Goal: Transaction & Acquisition: Purchase product/service

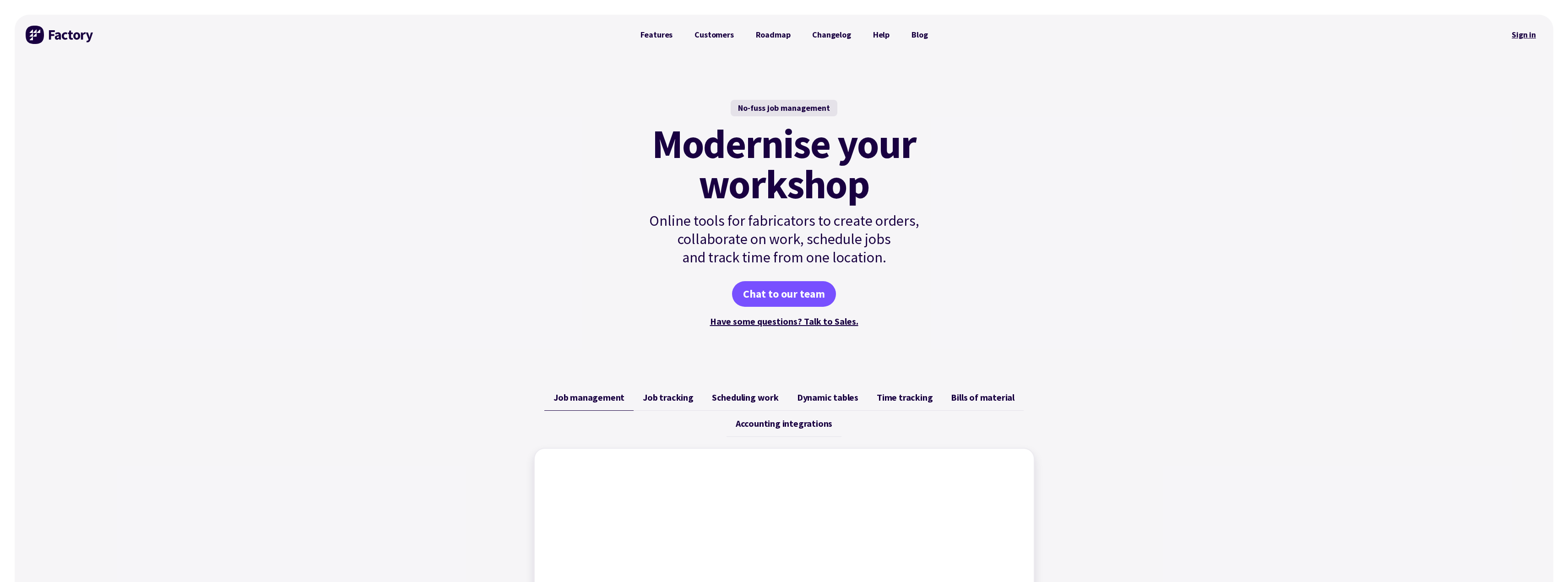
click at [1522, 32] on link "Sign in" at bounding box center [1524, 34] width 37 height 21
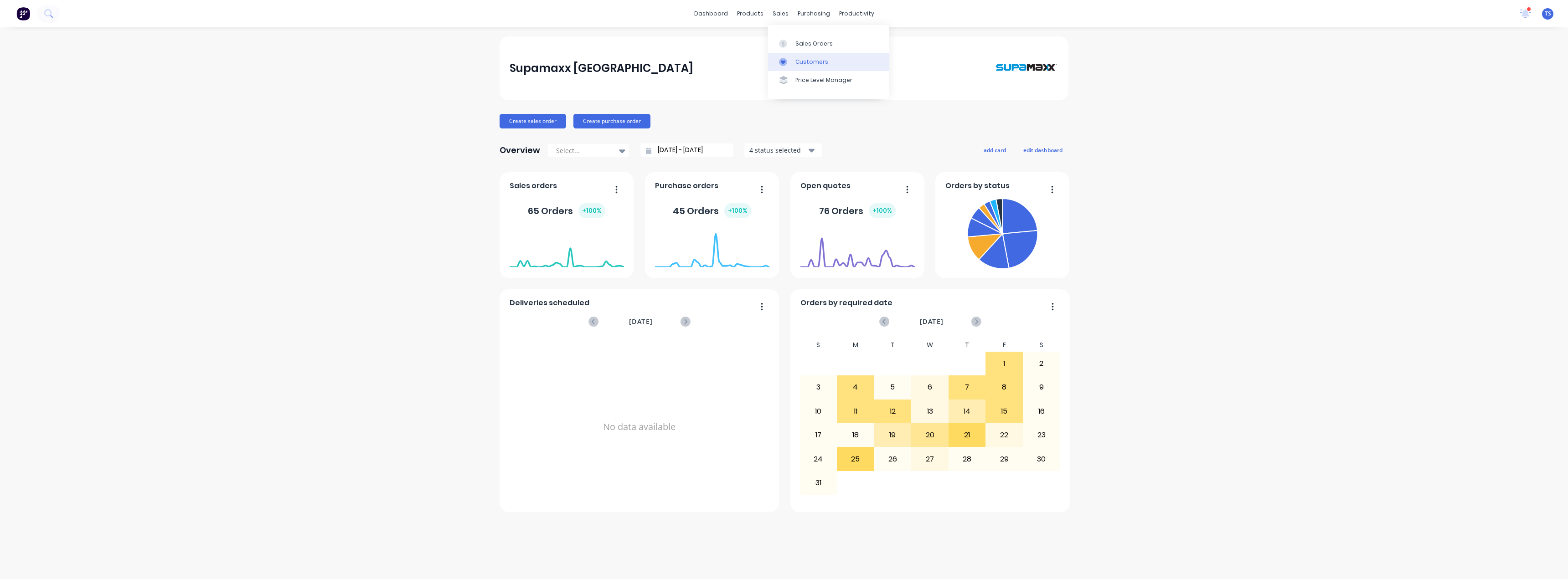
click at [803, 63] on div "Customers" at bounding box center [811, 62] width 33 height 8
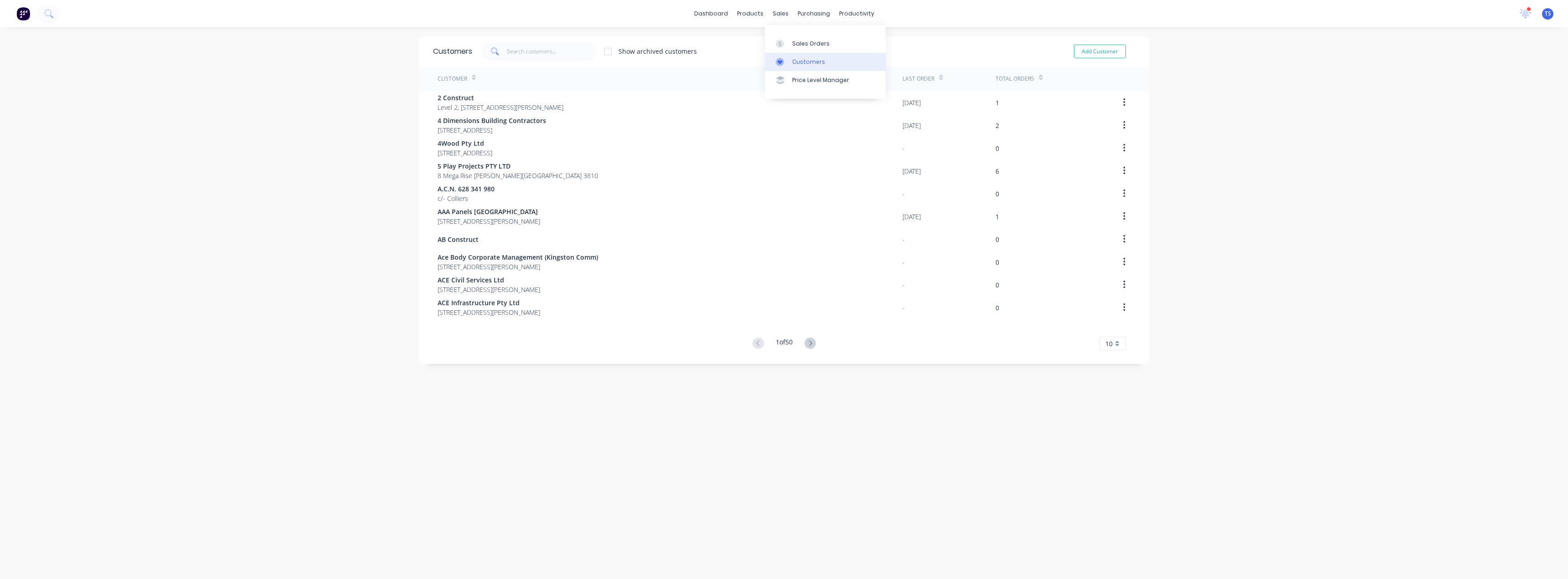
click at [789, 62] on link "Customers" at bounding box center [825, 62] width 121 height 18
click at [521, 51] on input "text" at bounding box center [551, 51] width 89 height 18
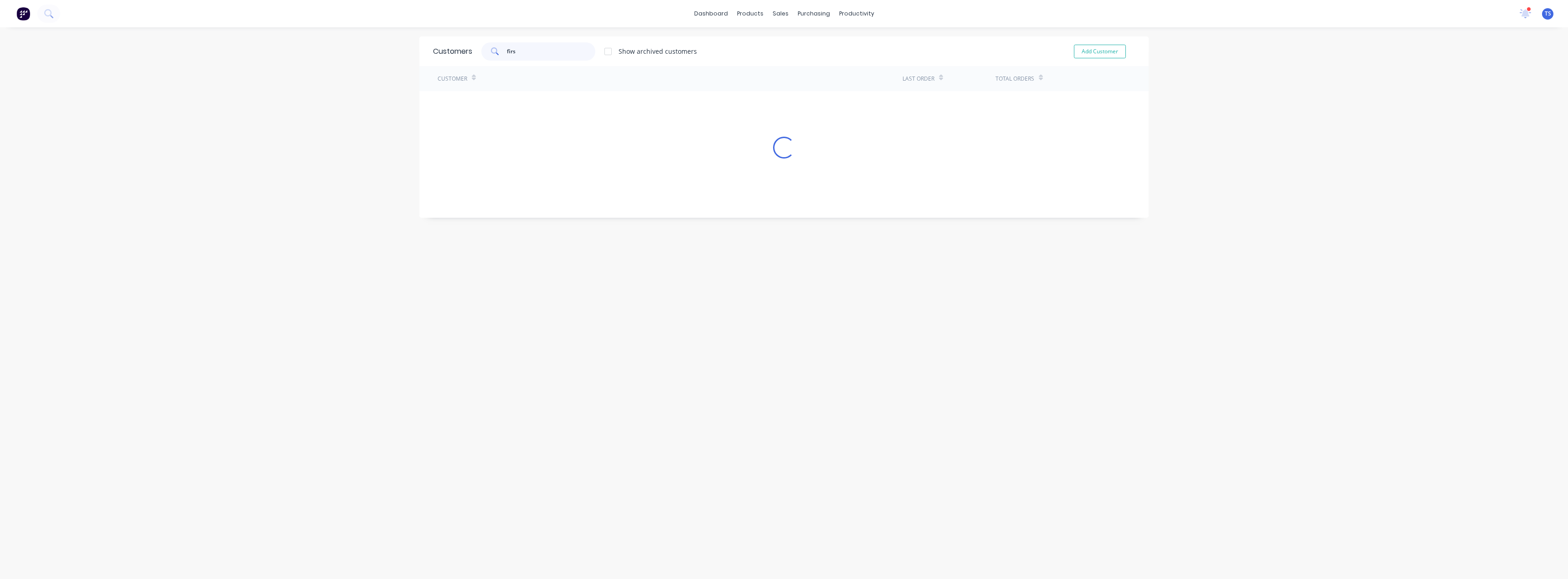
type input "first"
drag, startPoint x: 527, startPoint y: 51, endPoint x: 473, endPoint y: 48, distance: 54.1
click at [473, 48] on div "first Show archived customers" at bounding box center [584, 51] width 225 height 18
type input "y"
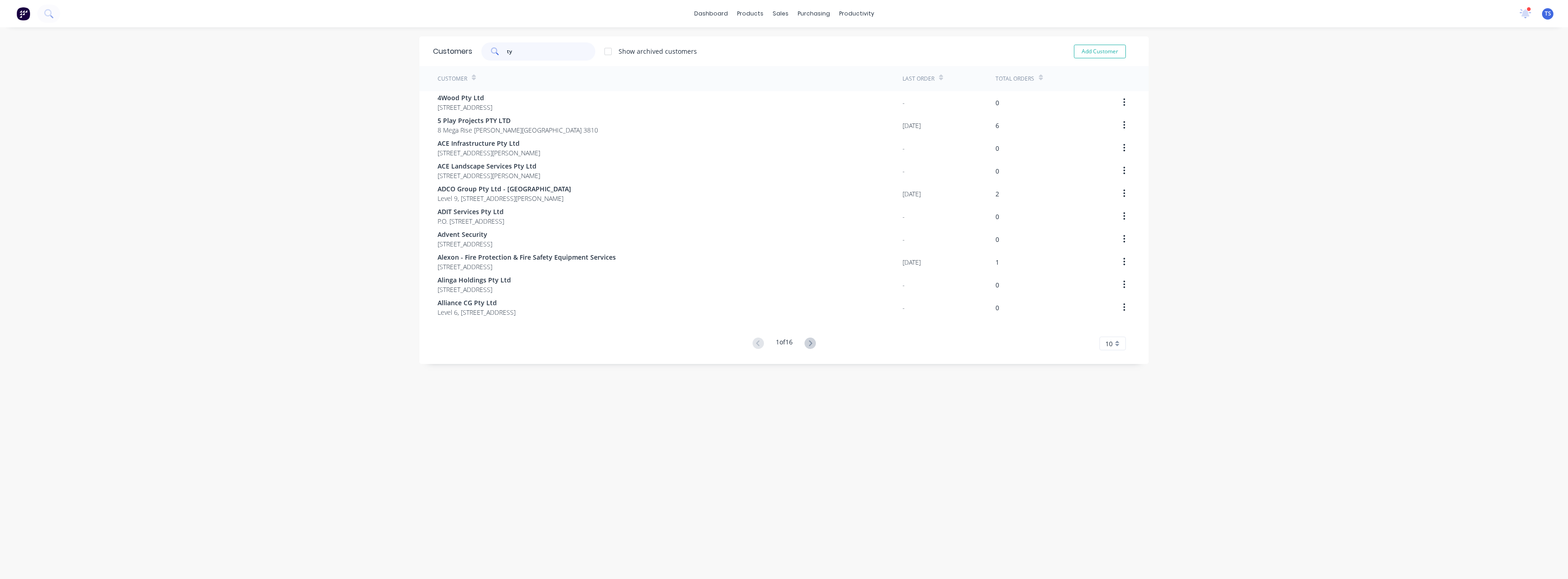
type input "t"
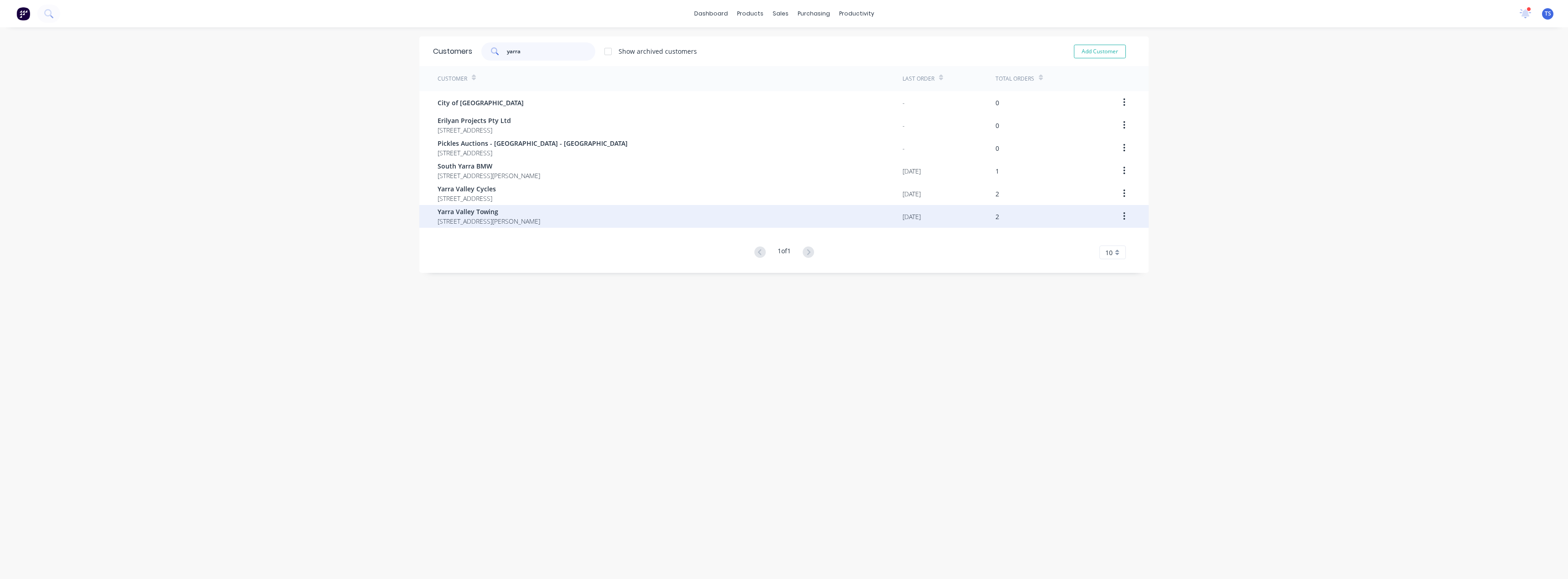
type input "yarra"
click at [475, 214] on span "Yarra Valley Towing" at bounding box center [489, 212] width 102 height 9
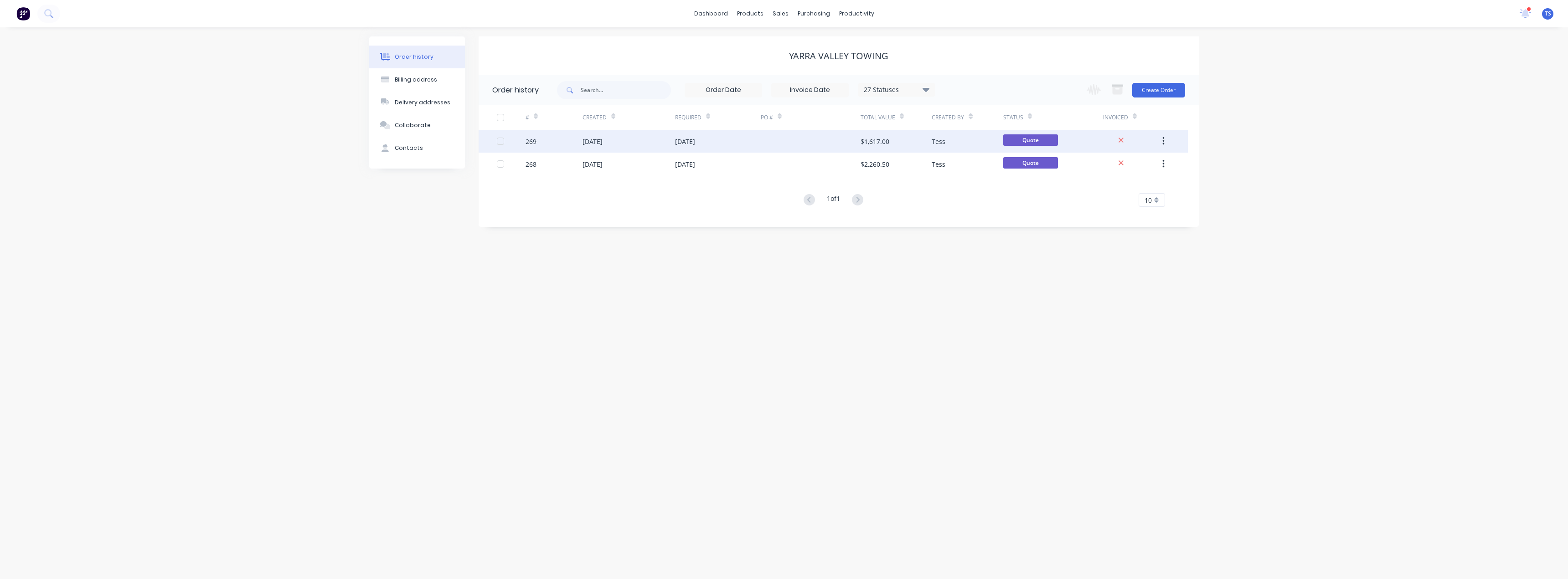
click at [603, 141] on div "[DATE]" at bounding box center [593, 141] width 20 height 9
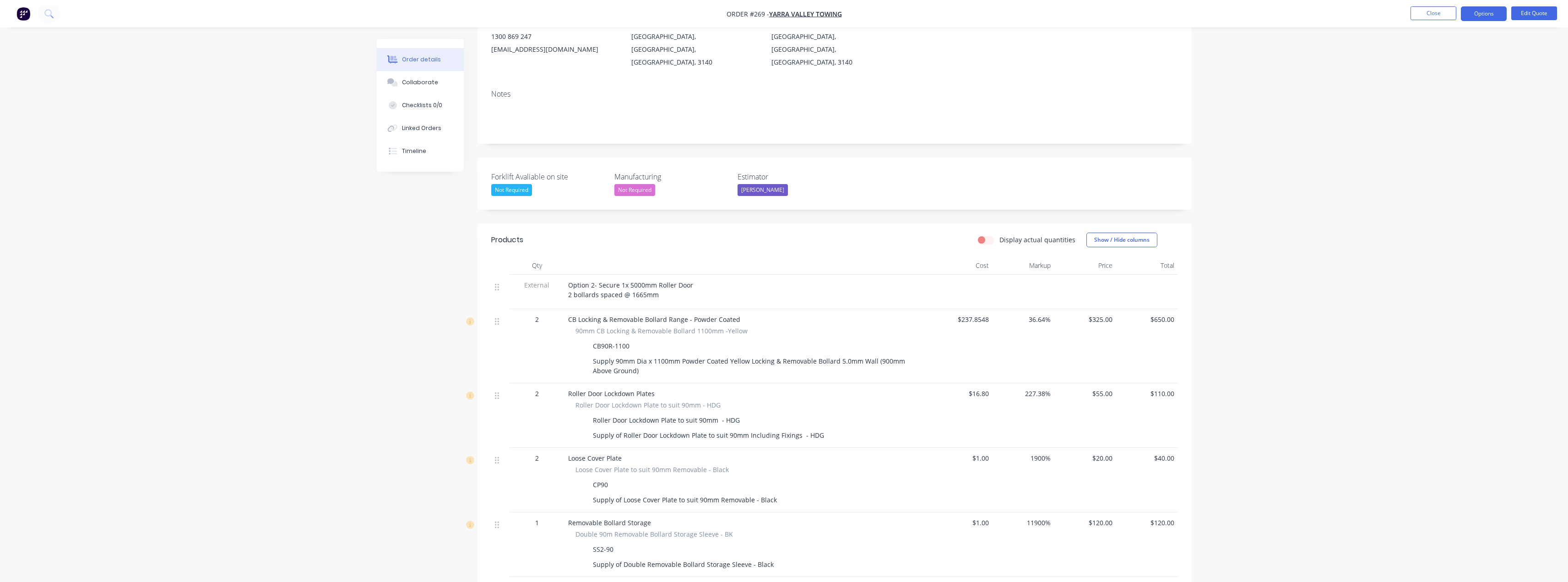
scroll to position [92, 0]
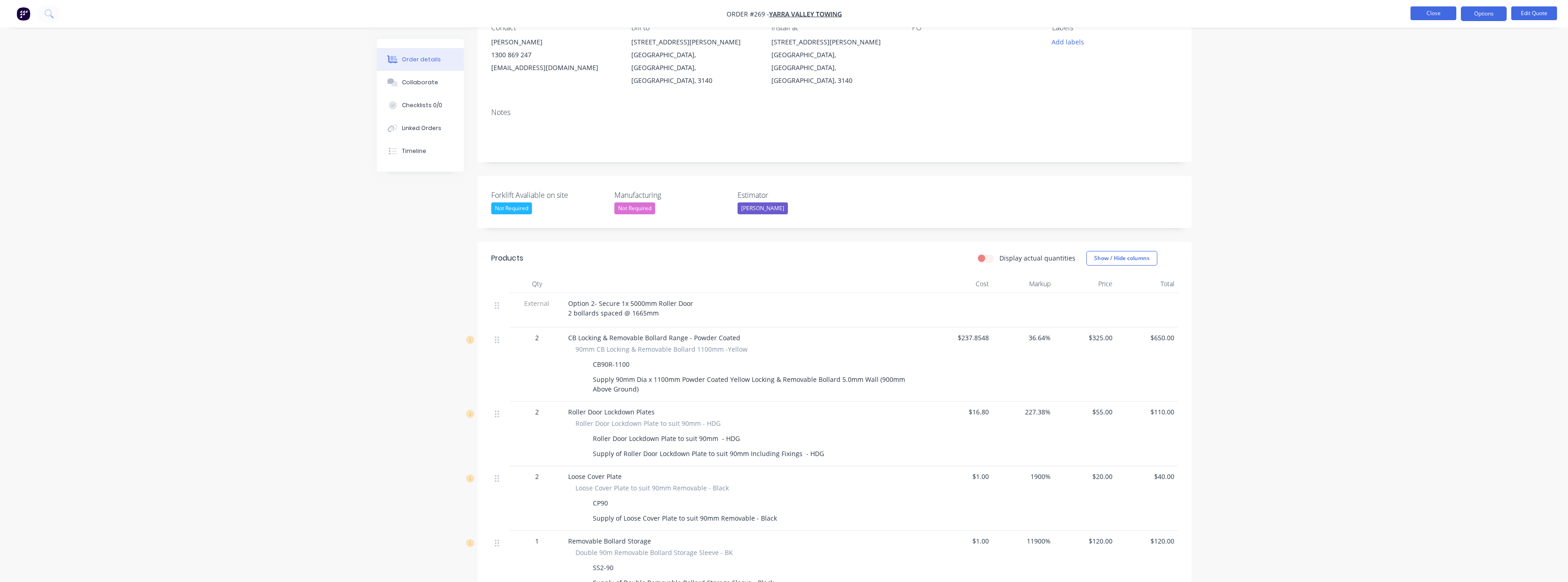
click at [1422, 11] on button "Close" at bounding box center [1434, 13] width 46 height 13
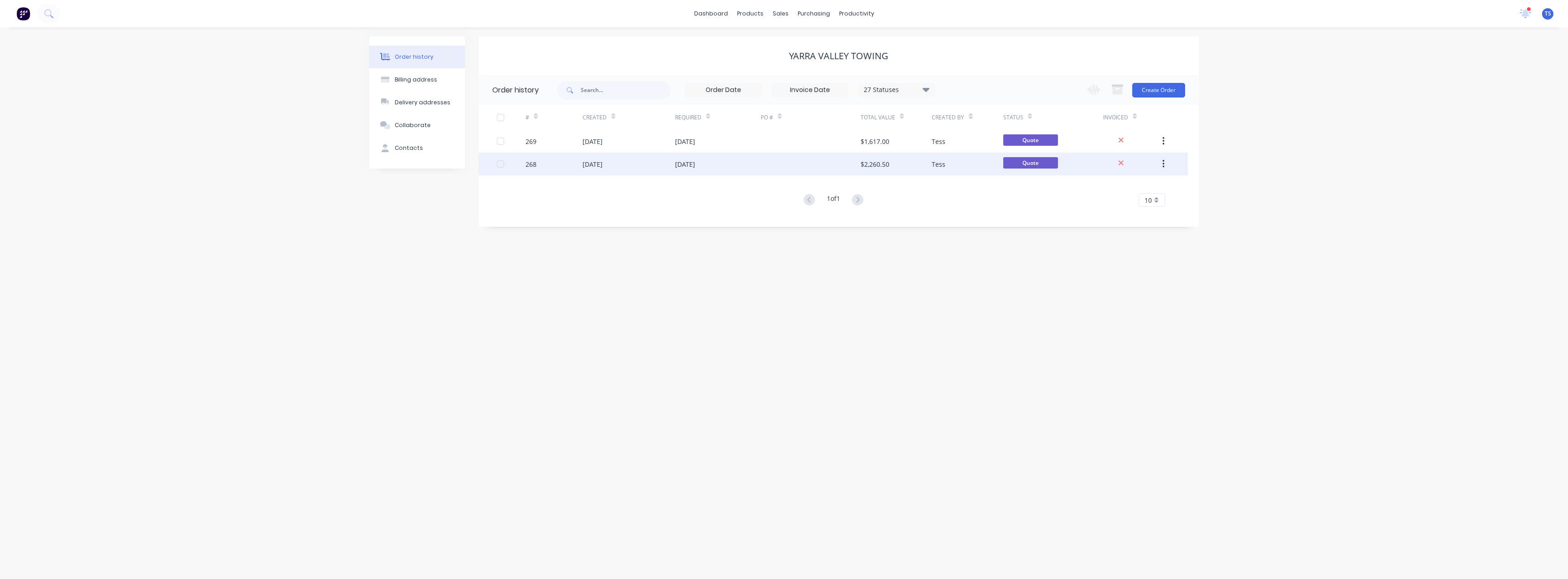
click at [594, 163] on div "[DATE]" at bounding box center [593, 164] width 20 height 9
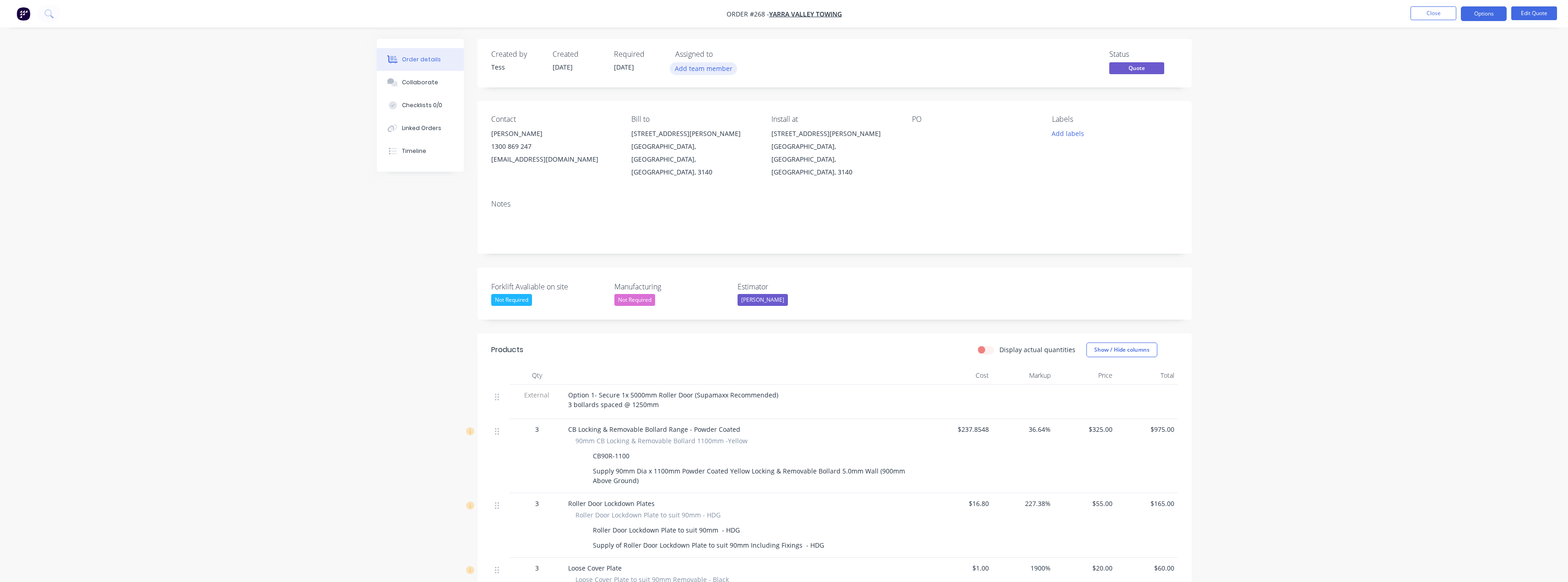
click at [703, 66] on button "Add team member" at bounding box center [703, 69] width 67 height 12
click at [713, 118] on div "[PERSON_NAME] (You)" at bounding box center [757, 120] width 108 height 9
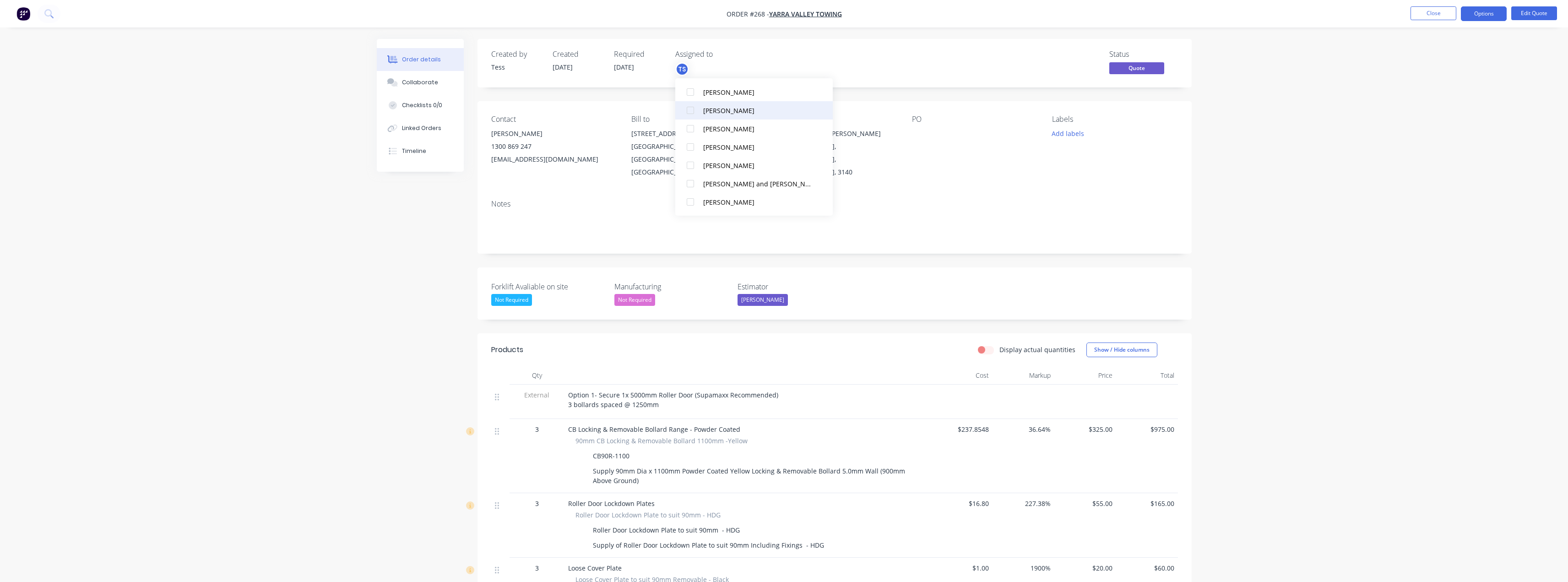
scroll to position [83, 0]
click at [707, 203] on div "[PERSON_NAME]" at bounding box center [757, 202] width 108 height 9
click at [707, 210] on button "[PERSON_NAME]" at bounding box center [754, 202] width 157 height 18
click at [777, 63] on div "Status Quote" at bounding box center [972, 63] width 411 height 26
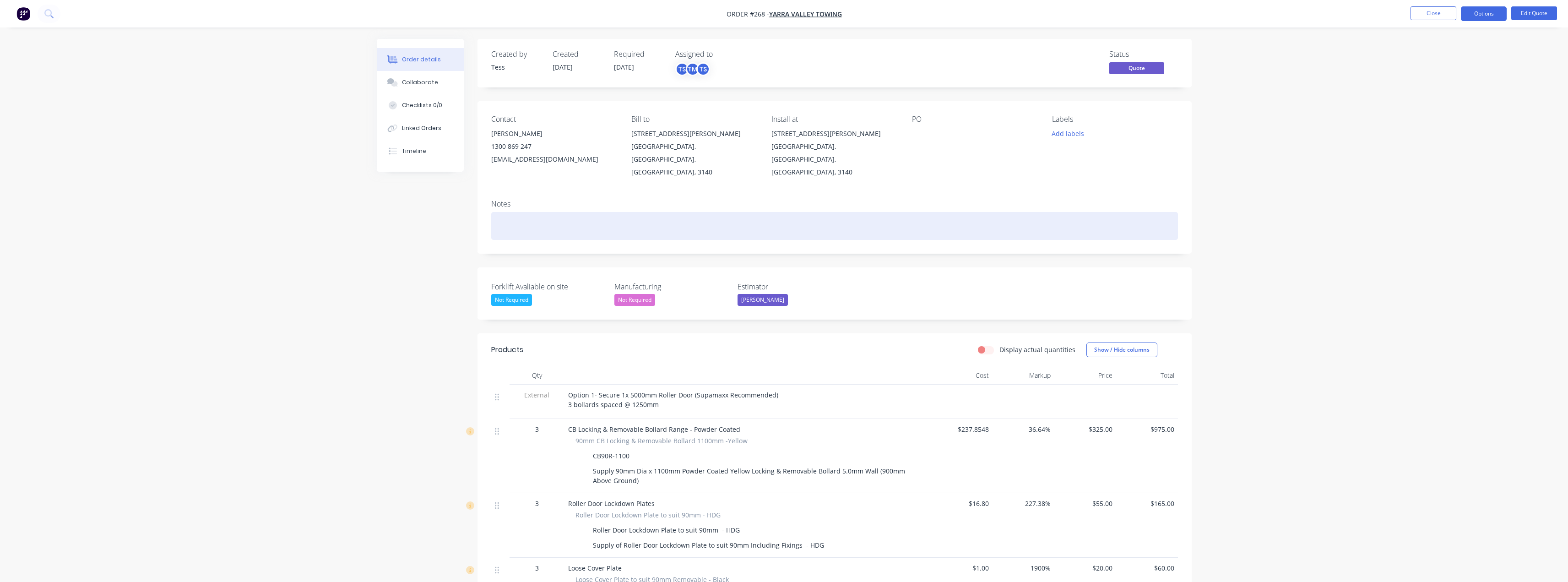
click at [520, 212] on div at bounding box center [834, 226] width 687 height 28
drag, startPoint x: 600, startPoint y: 210, endPoint x: 553, endPoint y: 214, distance: 47.2
click at [553, 214] on div "Quoter emailed [DATE]" at bounding box center [834, 226] width 687 height 28
click at [520, 213] on div "Quoter emailed [DATE]" at bounding box center [834, 226] width 687 height 28
click at [596, 212] on div "Quote emailed [DATE]" at bounding box center [834, 226] width 687 height 28
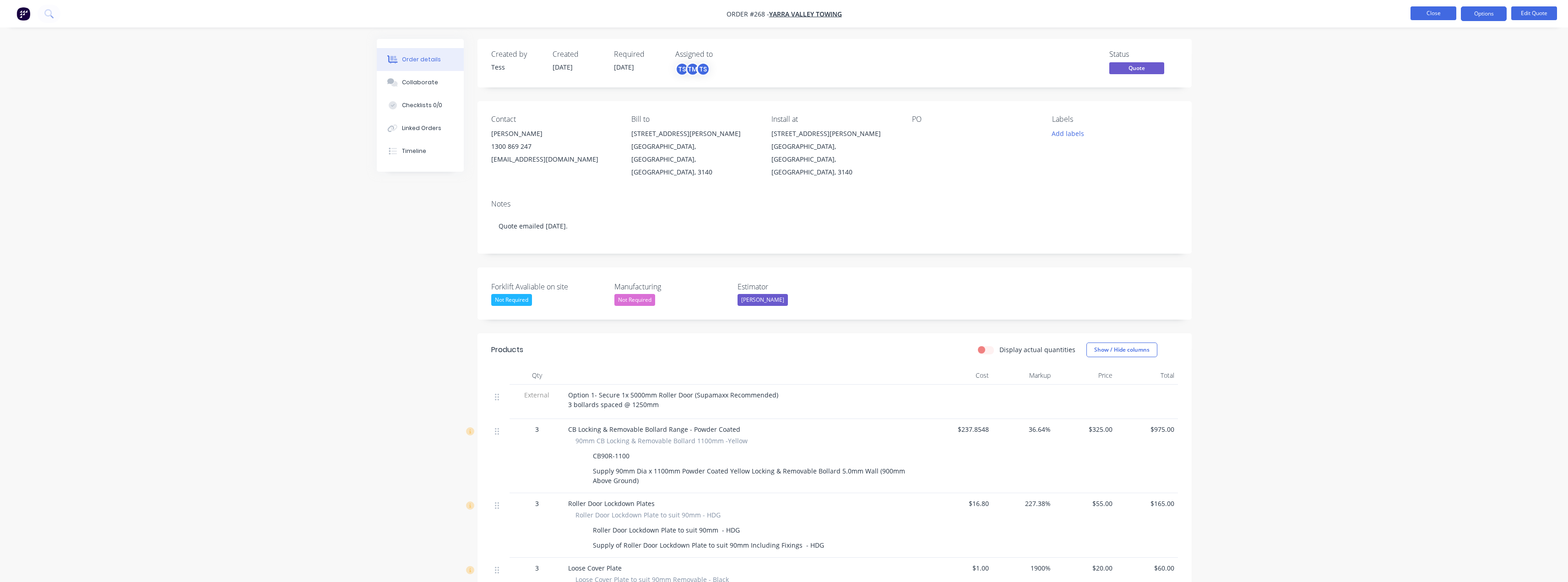
click at [1444, 14] on button "Close" at bounding box center [1434, 13] width 46 height 13
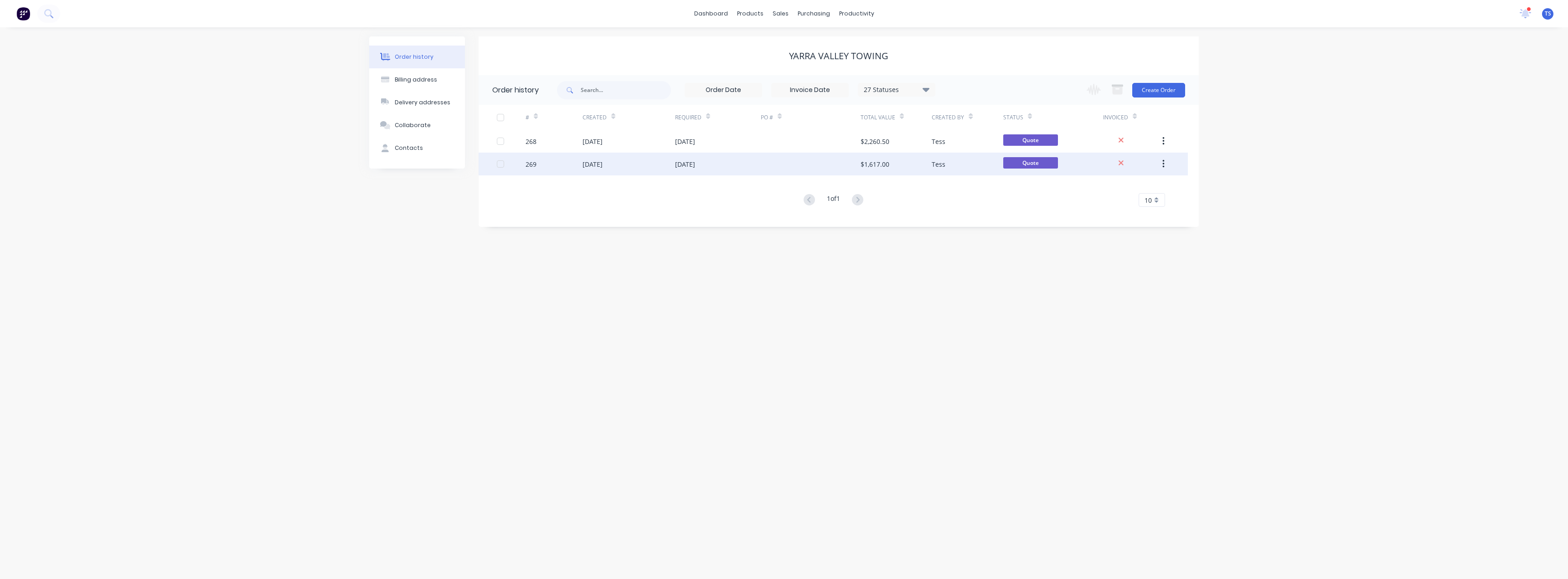
click at [695, 166] on div "[DATE]" at bounding box center [685, 164] width 20 height 9
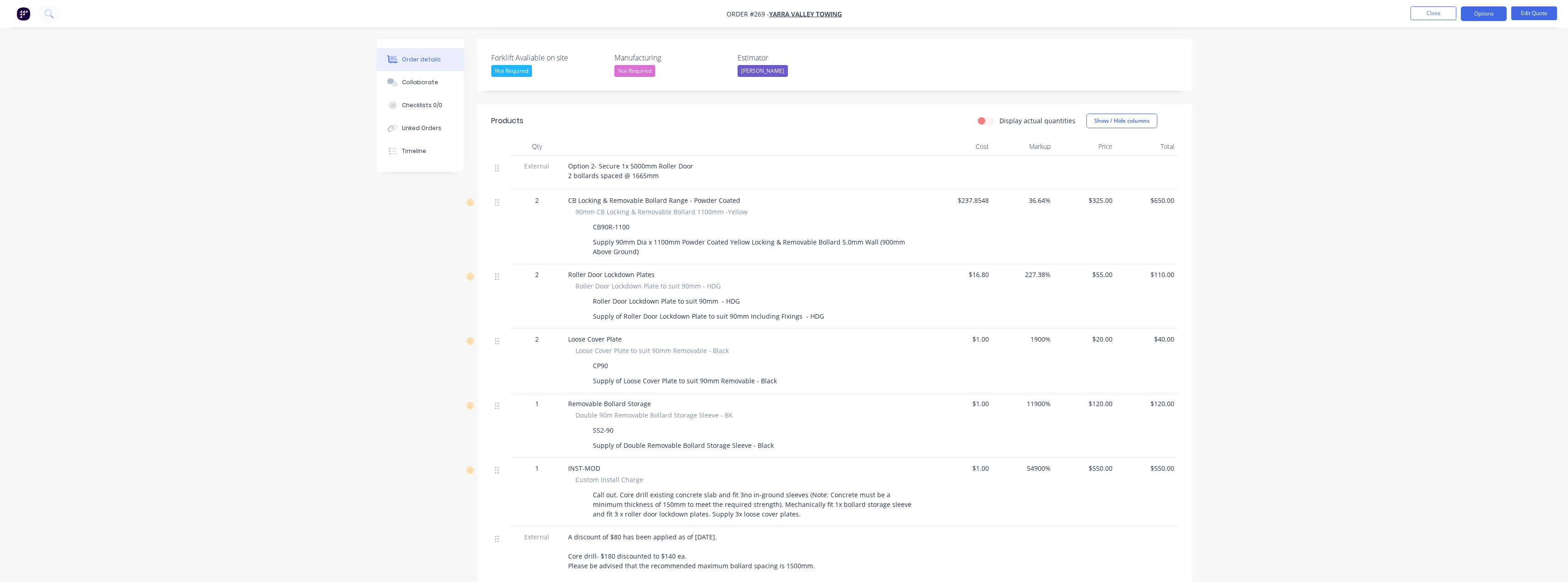
scroll to position [275, 0]
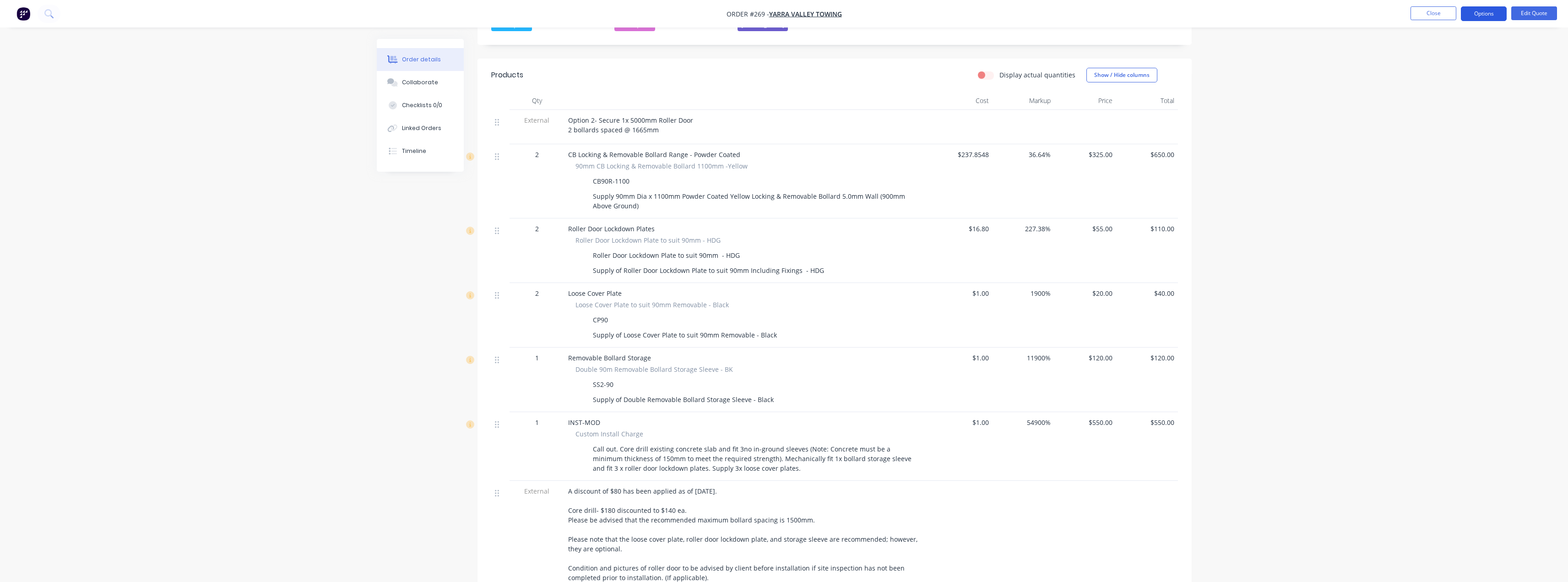
click at [1493, 15] on button "Options" at bounding box center [1484, 14] width 46 height 15
click at [1434, 54] on div "Quote" at bounding box center [1456, 56] width 84 height 13
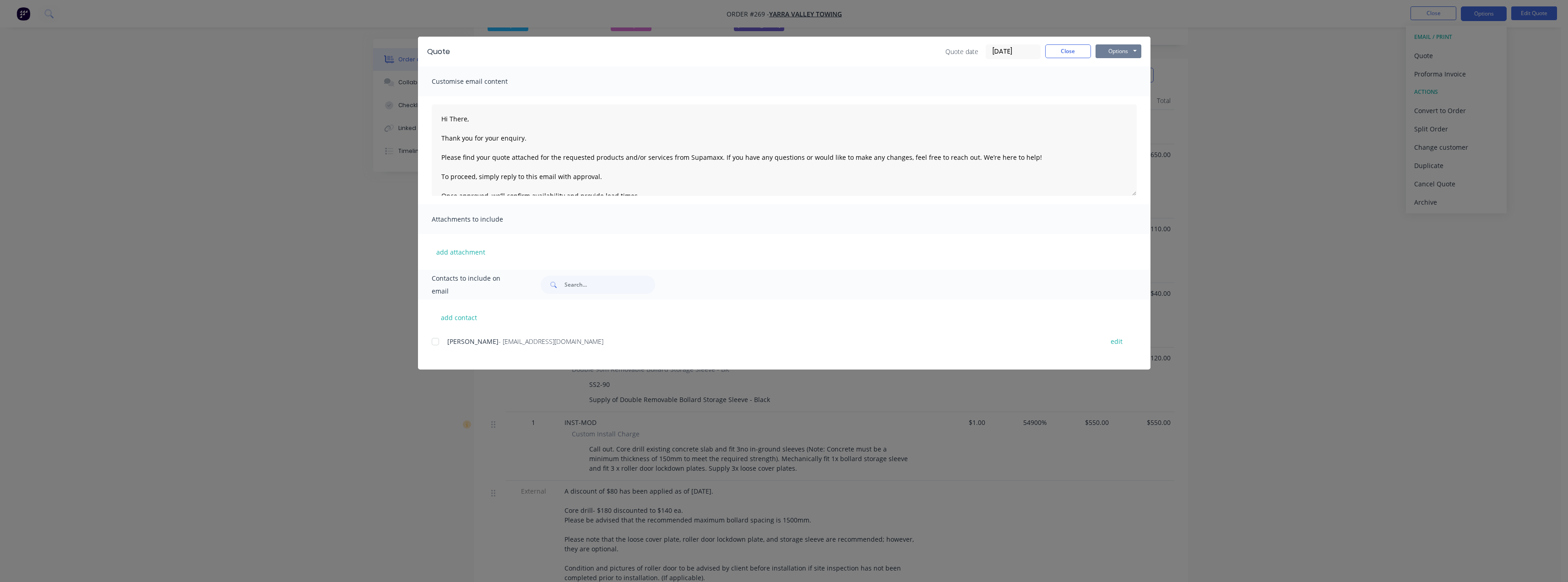
click at [1121, 55] on button "Options" at bounding box center [1118, 51] width 46 height 13
click at [1132, 69] on button "Preview" at bounding box center [1124, 67] width 58 height 15
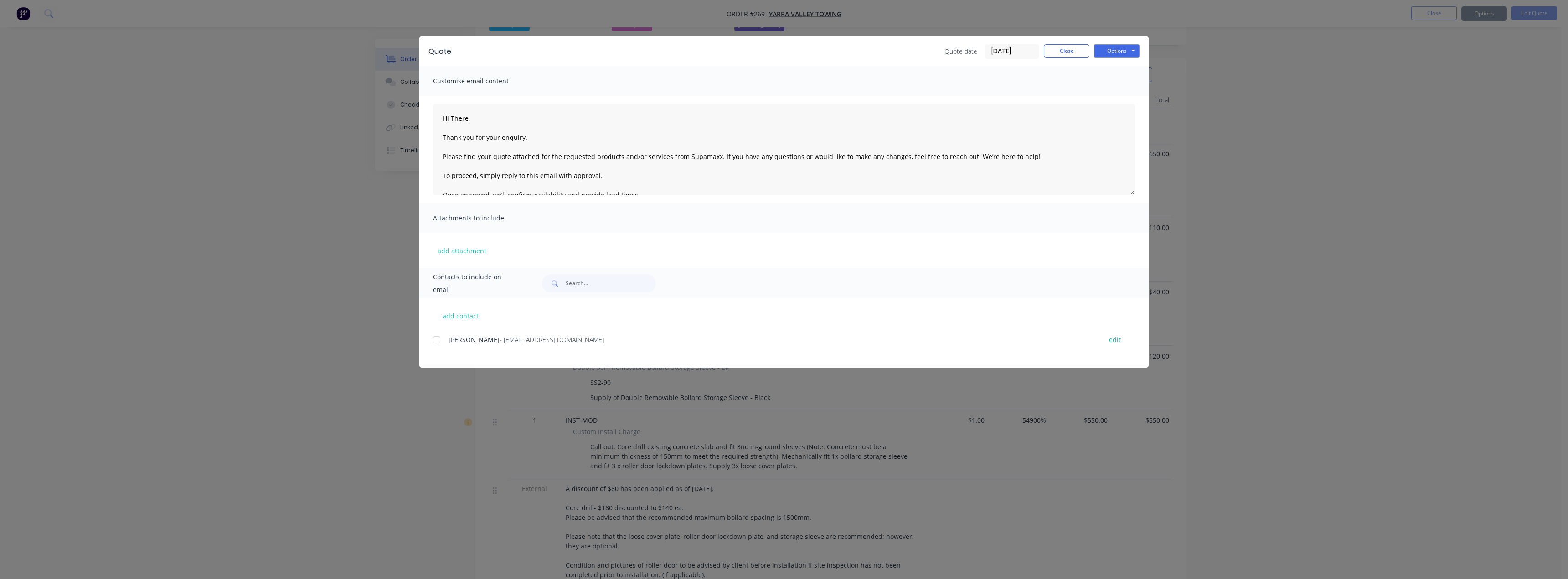
type textarea "Hi There, Thank you for your enquiry. Please find your quote attached for the r…"
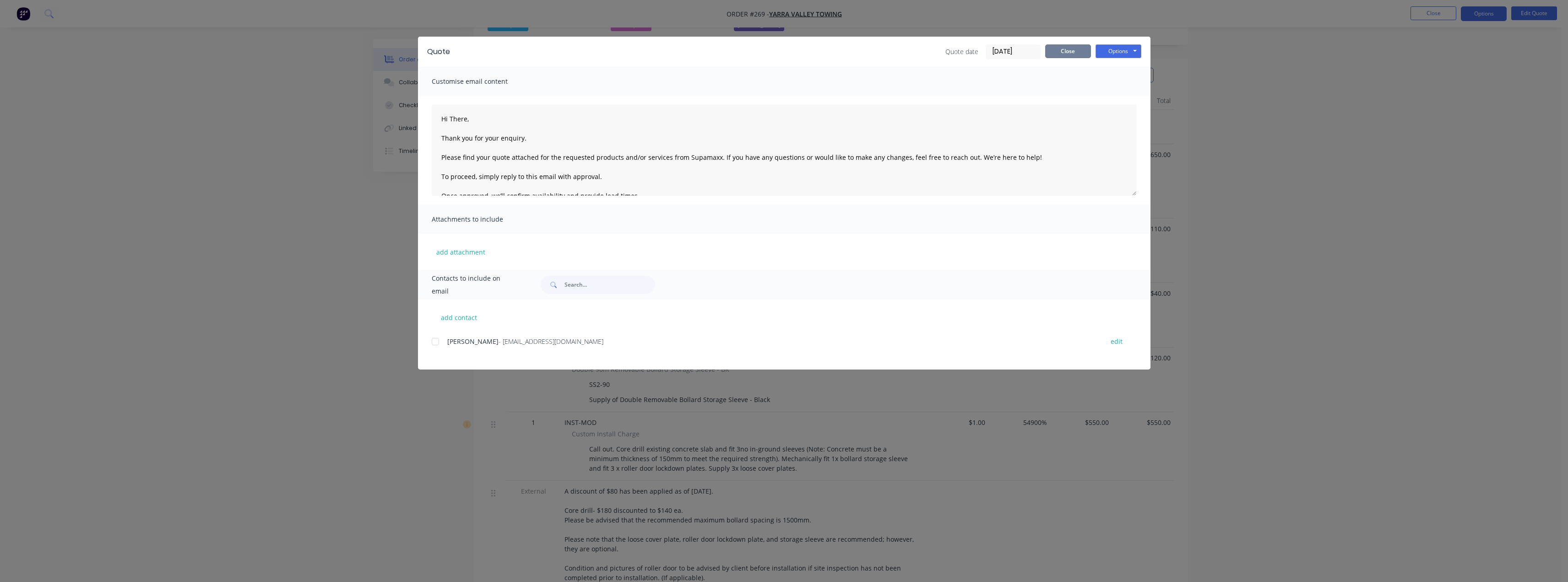
click at [1077, 54] on button "Close" at bounding box center [1068, 51] width 46 height 13
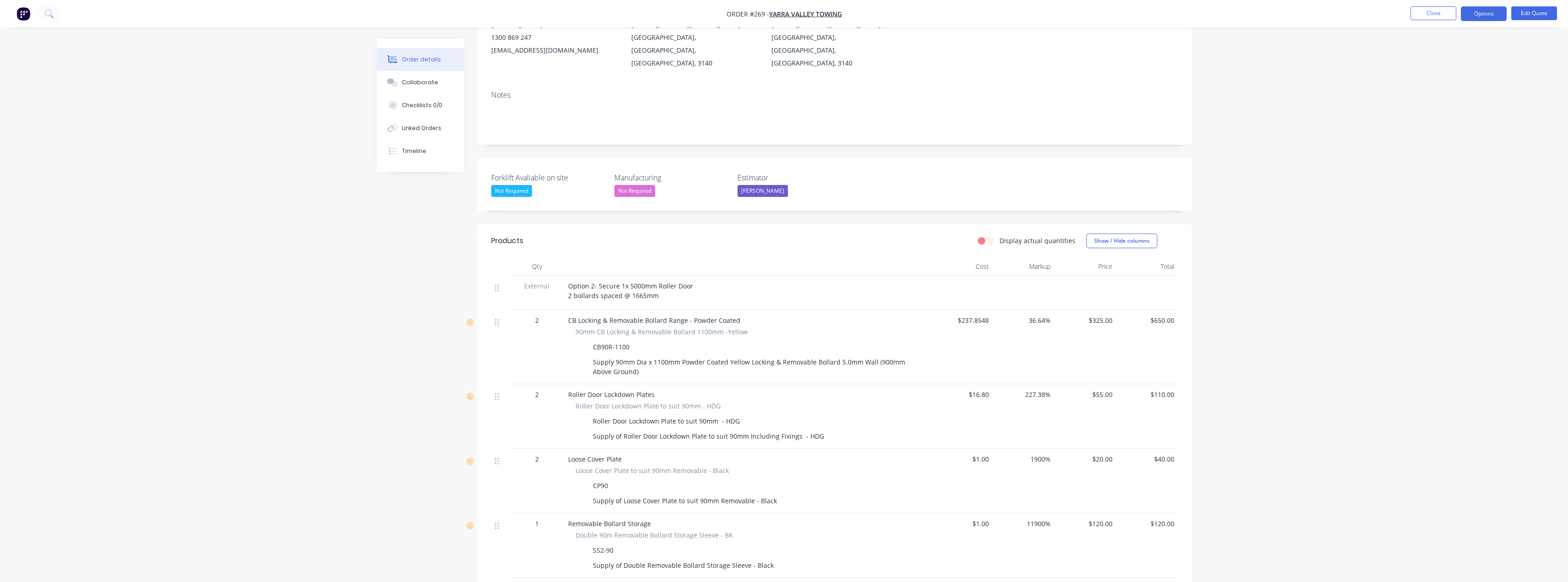
scroll to position [0, 0]
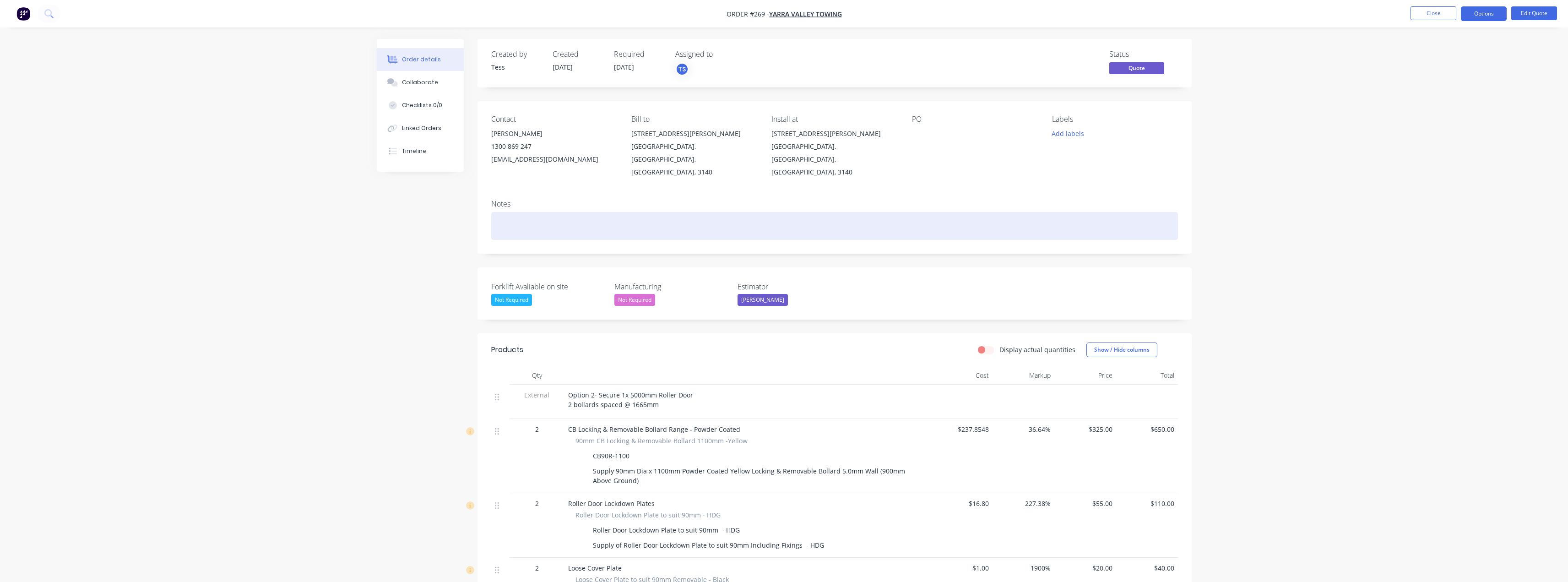
click at [506, 212] on div at bounding box center [834, 226] width 687 height 28
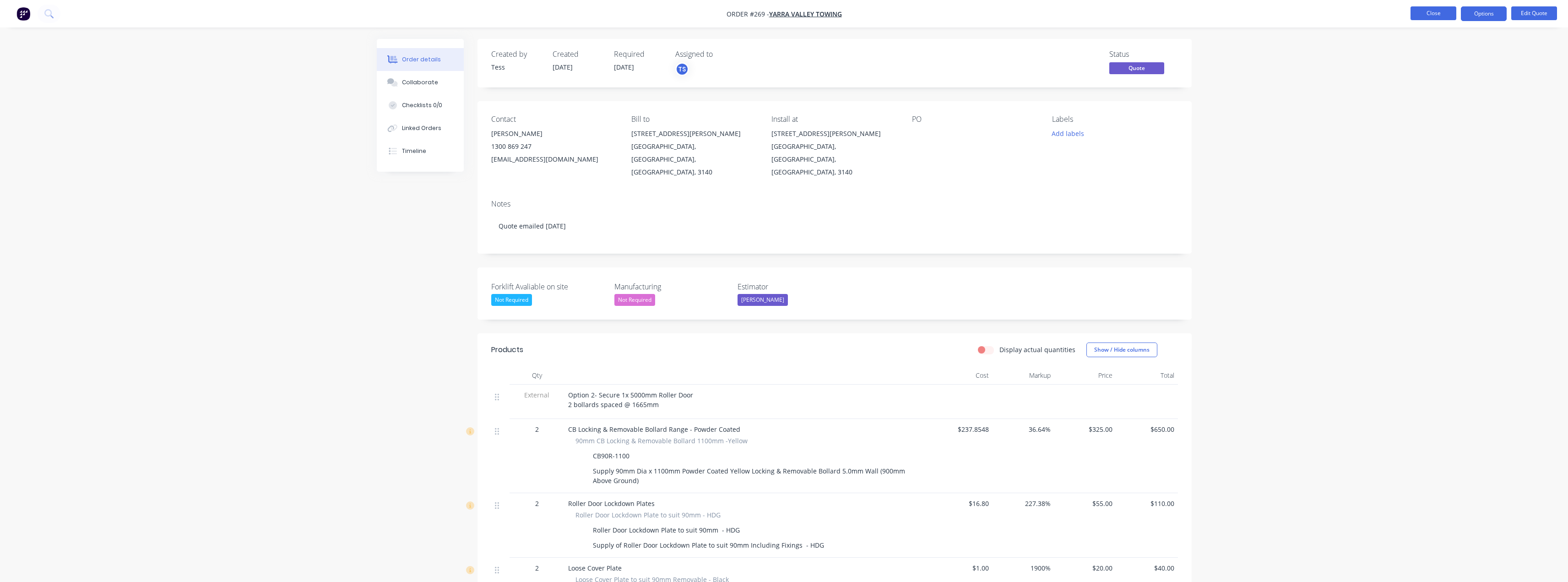
click at [1443, 13] on button "Close" at bounding box center [1434, 13] width 46 height 13
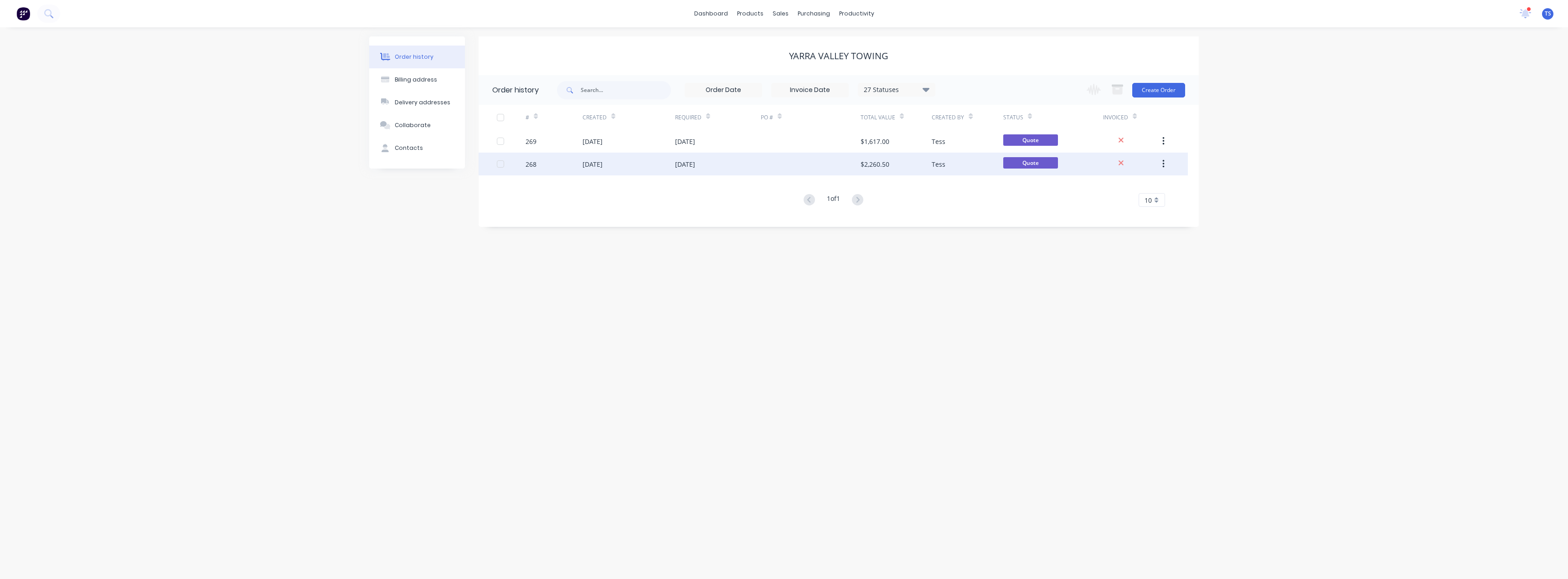
click at [690, 163] on div "[DATE]" at bounding box center [685, 164] width 20 height 9
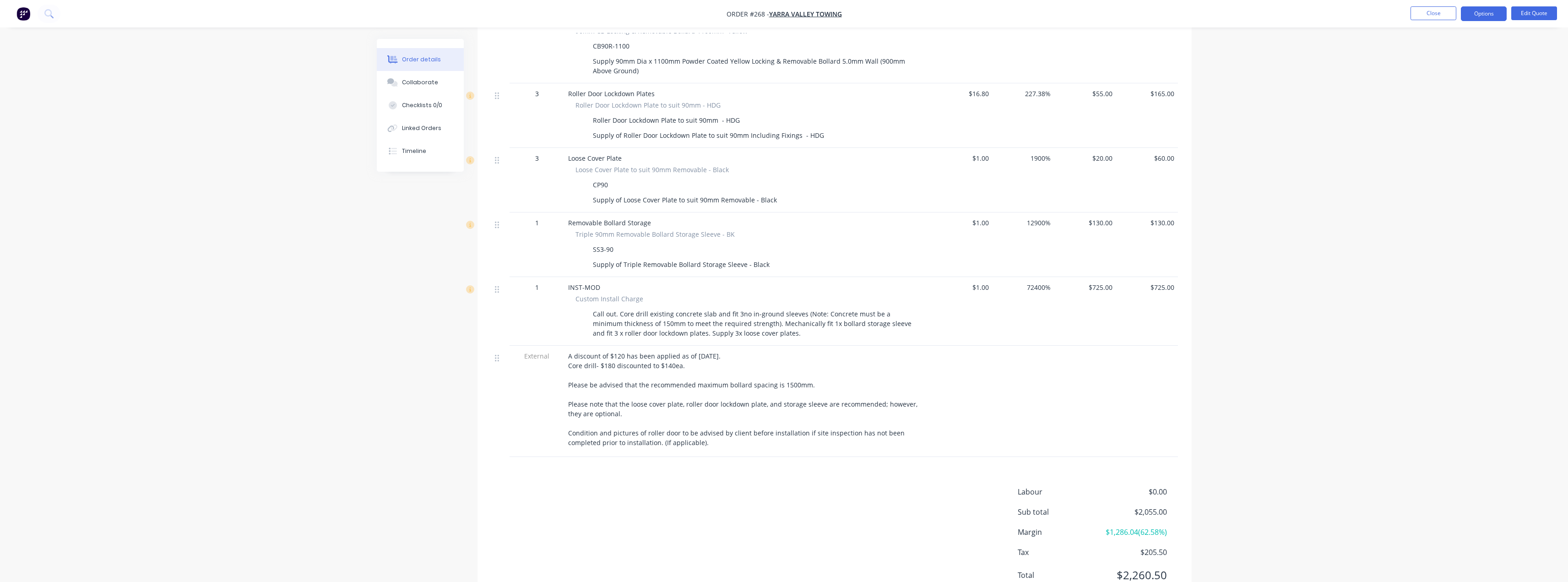
scroll to position [412, 0]
click at [1473, 16] on button "Options" at bounding box center [1484, 14] width 46 height 15
click at [1444, 54] on div "Quote" at bounding box center [1456, 56] width 84 height 13
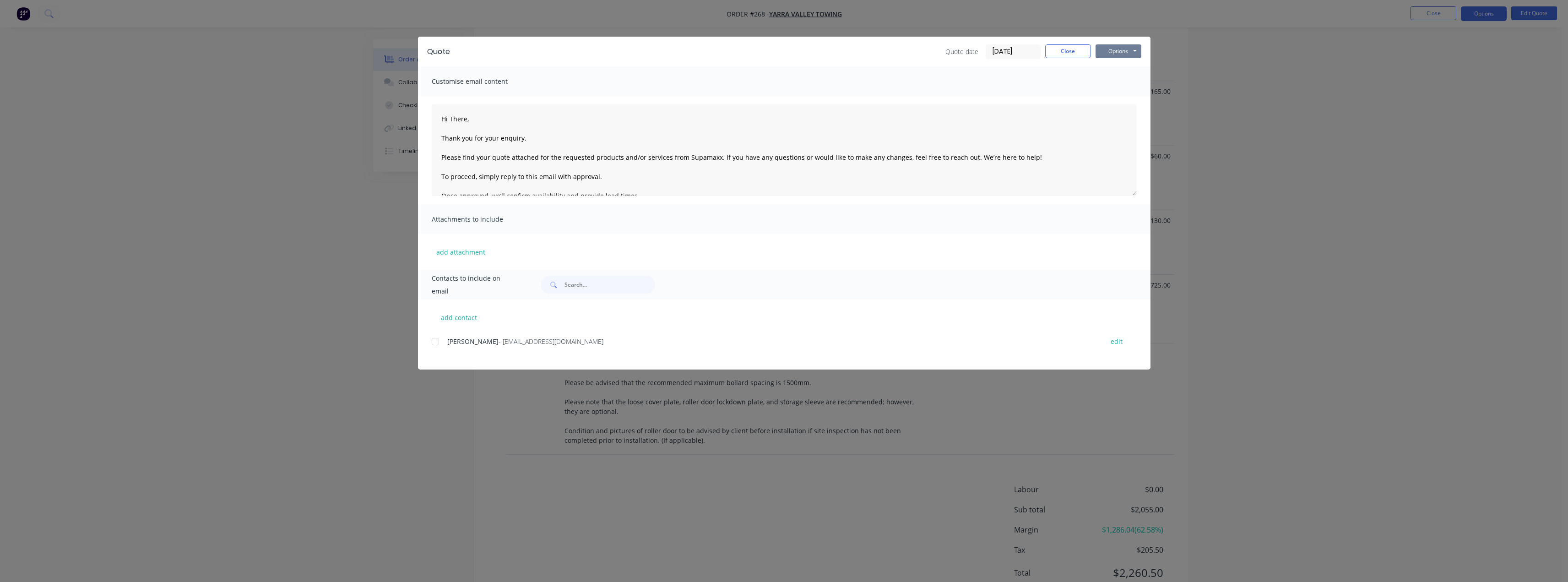
click at [1127, 46] on button "Options" at bounding box center [1118, 51] width 46 height 13
click at [1136, 69] on button "Preview" at bounding box center [1124, 67] width 58 height 15
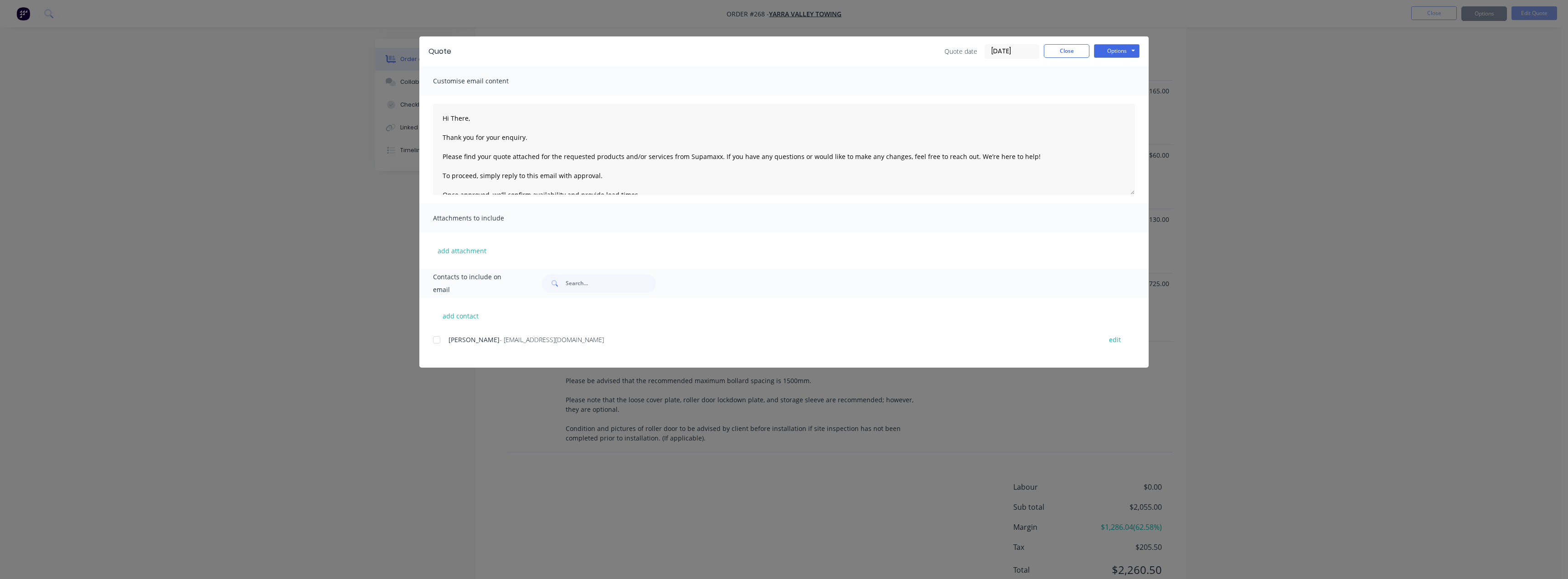
type textarea "Hi There, Thank you for your enquiry. Please find your quote attached for the r…"
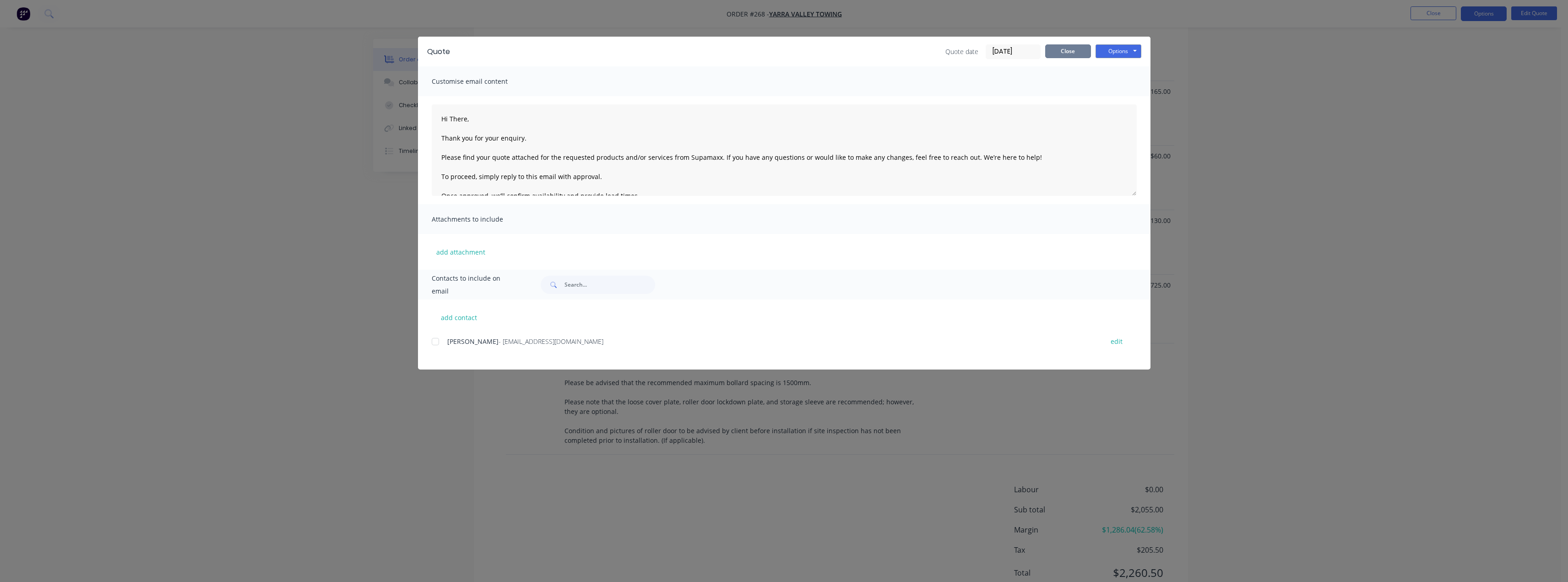
click at [1075, 56] on button "Close" at bounding box center [1068, 51] width 46 height 13
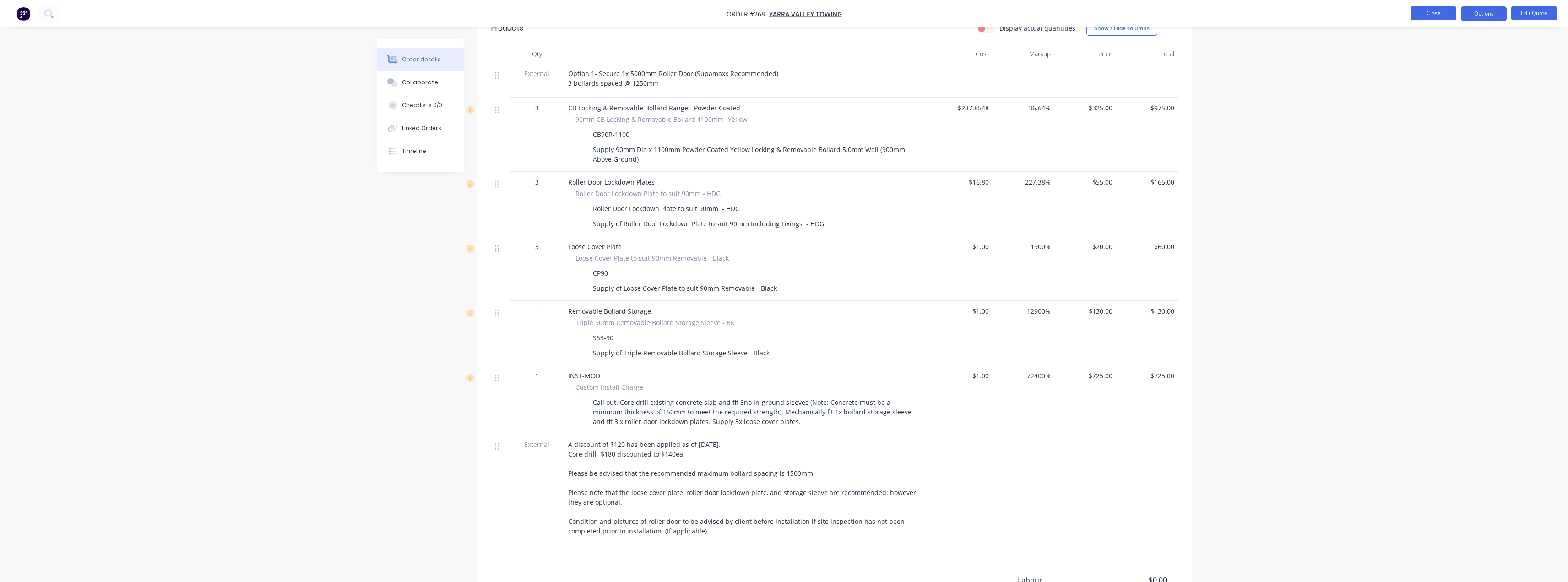
scroll to position [321, 0]
click at [1432, 11] on button "Close" at bounding box center [1434, 13] width 46 height 13
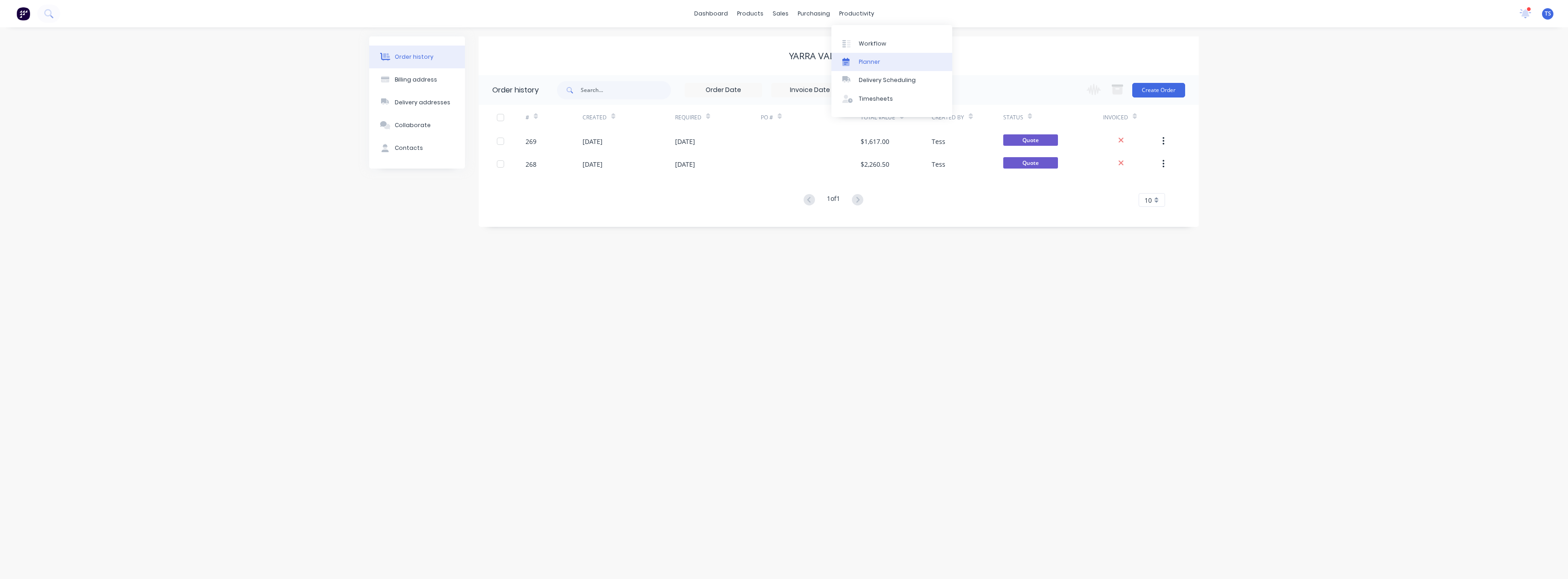
click at [868, 69] on link "Planner" at bounding box center [892, 62] width 121 height 18
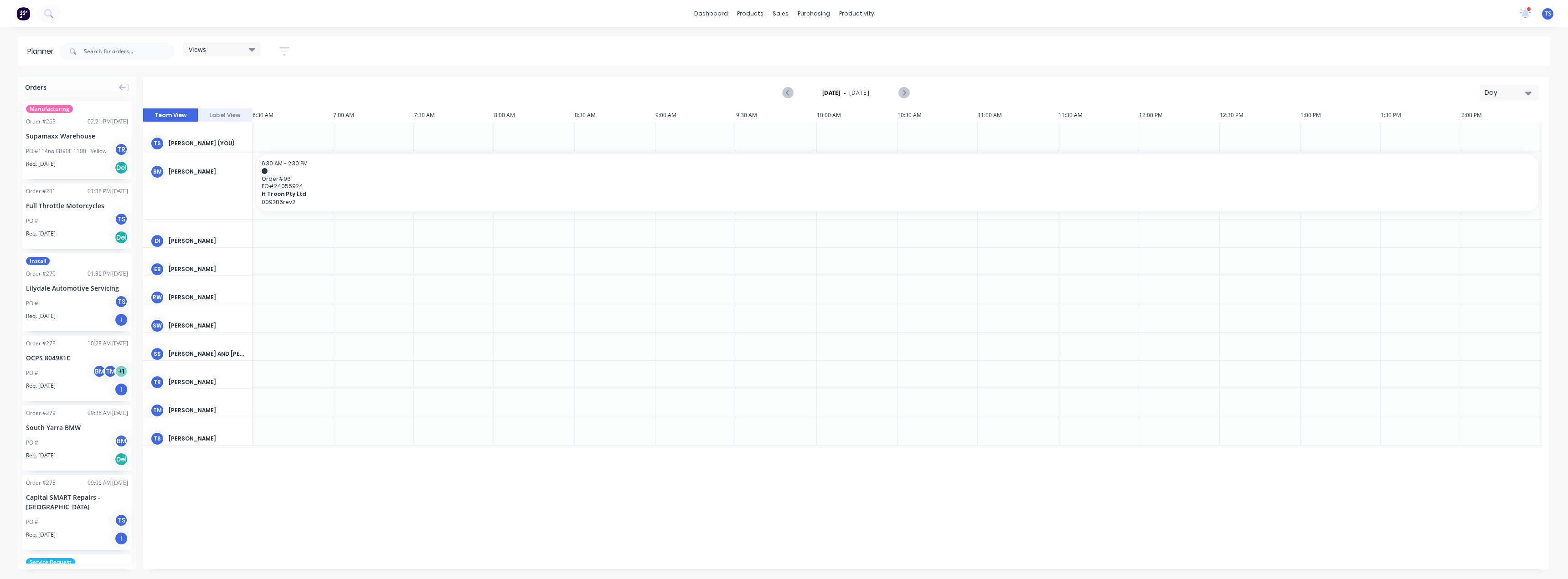
click at [1517, 92] on div "Day" at bounding box center [1506, 92] width 42 height 9
click at [1486, 153] on div "Month" at bounding box center [1492, 153] width 90 height 18
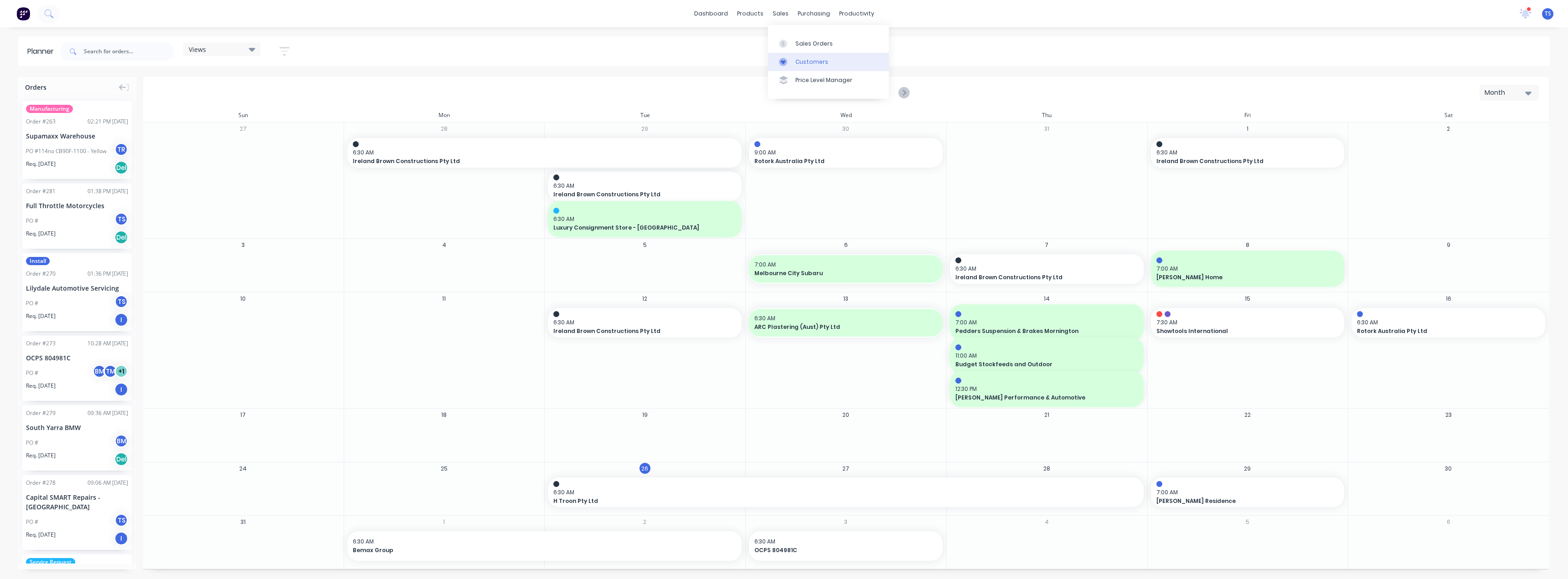
click at [799, 61] on div "Customers" at bounding box center [811, 62] width 33 height 8
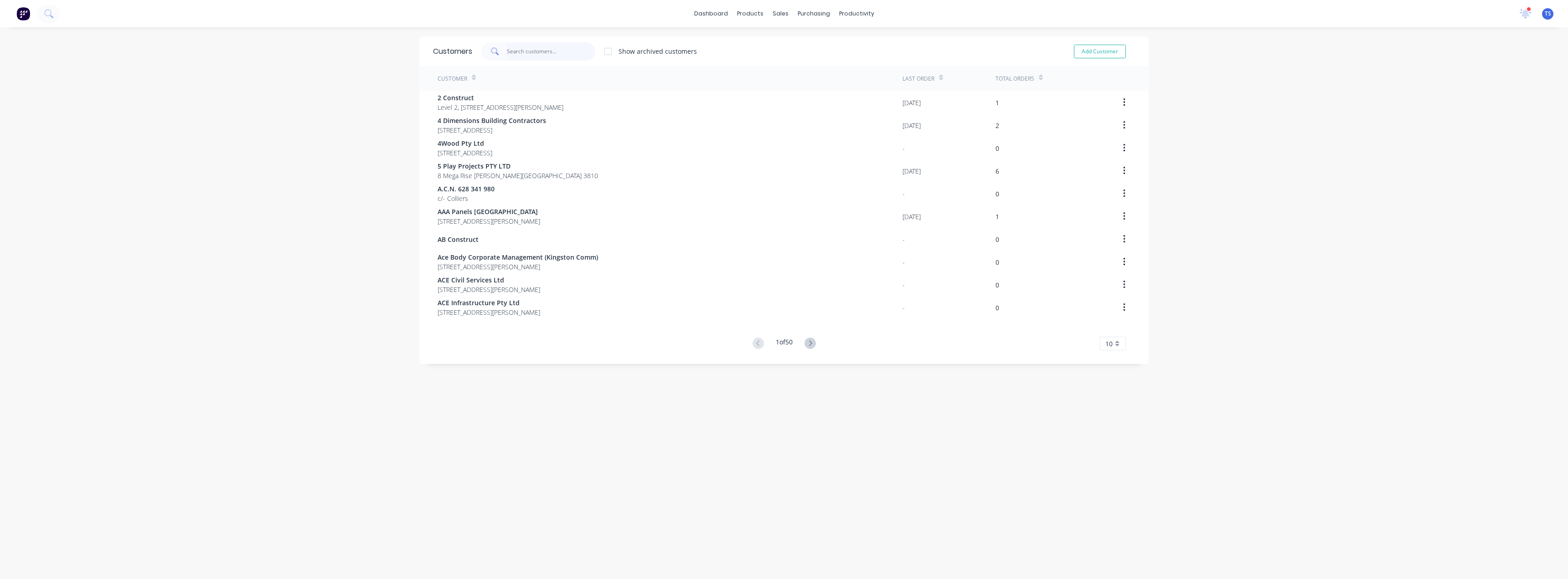
click at [516, 50] on input "text" at bounding box center [551, 51] width 89 height 18
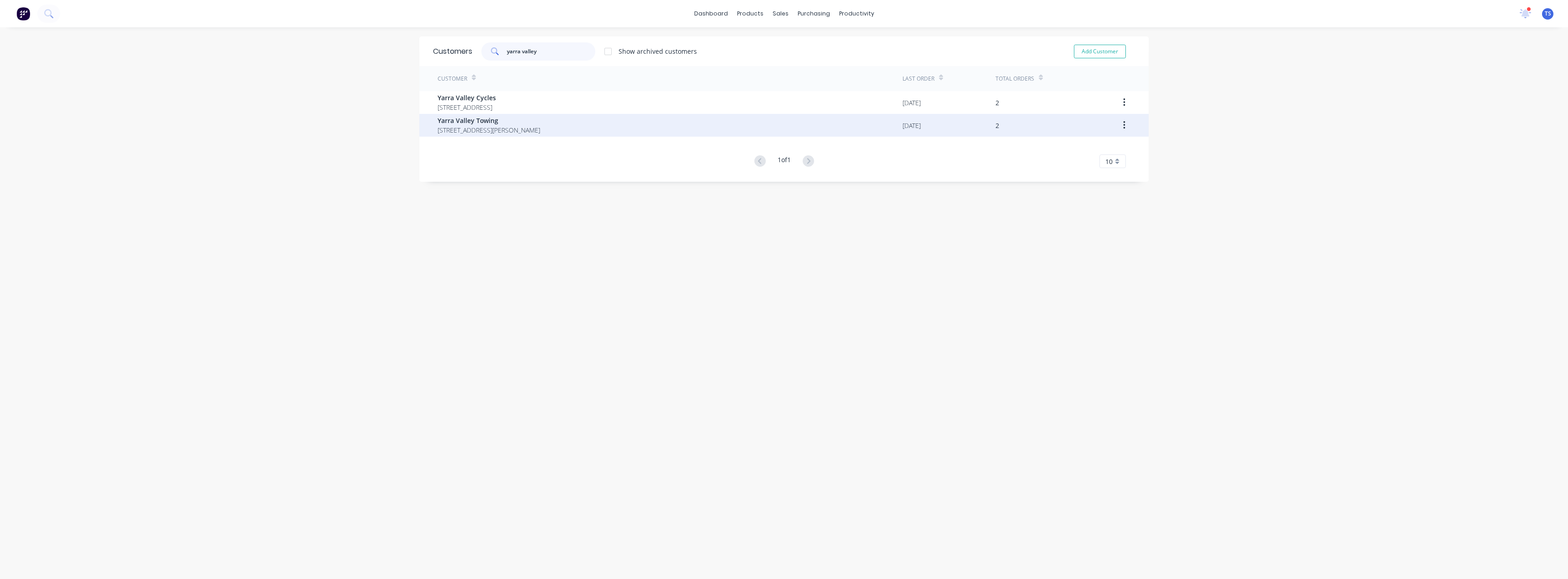
type input "yarra valley"
click at [481, 124] on span "Yarra Valley Towing" at bounding box center [489, 120] width 102 height 9
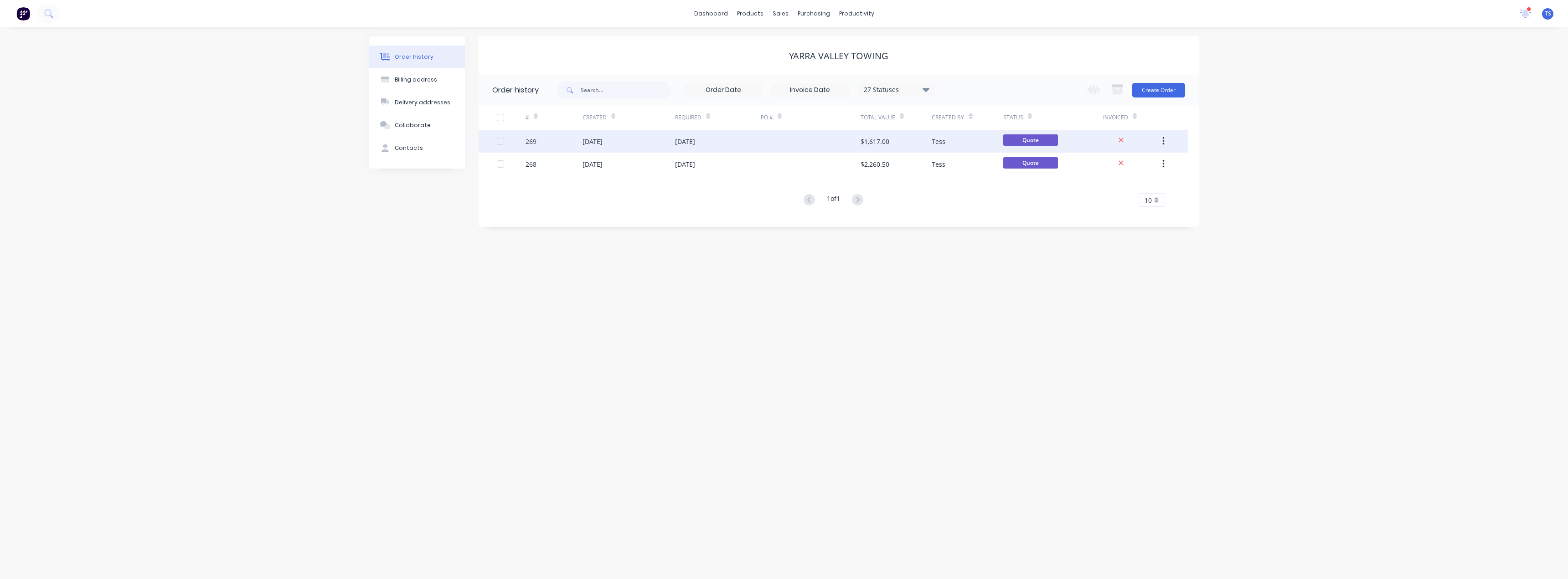
click at [682, 143] on div "[DATE]" at bounding box center [685, 141] width 20 height 9
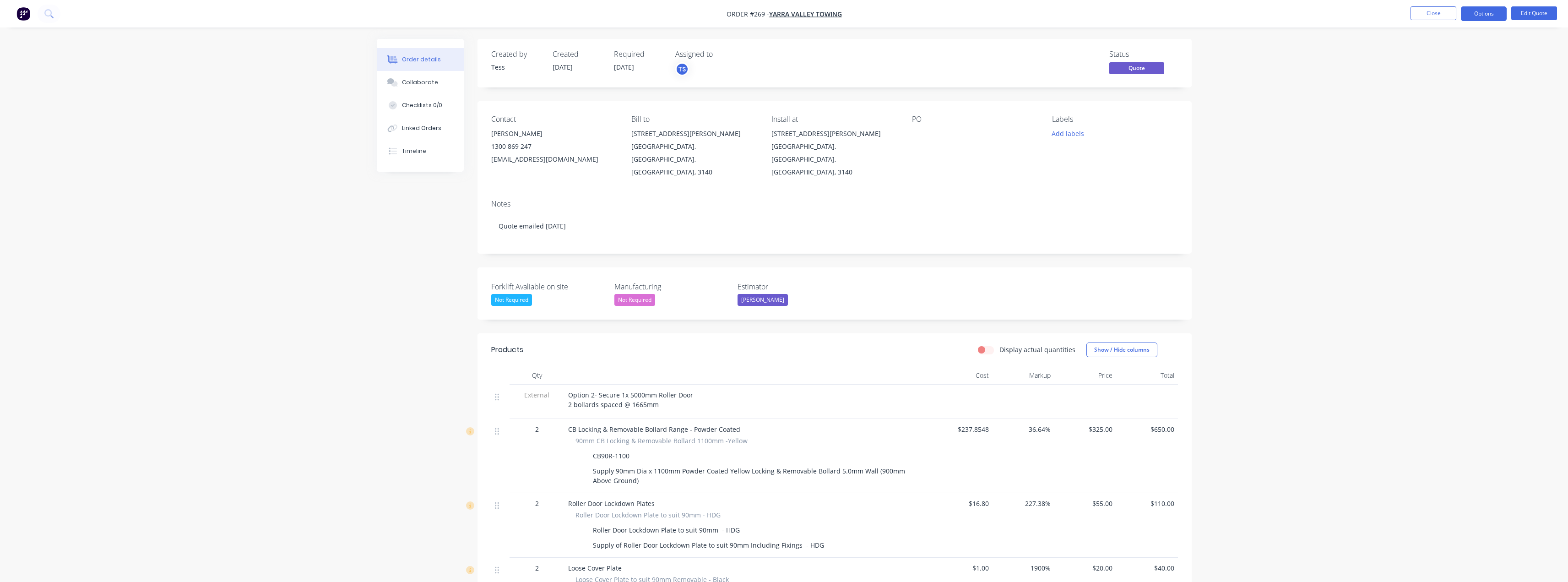
click at [528, 160] on div "[EMAIL_ADDRESS][DOMAIN_NAME]" at bounding box center [554, 159] width 126 height 13
click at [1436, 8] on button "Close" at bounding box center [1434, 13] width 46 height 13
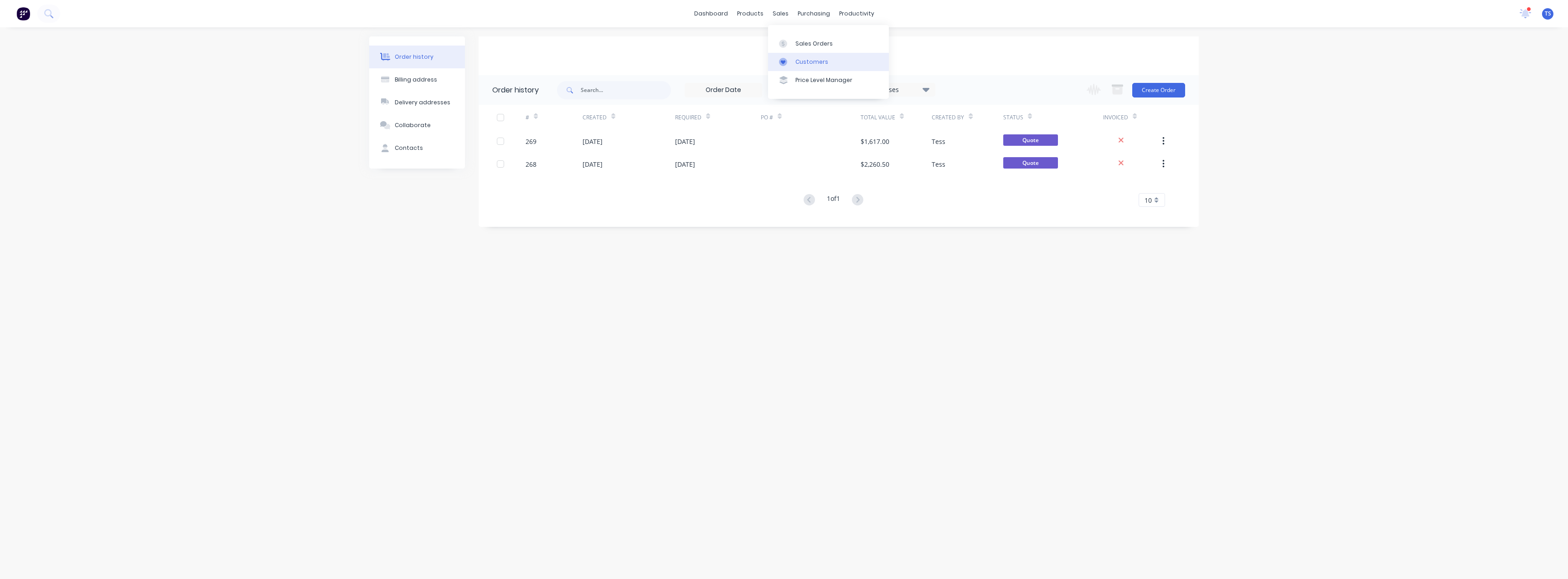
click at [796, 62] on div "Customers" at bounding box center [811, 62] width 33 height 8
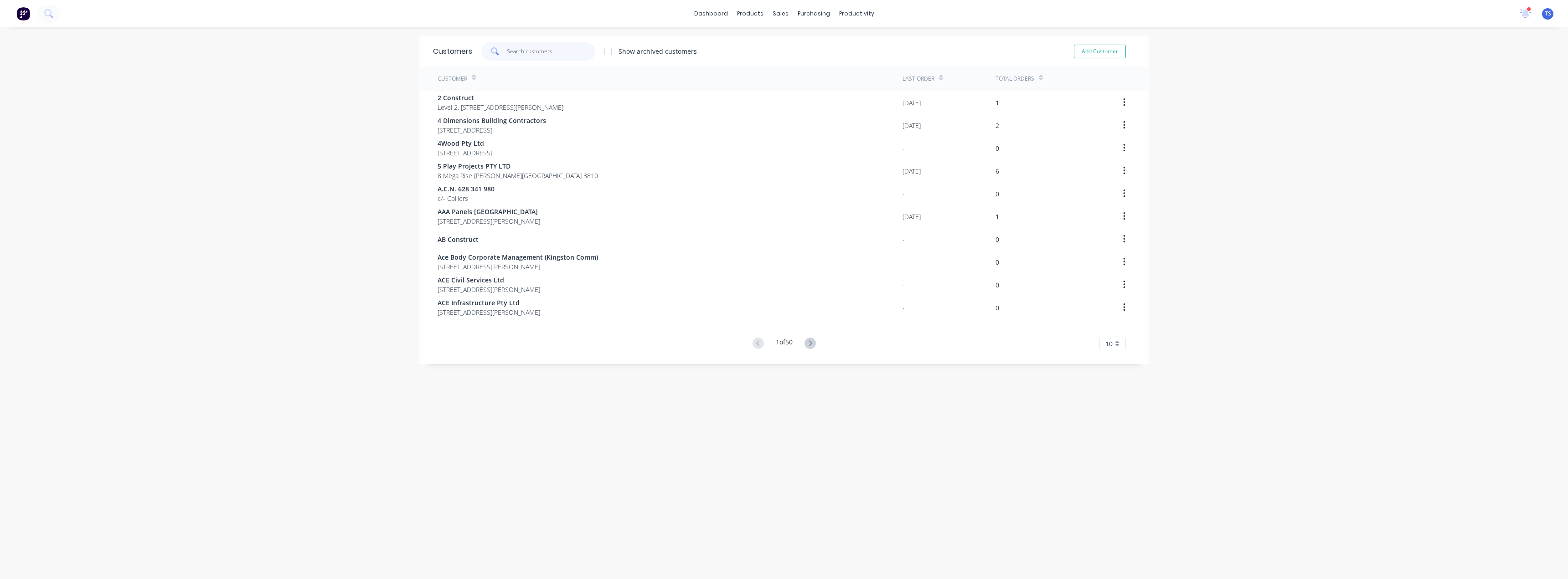
click at [558, 56] on input "text" at bounding box center [551, 51] width 89 height 18
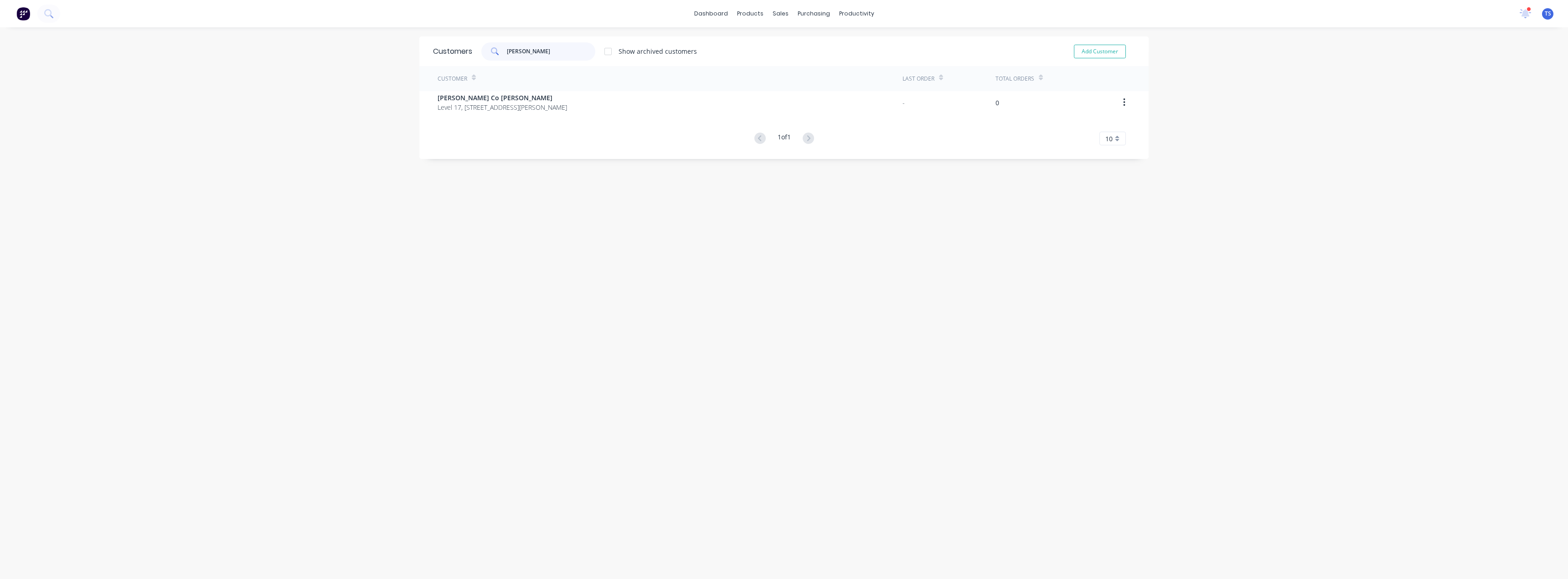
drag, startPoint x: 542, startPoint y: 44, endPoint x: 447, endPoint y: 52, distance: 95.3
click at [448, 52] on div "Customers [PERSON_NAME] Show archived customers Add Customer" at bounding box center [783, 51] width 729 height 29
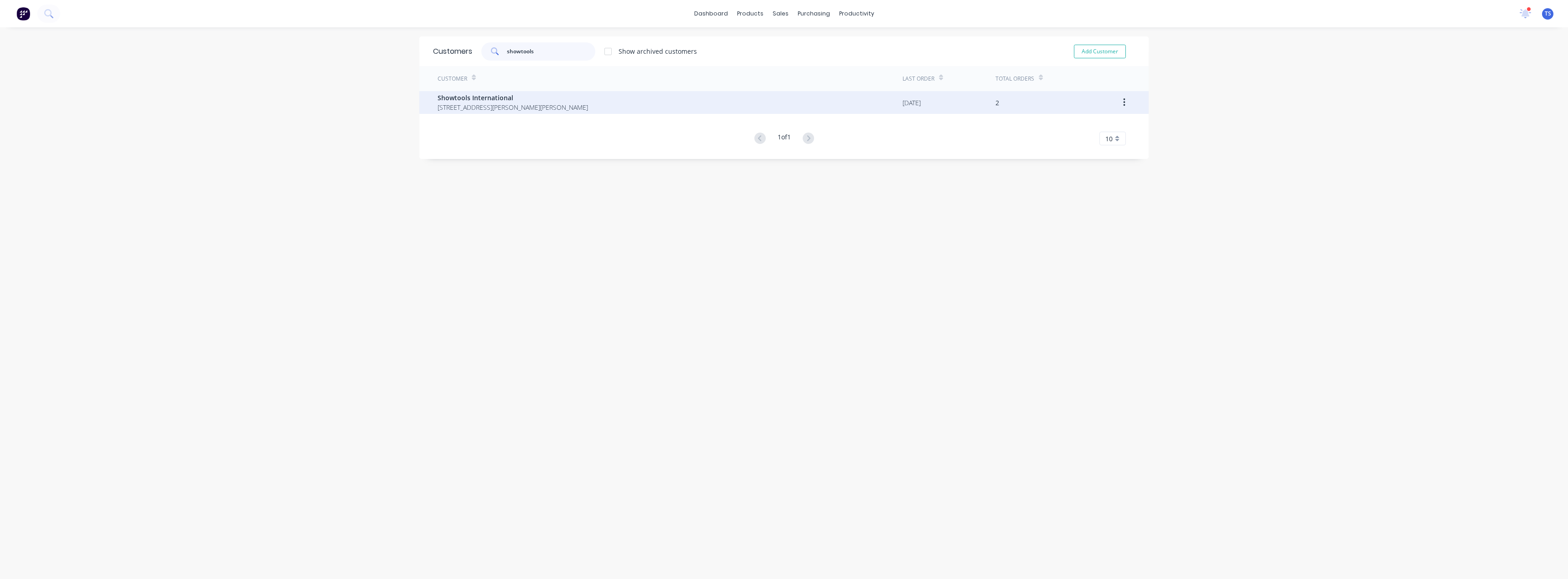
type input "showtools"
click at [528, 104] on span "[STREET_ADDRESS][PERSON_NAME][PERSON_NAME]" at bounding box center [513, 107] width 151 height 9
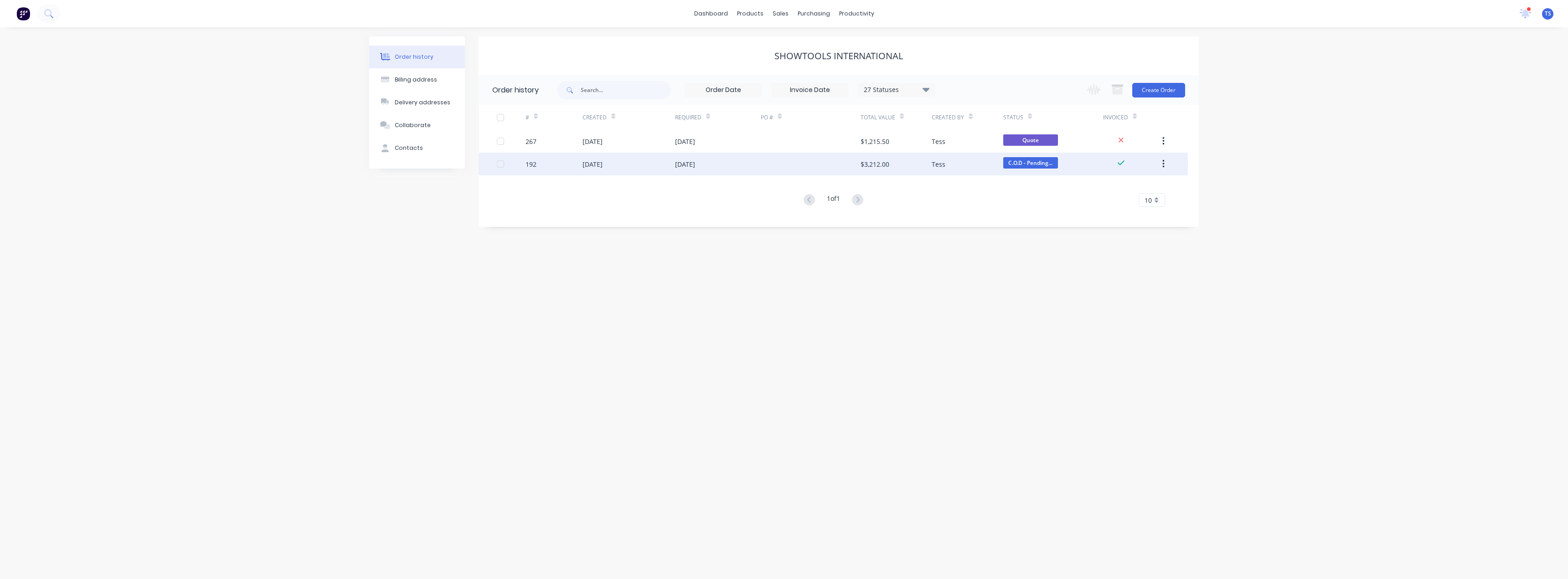
click at [601, 161] on div "[DATE]" at bounding box center [593, 164] width 20 height 9
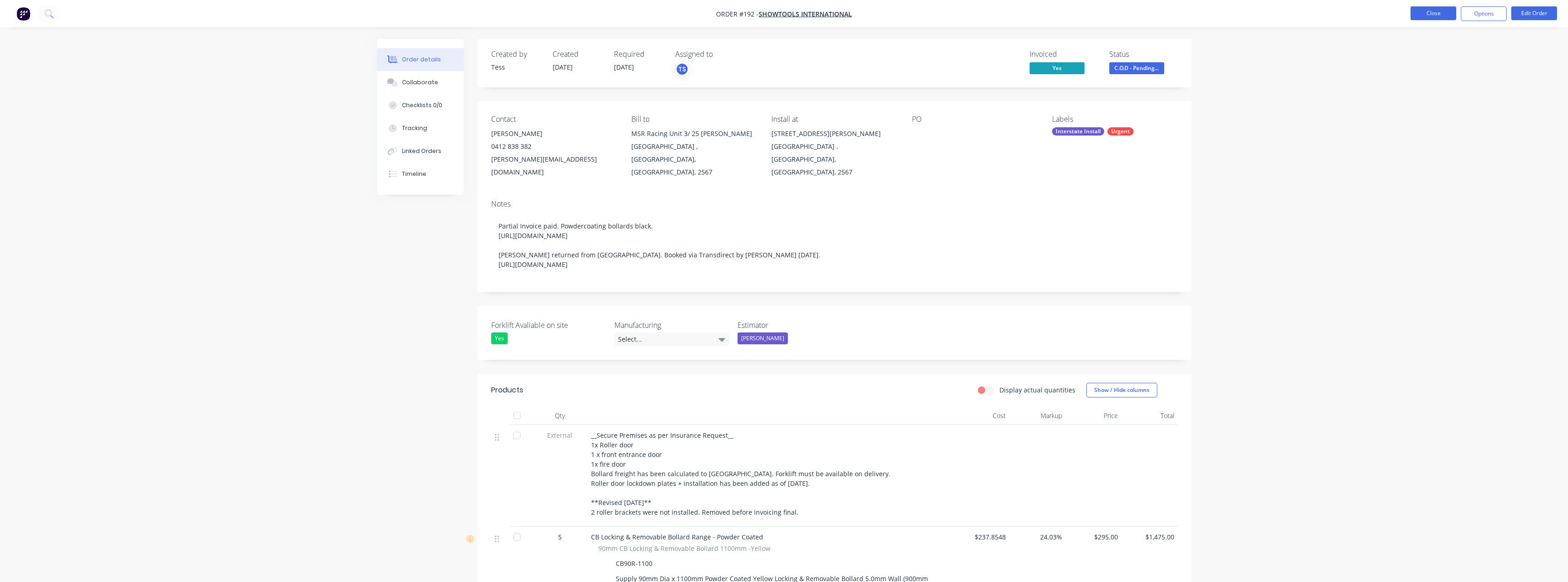
click at [1429, 13] on button "Close" at bounding box center [1434, 13] width 46 height 13
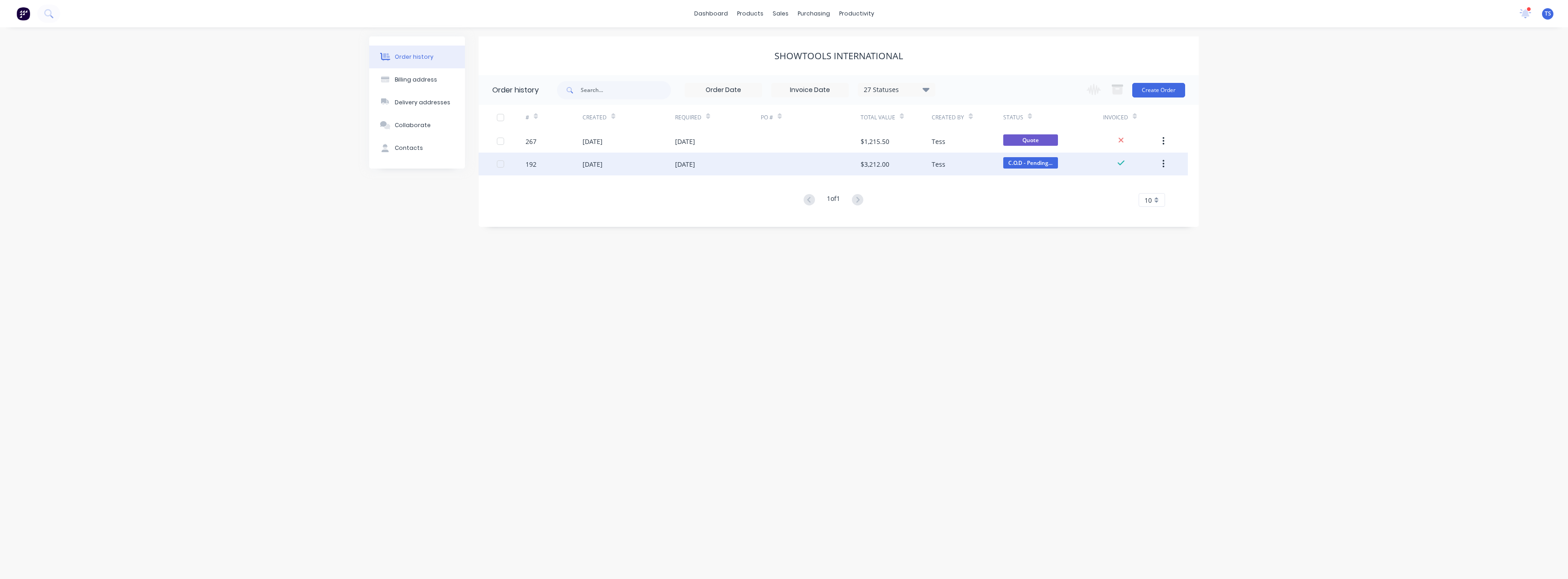
click at [681, 169] on div "[DATE]" at bounding box center [718, 164] width 86 height 23
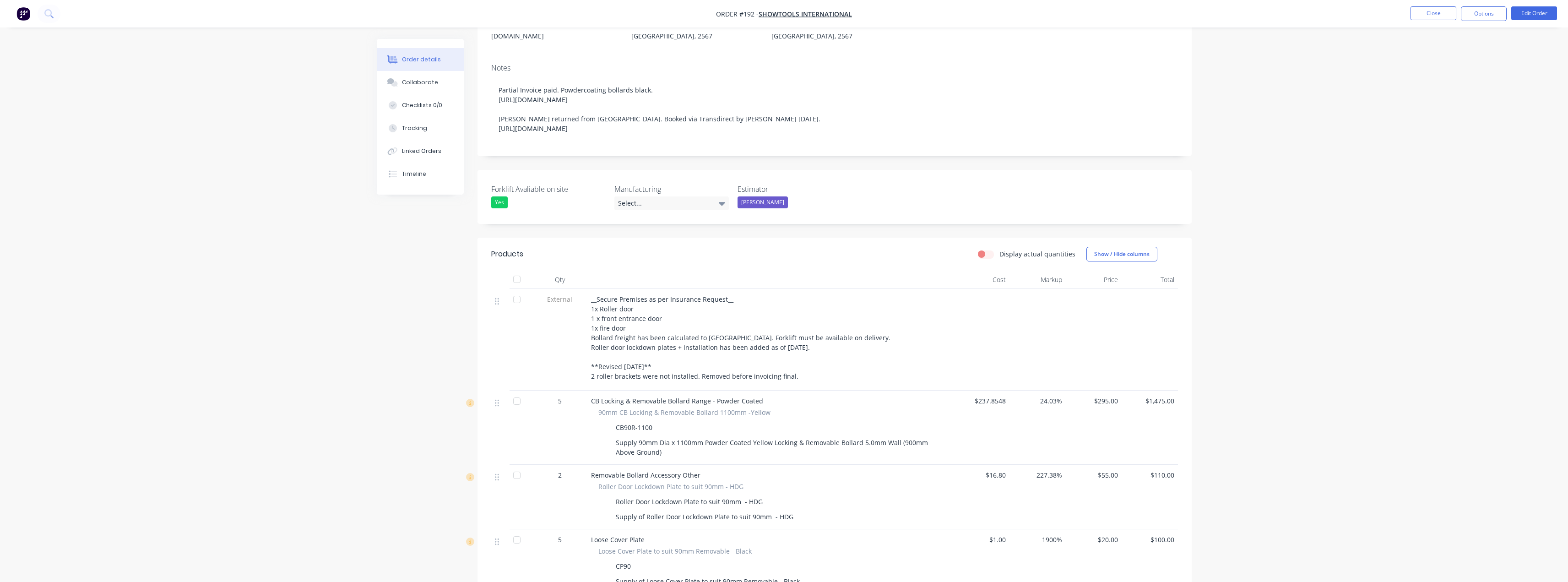
scroll to position [137, 0]
click at [1438, 17] on button "Close" at bounding box center [1434, 13] width 46 height 13
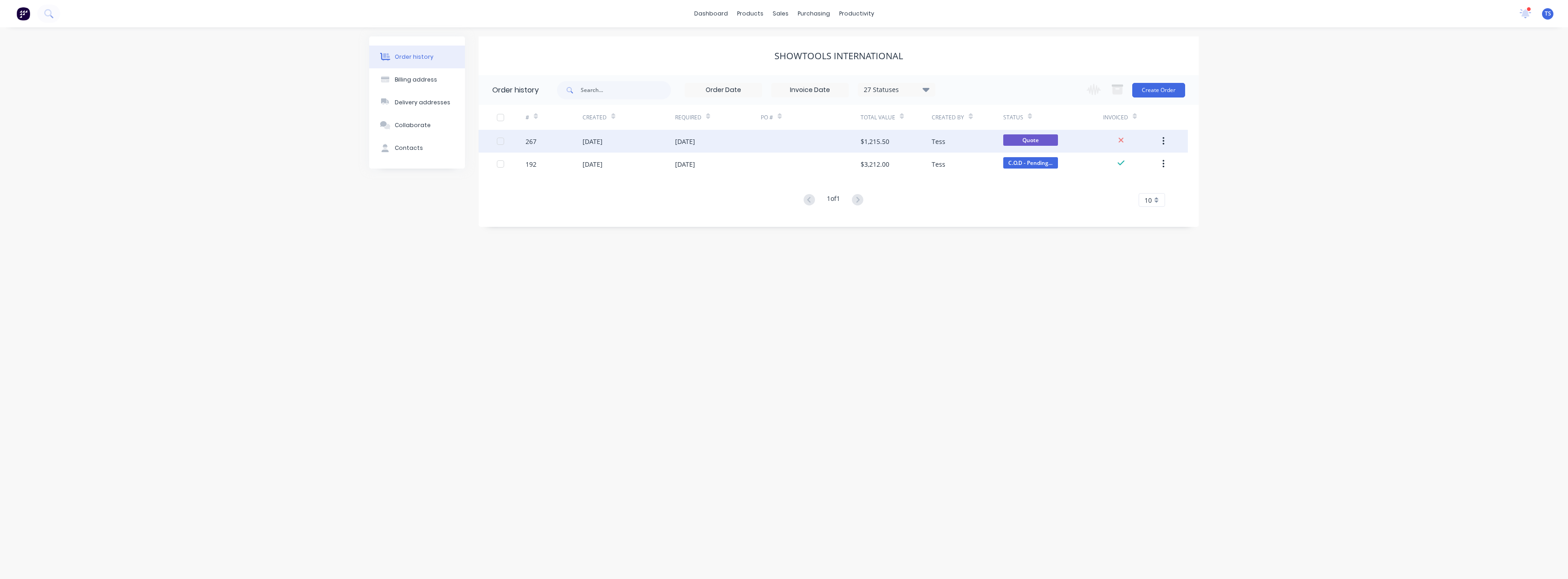
click at [602, 145] on div "[DATE]" at bounding box center [593, 141] width 20 height 9
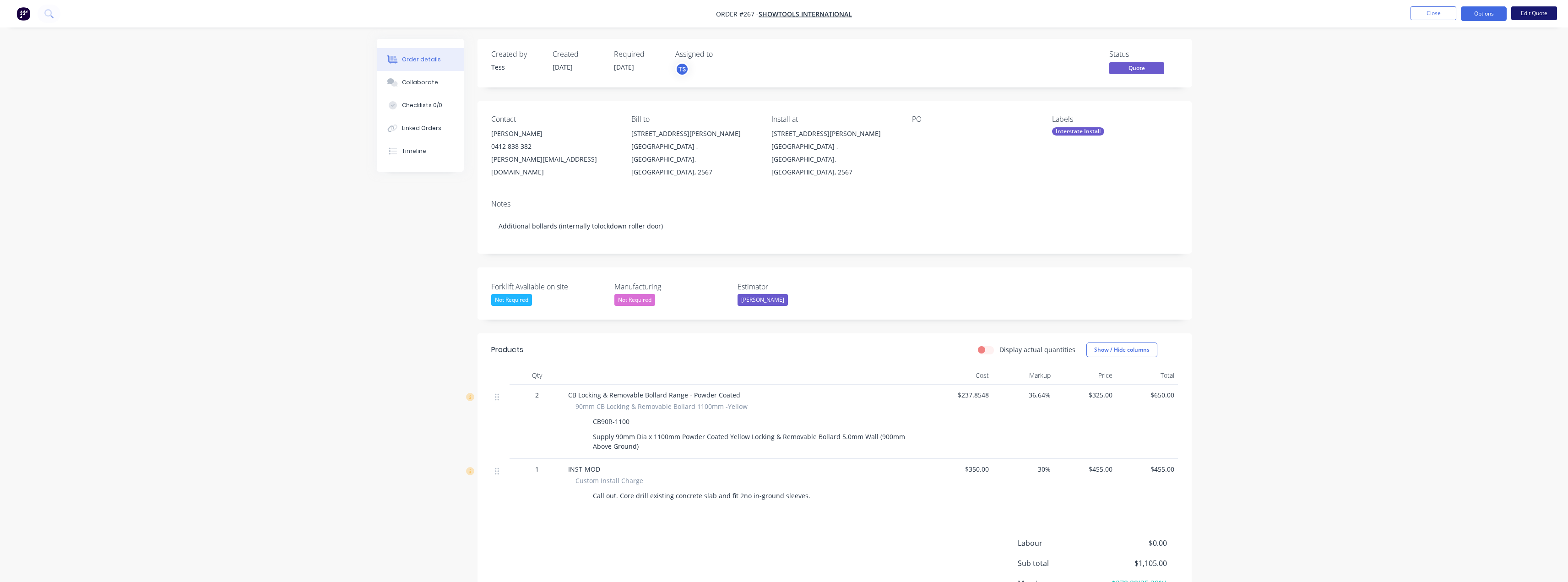
click at [1532, 12] on button "Edit Quote" at bounding box center [1534, 13] width 46 height 13
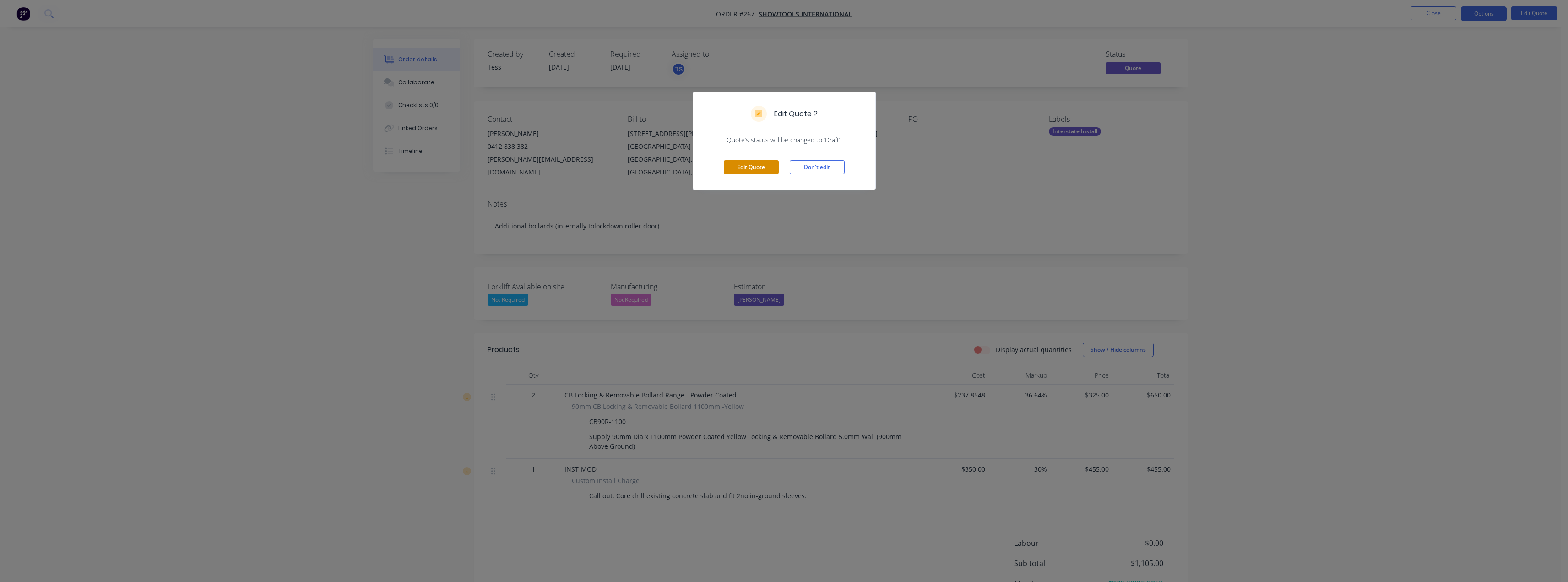
click at [752, 169] on button "Edit Quote" at bounding box center [751, 167] width 55 height 13
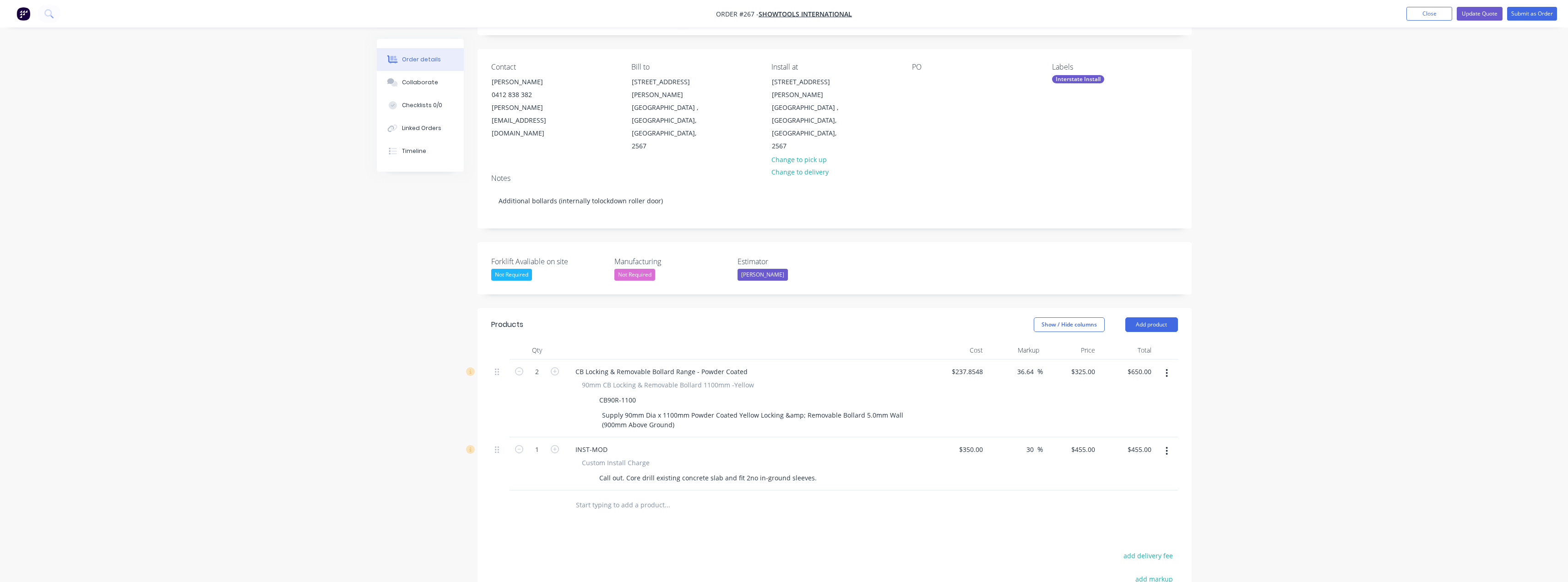
scroll to position [183, 0]
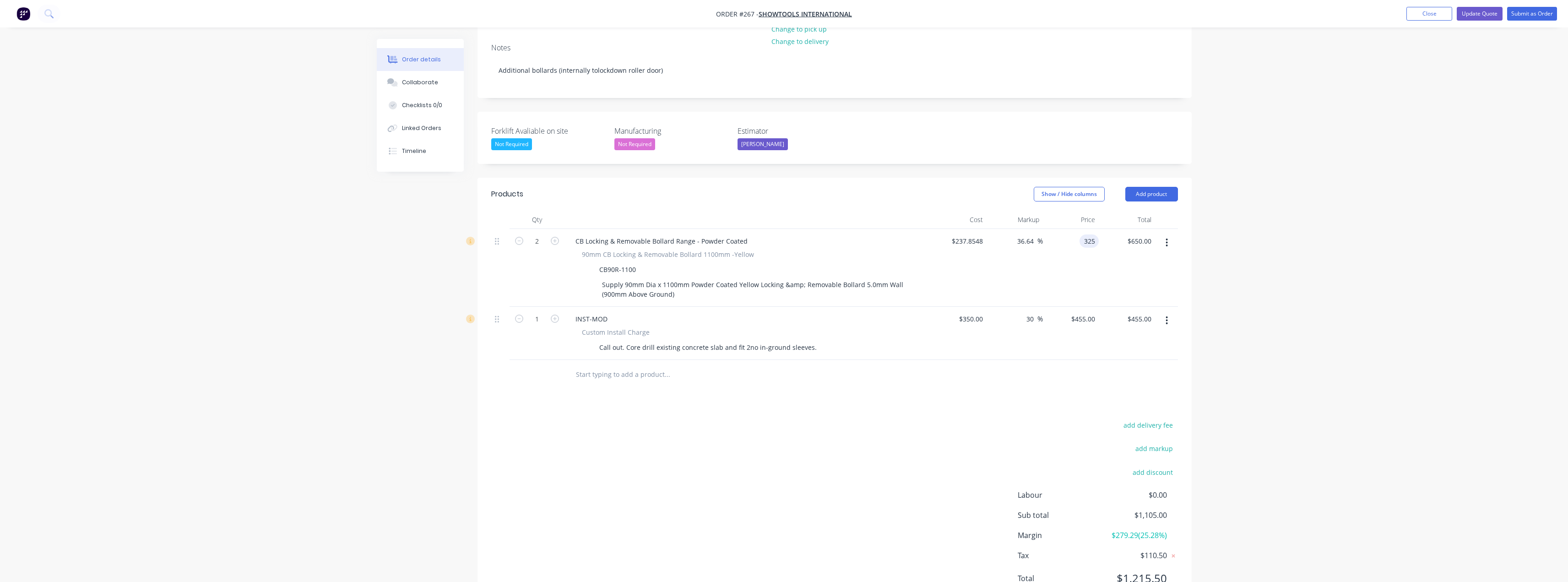
click at [1081, 235] on div "325 325" at bounding box center [1089, 242] width 19 height 13
type input "295"
type input "24.03"
type input "$295.00"
type input "$590.00"
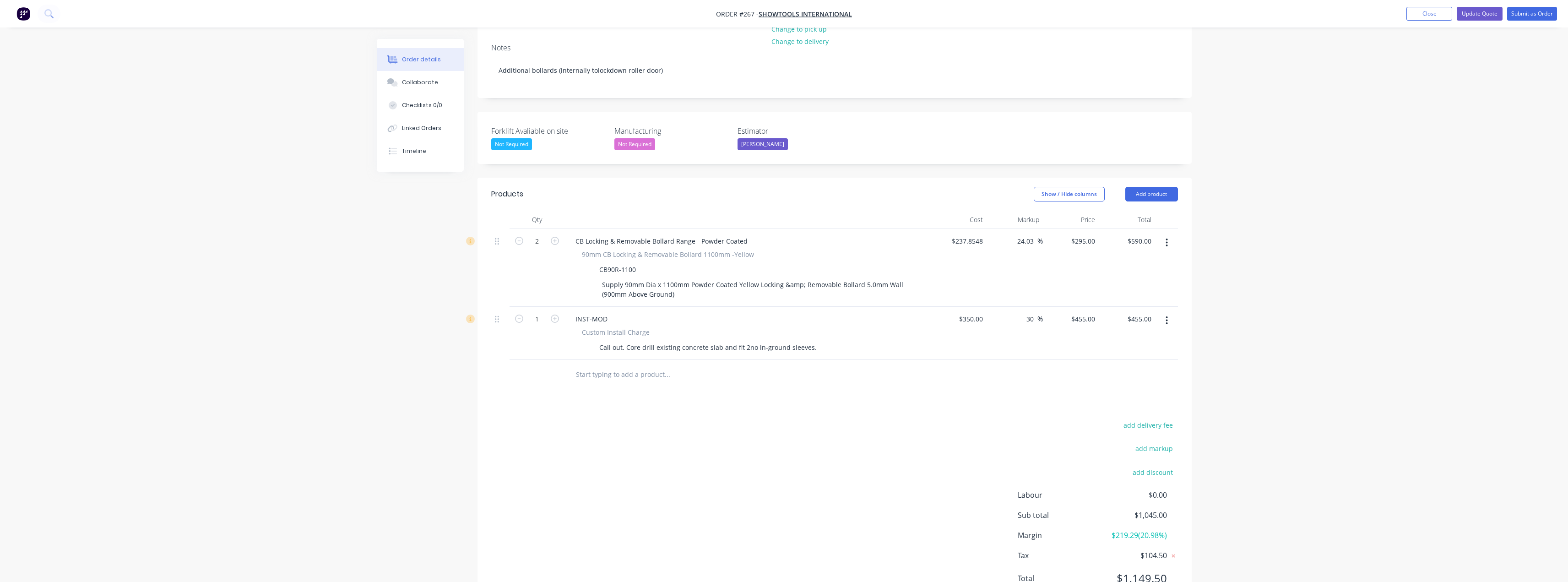
click at [1339, 212] on div "Order details Collaborate Checklists 0/0 Linked Orders Timeline Order details C…" at bounding box center [784, 220] width 1568 height 807
click at [1083, 312] on input "455" at bounding box center [1085, 319] width 28 height 13
type input "495"
type input "350"
type input "41.43"
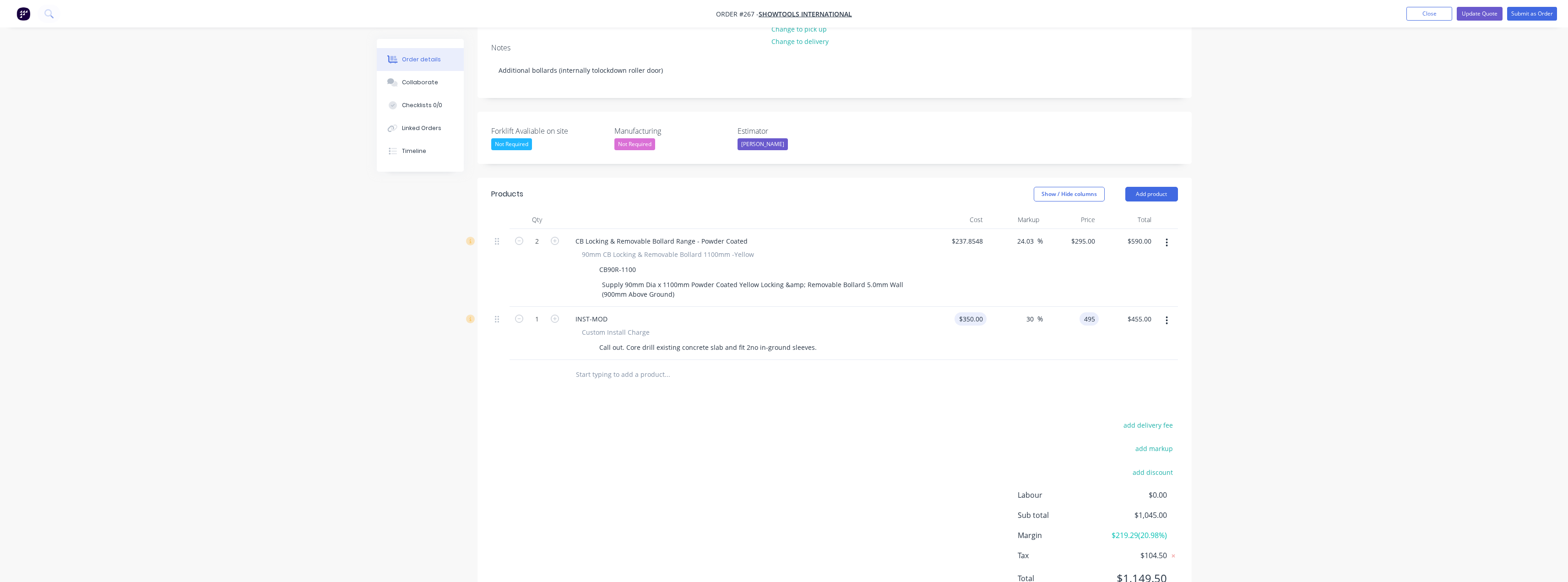
type input "$495.00"
click at [968, 312] on div "350 350" at bounding box center [977, 319] width 19 height 13
type input "$375.00"
type input "$530.3571"
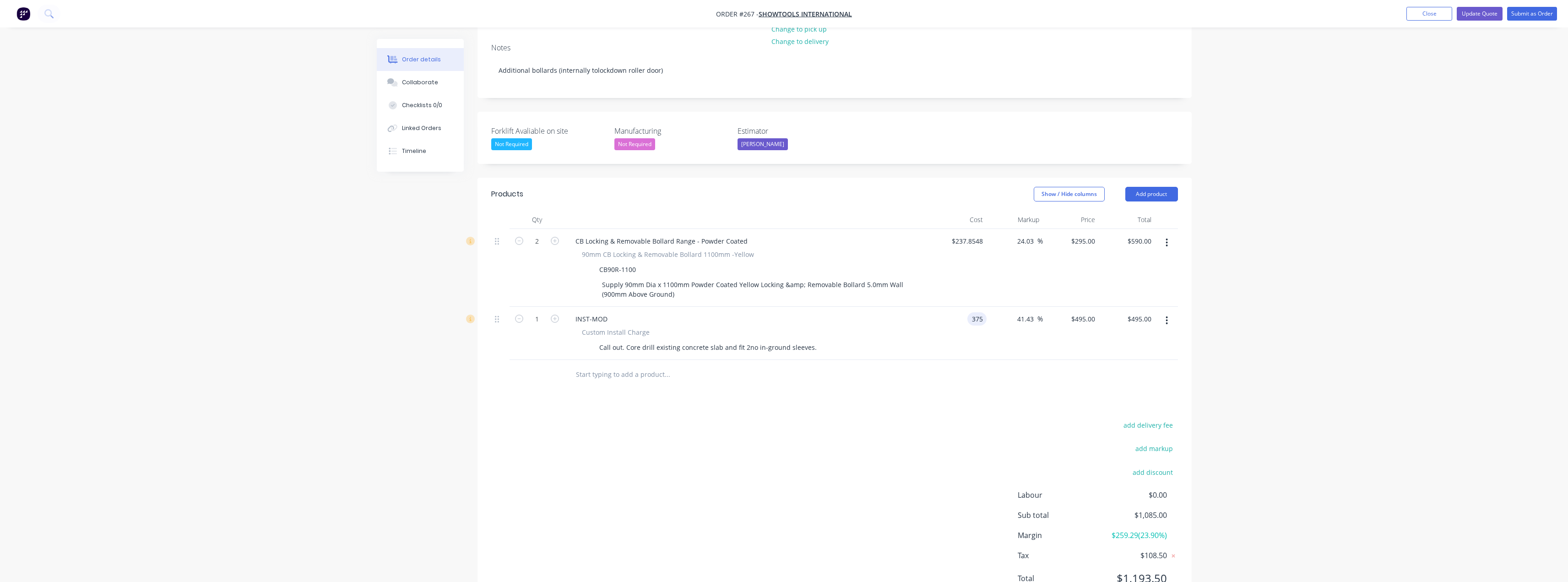
type input "$530.36"
click at [965, 434] on div "add delivery fee add markup add discount Labour $0.00 Sub total $1,120.36 Margi…" at bounding box center [834, 507] width 687 height 177
click at [1081, 312] on input "530.3571" at bounding box center [1083, 319] width 32 height 13
type input "495"
type input "32"
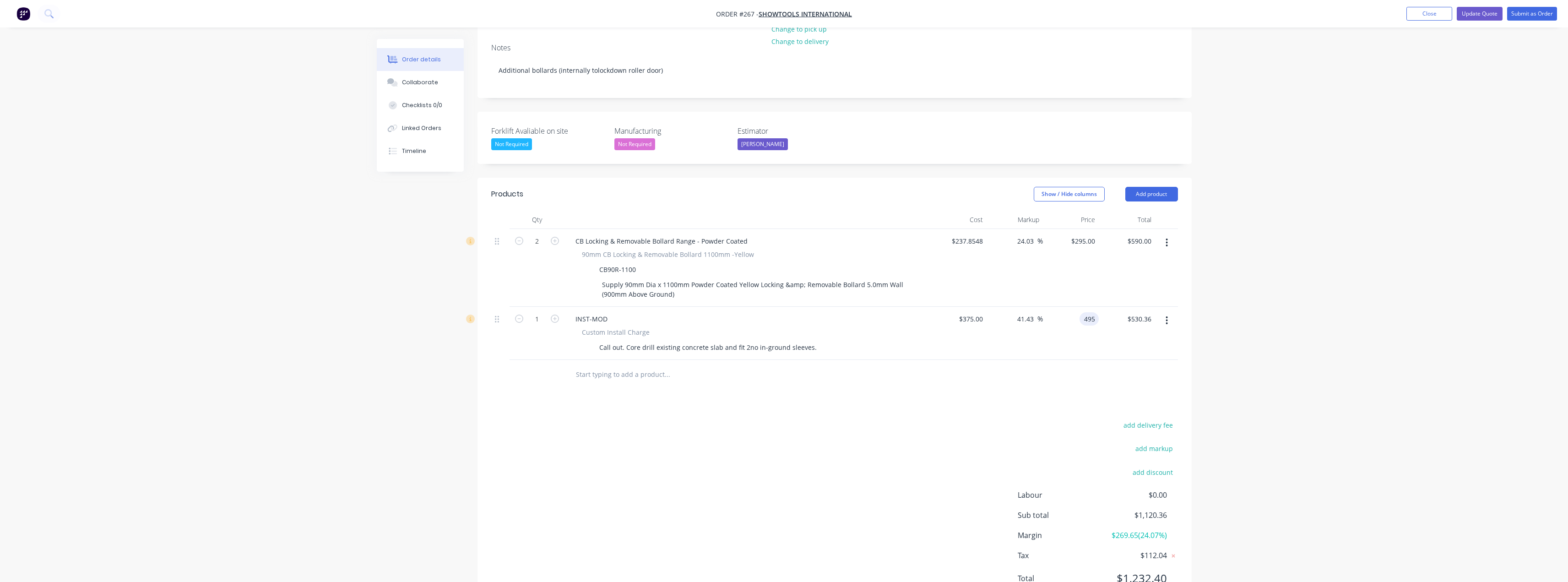
type input "$495.00"
click at [962, 369] on div "Products Show / Hide columns Add product Qty Cost Markup Price Total 2 CB Locki…" at bounding box center [834, 394] width 714 height 432
click at [922, 360] on div at bounding box center [834, 375] width 687 height 30
click at [612, 365] on input "text" at bounding box center [667, 374] width 183 height 18
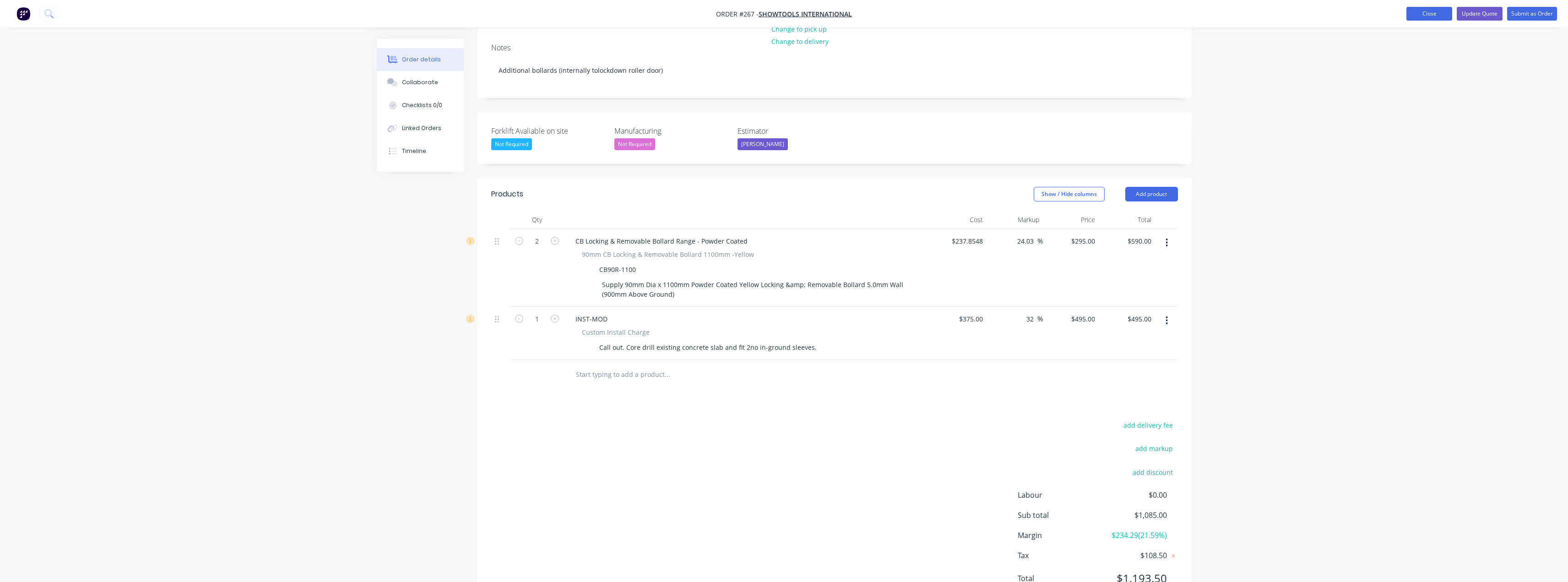
click at [1425, 15] on button "Close" at bounding box center [1429, 13] width 46 height 13
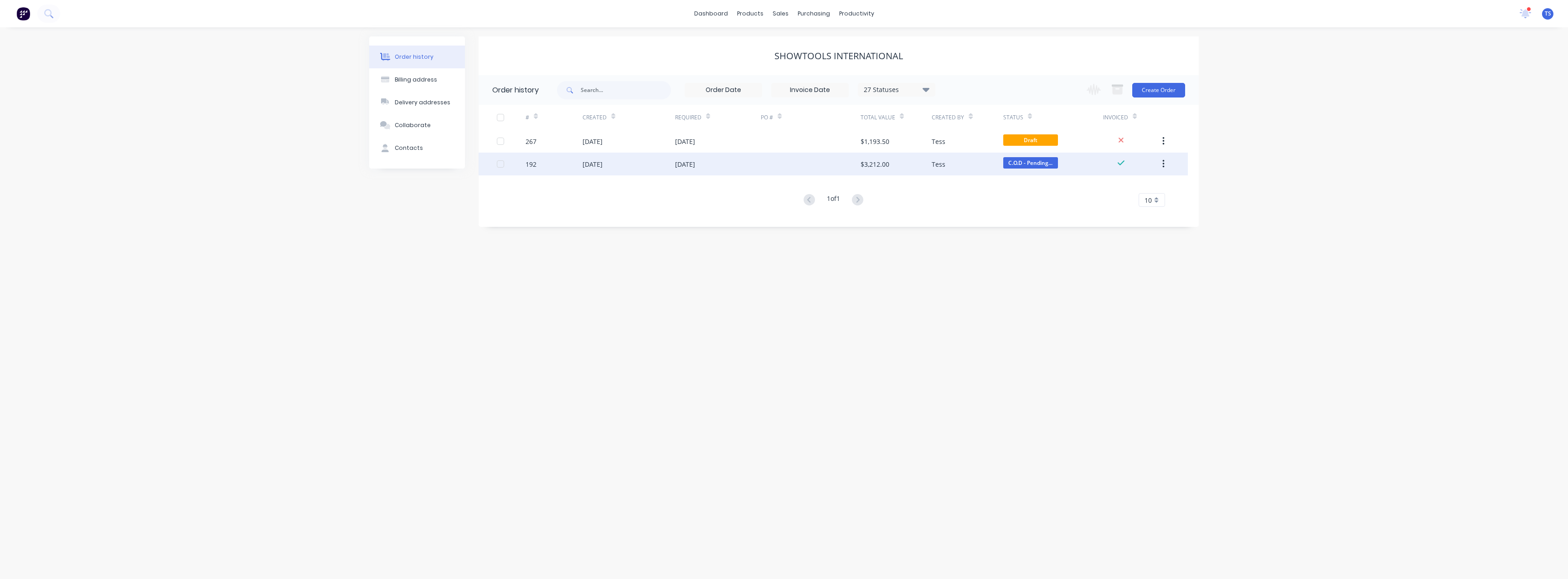
click at [695, 164] on div "[DATE]" at bounding box center [685, 164] width 20 height 9
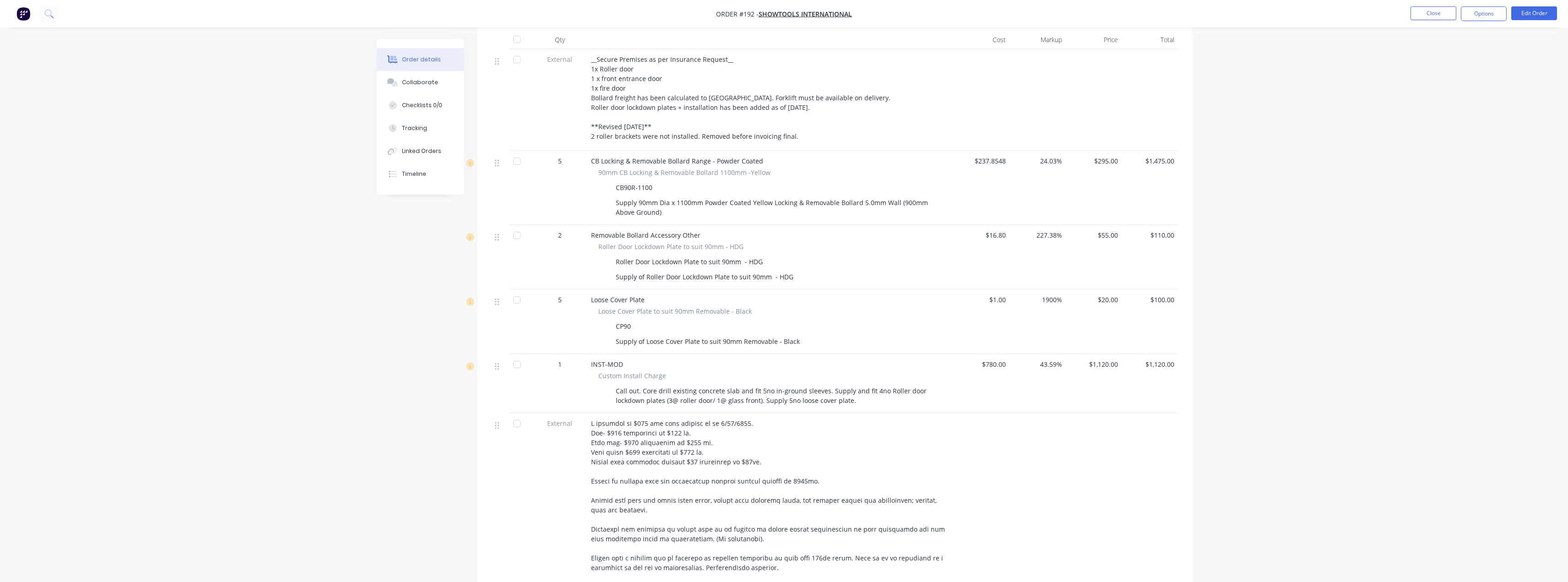
scroll to position [412, 0]
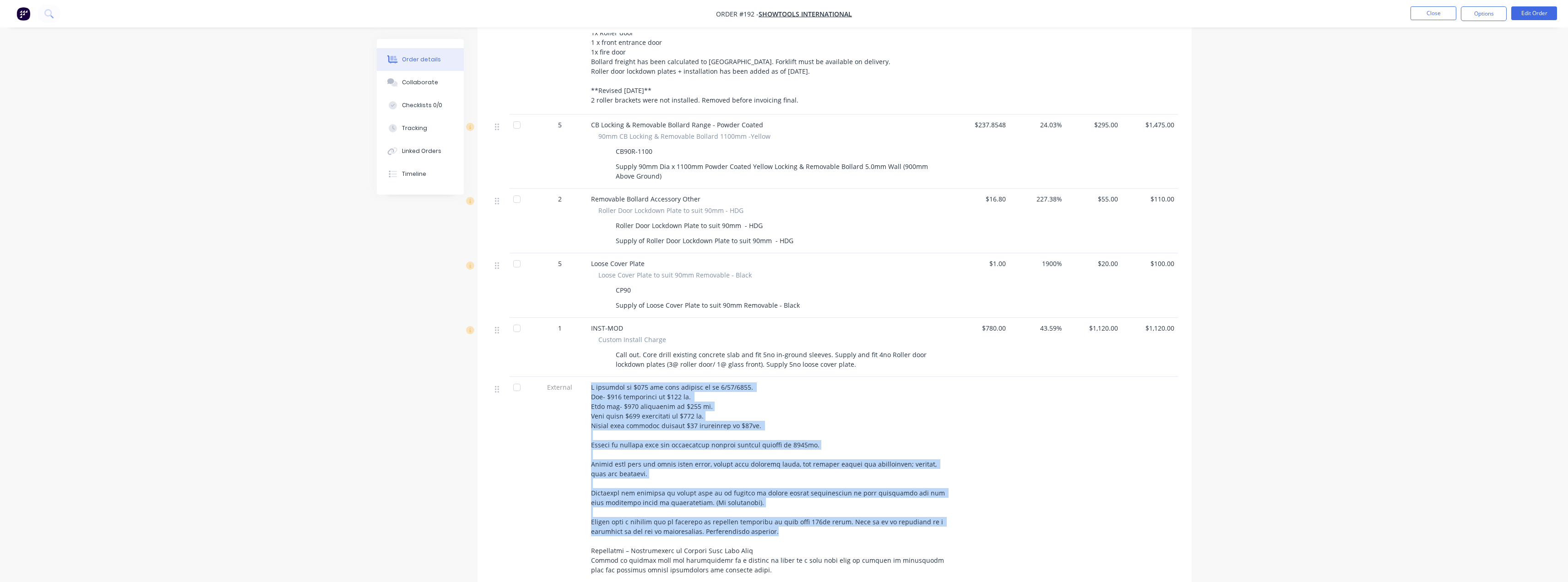
drag, startPoint x: 591, startPoint y: 374, endPoint x: 773, endPoint y: 513, distance: 229.0
click at [778, 521] on div at bounding box center [771, 522] width 359 height 279
copy span "A discount of $310 has been applied as of [DATE]. Bol- $325 discounted to $295 …"
click at [1429, 18] on button "Close" at bounding box center [1434, 13] width 46 height 13
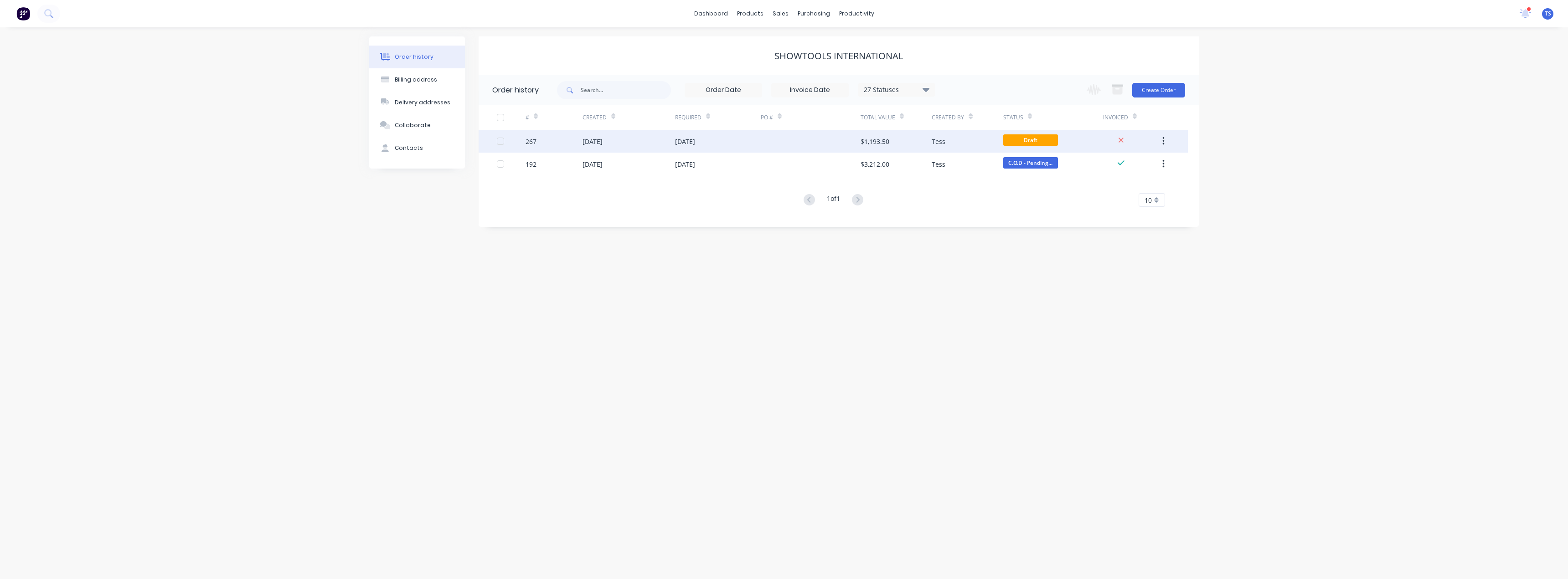
click at [854, 143] on div at bounding box center [810, 141] width 100 height 23
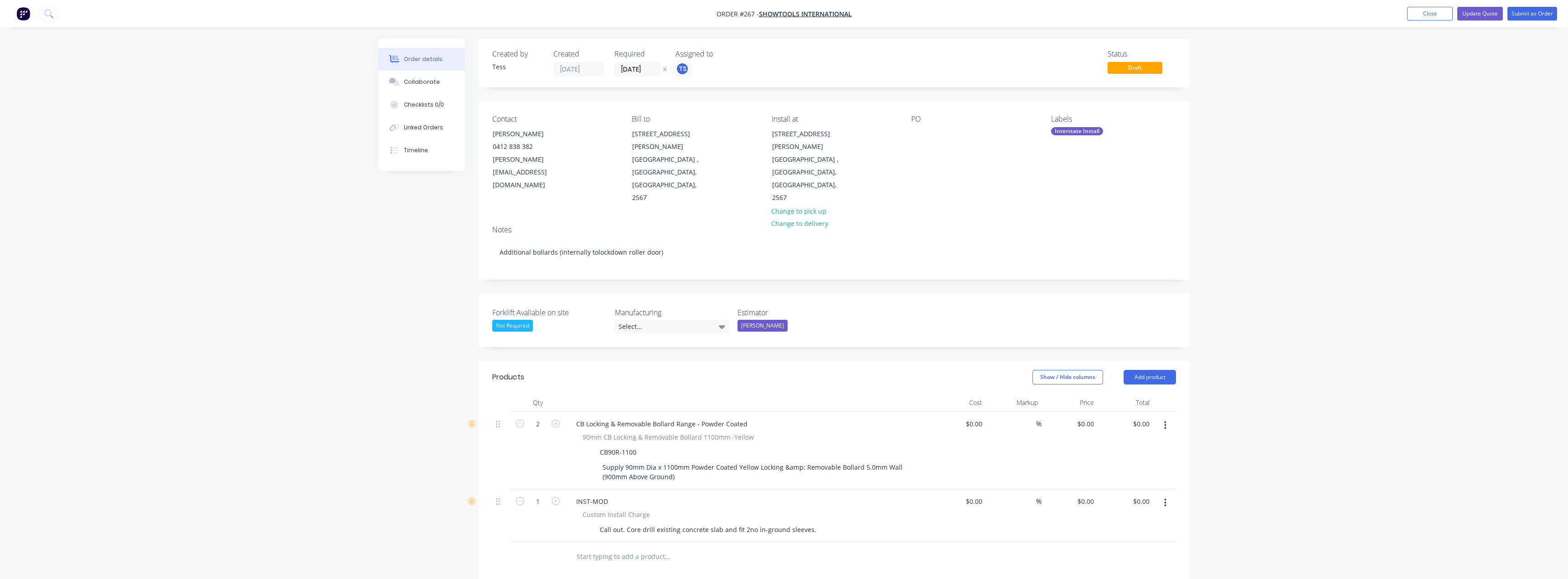
type input "$237.8548"
type input "24.03"
type input "$295.00"
type input "$590.00"
type input "$375.00"
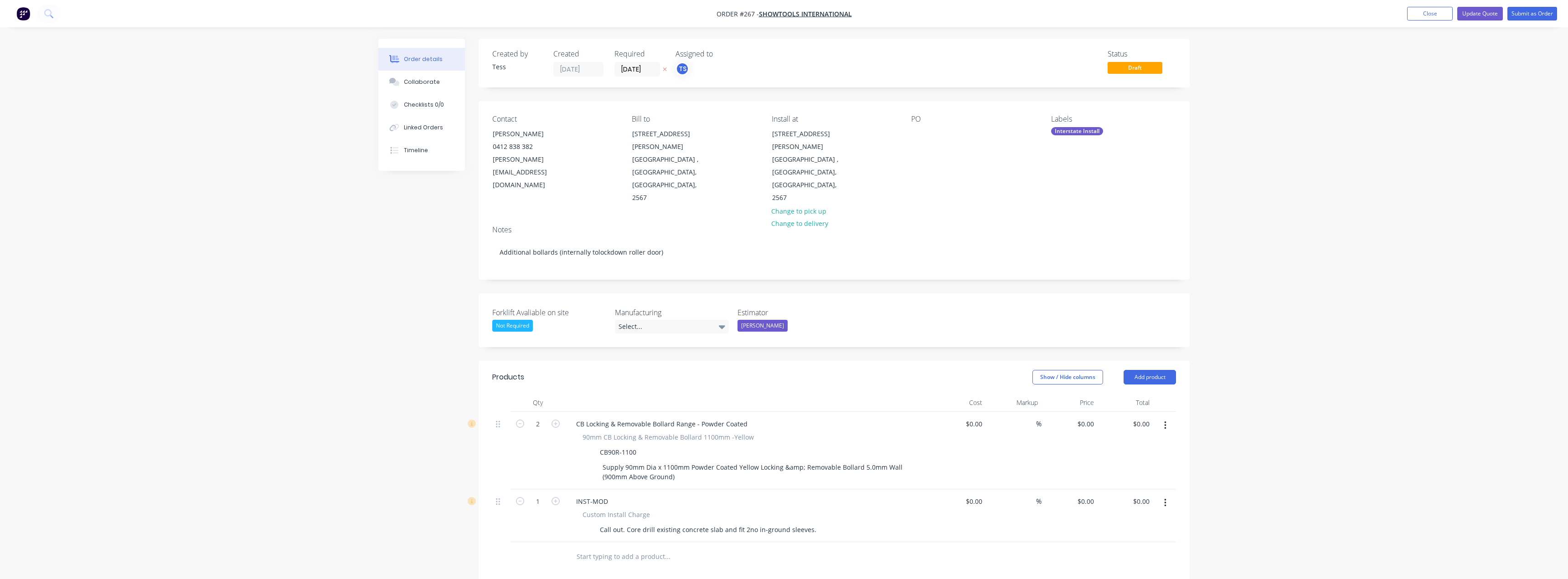
type input "32"
type input "$495.00"
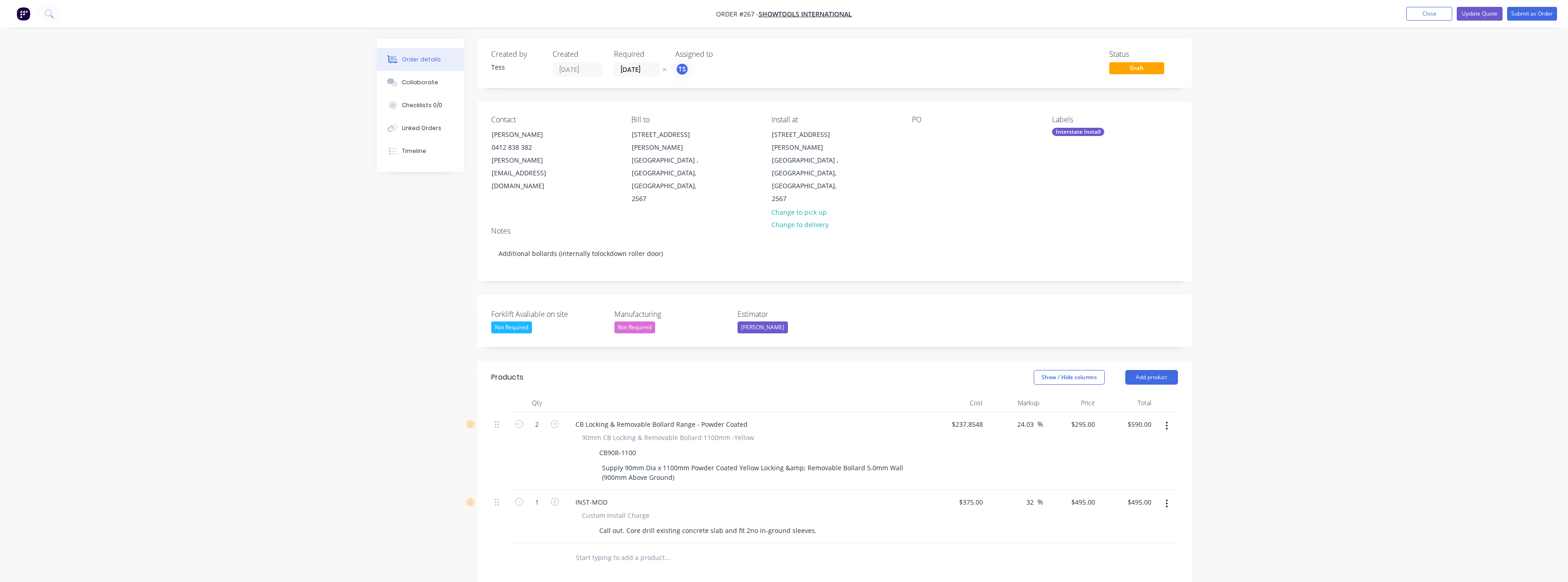
scroll to position [183, 0]
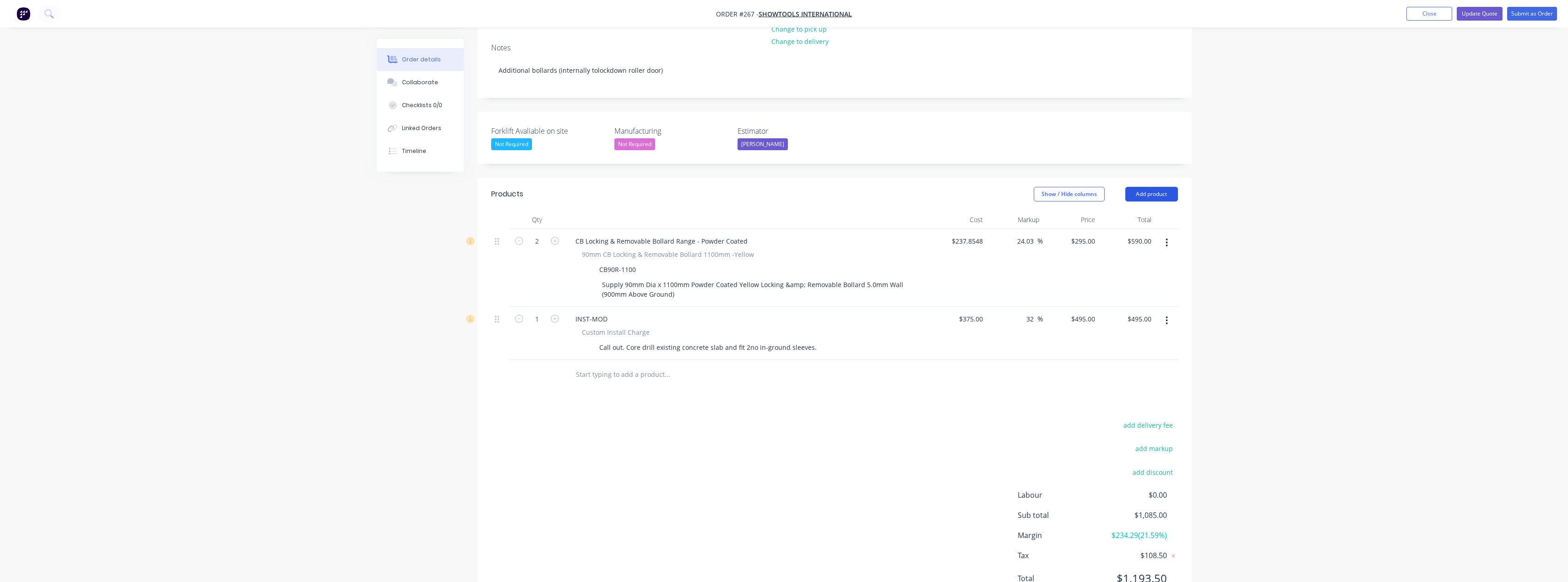
click at [1159, 187] on button "Add product" at bounding box center [1152, 194] width 52 height 15
click at [1125, 339] on div "Notes (External)" at bounding box center [1134, 346] width 71 height 13
click at [604, 365] on div at bounding box center [601, 372] width 66 height 13
paste div
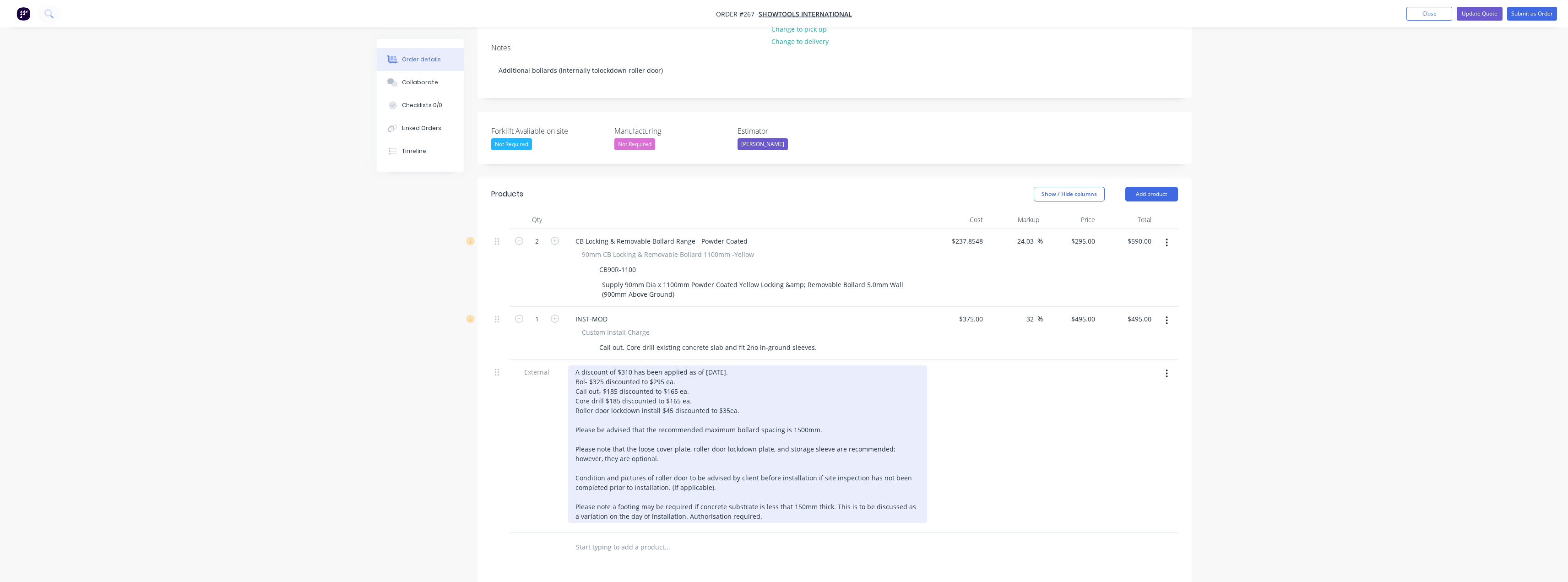
click at [630, 365] on div "A discount of $310 has been applied as of [DATE]. Bol- $325 discounted to $295 …" at bounding box center [748, 444] width 359 height 157
click at [679, 365] on div "A discount of $ has been applied as of [DATE]. Bol- $325 discounted to $295 ea.…" at bounding box center [748, 444] width 359 height 157
click at [665, 365] on div "A discount of $ has been applied as of [DATE]. Bol- $325 discounted to $295 ea.…" at bounding box center [748, 444] width 359 height 157
click at [678, 365] on div "A discount of $ has been applied as of [DATE]. Bol- $325 discounted to $295ea. …" at bounding box center [748, 444] width 359 height 157
click at [680, 376] on div "A discount of $ has been applied as of [DATE]. Bol- $325 discounted to $295ea. …" at bounding box center [748, 444] width 359 height 157
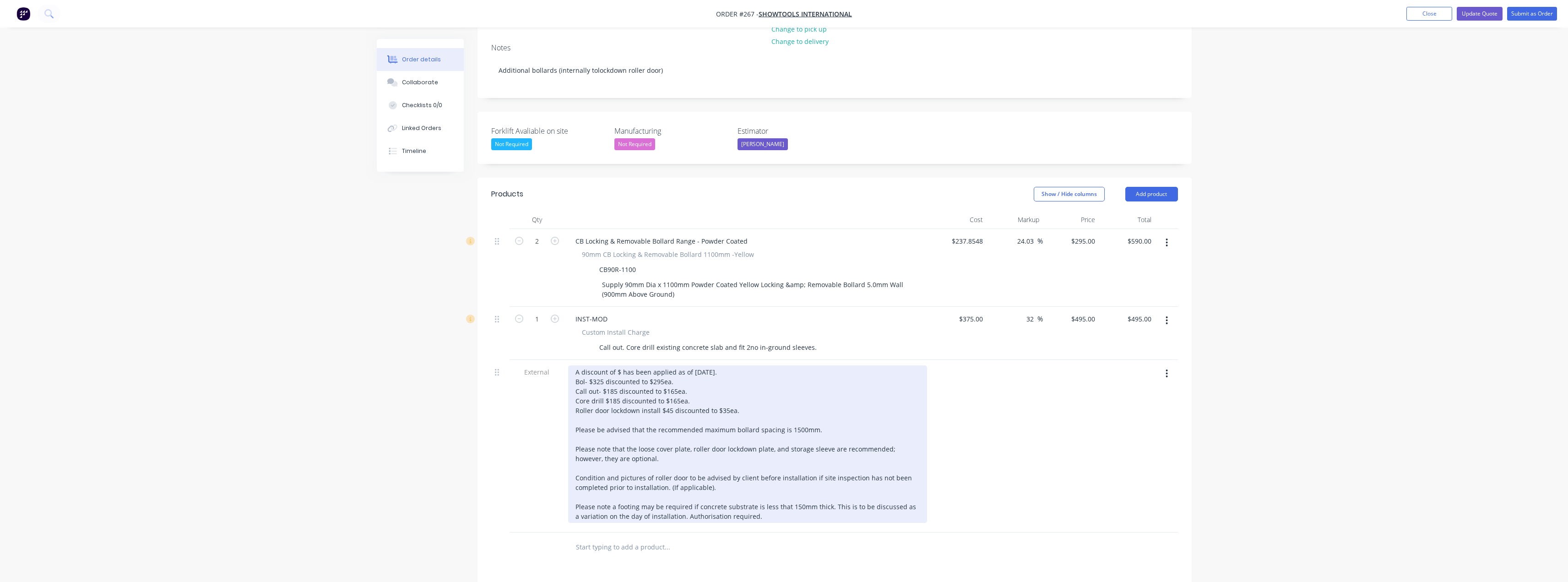
click at [693, 377] on div "A discount of $ has been applied as of [DATE]. Bol- $325 discounted to $295ea. …" at bounding box center [748, 444] width 359 height 157
drag, startPoint x: 746, startPoint y: 387, endPoint x: 577, endPoint y: 387, distance: 169.0
click at [577, 387] on div "A discount of $ has been applied as of [DATE]. Bol- $325 discounted to $295ea. …" at bounding box center [748, 444] width 359 height 157
click at [619, 365] on div "A discount of $ has been applied as of [DATE]. Bol- $325 discounted to $295ea. …" at bounding box center [748, 444] width 359 height 157
click at [696, 379] on div "A discount of $60 has been applied as of [DATE]. Bol- $325 discounted to $295ea…" at bounding box center [748, 444] width 359 height 157
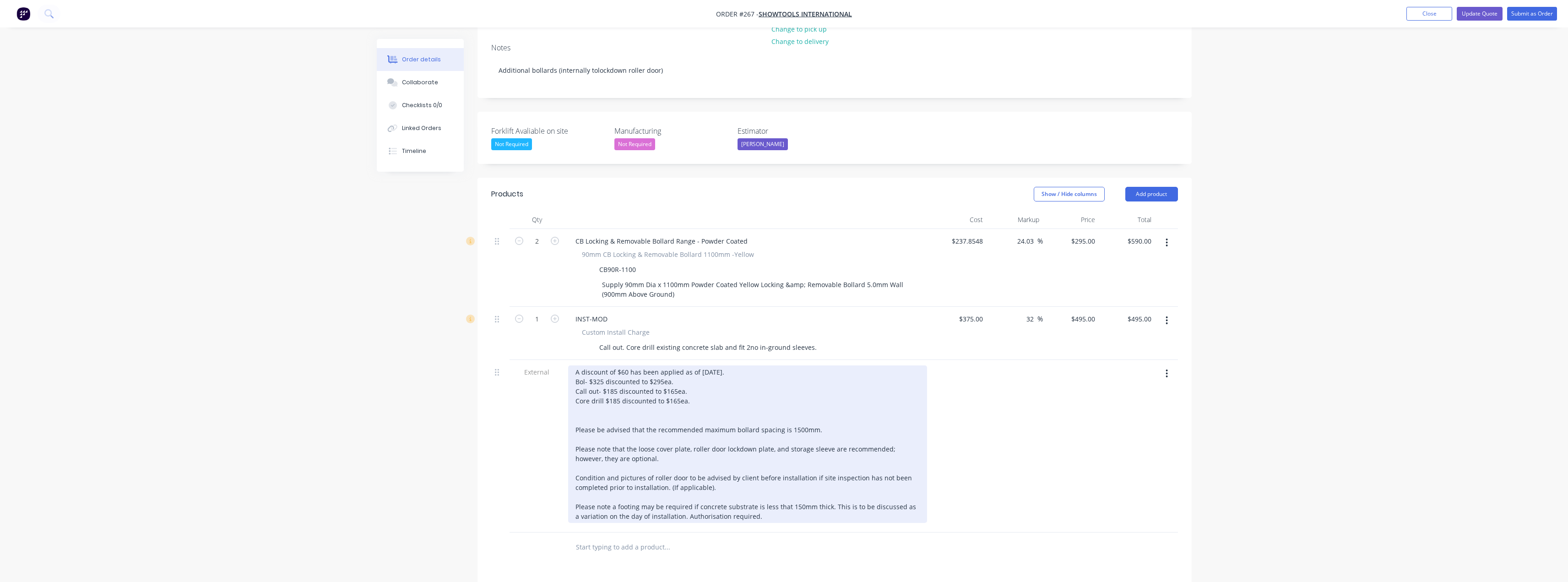
click at [626, 365] on div "A discount of $60 has been applied as of [DATE]. Bol- $325 discounted to $295ea…" at bounding box center [748, 444] width 359 height 157
click at [705, 370] on div "A discount of $120 has been applied as of [DATE]. Bol- $325 discounted to $295e…" at bounding box center [748, 444] width 359 height 157
click at [706, 365] on div "A discount of $120 has been applied as of [DATE]. Bol- $325 discounted to $295e…" at bounding box center [748, 444] width 359 height 157
click at [725, 365] on div "A discount of $120 has been applied as of [DATE]. Bol- $325 discounted to $295e…" at bounding box center [748, 444] width 359 height 157
click at [740, 365] on div "A discount of $120 has been applied as of [DATE]. Bol- $325 discounted to $295e…" at bounding box center [748, 444] width 359 height 157
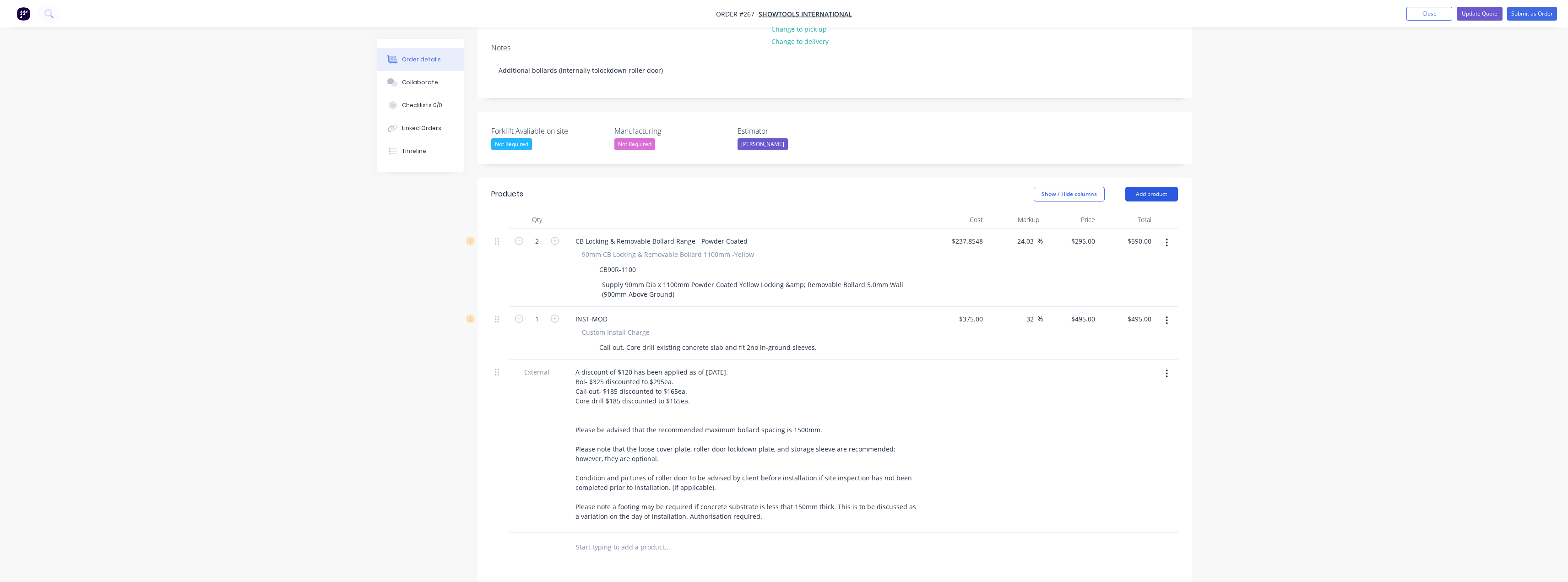
click at [1154, 187] on button "Add product" at bounding box center [1152, 194] width 52 height 15
click at [1221, 197] on div "Order details Collaborate Checklists 0/0 Linked Orders Timeline Order details C…" at bounding box center [784, 307] width 1568 height 980
click at [1157, 187] on button "Add product" at bounding box center [1152, 194] width 52 height 15
click at [1142, 339] on div "Notes (External)" at bounding box center [1134, 346] width 71 height 13
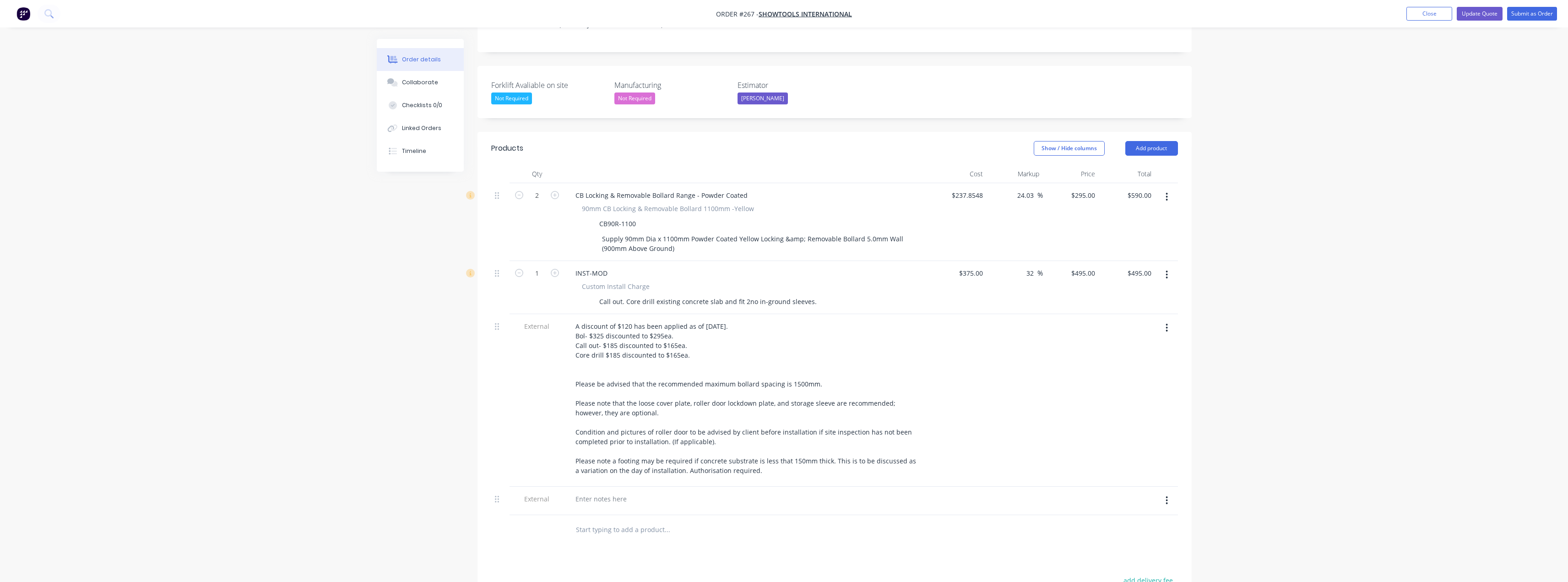
scroll to position [231, 0]
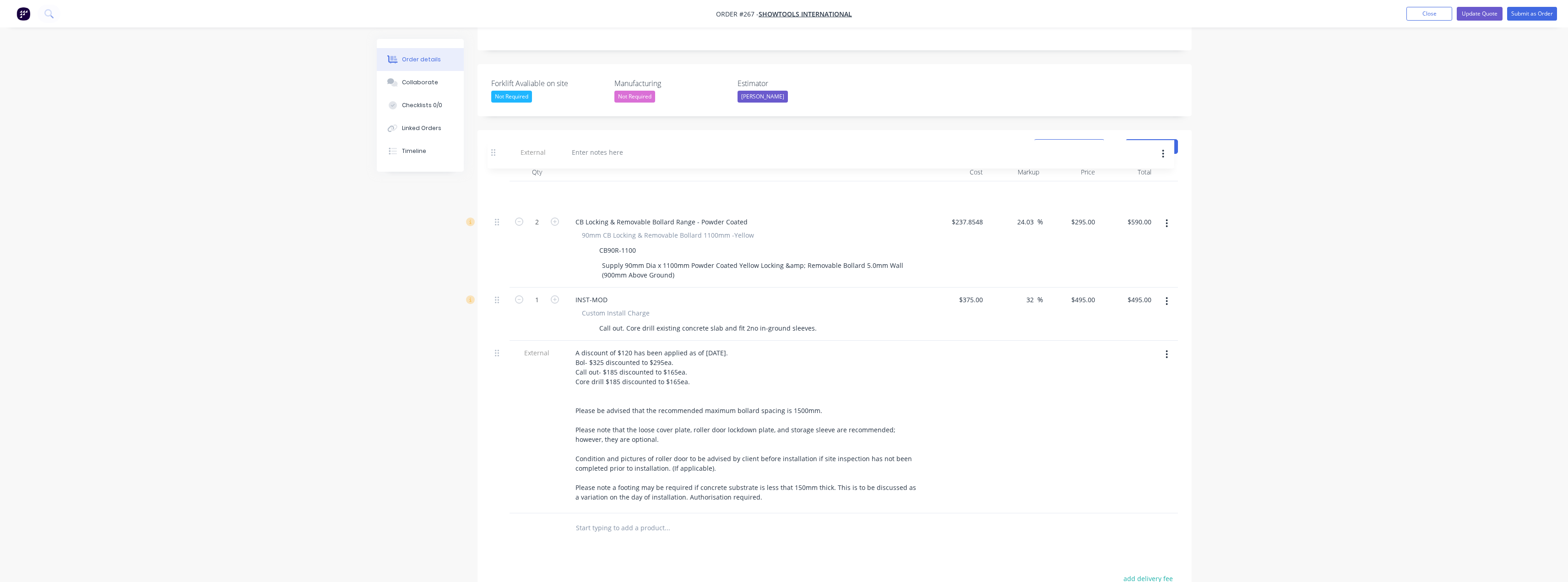
drag, startPoint x: 496, startPoint y: 474, endPoint x: 494, endPoint y: 147, distance: 327.0
click at [494, 163] on div "Qty Cost Markup Price Total 2 CB Locking & Removable Bollard Range - Powder Coa…" at bounding box center [834, 338] width 687 height 351
drag, startPoint x: 592, startPoint y: 166, endPoint x: 599, endPoint y: 163, distance: 7.6
click at [592, 187] on div at bounding box center [601, 194] width 66 height 13
click at [617, 187] on div "Add 2x bollard internally to lock down roller door." at bounding box center [652, 194] width 167 height 13
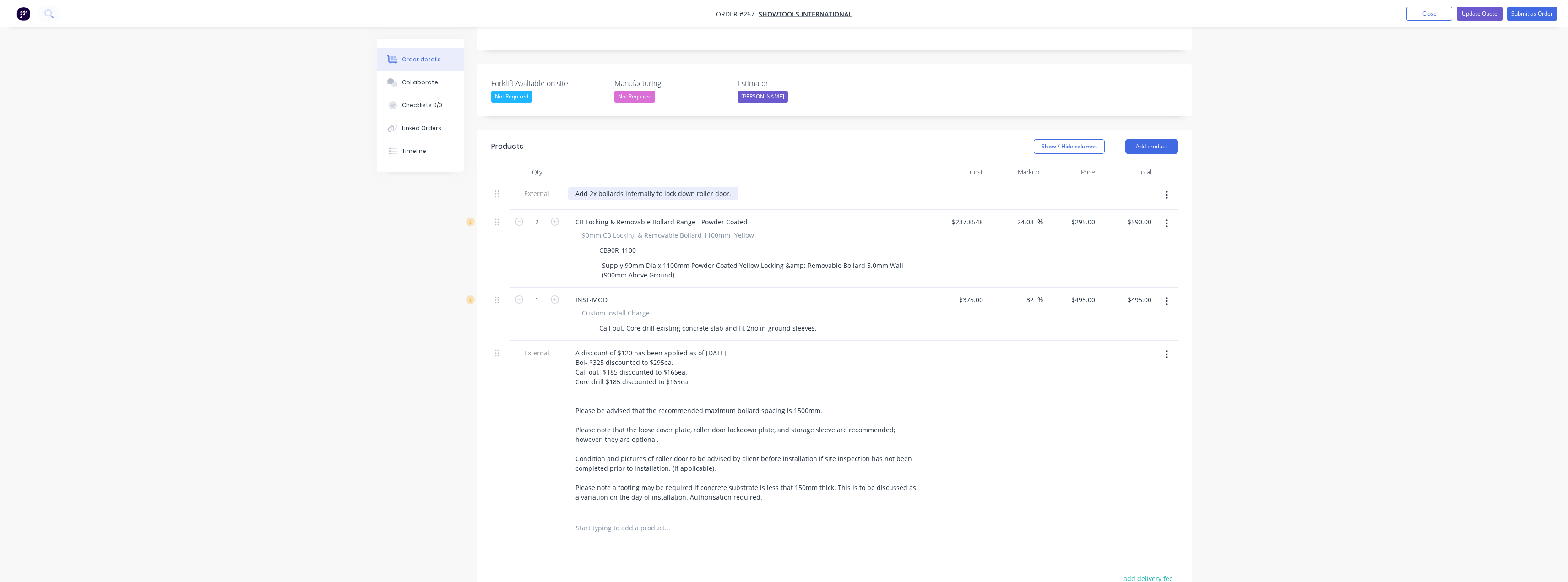
drag, startPoint x: 688, startPoint y: 170, endPoint x: 715, endPoint y: 168, distance: 27.1
click at [689, 187] on div "Add 2x bollards internally to lock down roller door." at bounding box center [653, 194] width 170 height 13
click at [730, 187] on div "Add 2x bollards internally to lock down roller door." at bounding box center [653, 194] width 170 height 13
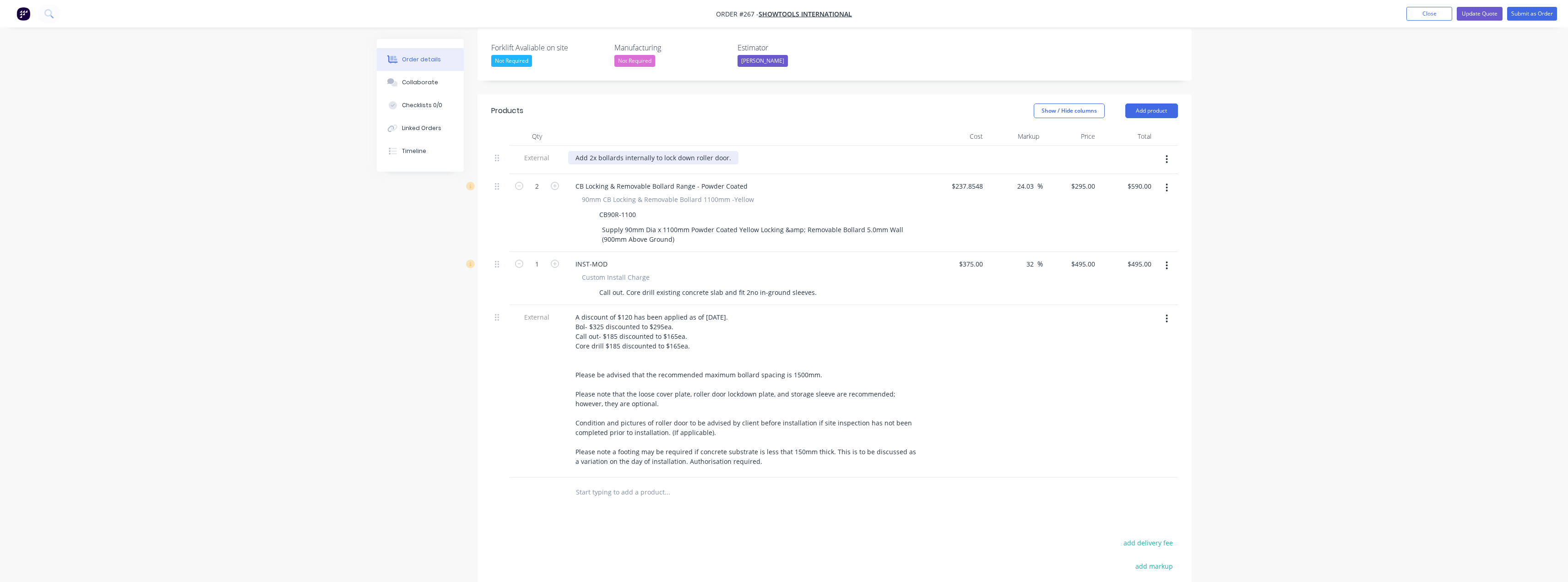
scroll to position [277, 0]
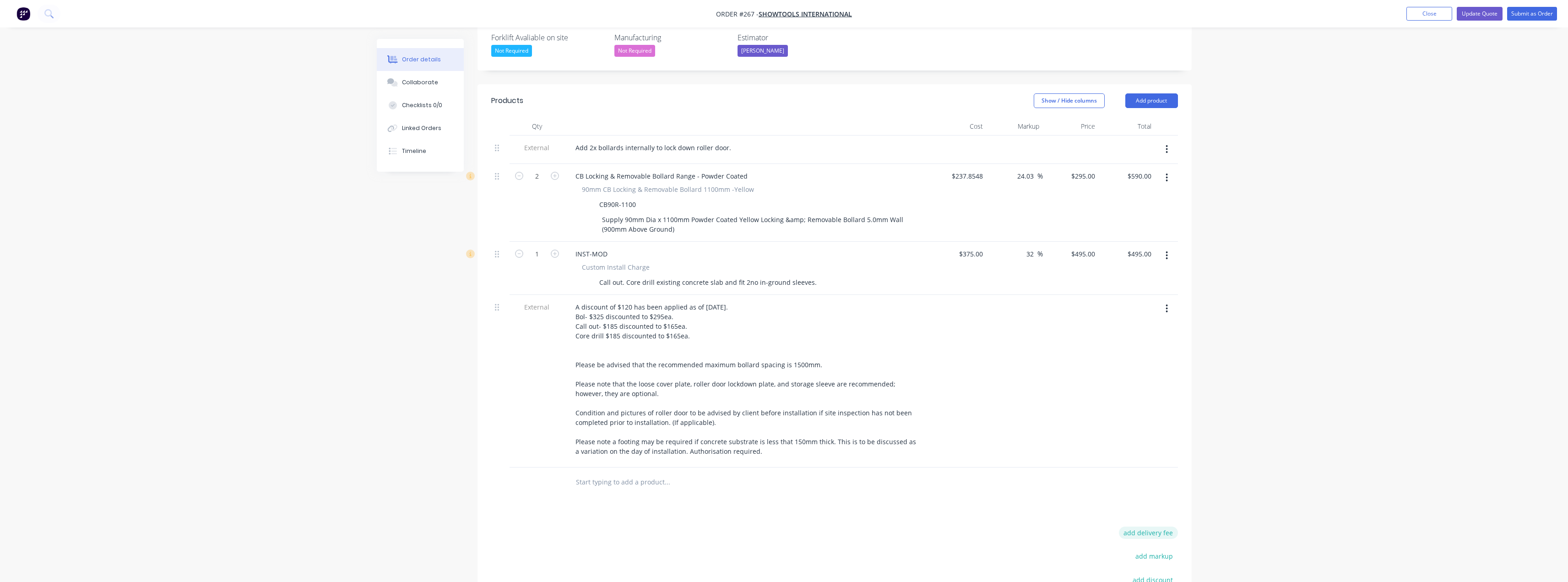
click at [1147, 527] on button "add delivery fee" at bounding box center [1148, 533] width 59 height 12
type input "115"
click at [1323, 413] on div "Order details Collaborate Checklists 0/0 Linked Orders Timeline Order details C…" at bounding box center [784, 225] width 1568 height 1003
click at [1154, 528] on span "$115.00" at bounding box center [1150, 532] width 24 height 9
click at [1176, 528] on icon at bounding box center [1173, 533] width 9 height 9
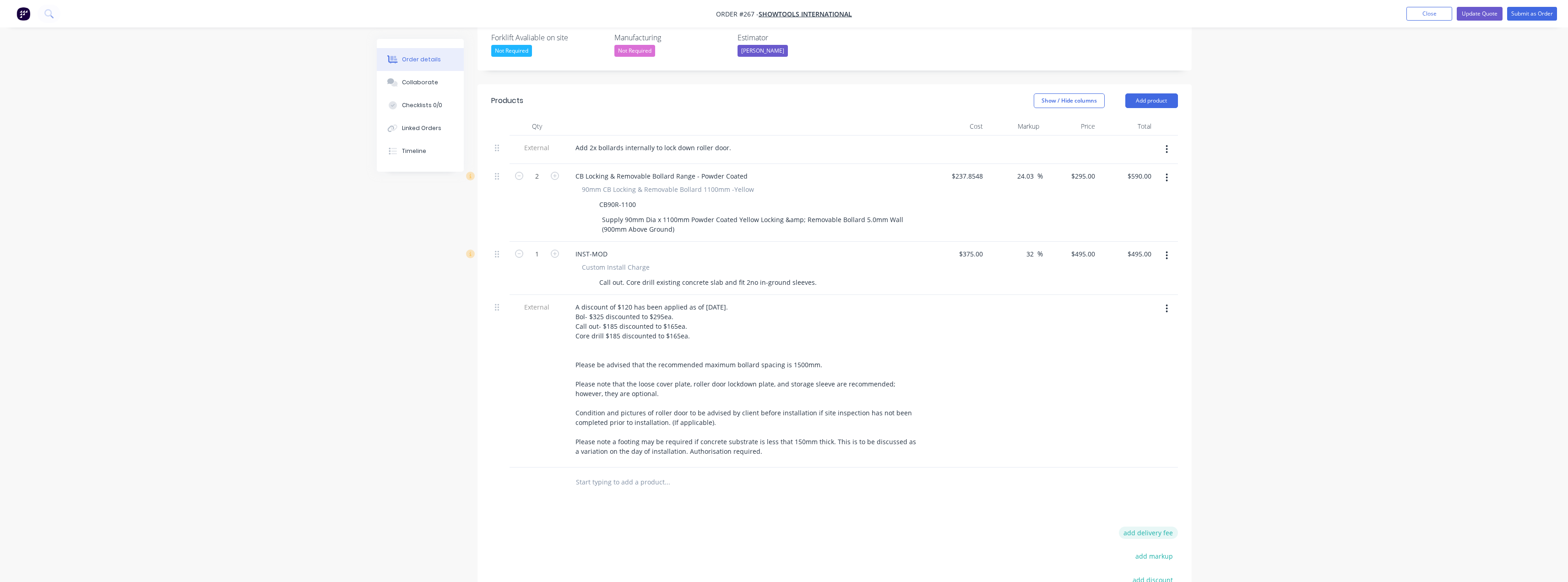
click at [1148, 527] on button "add delivery fee" at bounding box center [1148, 533] width 59 height 12
type input "110"
click at [1288, 490] on div "Order details Collaborate Checklists 0/0 Linked Orders Timeline Order details C…" at bounding box center [784, 226] width 1568 height 1005
click at [424, 87] on button "Collaborate" at bounding box center [420, 83] width 87 height 23
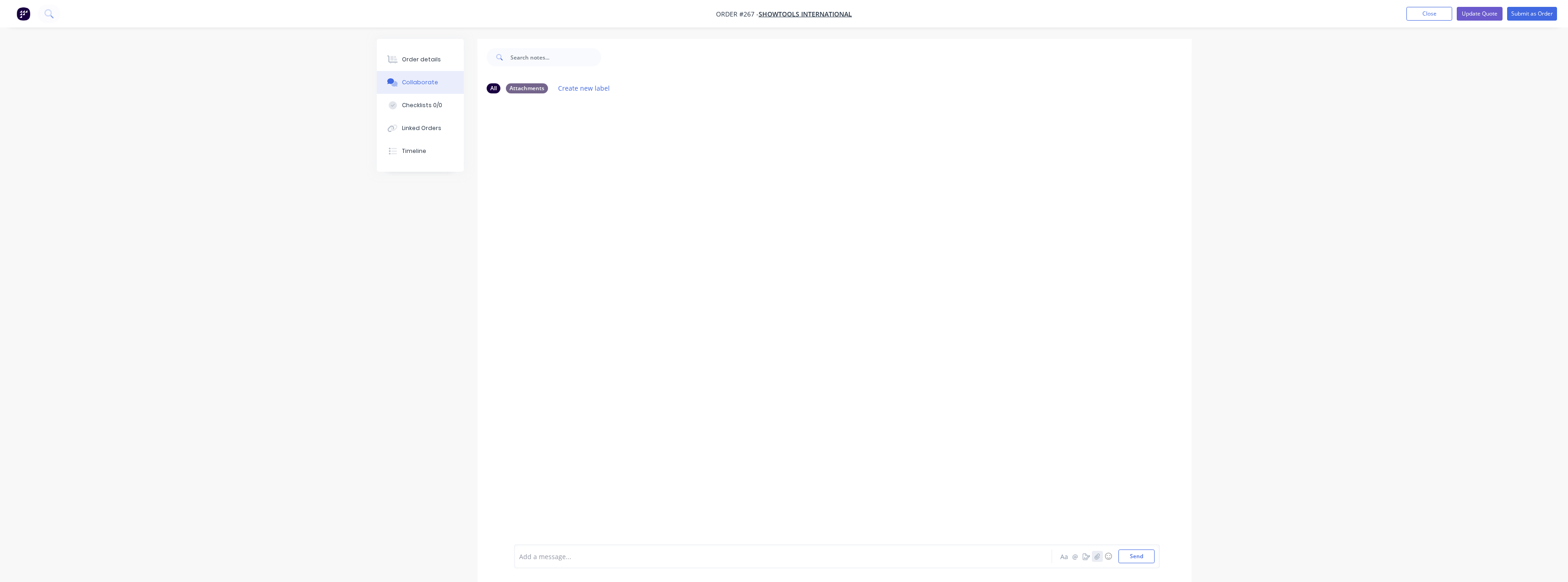
click at [1100, 556] on button "button" at bounding box center [1097, 556] width 11 height 11
click at [1134, 553] on button "Send" at bounding box center [1136, 556] width 36 height 13
click at [408, 64] on button "Order details" at bounding box center [420, 59] width 87 height 23
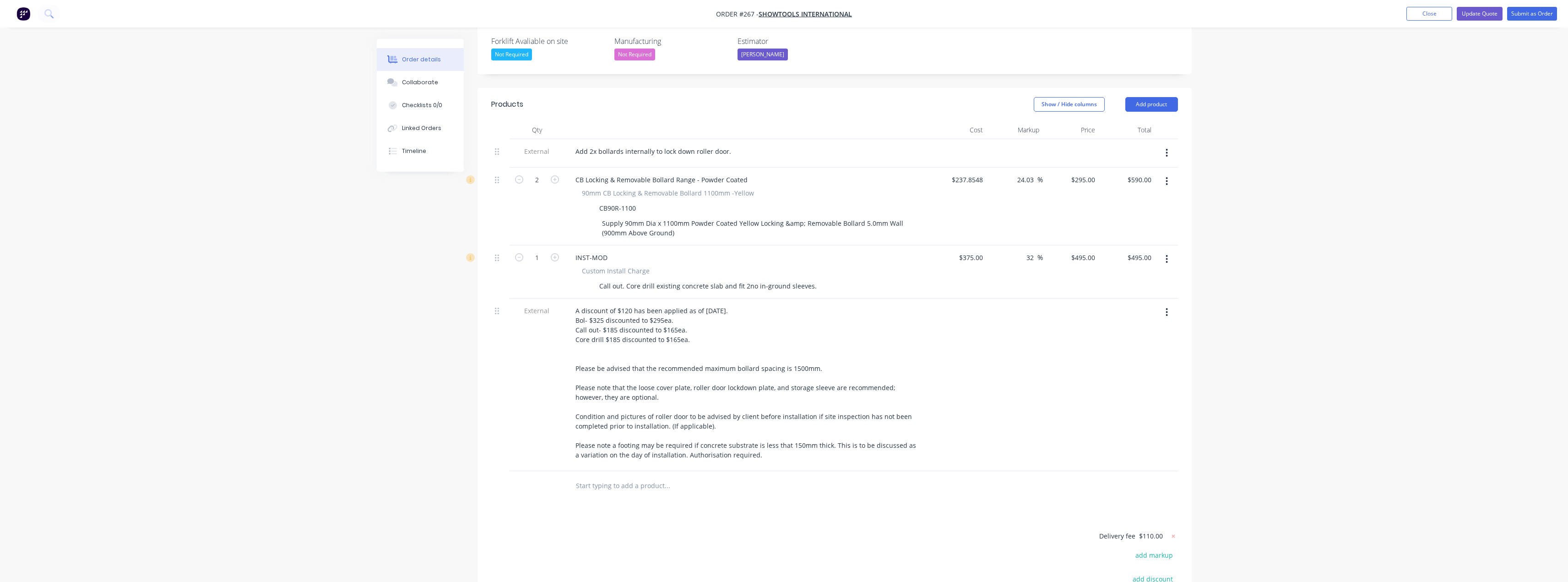
scroll to position [275, 0]
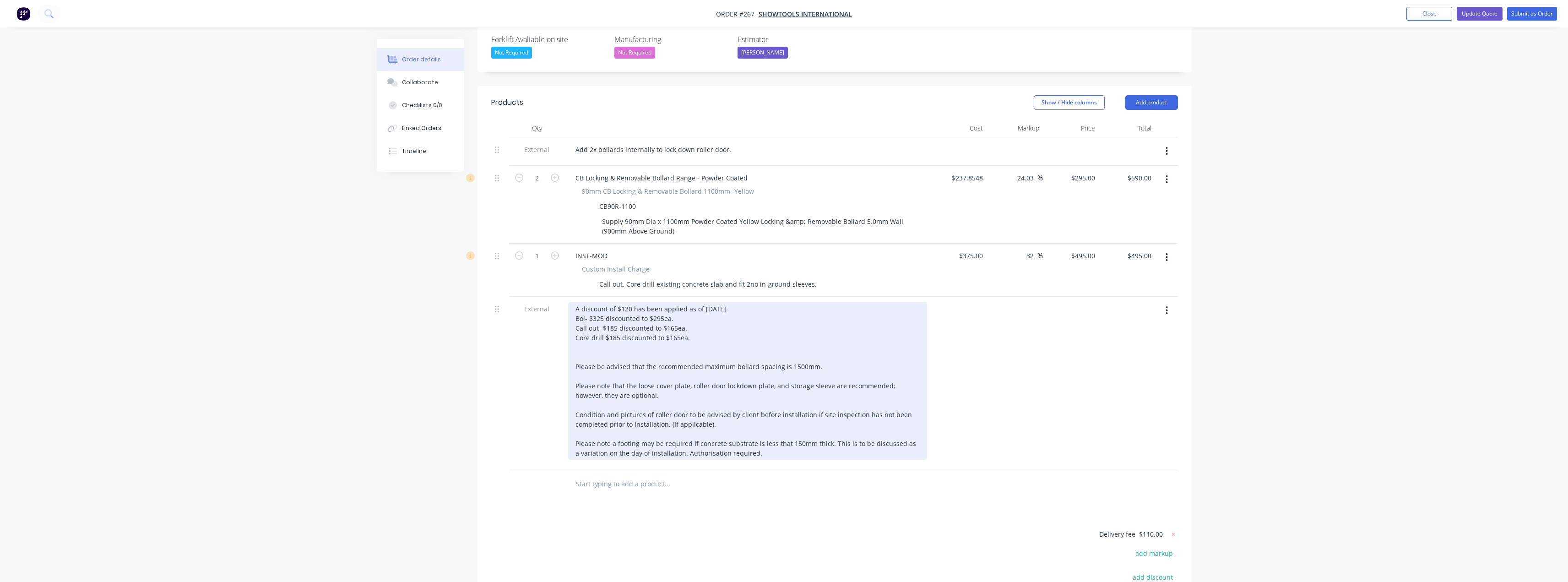
click at [644, 324] on div "A discount of $120 has been applied as of [DATE]. Bol- $325 discounted to $295e…" at bounding box center [748, 381] width 359 height 157
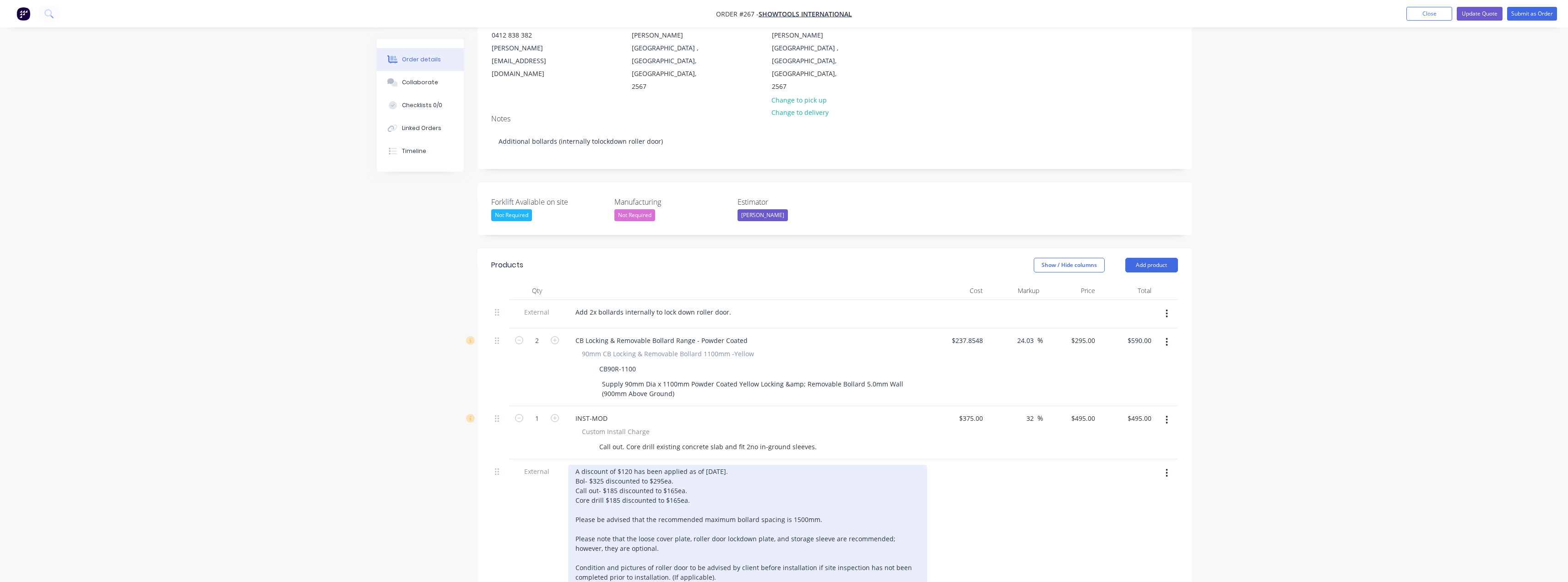
scroll to position [111, 0]
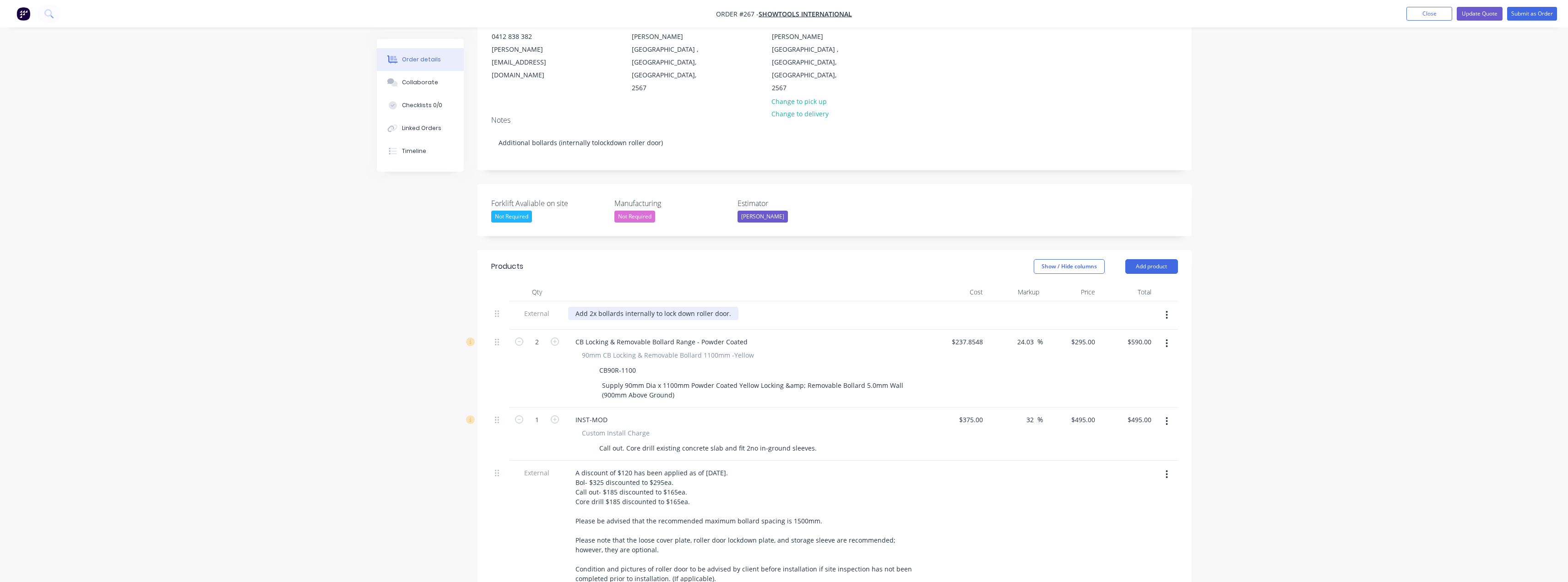
click at [668, 307] on div "Add 2x bollards internally to lock down roller door." at bounding box center [653, 314] width 170 height 13
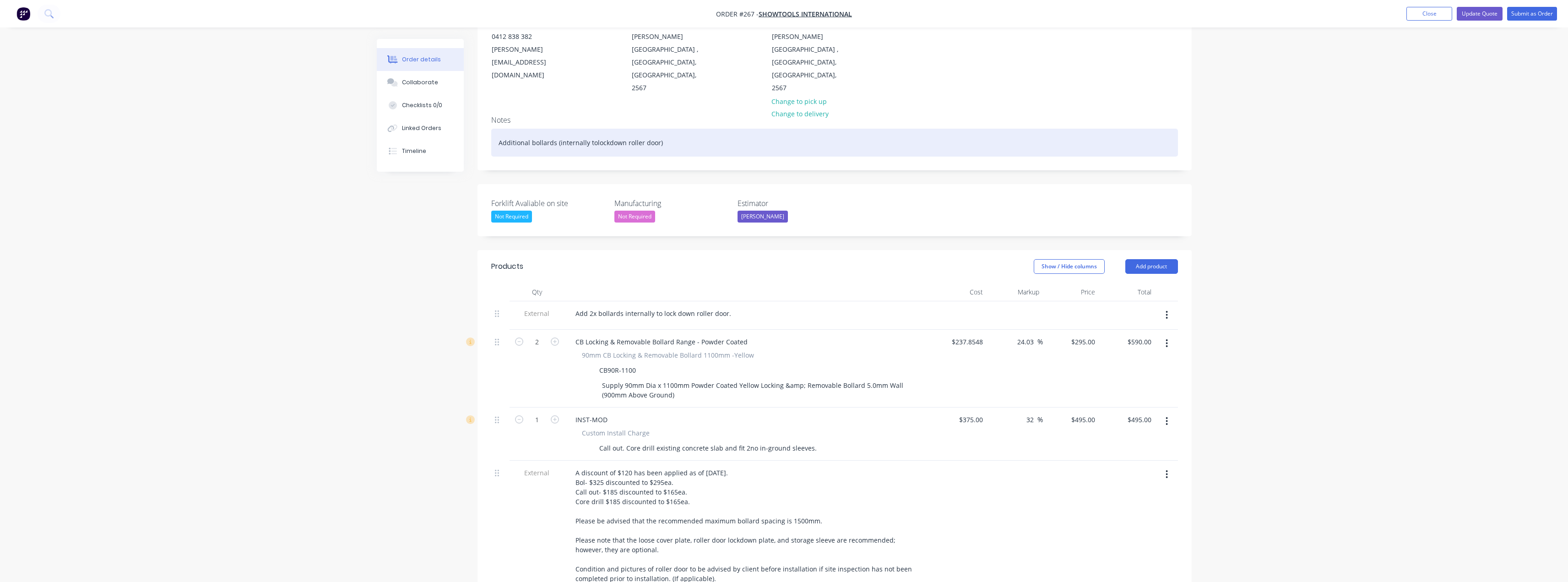
drag, startPoint x: 593, startPoint y: 118, endPoint x: 599, endPoint y: 118, distance: 6.0
click at [593, 129] on div "Additional bollards (internally tolockdown roller door)" at bounding box center [834, 143] width 687 height 28
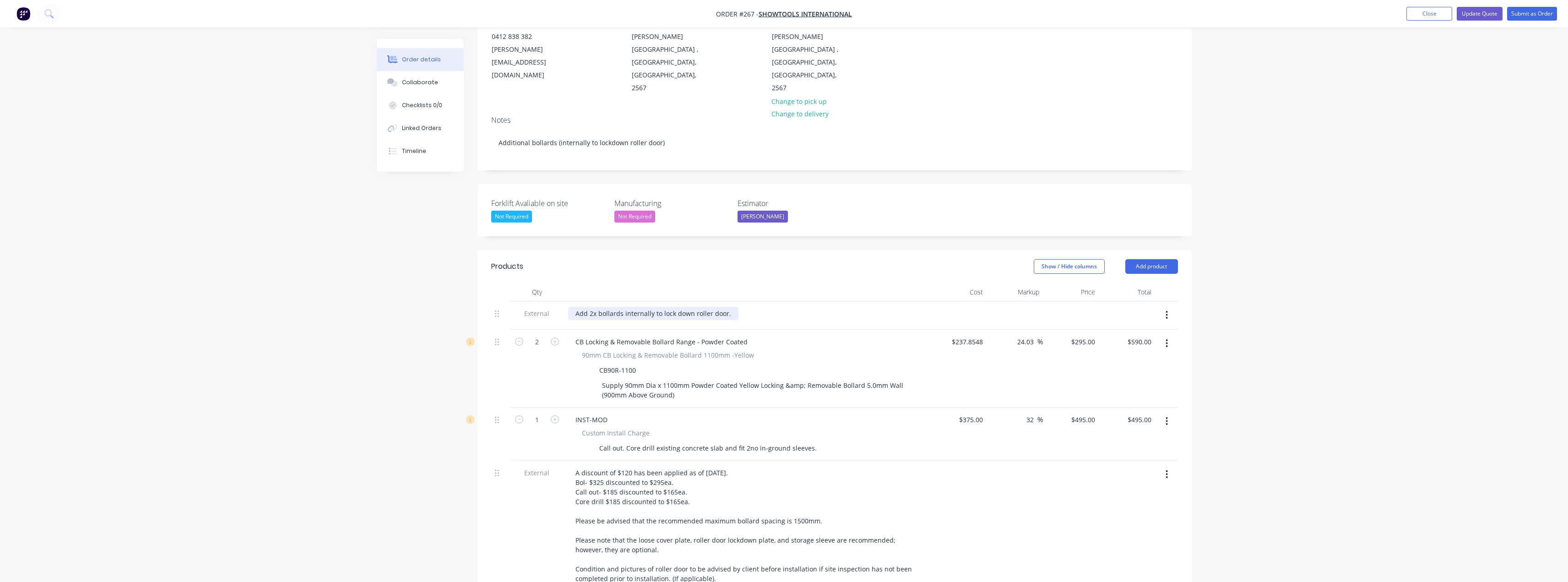
click at [729, 307] on div "Add 2x bollards internally to lock down roller door." at bounding box center [653, 314] width 170 height 13
click at [726, 307] on div "Add 2x bollards internally to lock down roller door." at bounding box center [653, 314] width 170 height 13
click at [613, 307] on div "Add 2x bollards internally to lock down roller door. Key number A095" at bounding box center [653, 318] width 170 height 23
click at [645, 307] on div "Add 2x bollards internally to lock down roller door. Key number- A095" at bounding box center [653, 318] width 170 height 23
click at [729, 307] on div "Add 2x bollards internally to lock down roller door. Key number- A095" at bounding box center [653, 318] width 170 height 23
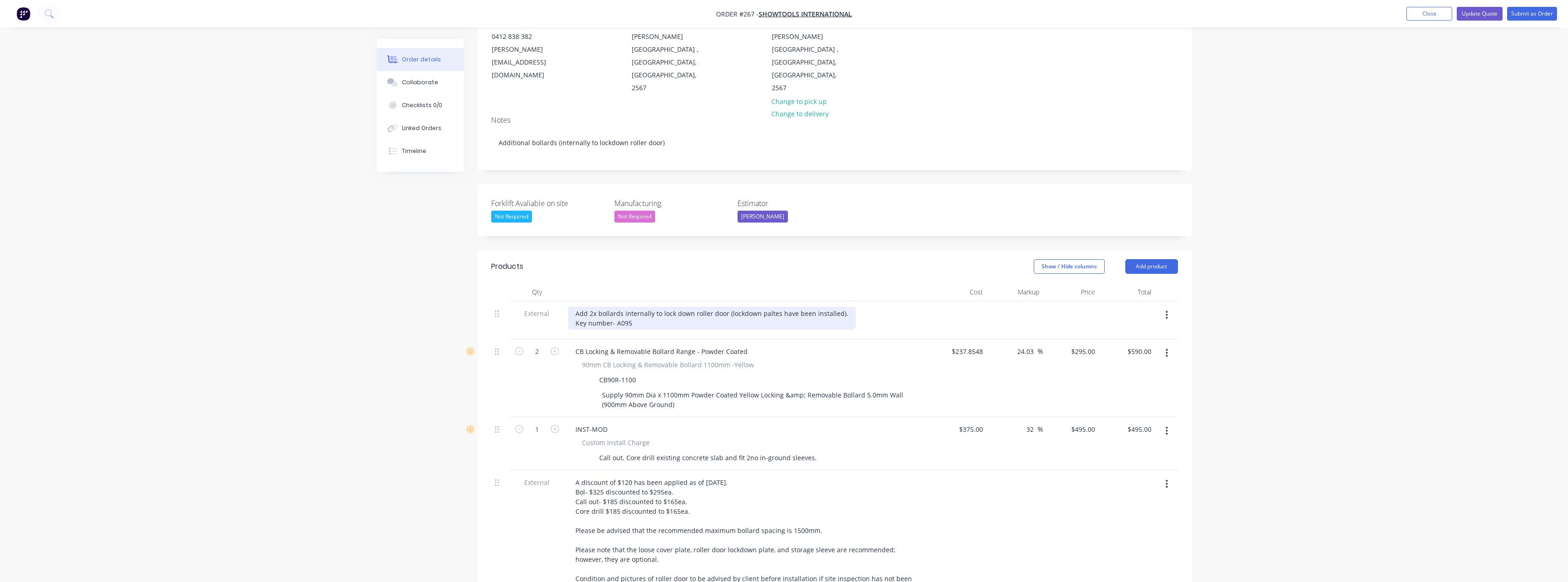
click at [836, 307] on div "Add 2x bollards internally to lock down roller door (lockdown paltes have been …" at bounding box center [712, 318] width 288 height 23
click at [659, 307] on div "Add 2x bollards internally to lock down roller door (lockdown paltes have been …" at bounding box center [724, 318] width 312 height 23
drag, startPoint x: 650, startPoint y: 288, endPoint x: 623, endPoint y: 287, distance: 27.0
click at [623, 307] on div "Add 2x bollards internally to lock down roller door (lockdown paltes have been …" at bounding box center [724, 318] width 312 height 23
click at [766, 307] on div "Add 2x bollards internally to lock down roller door (lockdown paltes have been …" at bounding box center [724, 318] width 312 height 23
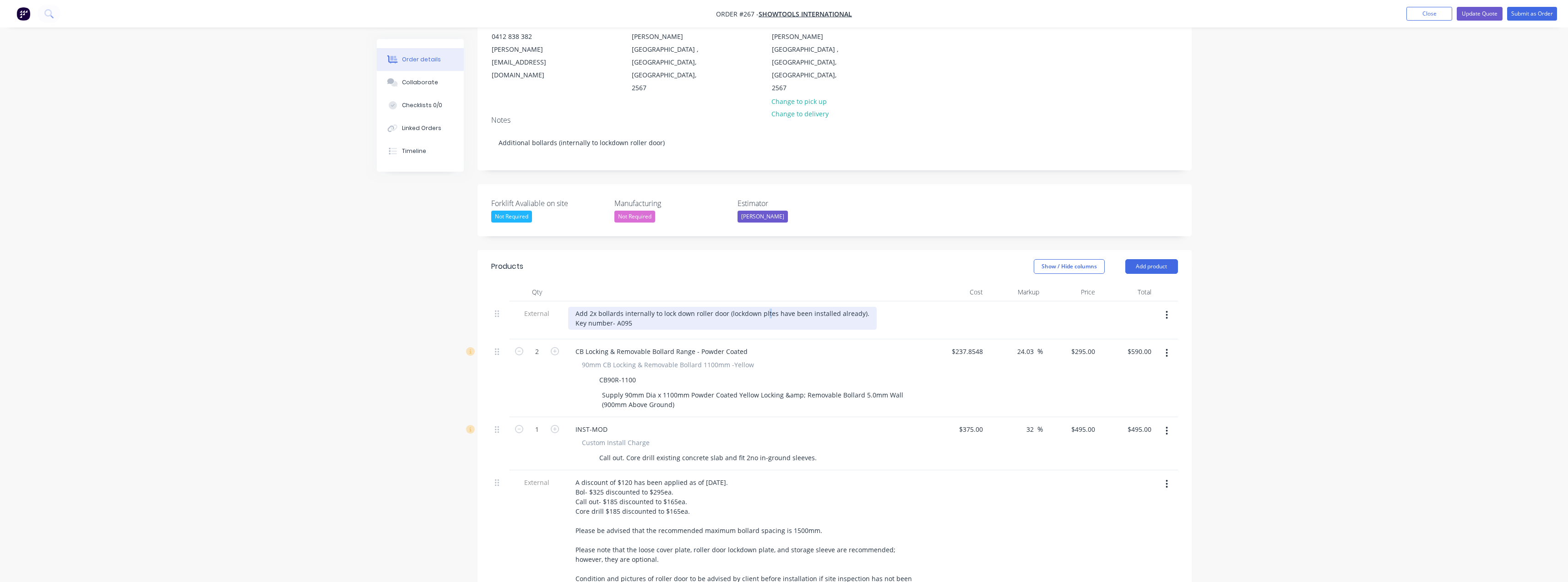
click at [765, 307] on div "Add 2x bollards internally to lock down roller door (lockdown pltes have been i…" at bounding box center [722, 318] width 309 height 23
click at [793, 307] on div "Add 2x bollards internally to lock down roller door (lockdown plates have been …" at bounding box center [724, 318] width 312 height 23
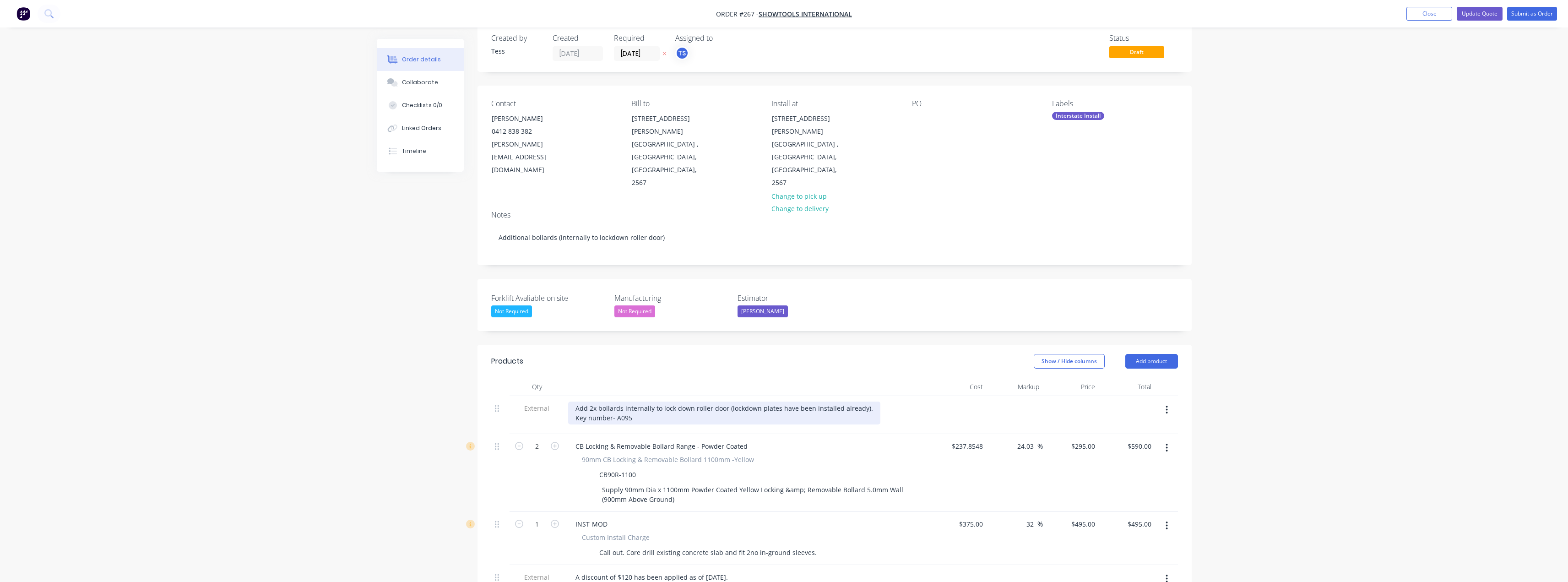
scroll to position [0, 0]
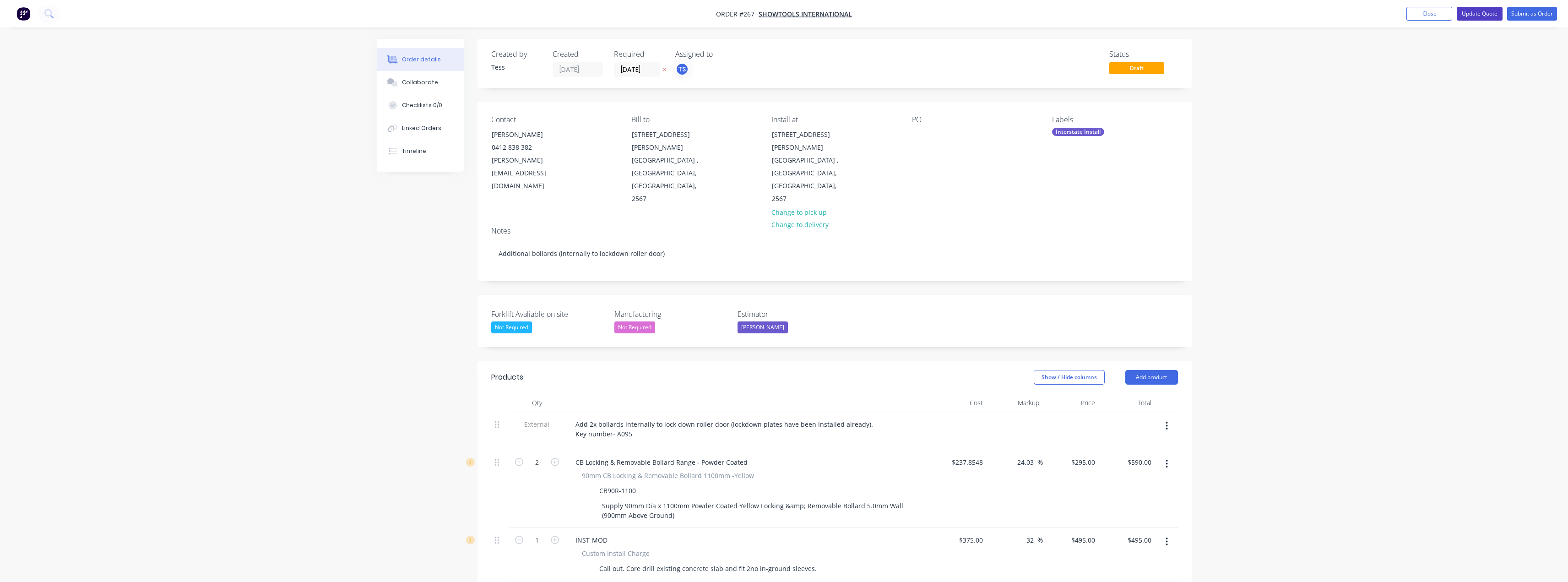
click at [1483, 15] on button "Update Quote" at bounding box center [1479, 13] width 46 height 13
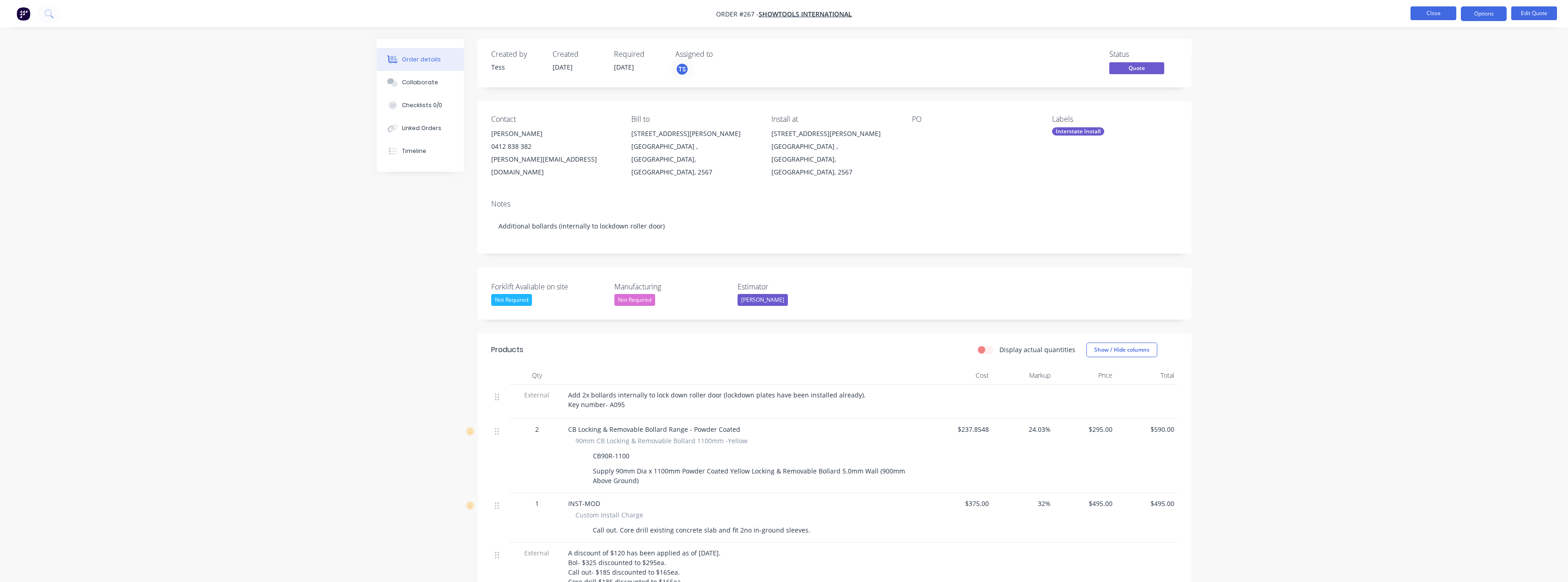
click at [1434, 17] on button "Close" at bounding box center [1434, 13] width 46 height 13
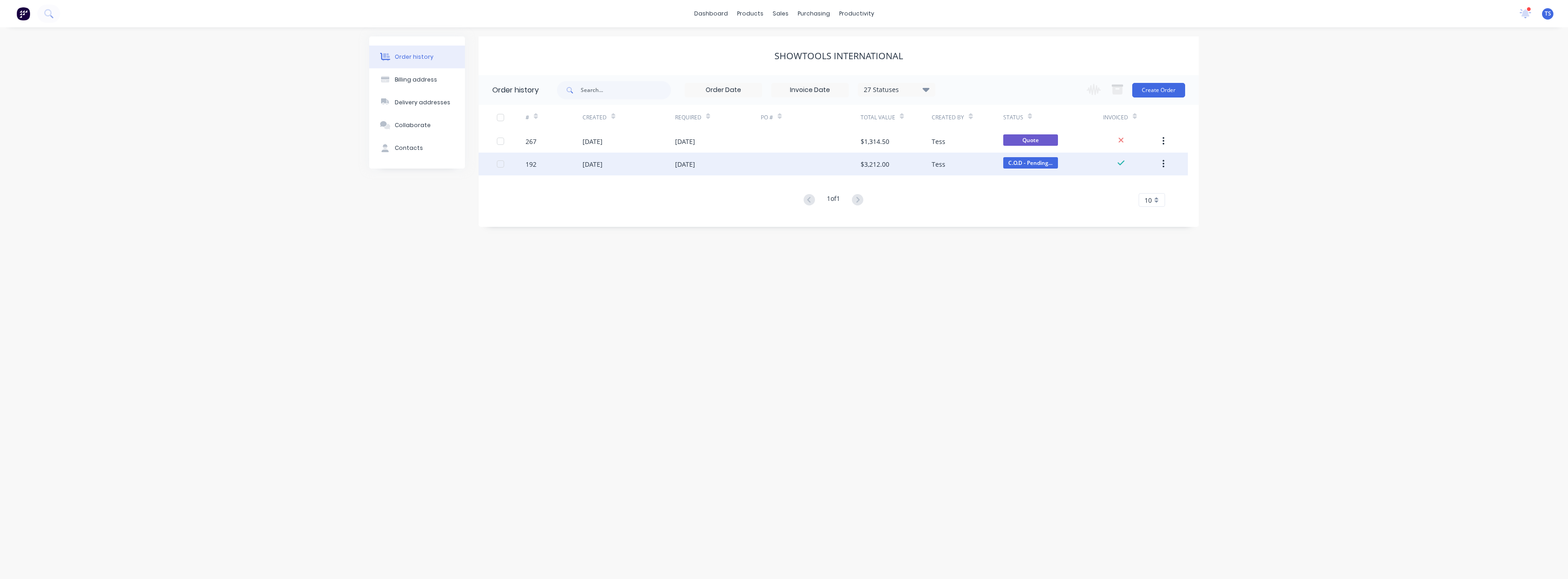
click at [680, 163] on div "[DATE]" at bounding box center [685, 164] width 20 height 9
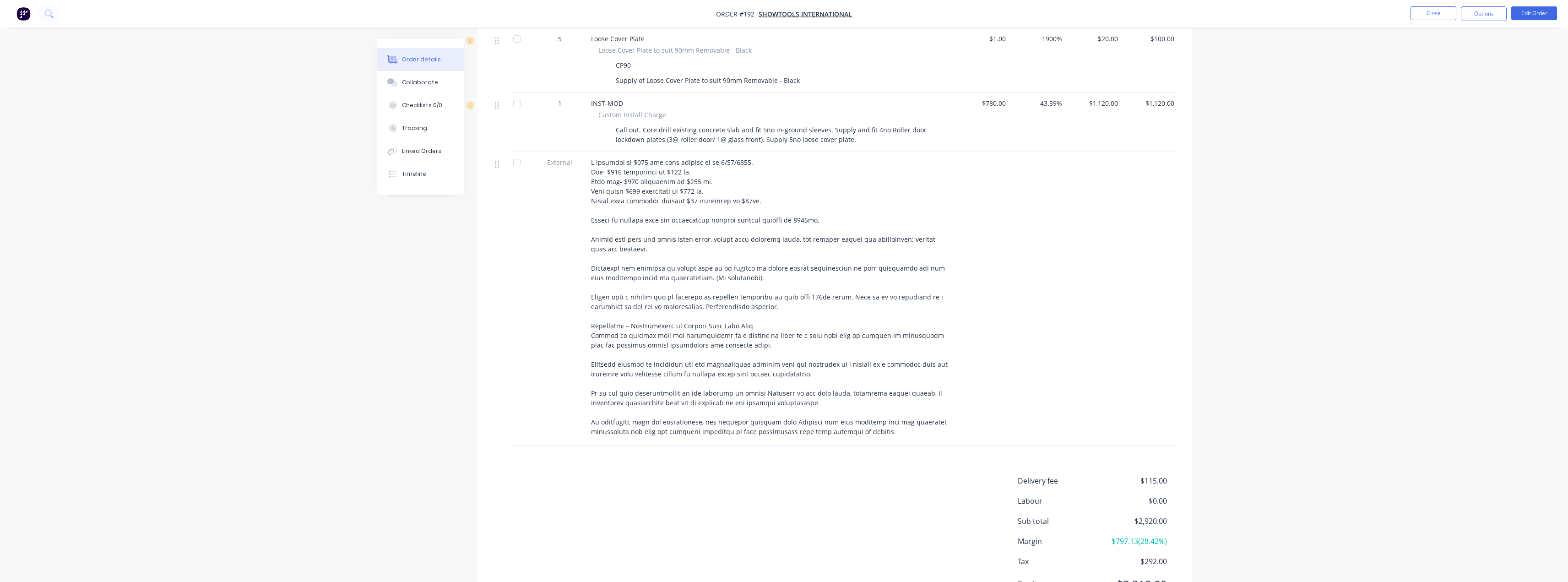
scroll to position [671, 0]
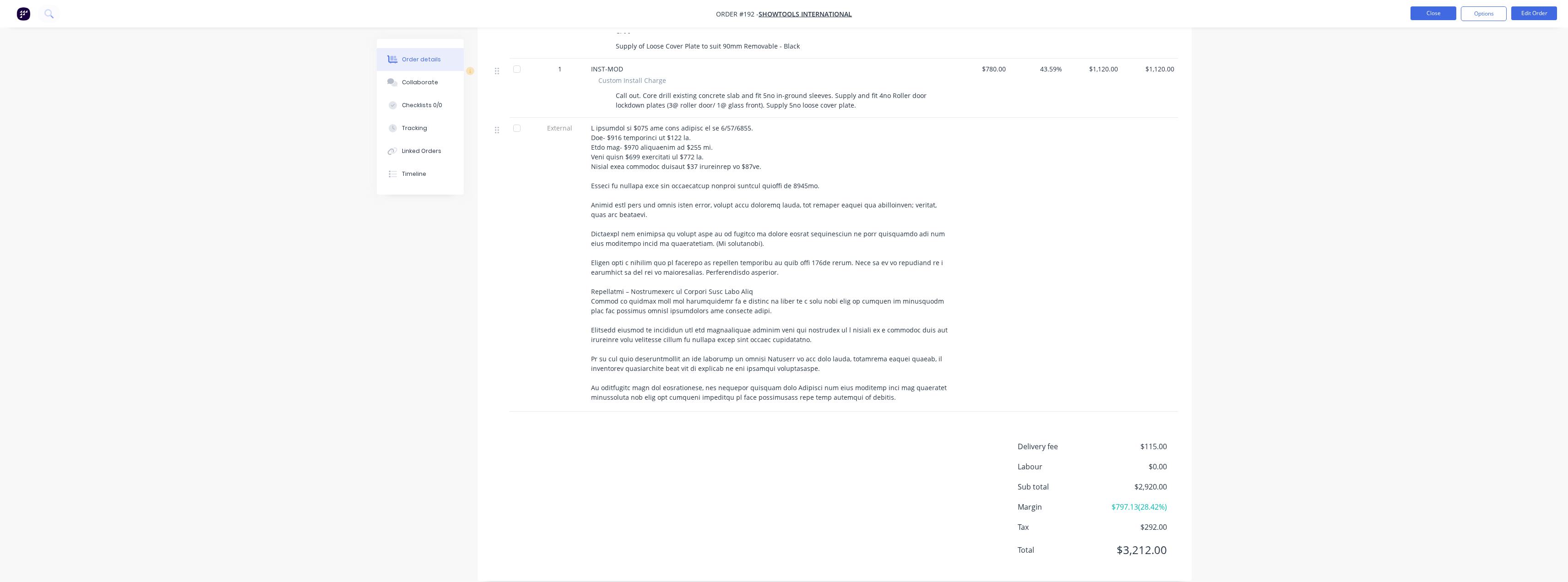
click at [1429, 17] on button "Close" at bounding box center [1434, 13] width 46 height 13
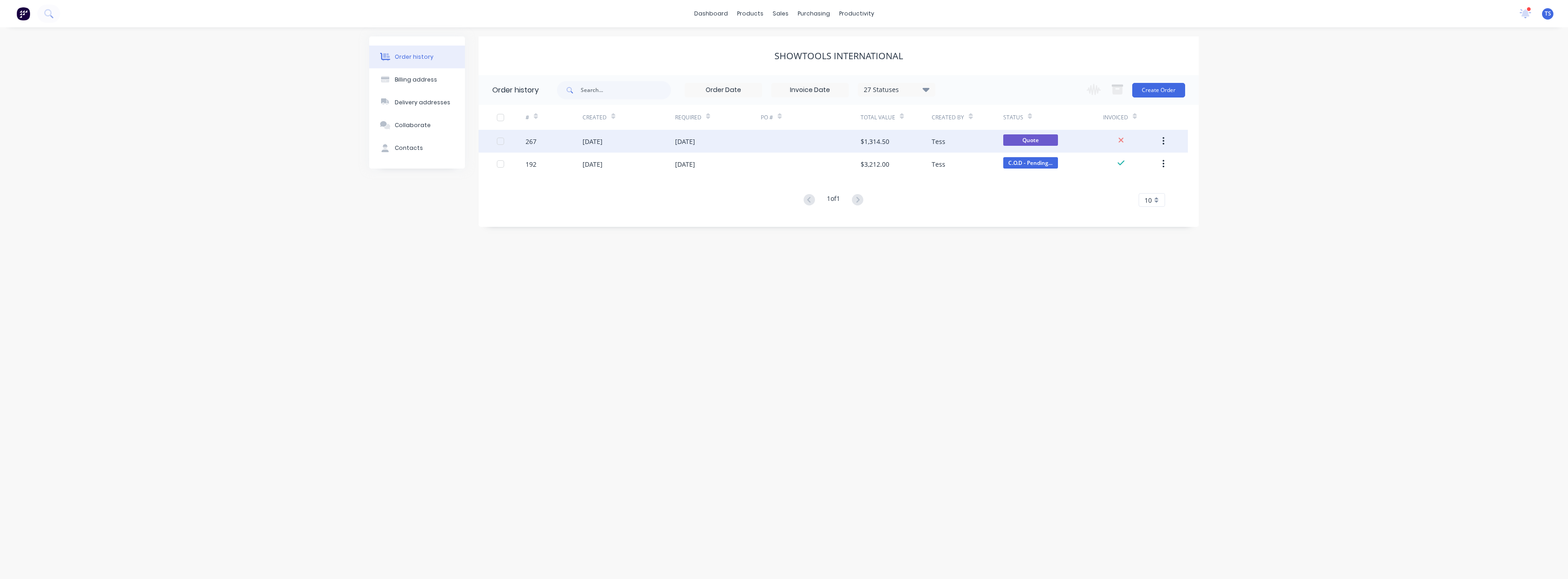
click at [676, 150] on div "[DATE]" at bounding box center [718, 141] width 86 height 23
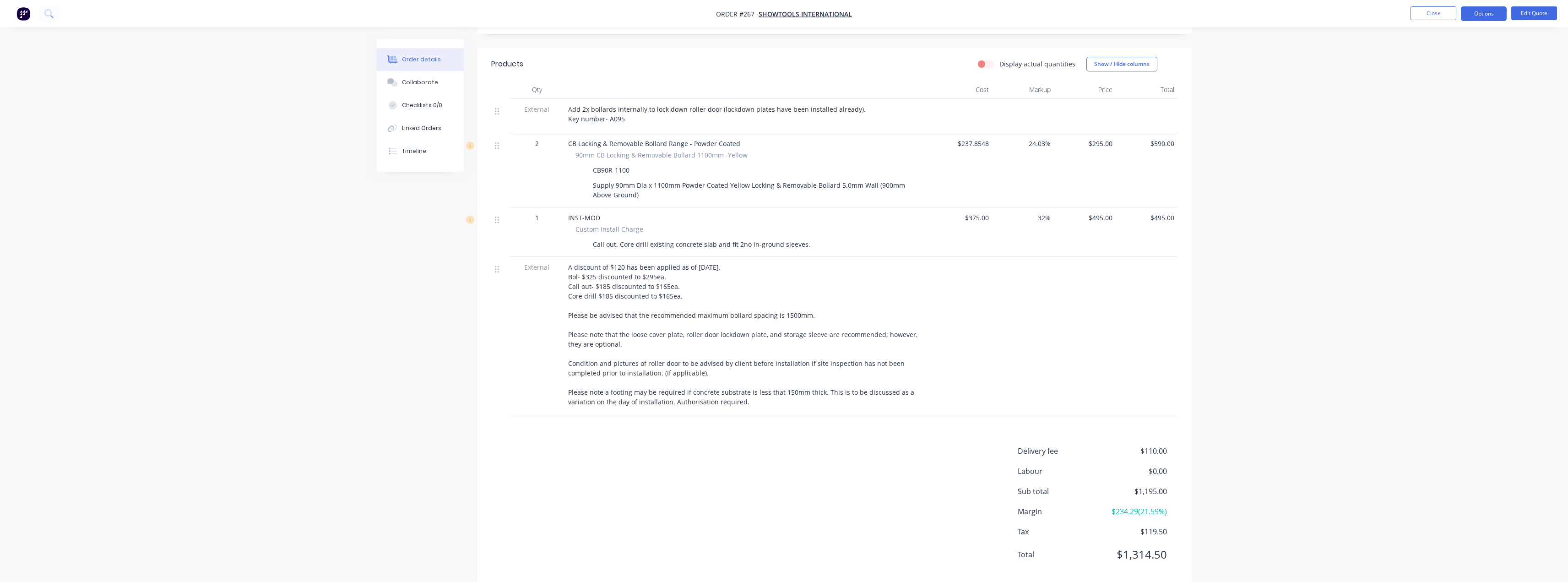
scroll to position [291, 0]
click at [1152, 441] on span "$110.00" at bounding box center [1132, 447] width 68 height 11
click at [1526, 13] on button "Edit Quote" at bounding box center [1534, 13] width 46 height 13
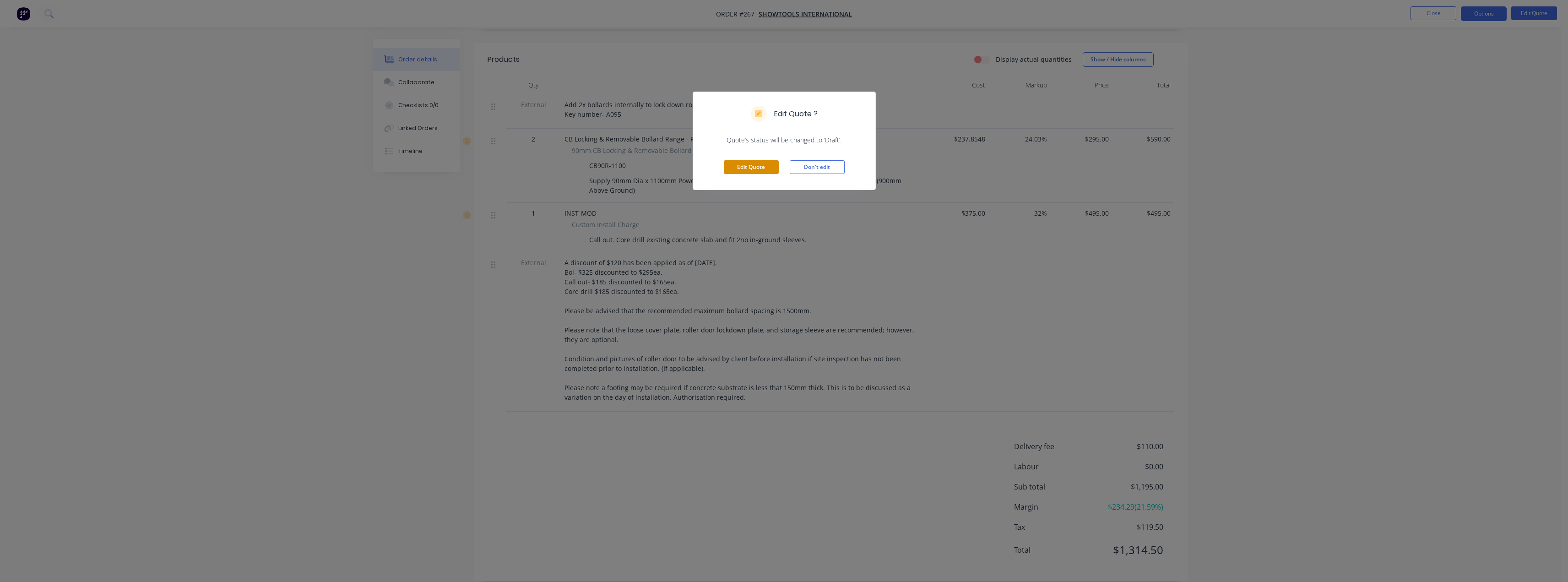
click at [753, 166] on button "Edit Quote" at bounding box center [751, 167] width 55 height 13
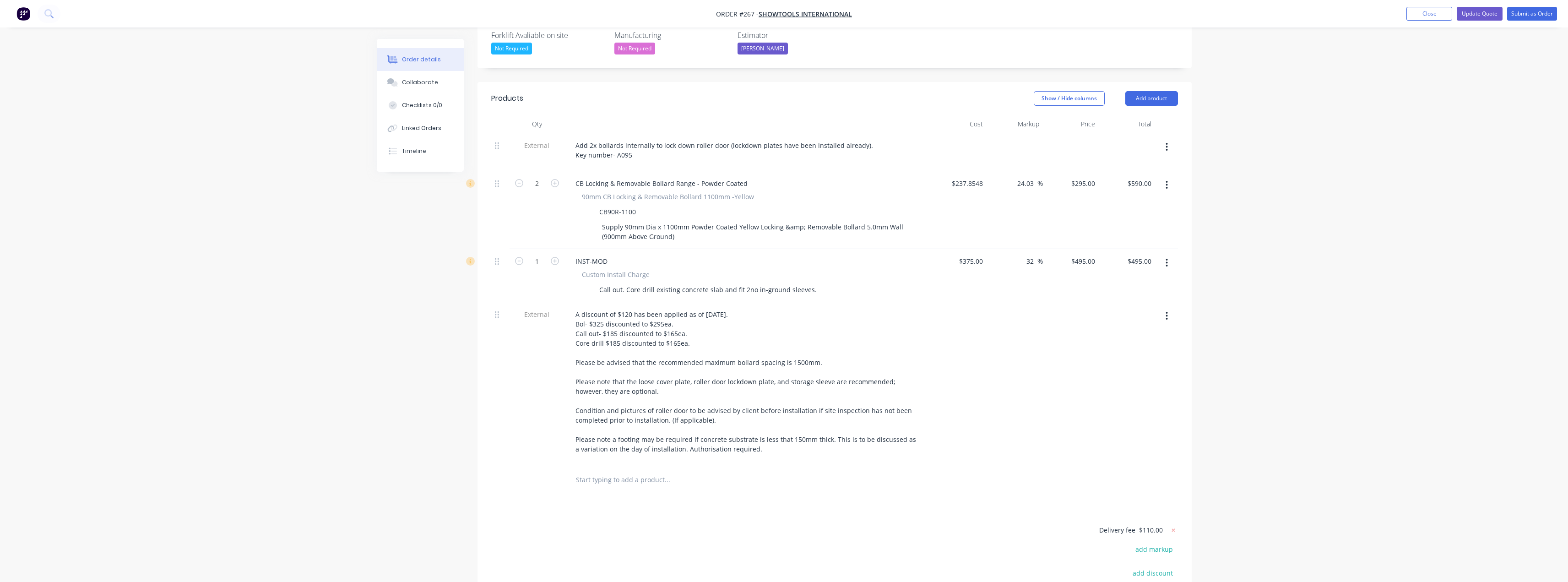
scroll to position [396, 0]
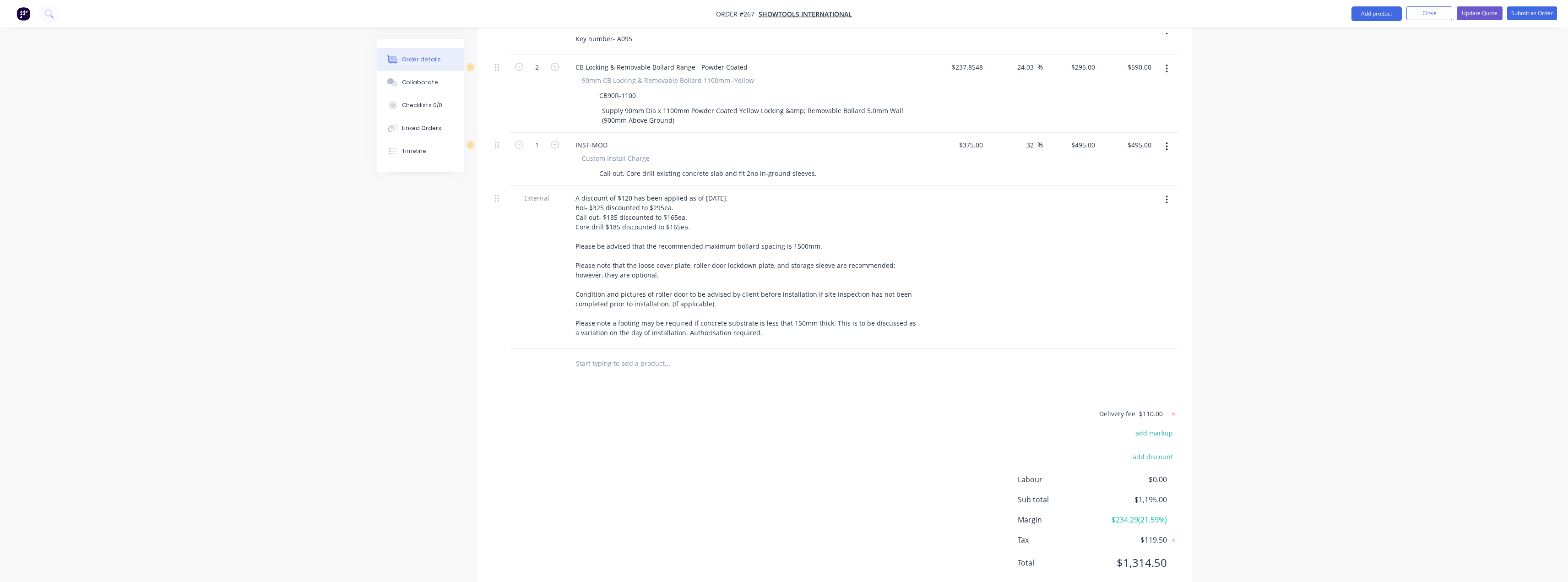
click at [1152, 409] on span "$110.00" at bounding box center [1150, 414] width 24 height 9
click at [1175, 410] on icon at bounding box center [1173, 414] width 9 height 9
click at [1150, 408] on button "add delivery fee" at bounding box center [1148, 414] width 59 height 12
type input "95"
click at [1312, 353] on div "Order details Collaborate Checklists 0/0 Linked Orders Timeline Order details C…" at bounding box center [784, 107] width 1568 height 1005
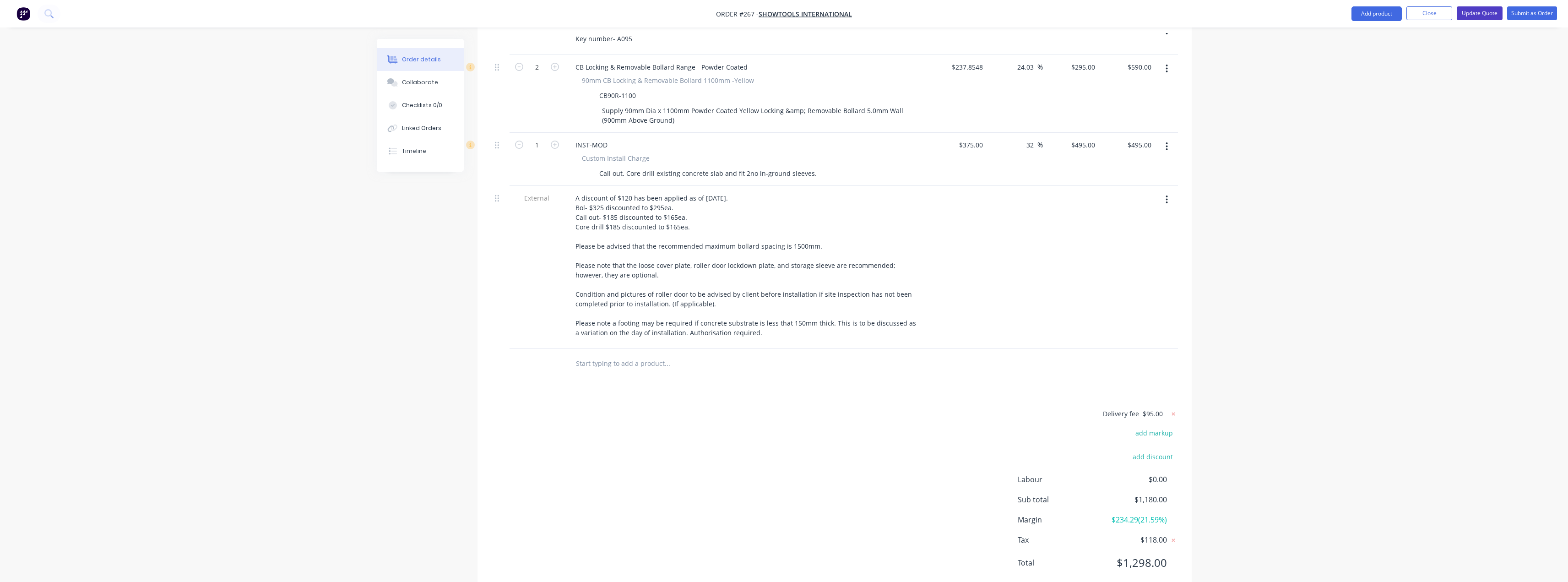
click at [1488, 15] on button "Update Quote" at bounding box center [1479, 13] width 46 height 13
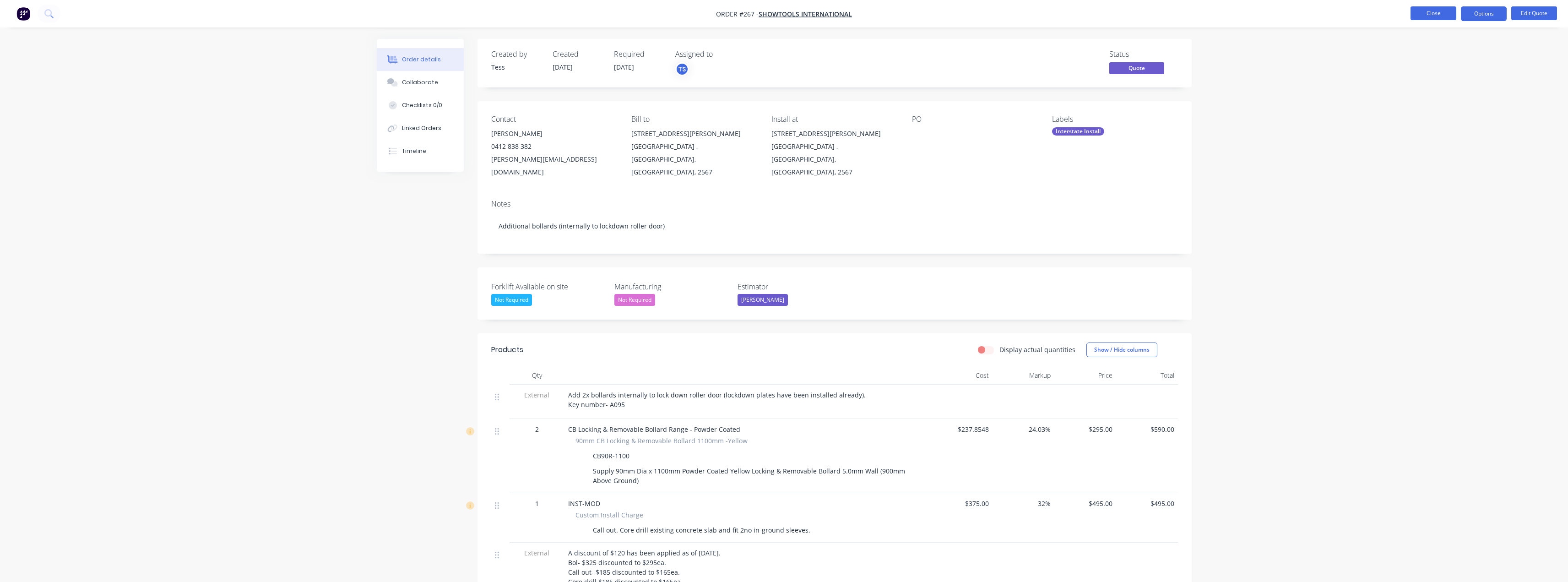
click at [1421, 13] on button "Close" at bounding box center [1434, 13] width 46 height 13
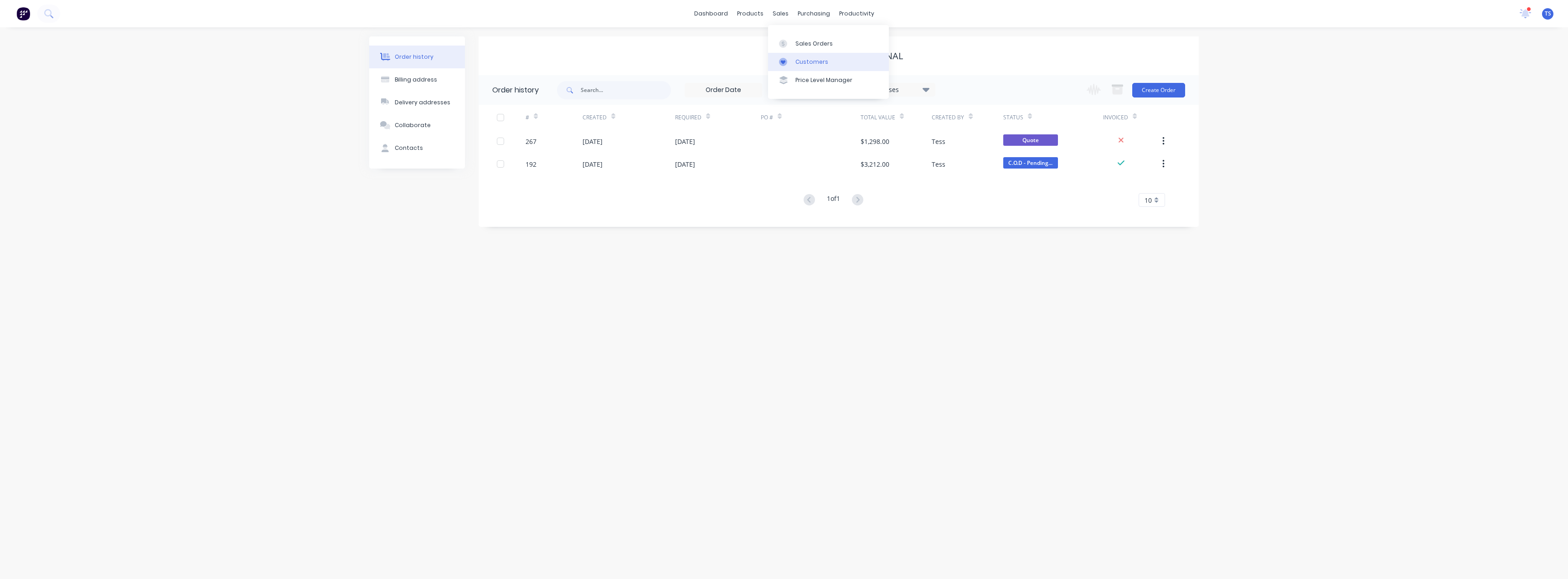
click at [793, 57] on link "Customers" at bounding box center [828, 62] width 121 height 18
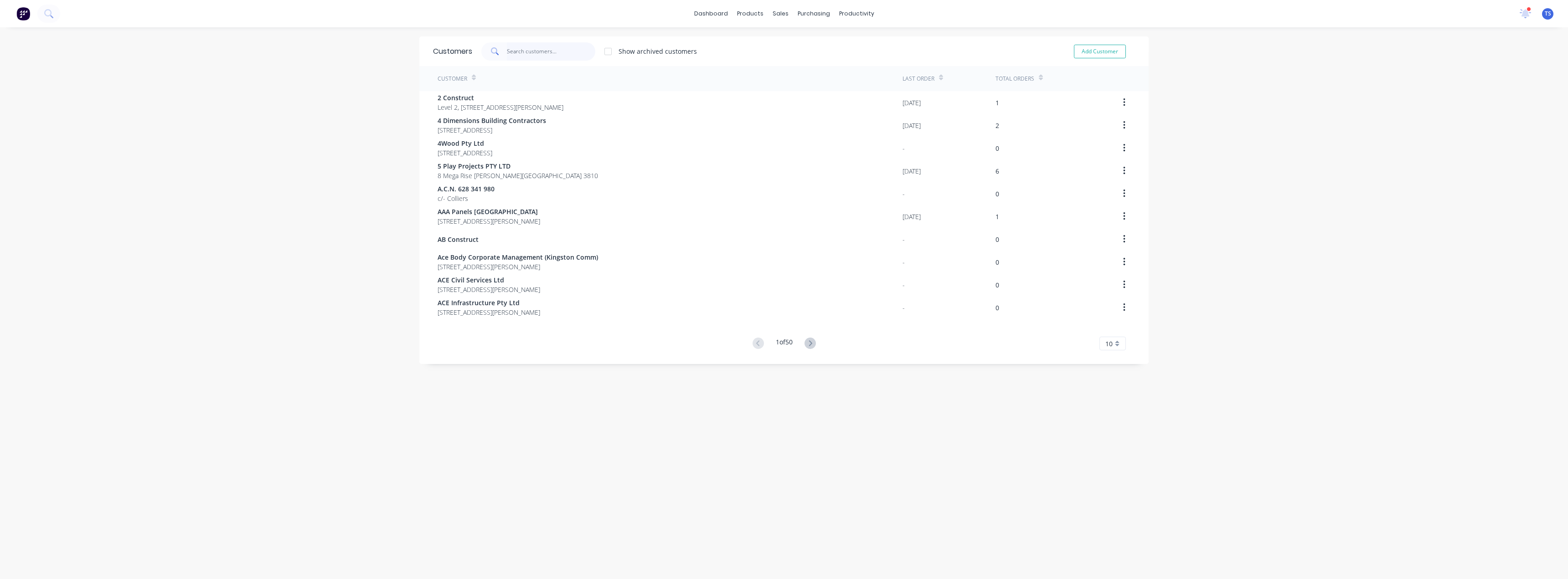
click at [548, 52] on input "text" at bounding box center [551, 51] width 89 height 18
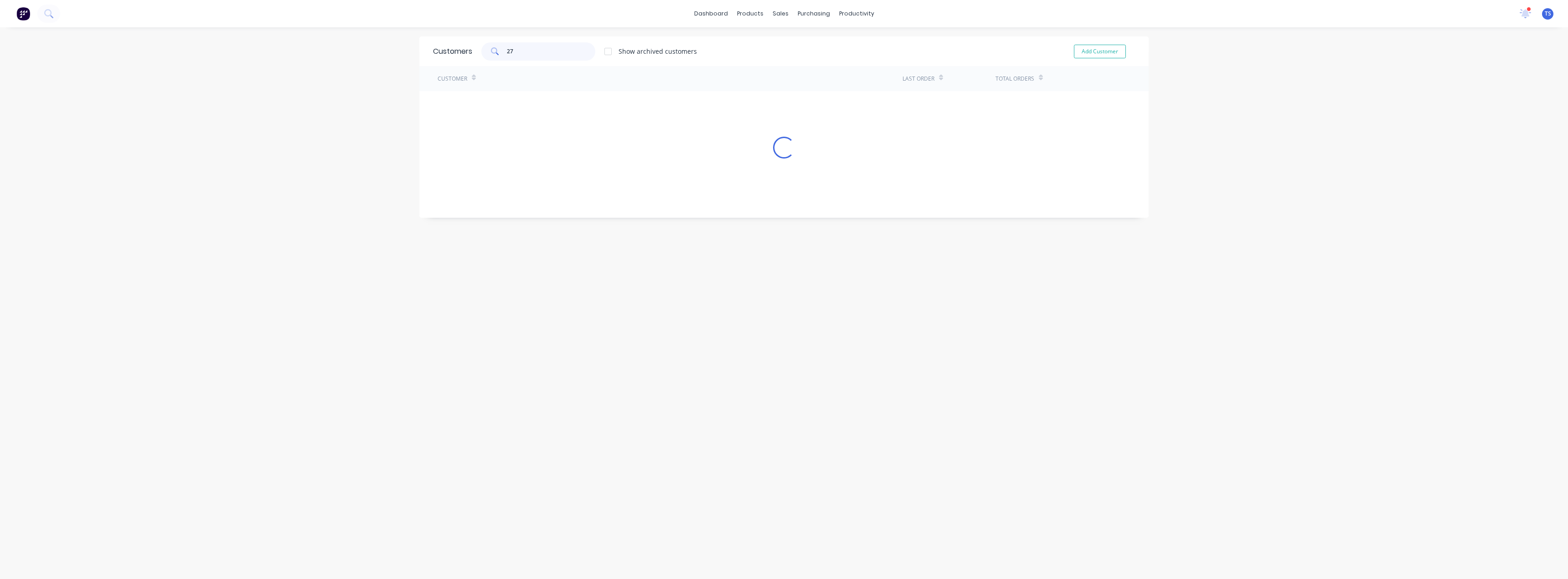
type input "279"
drag, startPoint x: 532, startPoint y: 50, endPoint x: 471, endPoint y: 58, distance: 61.5
click at [472, 58] on div "279 Show archived customers" at bounding box center [584, 51] width 225 height 18
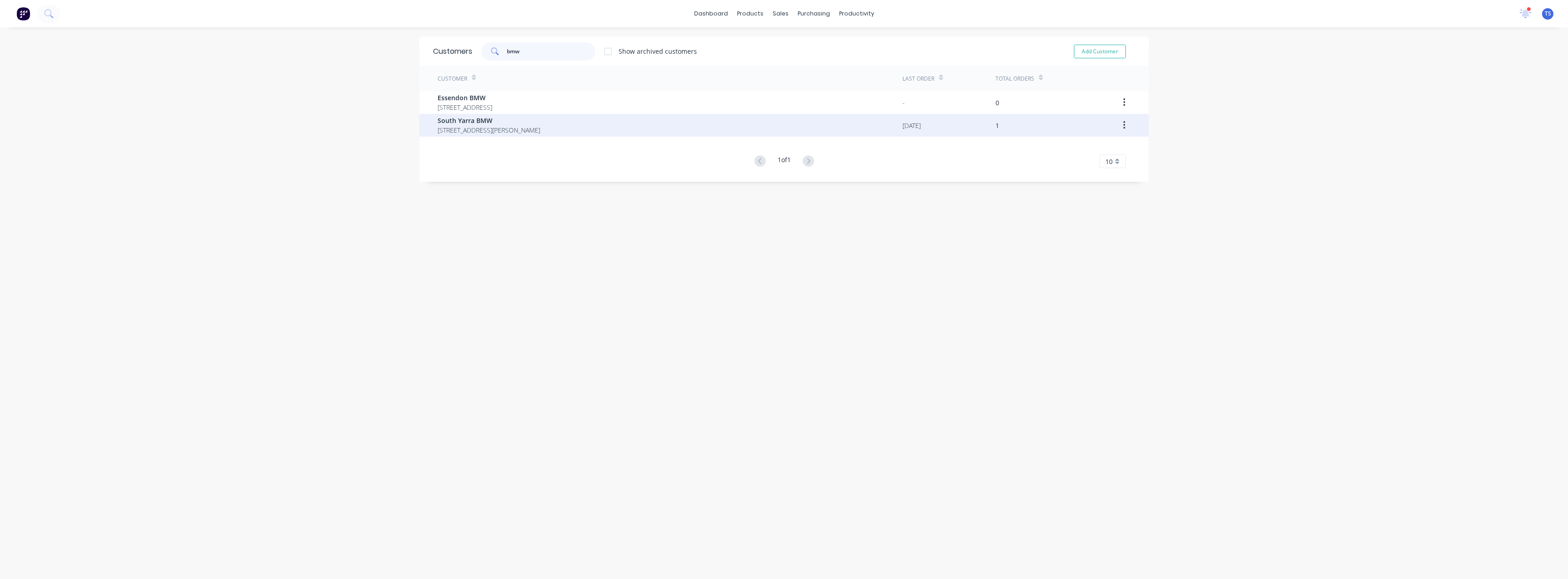
type input "bmw"
click at [447, 127] on span "[STREET_ADDRESS][PERSON_NAME]" at bounding box center [489, 130] width 102 height 9
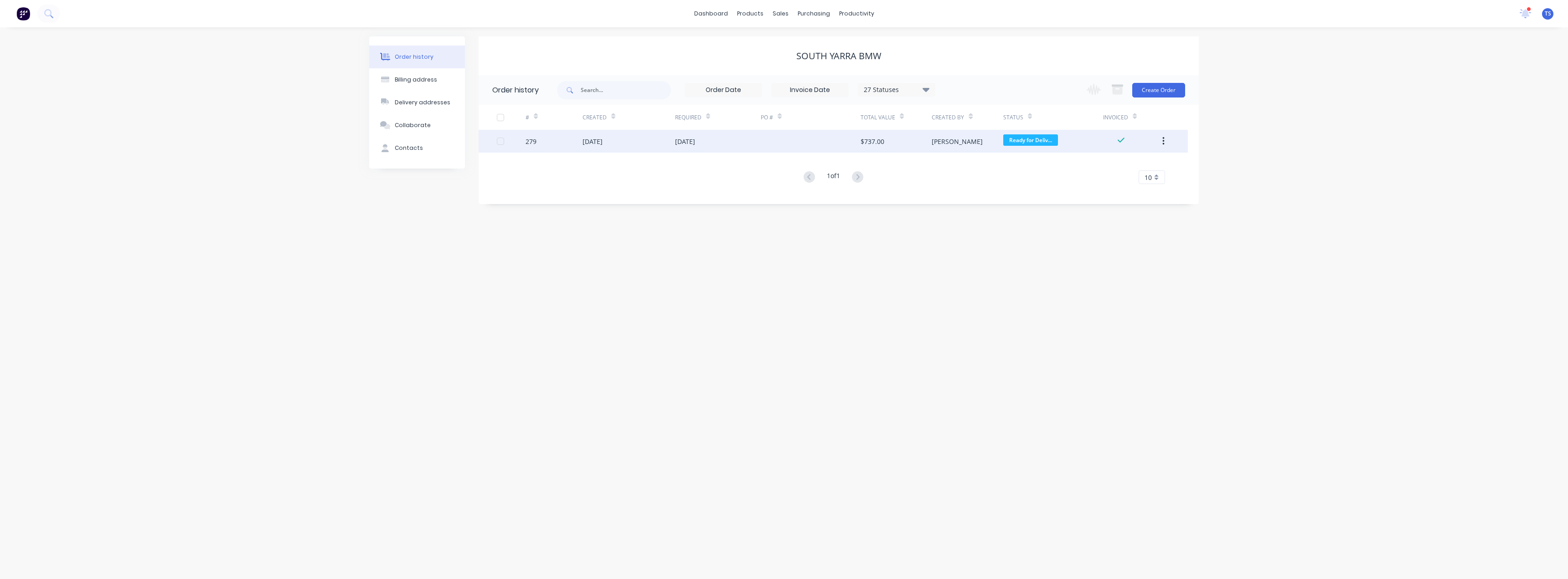
click at [692, 142] on div "[DATE]" at bounding box center [685, 141] width 20 height 9
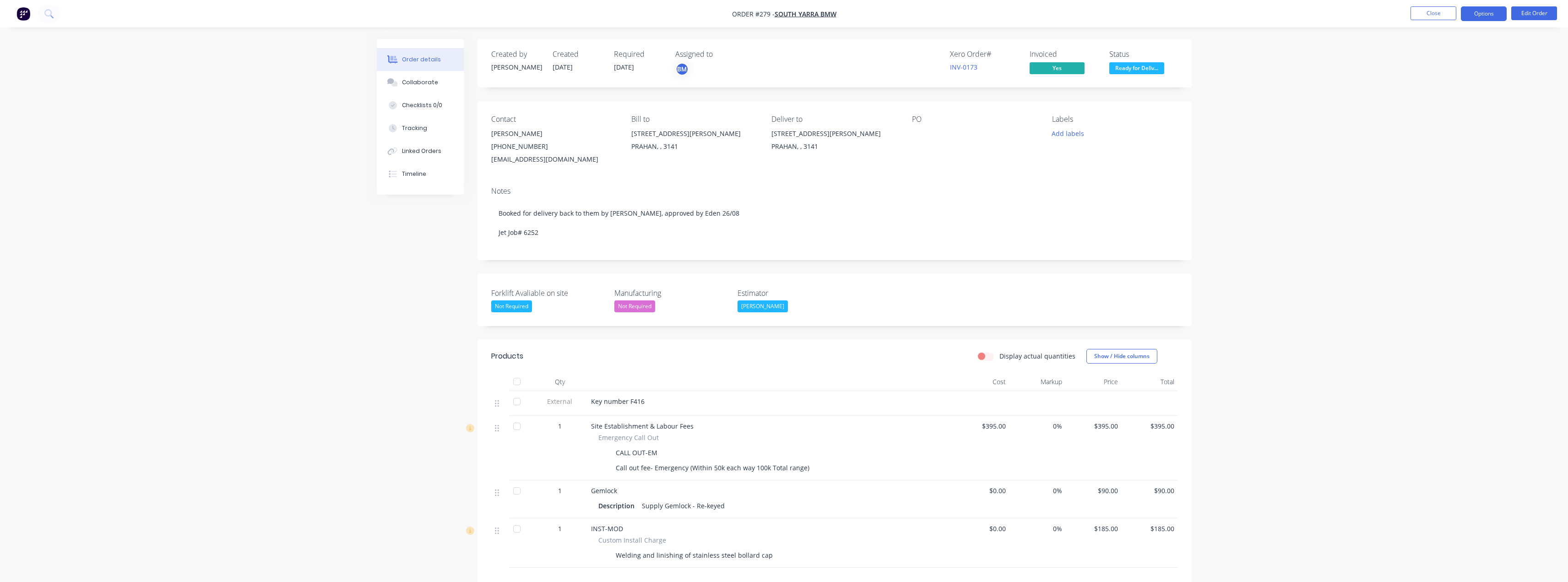
click at [1473, 12] on button "Options" at bounding box center [1484, 14] width 46 height 15
click at [1443, 125] on div "Delivery Docket" at bounding box center [1456, 129] width 84 height 13
click at [1434, 93] on div "Without pricing" at bounding box center [1456, 92] width 84 height 13
click at [1429, 15] on button "Close" at bounding box center [1434, 13] width 46 height 13
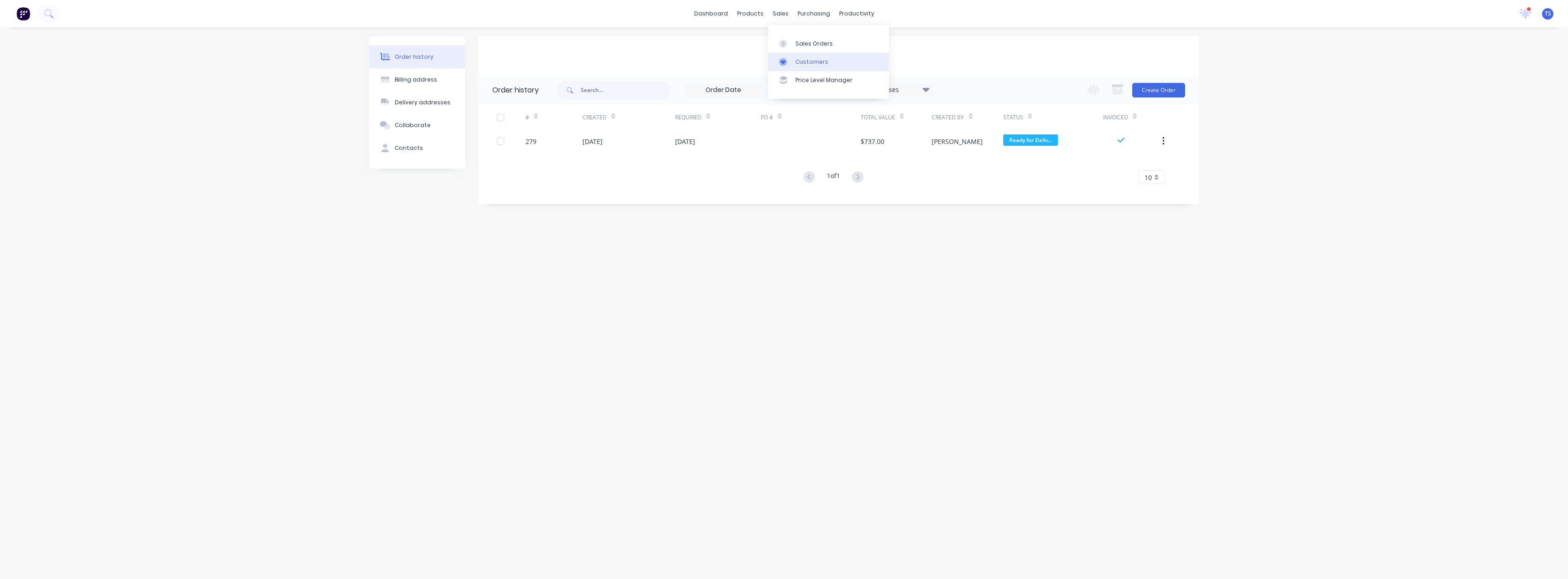
click at [795, 61] on div "Customers" at bounding box center [811, 62] width 33 height 8
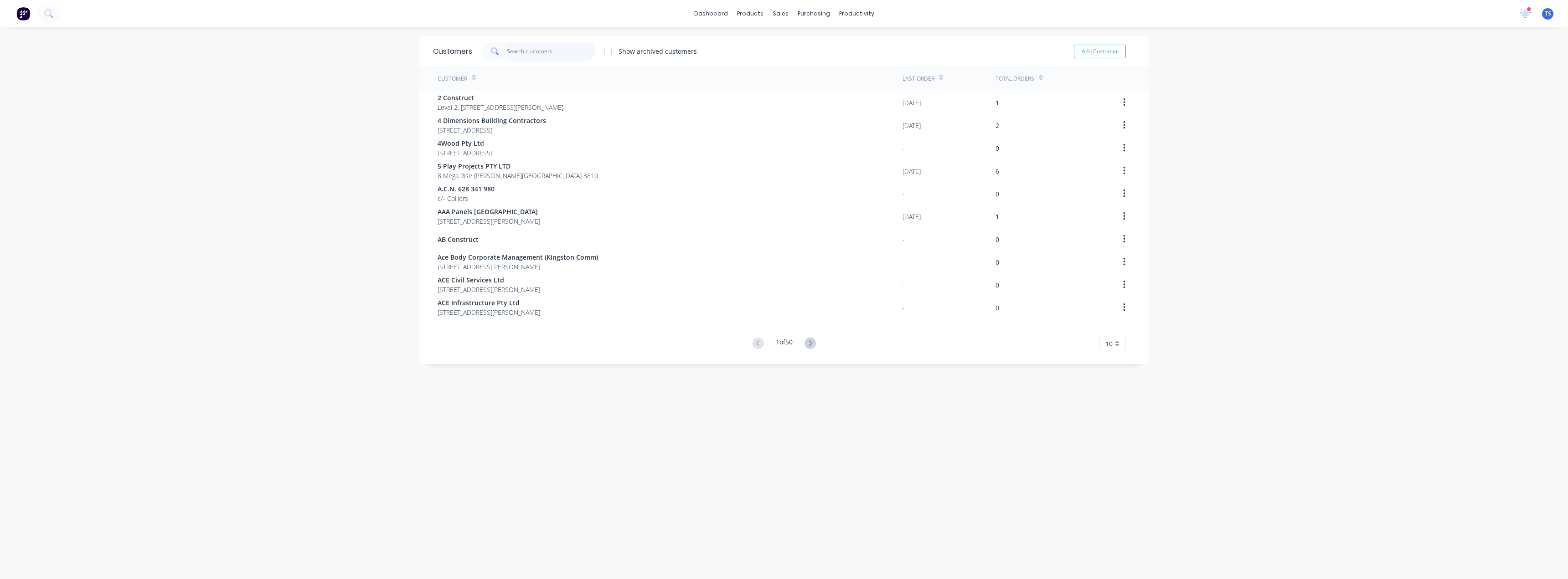
click at [542, 52] on input "text" at bounding box center [551, 51] width 89 height 18
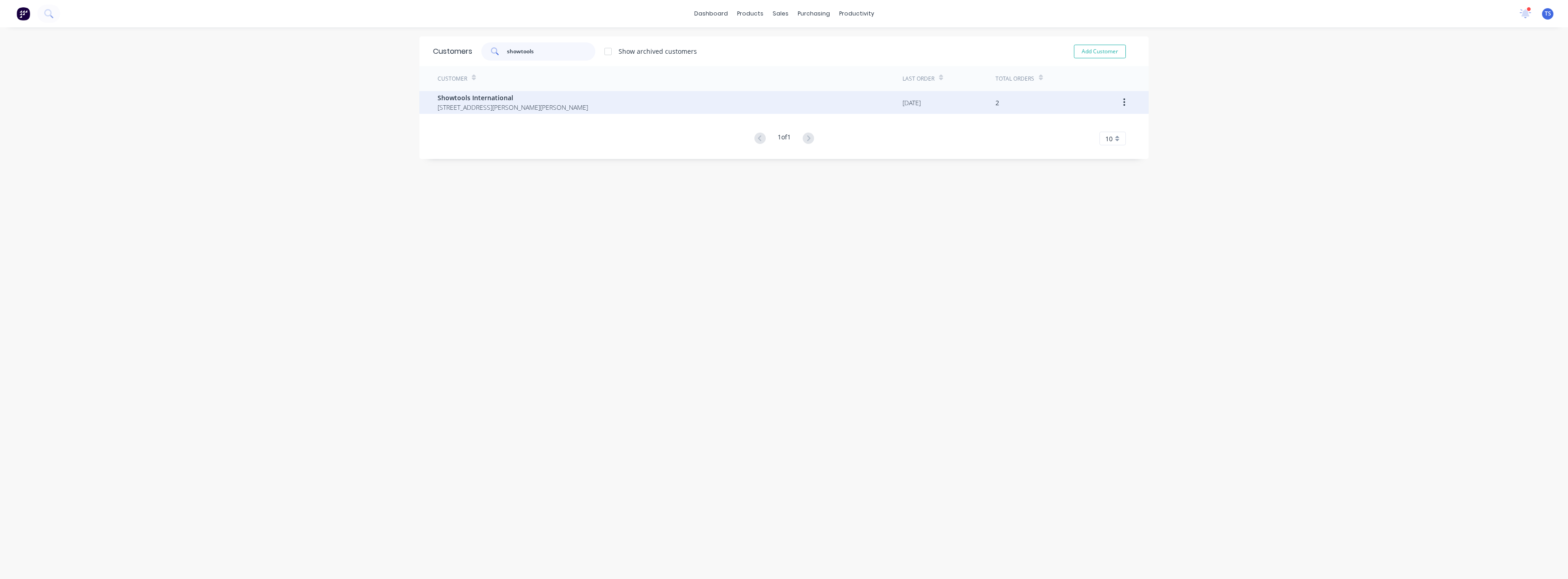
type input "showtools"
click at [518, 105] on span "[STREET_ADDRESS][PERSON_NAME][PERSON_NAME]" at bounding box center [513, 107] width 151 height 9
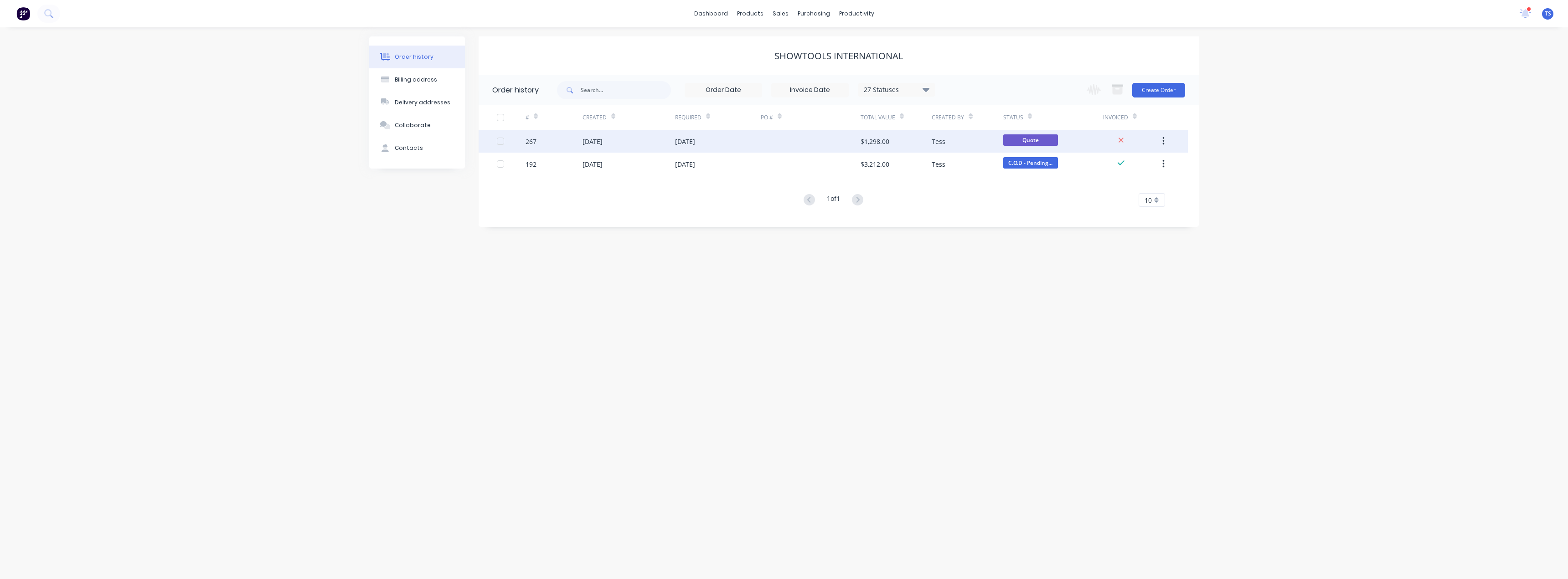
click at [854, 140] on div at bounding box center [810, 141] width 100 height 23
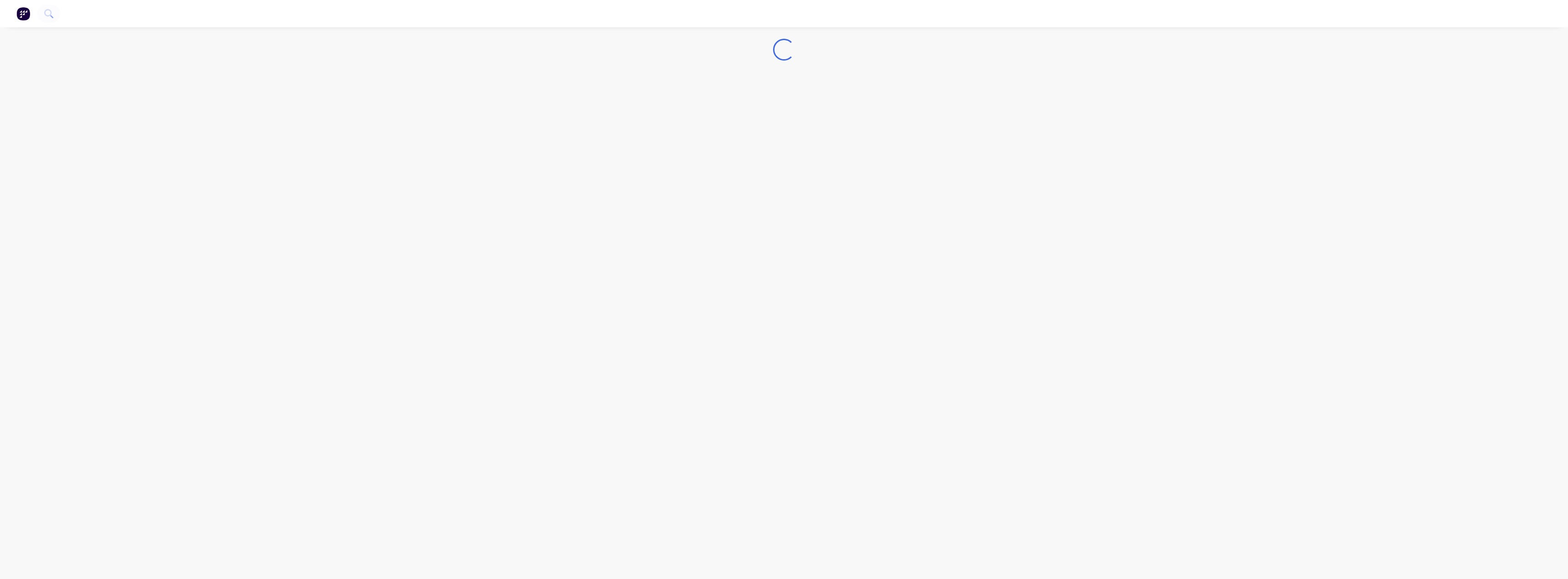
drag, startPoint x: 854, startPoint y: 140, endPoint x: 835, endPoint y: 133, distance: 20.2
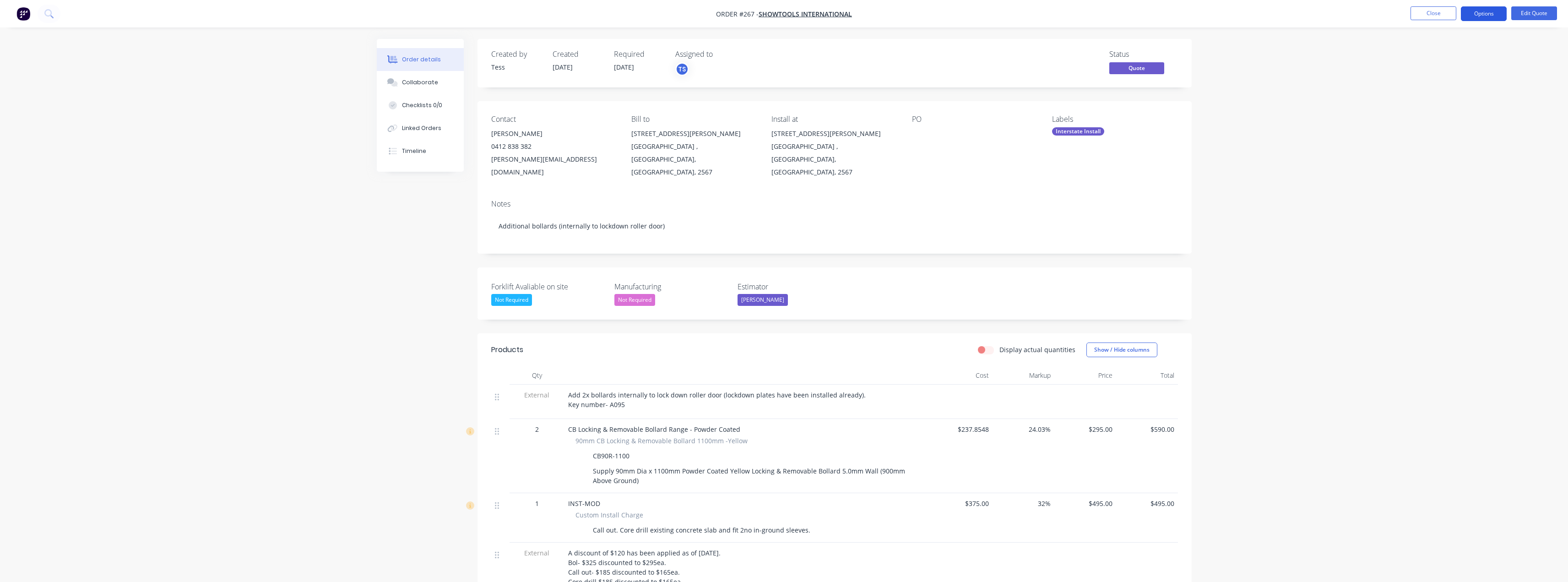
drag, startPoint x: 838, startPoint y: 134, endPoint x: 1489, endPoint y: 12, distance: 662.3
click at [1489, 12] on button "Options" at bounding box center [1484, 14] width 46 height 15
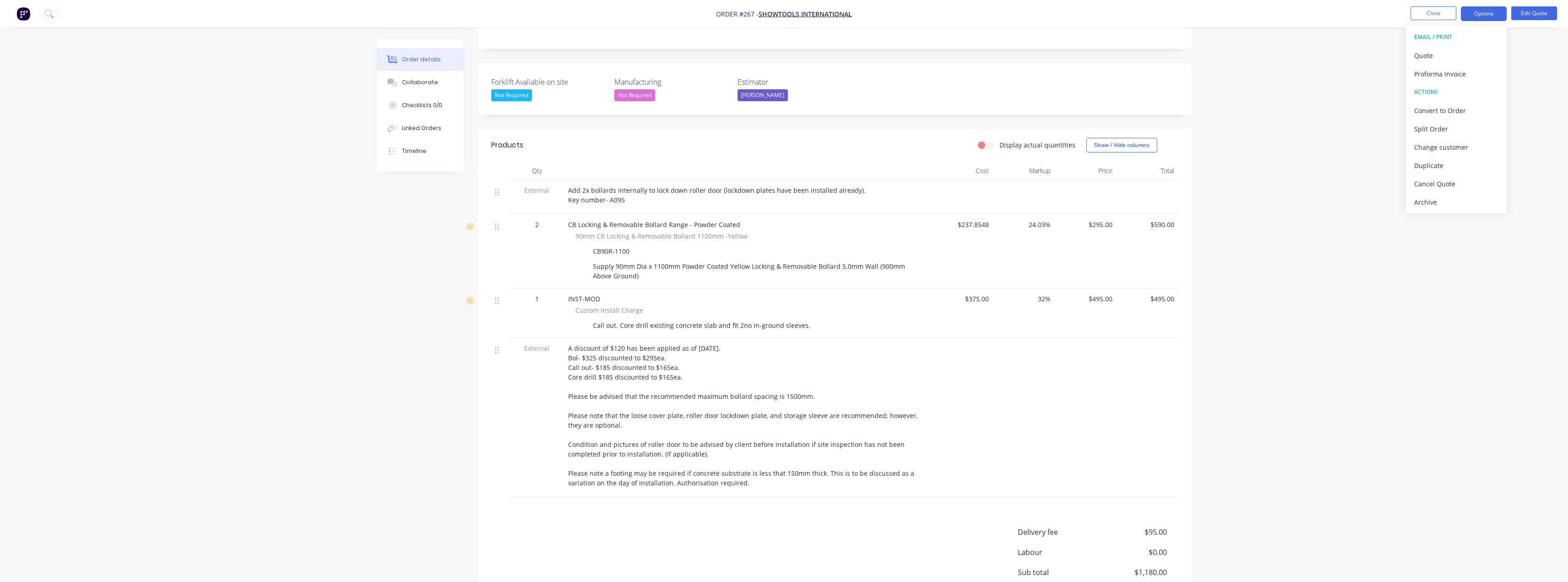
scroll to position [61, 0]
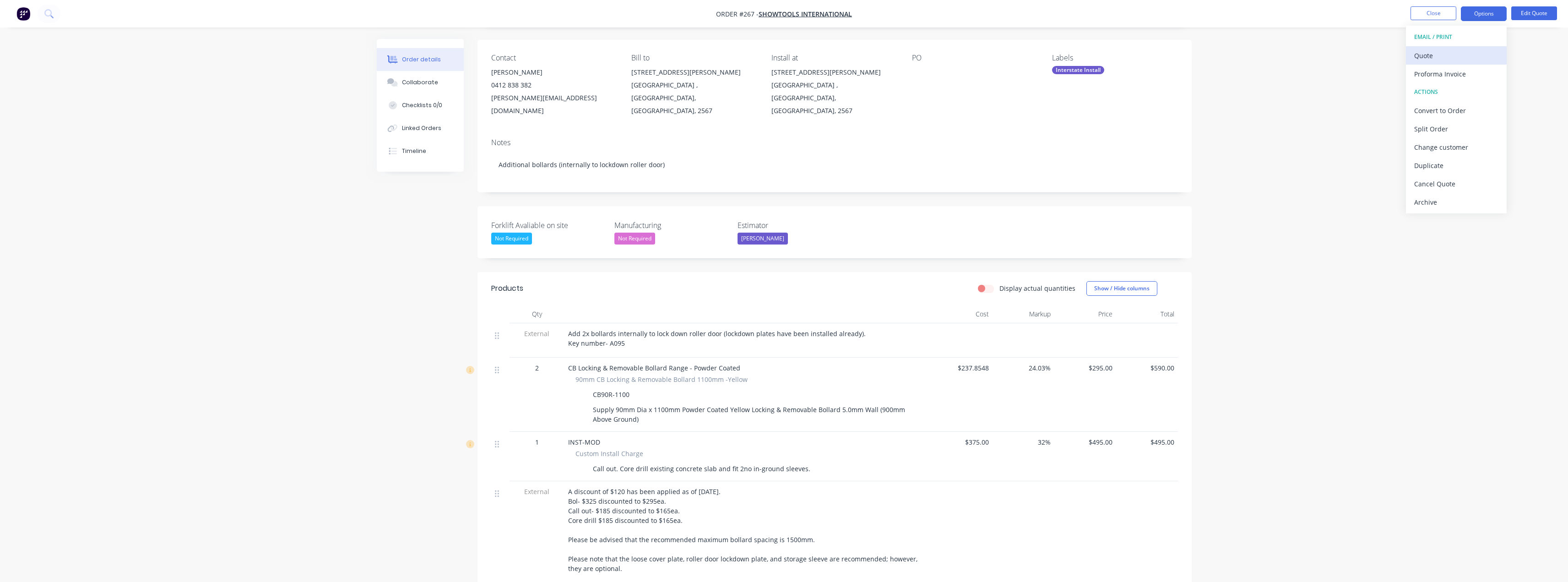
click at [1438, 55] on div "Quote" at bounding box center [1456, 56] width 84 height 13
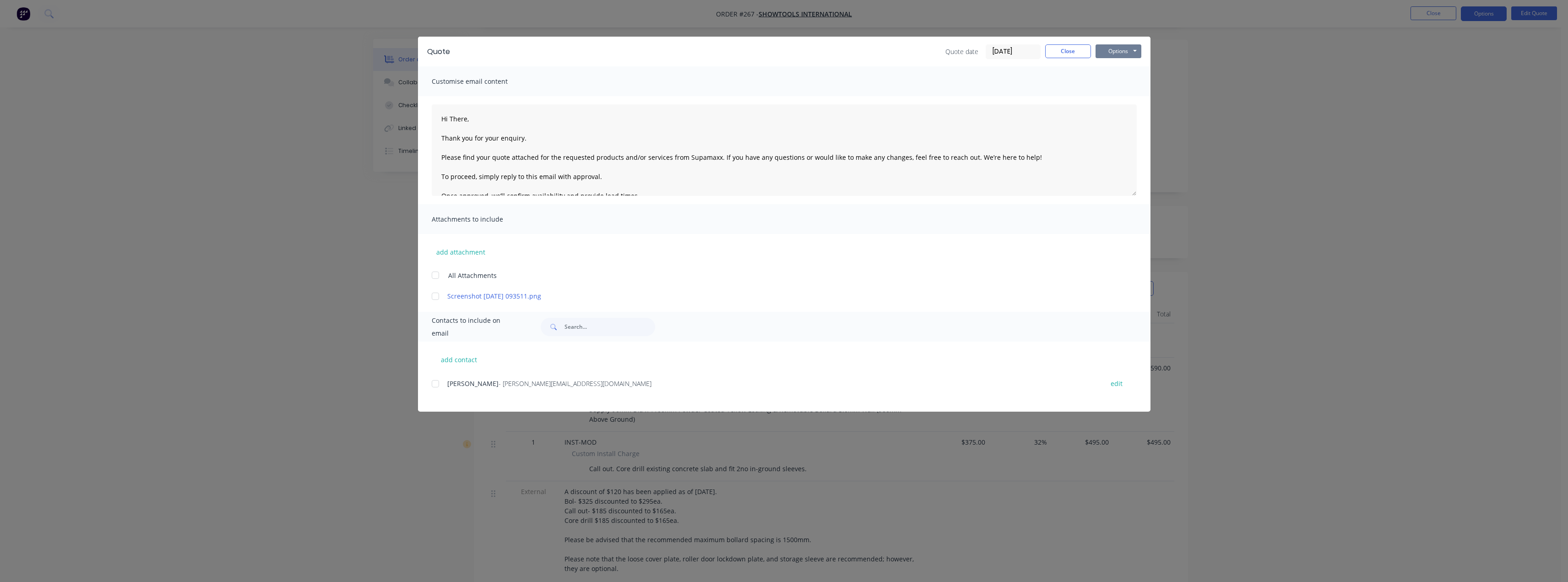
click at [1130, 52] on button "Options" at bounding box center [1118, 51] width 46 height 13
click at [1124, 67] on button "Preview" at bounding box center [1124, 67] width 58 height 15
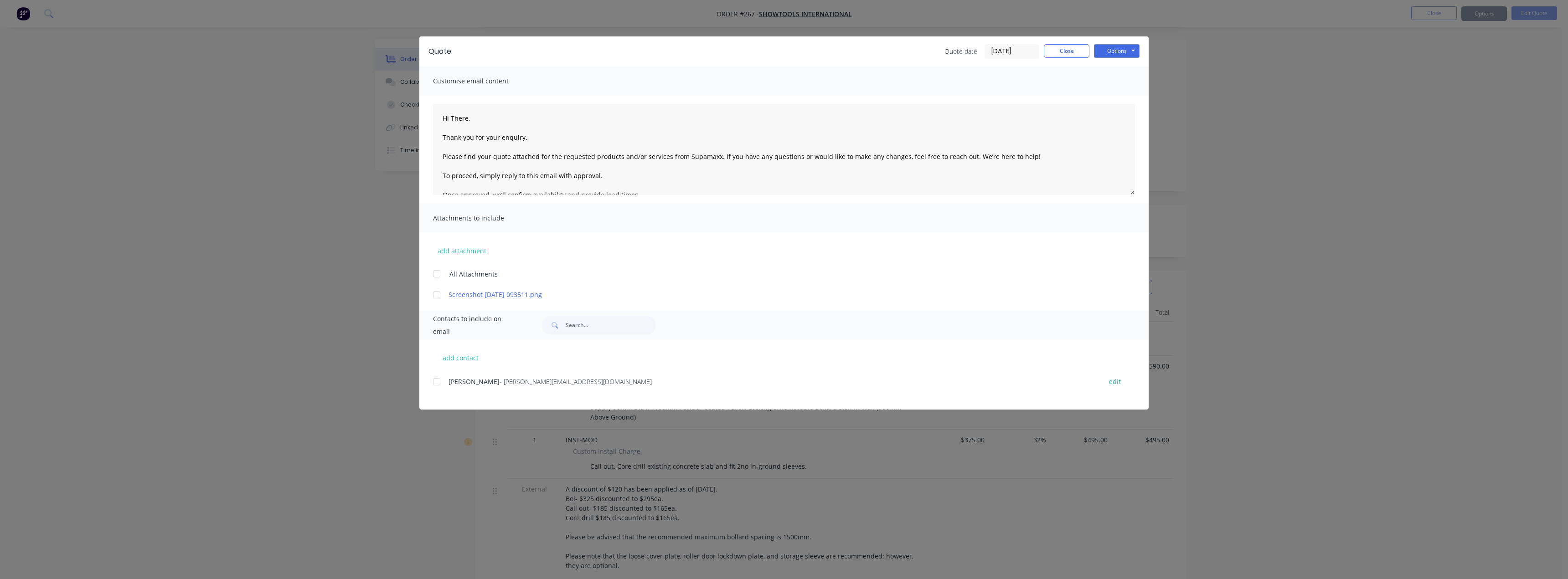
type textarea "Hi There, Thank you for your enquiry. Please find your quote attached for the r…"
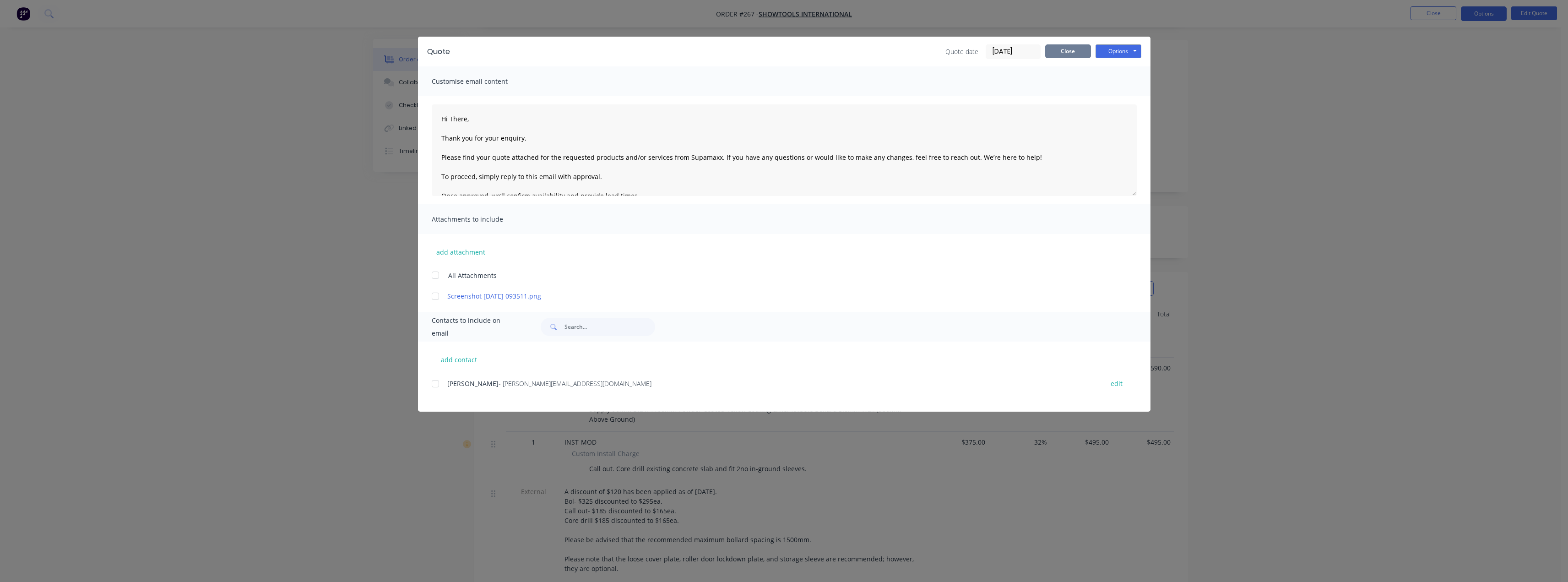
click at [1068, 49] on button "Close" at bounding box center [1068, 51] width 46 height 13
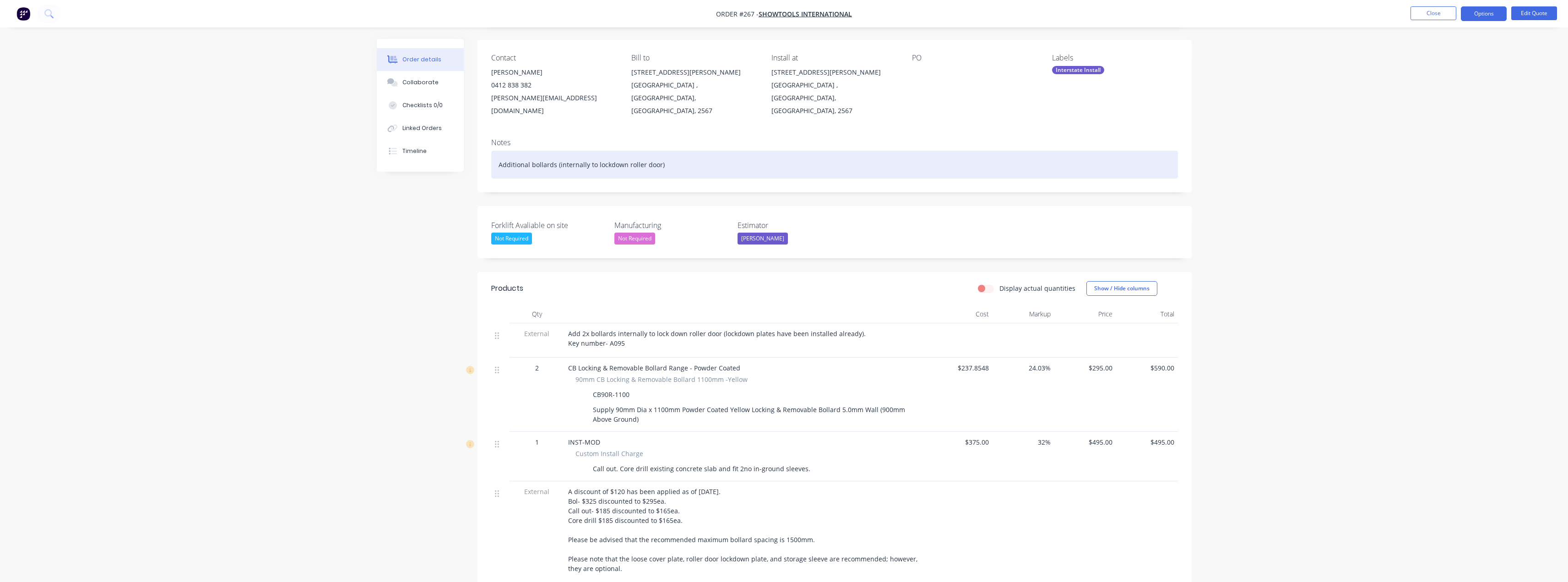
click at [611, 151] on div "Additional bollards (internally to lockdown roller door)" at bounding box center [834, 165] width 687 height 28
click at [678, 154] on div "Additional bollards (internally to lockdown roller door)" at bounding box center [834, 165] width 687 height 28
drag, startPoint x: 677, startPoint y: 153, endPoint x: 668, endPoint y: 150, distance: 9.5
click at [668, 151] on div "Additional bollards (internally to lockdown roller door)" at bounding box center [834, 165] width 687 height 28
click at [660, 155] on div "Additional bollards (internally to lockdown roller door)" at bounding box center [834, 165] width 687 height 28
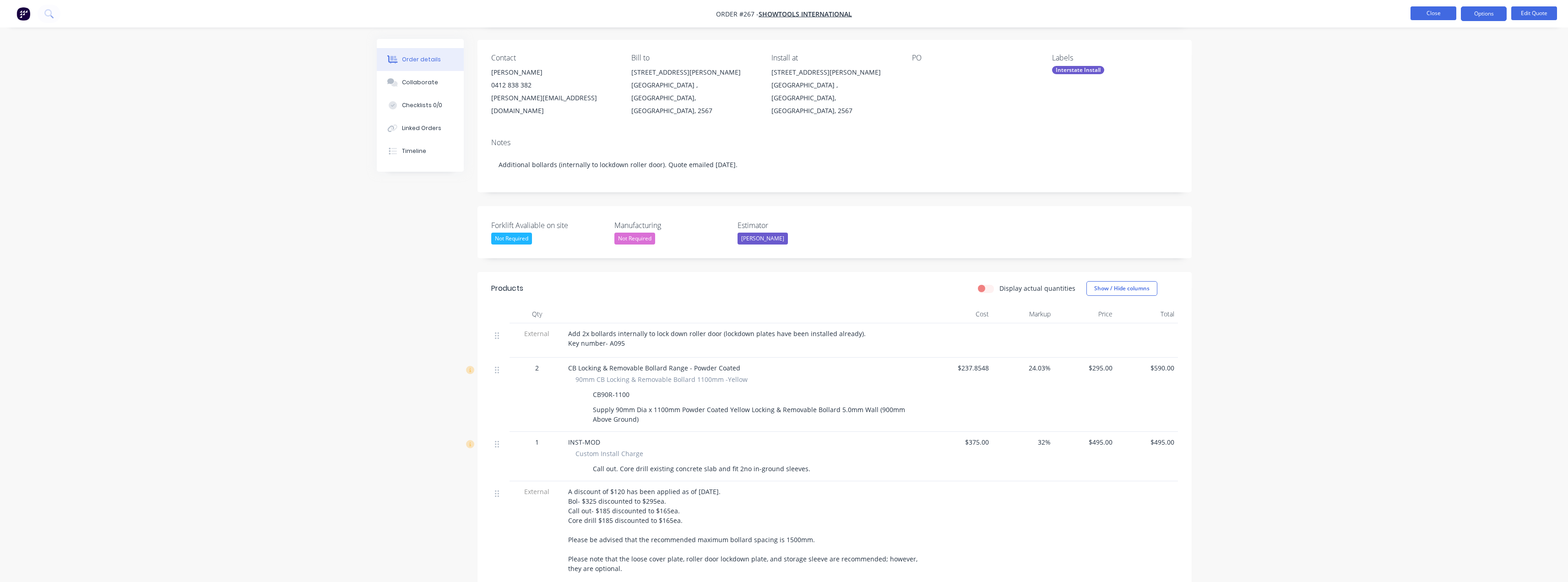
click at [1428, 14] on button "Close" at bounding box center [1434, 13] width 46 height 13
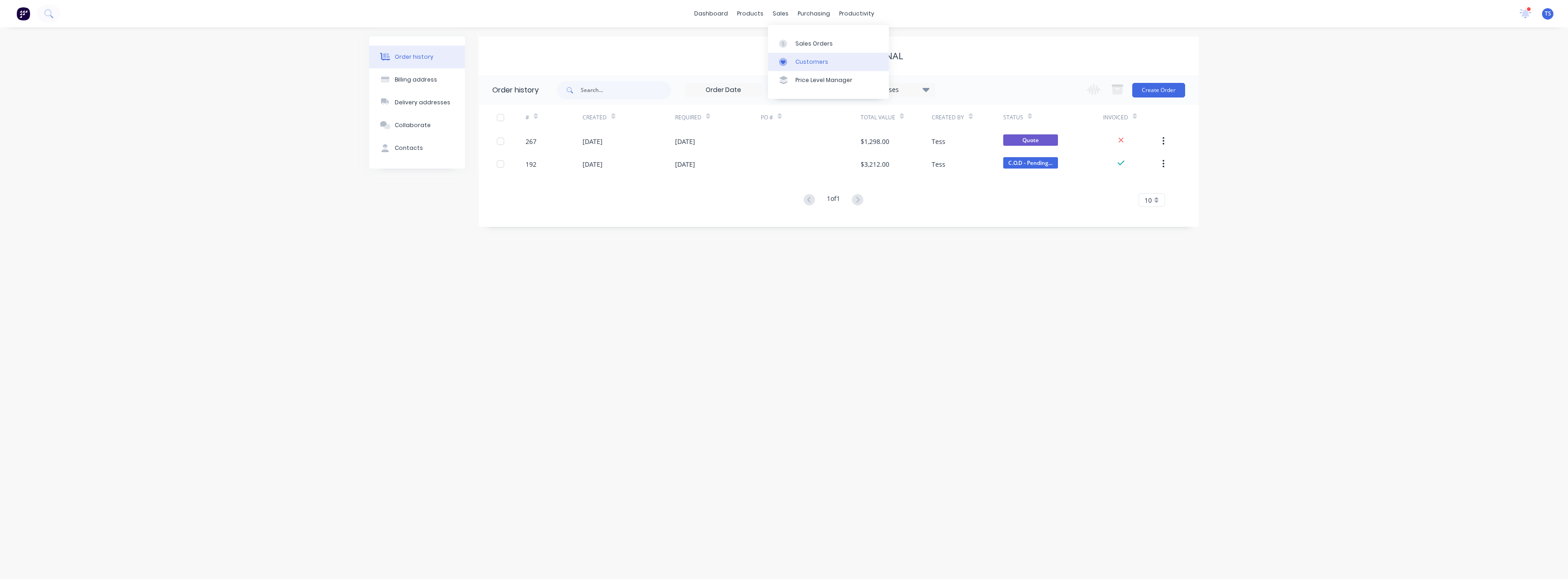
click at [795, 58] on div "Customers" at bounding box center [811, 62] width 33 height 8
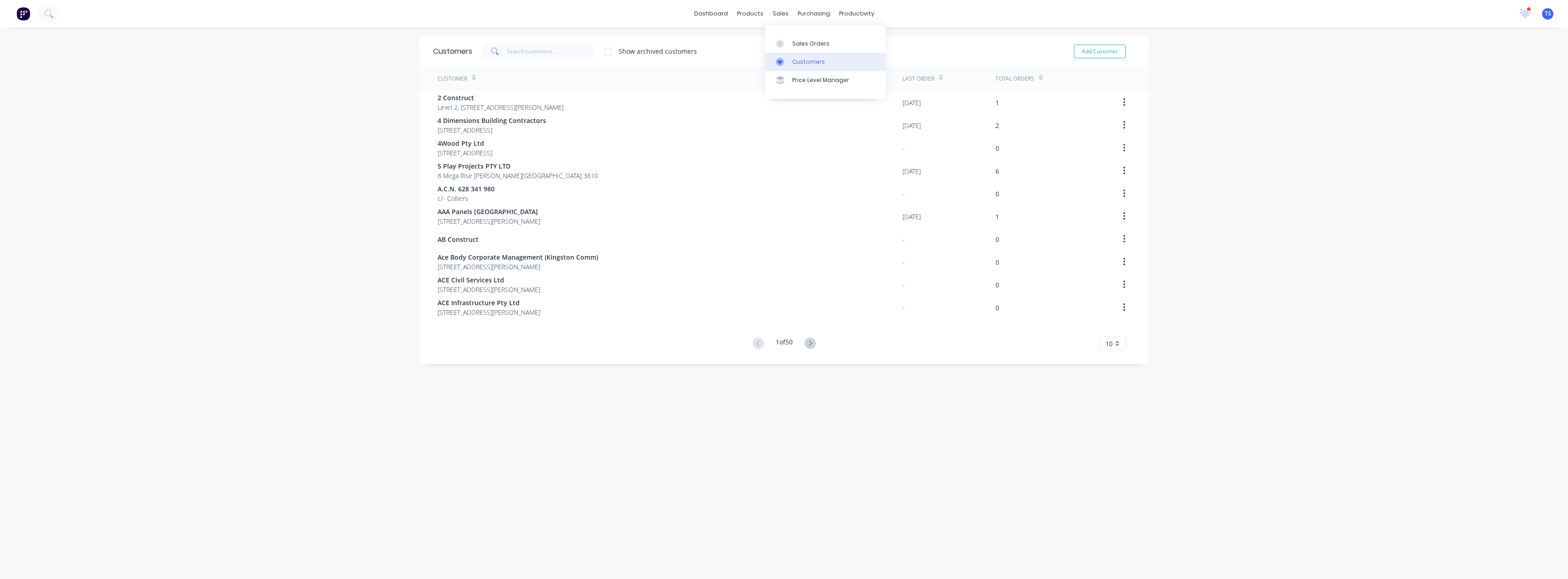
click at [789, 64] on div at bounding box center [783, 62] width 13 height 8
click at [797, 62] on div "Customers" at bounding box center [808, 62] width 33 height 8
drag, startPoint x: 519, startPoint y: 54, endPoint x: 554, endPoint y: 60, distance: 35.5
click at [519, 54] on input "text" at bounding box center [551, 51] width 89 height 18
click at [858, 63] on div "Planner" at bounding box center [866, 62] width 21 height 8
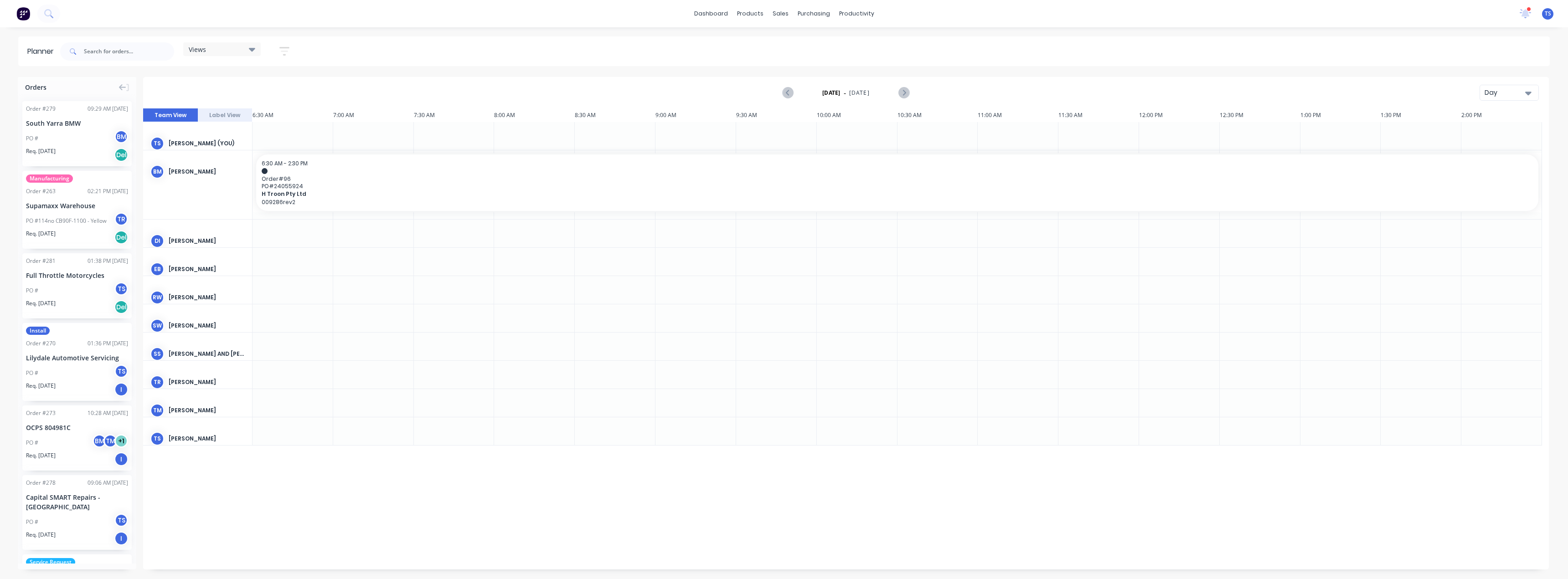
drag, startPoint x: 1528, startPoint y: 95, endPoint x: 1524, endPoint y: 101, distance: 7.2
click at [1527, 94] on icon "button" at bounding box center [1528, 92] width 7 height 10
click at [1482, 159] on div "Month" at bounding box center [1492, 153] width 90 height 18
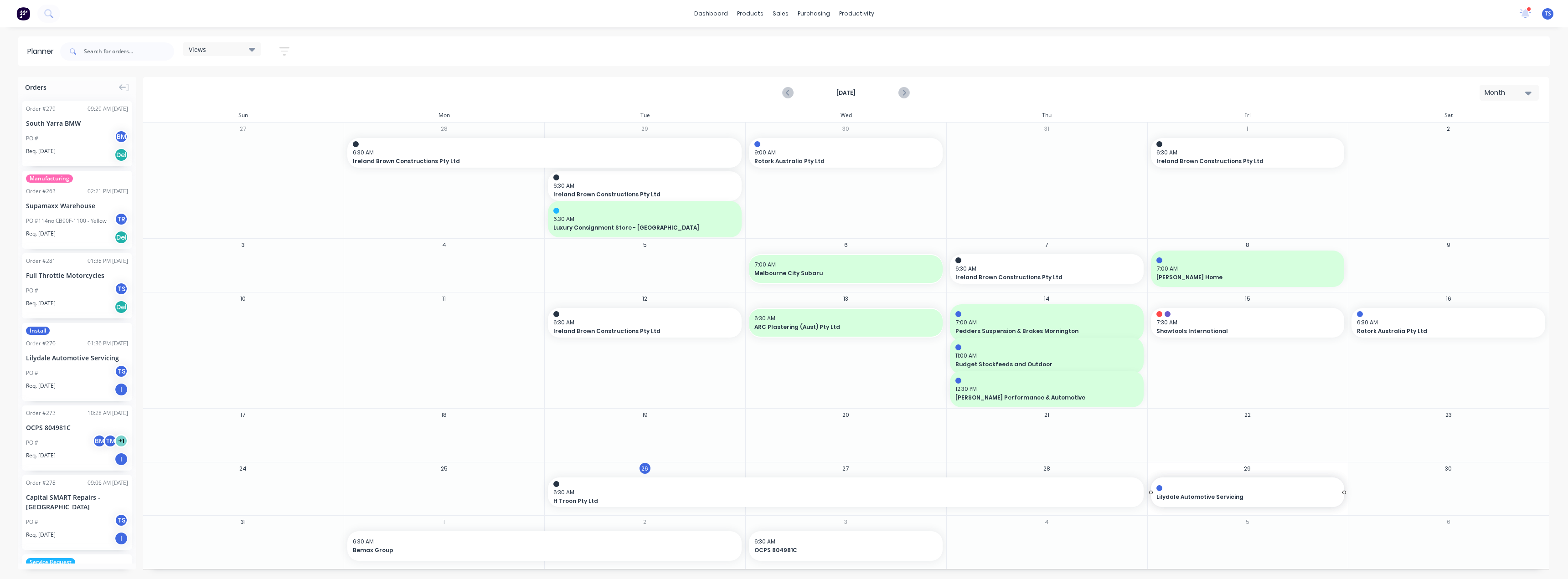
drag, startPoint x: 47, startPoint y: 361, endPoint x: 1255, endPoint y: 506, distance: 1216.7
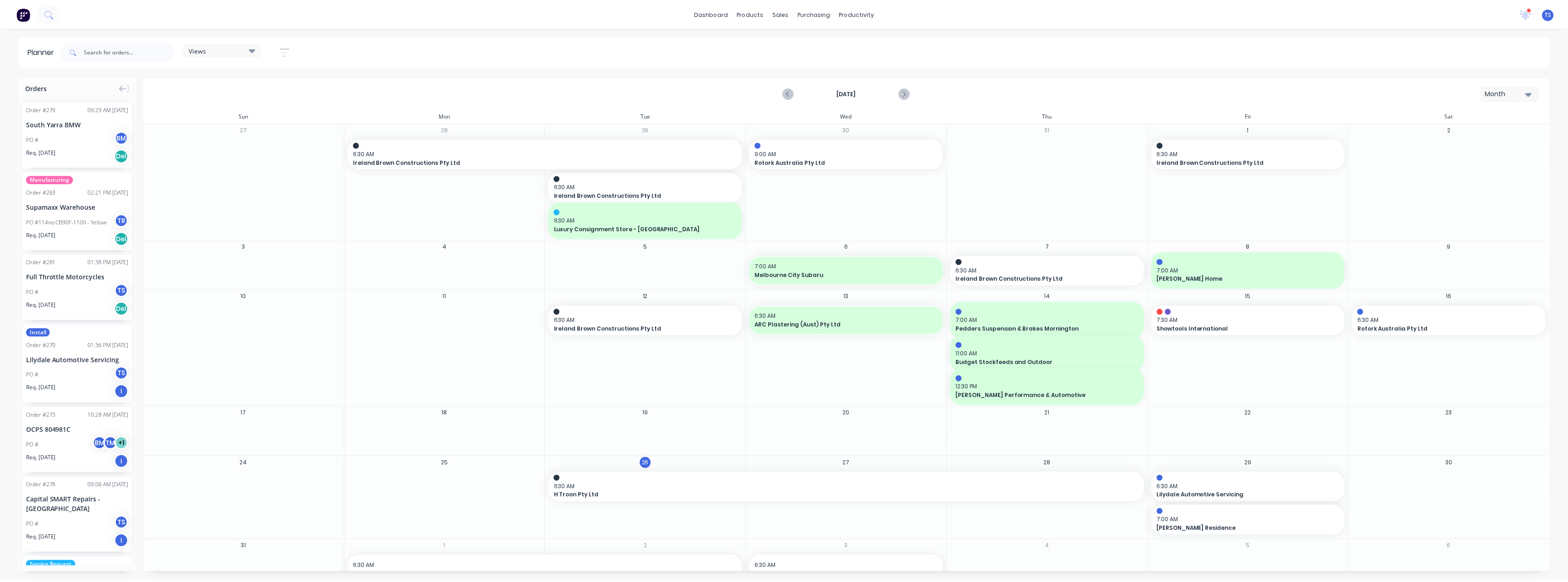
scroll to position [21, 0]
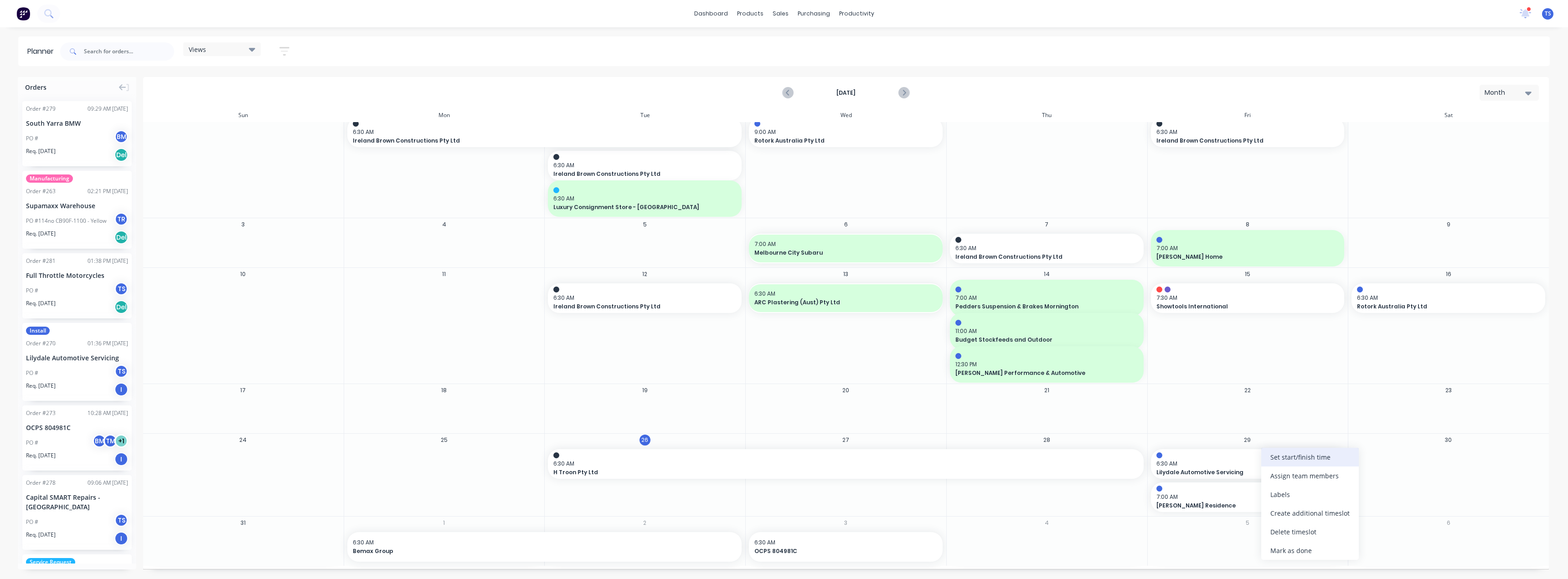
click at [1282, 461] on div "Set start/finish time" at bounding box center [1310, 457] width 98 height 19
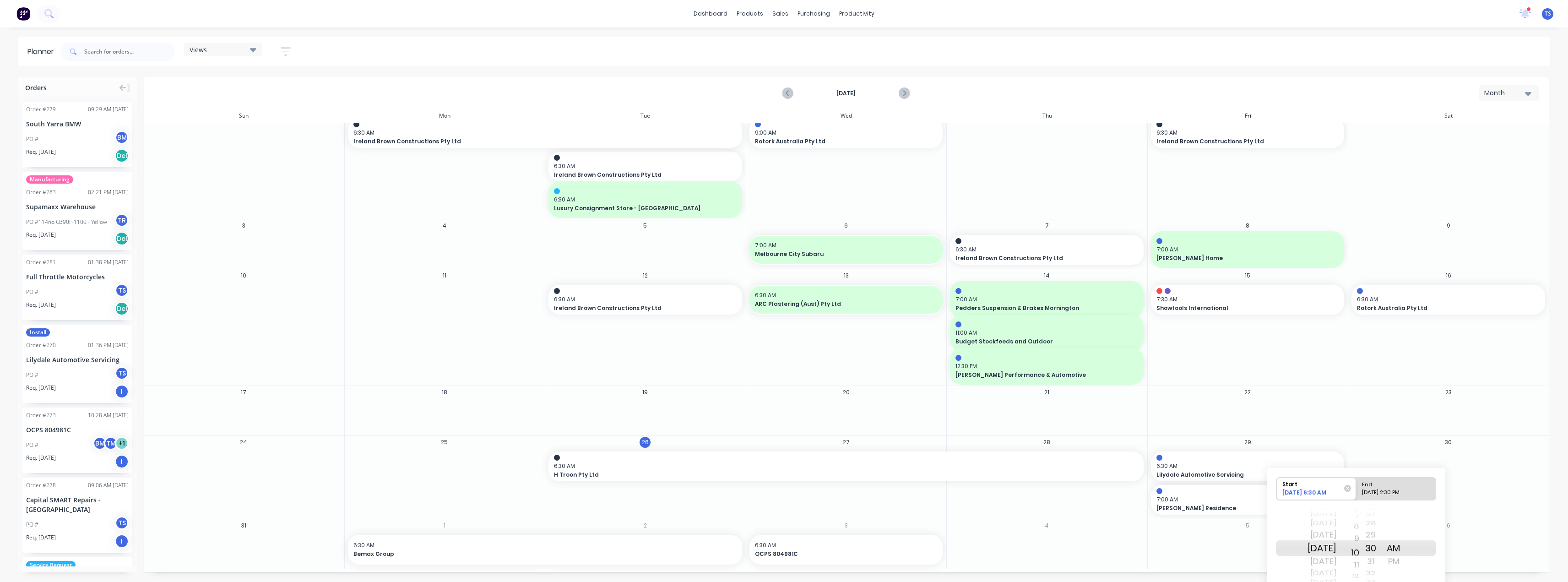
drag, startPoint x: 1368, startPoint y: 562, endPoint x: 1364, endPoint y: 504, distance: 58.1
click at [1364, 504] on div "Start [DATE] 6:30 AM End [DATE] 2:30 PM [DATE] [DATE] [DATE] [DATE] [DATE] [DAT…" at bounding box center [1356, 534] width 160 height 115
drag, startPoint x: 1384, startPoint y: 536, endPoint x: 1393, endPoint y: 572, distance: 37.1
click at [1382, 556] on div "20 21 22 23 24 25 26 27 28 29 30 31 32 33 34 35 36 37 38" at bounding box center [1370, 548] width 23 height 15
click at [1359, 536] on div "9" at bounding box center [1347, 535] width 23 height 15
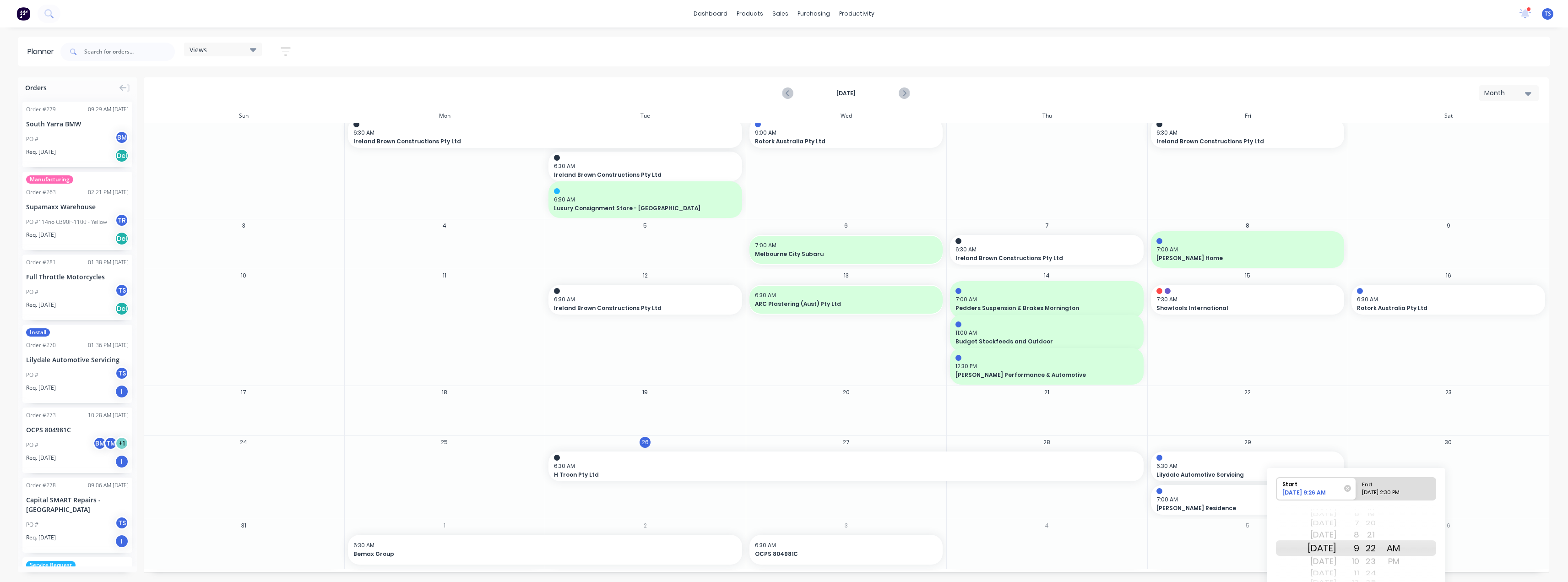
drag, startPoint x: 1380, startPoint y: 532, endPoint x: 1392, endPoint y: 604, distance: 73.0
click at [1392, 582] on html "dashboard products sales purchasing productivity dashboard products Product Cat…" at bounding box center [784, 291] width 1568 height 582
drag, startPoint x: 1384, startPoint y: 549, endPoint x: 1379, endPoint y: 492, distance: 57.2
click at [1379, 493] on div "Start [DATE] 9:21 AM End [DATE] 2:30 PM [DATE] [DATE] [DATE] [DATE] [DATE] [DAT…" at bounding box center [1356, 534] width 160 height 115
drag, startPoint x: 1382, startPoint y: 551, endPoint x: 1384, endPoint y: 508, distance: 43.0
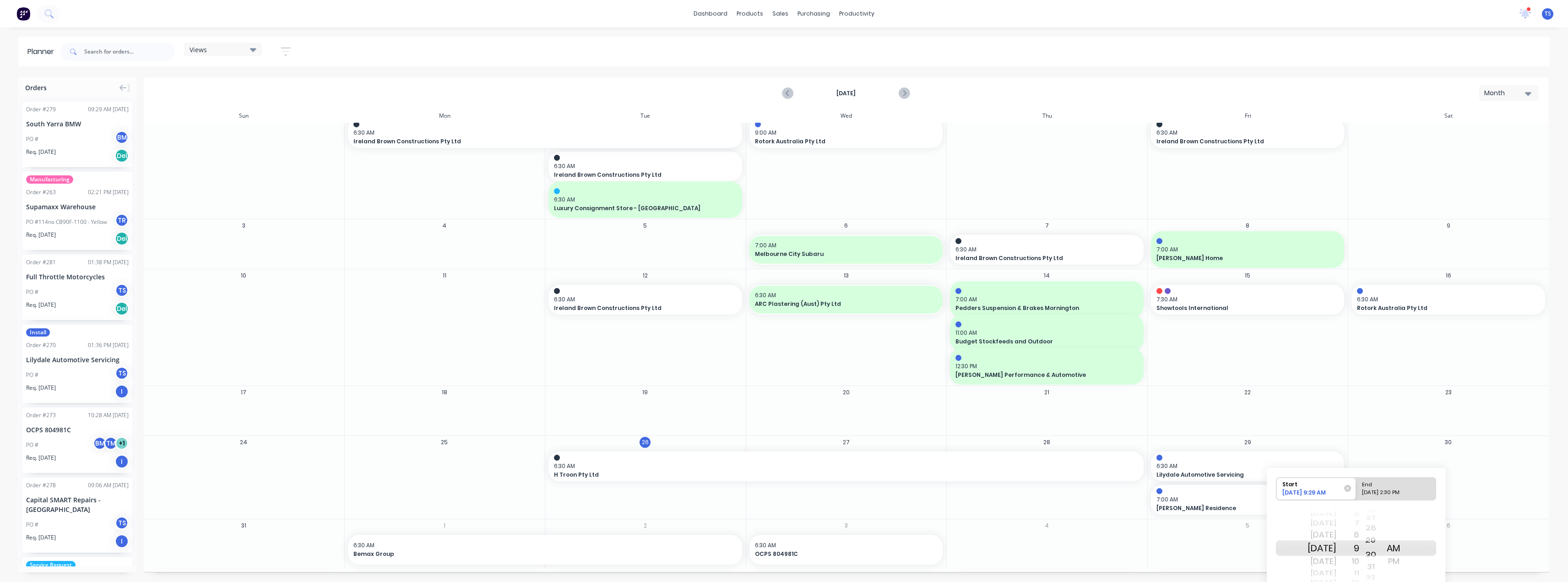
click at [1382, 510] on div "50 51 52 53 54 55 56 57 58 59 00 01 02 03 04 05 06 07 08 09 10 11 12 13 14 15 1…" at bounding box center [1370, 548] width 23 height 87
drag, startPoint x: 1384, startPoint y: 552, endPoint x: 1387, endPoint y: 585, distance: 33.1
click at [1387, 582] on html "dashboard products sales purchasing productivity dashboard products Product Cat…" at bounding box center [784, 291] width 1568 height 582
click at [1390, 490] on div "[DATE] 2:30 PM" at bounding box center [1392, 494] width 67 height 11
click at [1356, 490] on input "End [DATE] 2:30 PM" at bounding box center [1356, 488] width 1 height 22
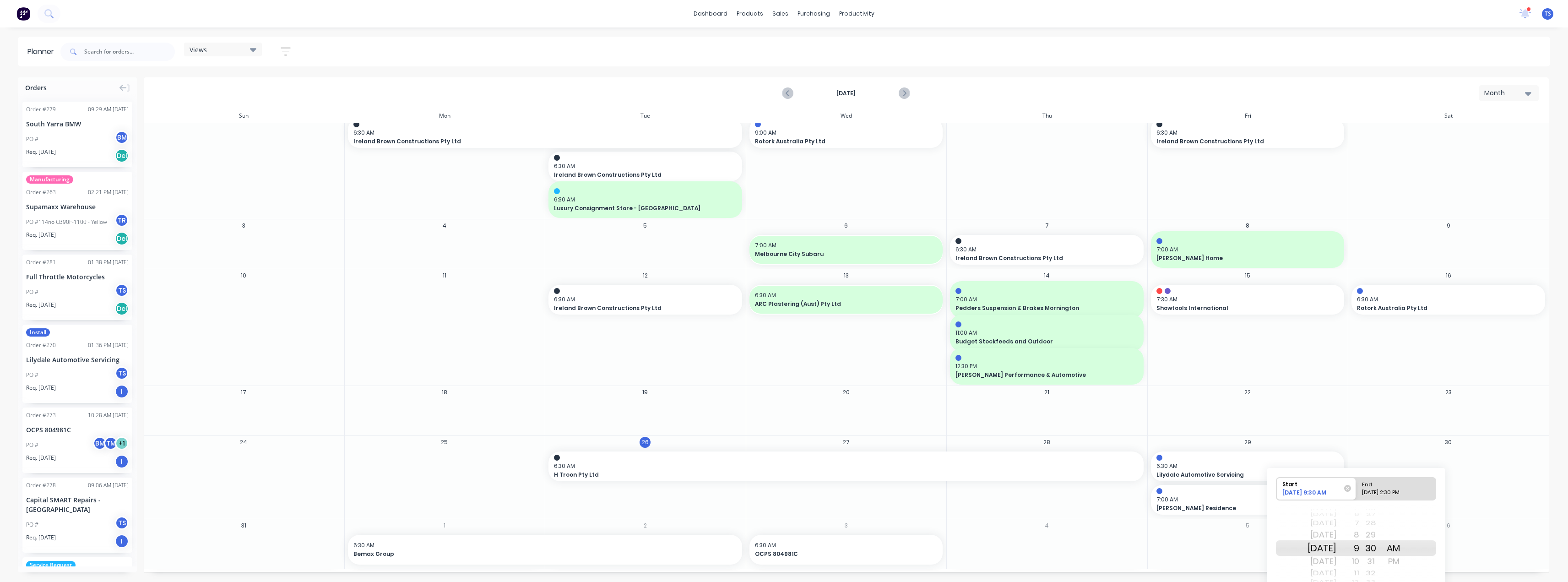
radio input "true"
drag, startPoint x: 1372, startPoint y: 556, endPoint x: 1376, endPoint y: 575, distance: 19.4
click at [1376, 575] on div "[DATE] [DATE] [DATE] [DATE] [DATE] [DATE] [DATE] [DATE] [DATE] [DATE] [DATE] [D…" at bounding box center [1356, 548] width 160 height 86
click at [1405, 536] on div "AM" at bounding box center [1393, 535] width 23 height 15
click at [1332, 443] on div "29 6:30 AM Lilydale Automotive Servicing 7:00 AM [PERSON_NAME] Residence" at bounding box center [1247, 477] width 201 height 83
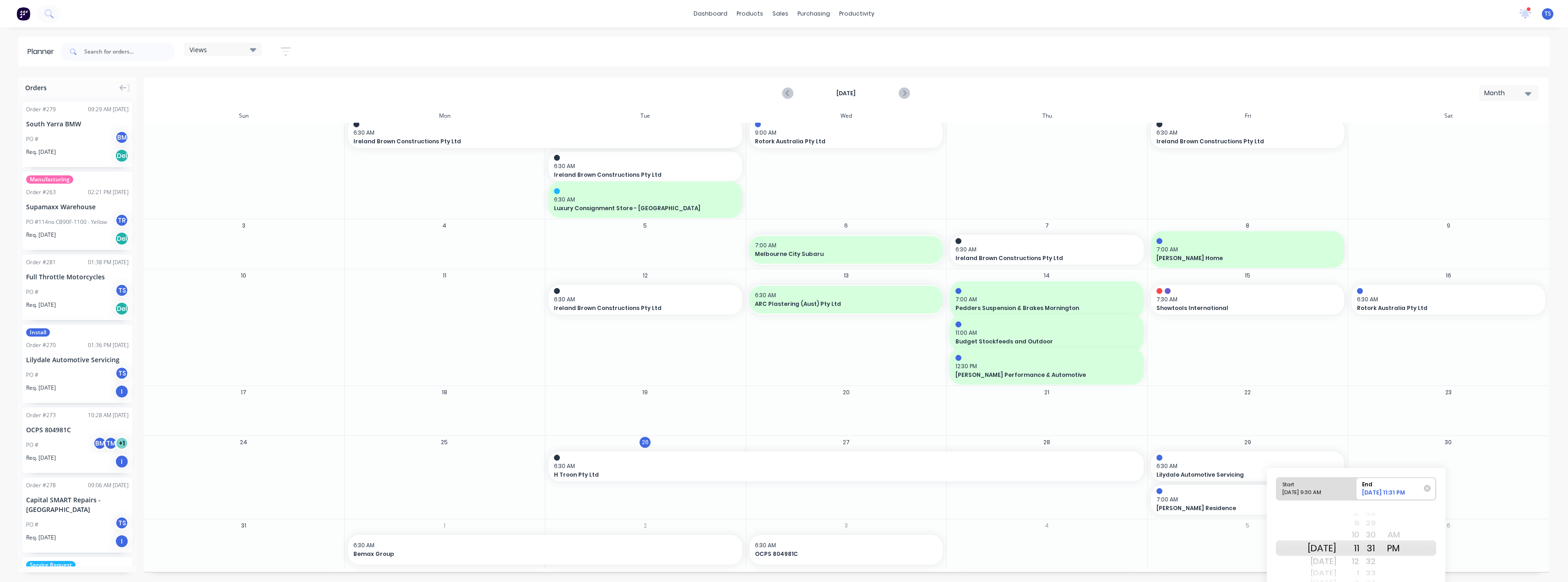
click at [1382, 534] on div "30" at bounding box center [1370, 535] width 23 height 15
click at [1336, 549] on div "[DATE]" at bounding box center [1321, 548] width 29 height 15
click at [1337, 490] on div "[DATE] 9:30 AM" at bounding box center [1312, 494] width 67 height 11
click at [1277, 490] on input "Start [DATE] 9:30 AM" at bounding box center [1276, 488] width 1 height 22
radio input "true"
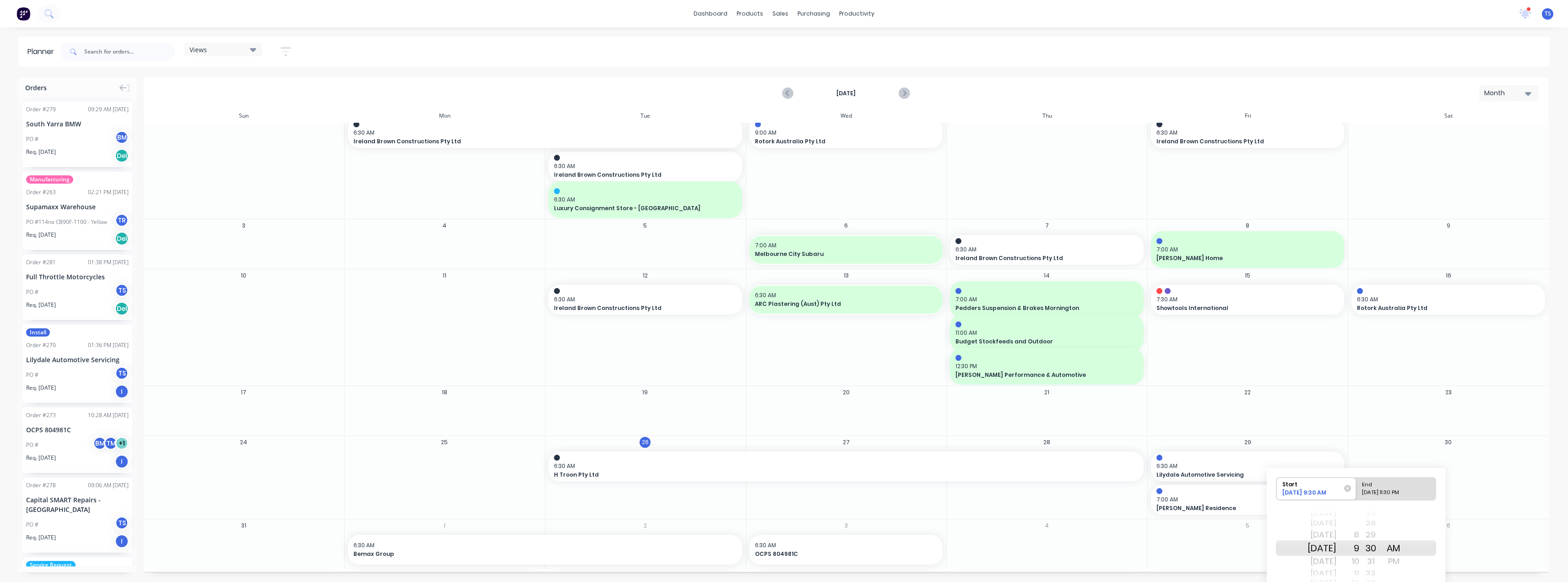
scroll to position [41, 0]
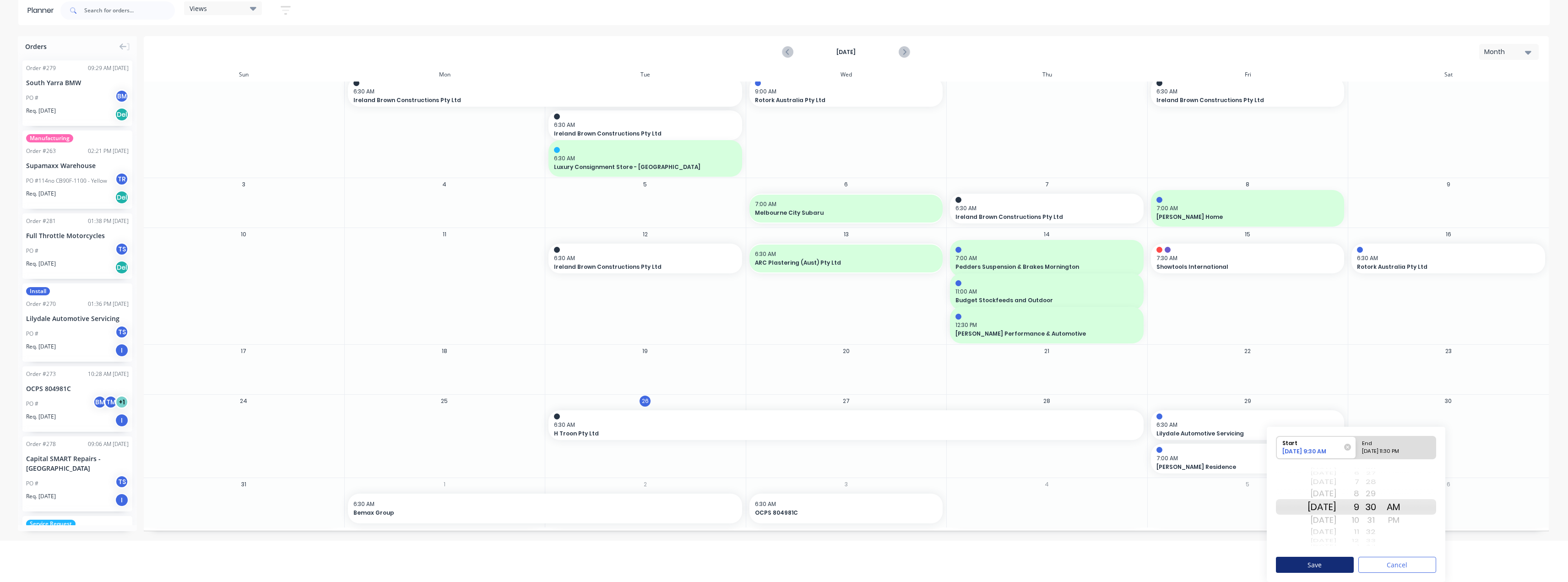
click at [1327, 562] on button "Save" at bounding box center [1315, 565] width 78 height 16
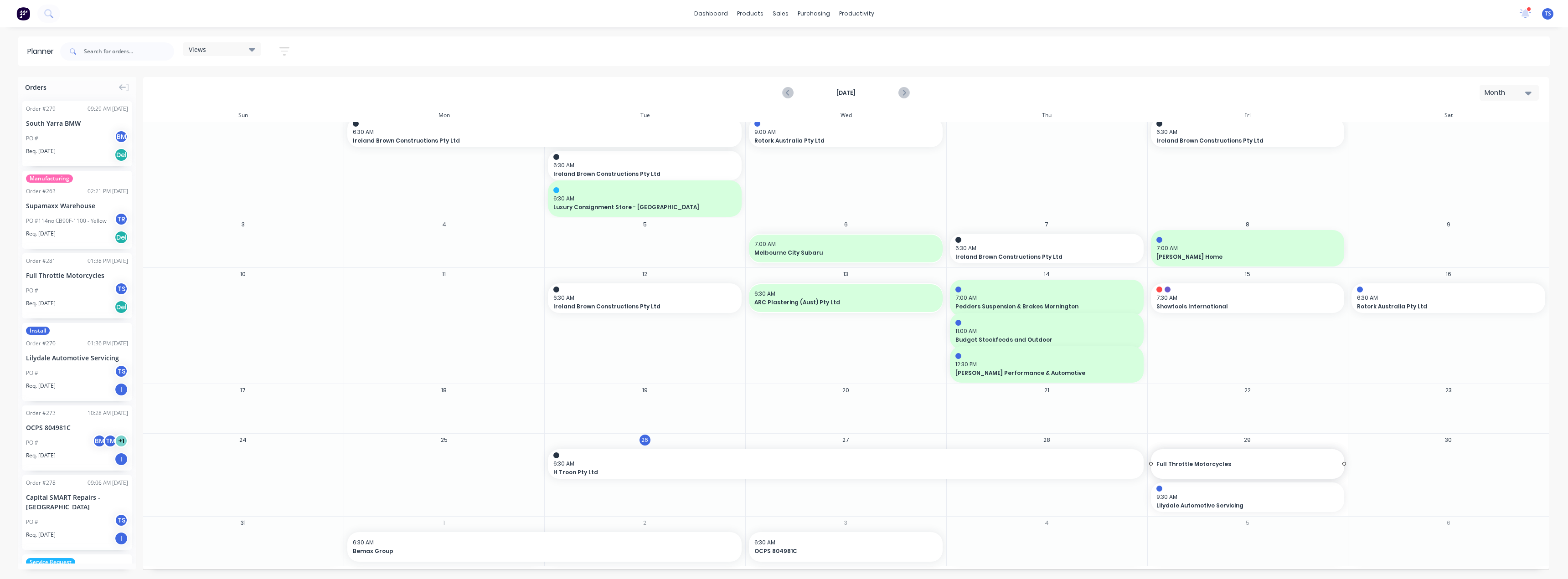
drag, startPoint x: 44, startPoint y: 289, endPoint x: 1216, endPoint y: 501, distance: 1191.0
click at [1242, 472] on span "Full Throttle Motorcycles" at bounding box center [1239, 469] width 165 height 8
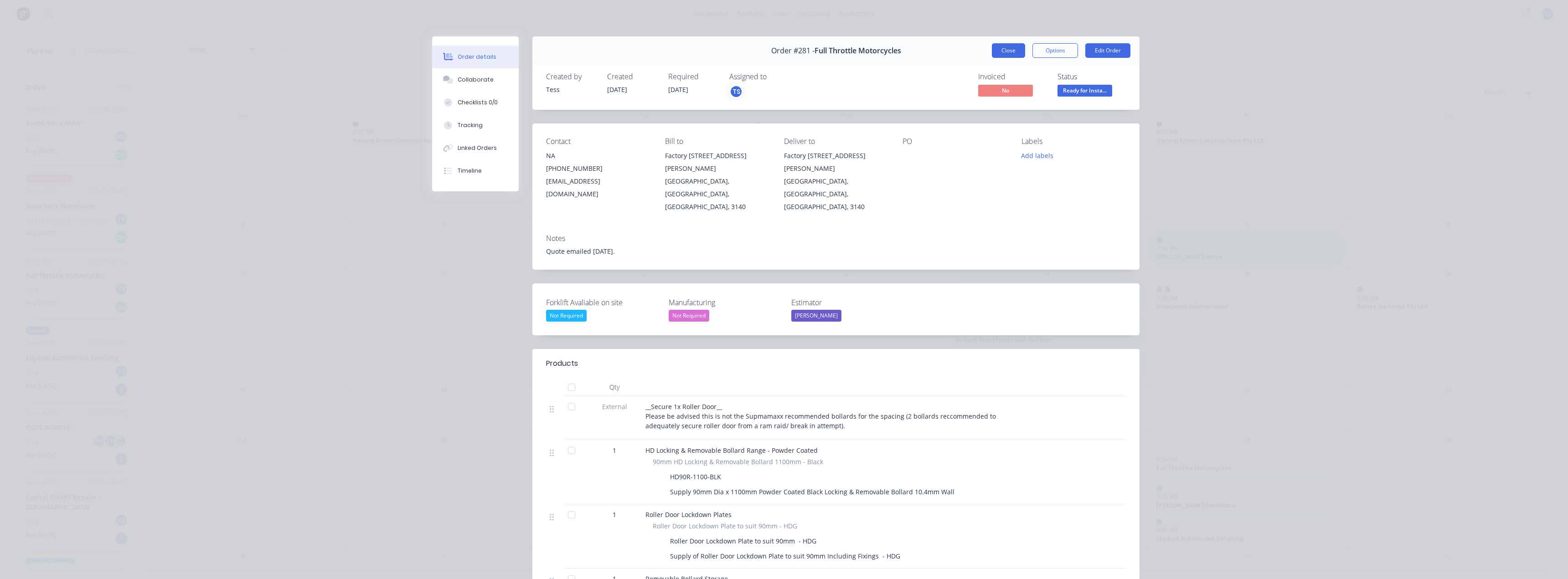
click at [1009, 53] on button "Close" at bounding box center [1009, 51] width 33 height 15
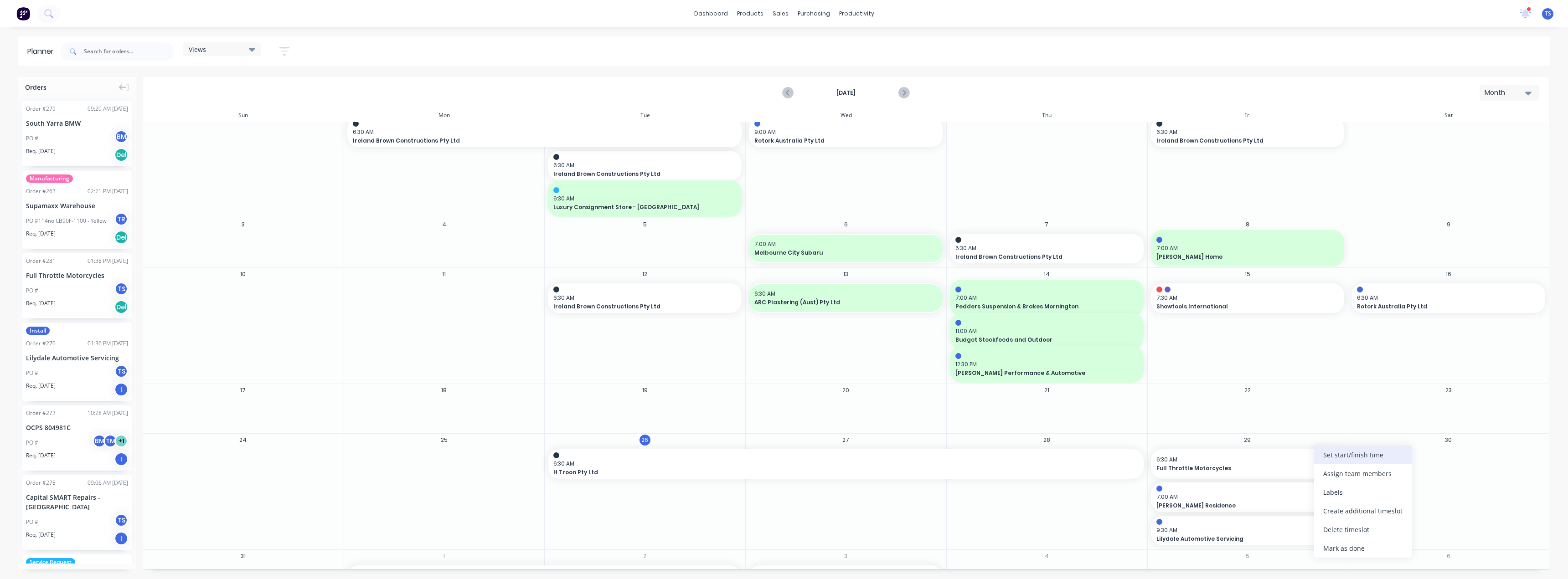
click at [1340, 461] on div "Set start/finish time" at bounding box center [1363, 455] width 98 height 19
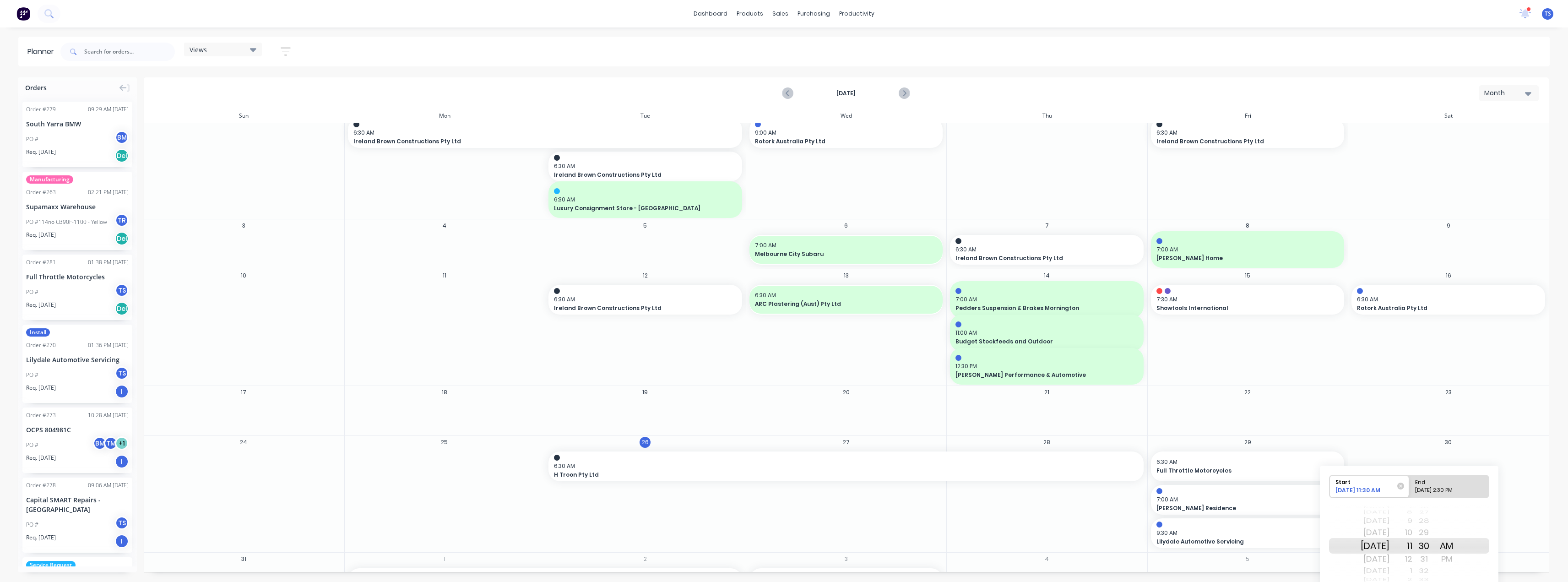
click at [1450, 488] on div "[DATE] 2:30 PM" at bounding box center [1445, 492] width 67 height 11
click at [1409, 488] on input "End [DATE] 2:30 PM" at bounding box center [1409, 486] width 1 height 22
radio input "true"
drag, startPoint x: 1421, startPoint y: 558, endPoint x: 1423, endPoint y: 575, distance: 17.1
click at [1412, 575] on div "3" at bounding box center [1401, 569] width 23 height 12
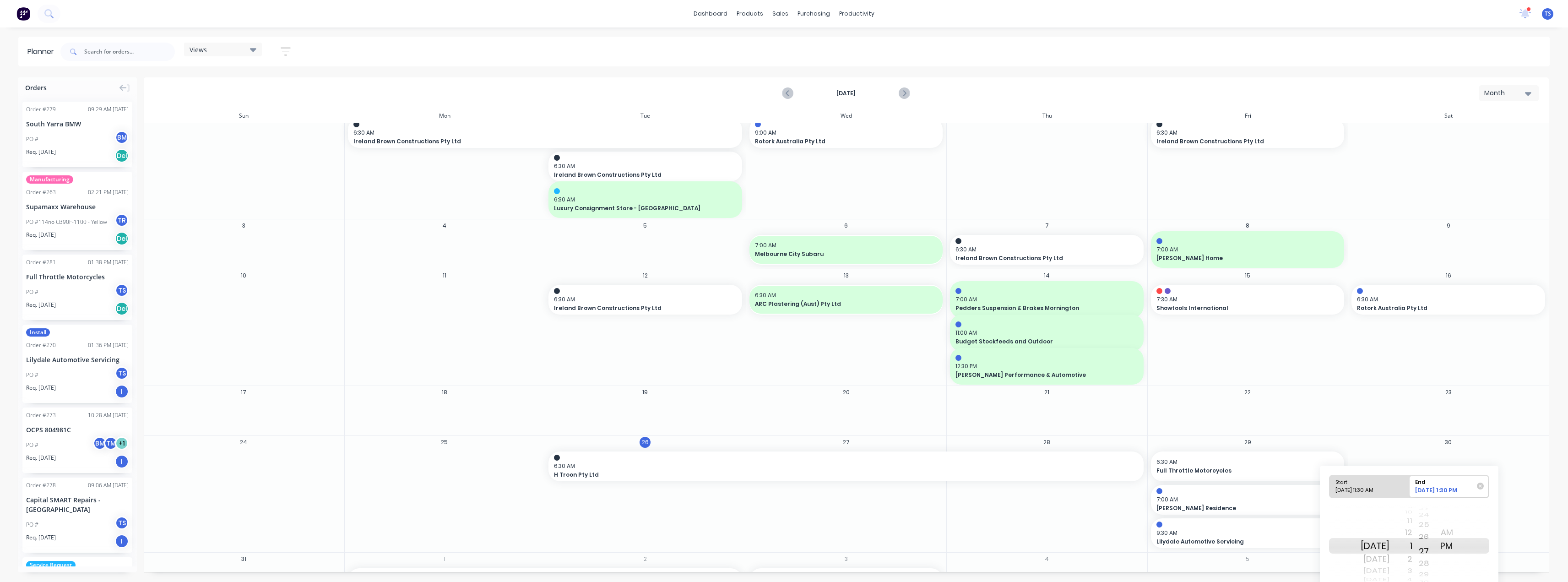
drag, startPoint x: 1434, startPoint y: 526, endPoint x: 1438, endPoint y: 592, distance: 66.1
click at [1438, 582] on html "dashboard products sales purchasing productivity dashboard products Product Cat…" at bounding box center [784, 291] width 1568 height 582
drag, startPoint x: 1434, startPoint y: 525, endPoint x: 1440, endPoint y: 600, distance: 75.2
click at [1440, 582] on html "dashboard products sales purchasing productivity dashboard products Product Cat…" at bounding box center [784, 291] width 1568 height 582
drag, startPoint x: 1436, startPoint y: 530, endPoint x: 1434, endPoint y: 581, distance: 51.0
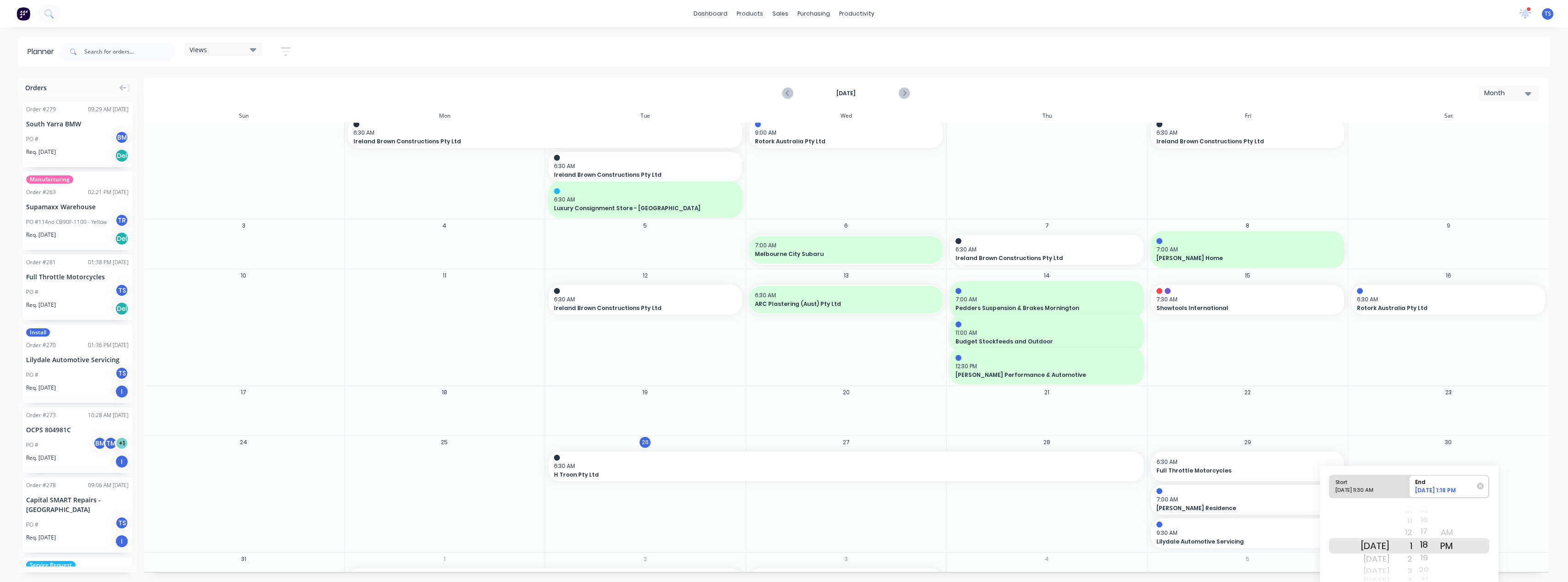
click at [1434, 550] on div "09 10 11 12 13 14 15 16 17 18 19 20 21 22 23 24 25 26 27" at bounding box center [1423, 546] width 23 height 8
drag, startPoint x: 1434, startPoint y: 532, endPoint x: 1439, endPoint y: 583, distance: 51.2
click at [1439, 582] on html "dashboard products sales purchasing productivity dashboard products Product Cat…" at bounding box center [784, 291] width 1568 height 582
drag, startPoint x: 1436, startPoint y: 526, endPoint x: 1446, endPoint y: 604, distance: 78.6
click at [1446, 582] on html "dashboard products sales purchasing productivity dashboard products Product Cat…" at bounding box center [784, 291] width 1568 height 582
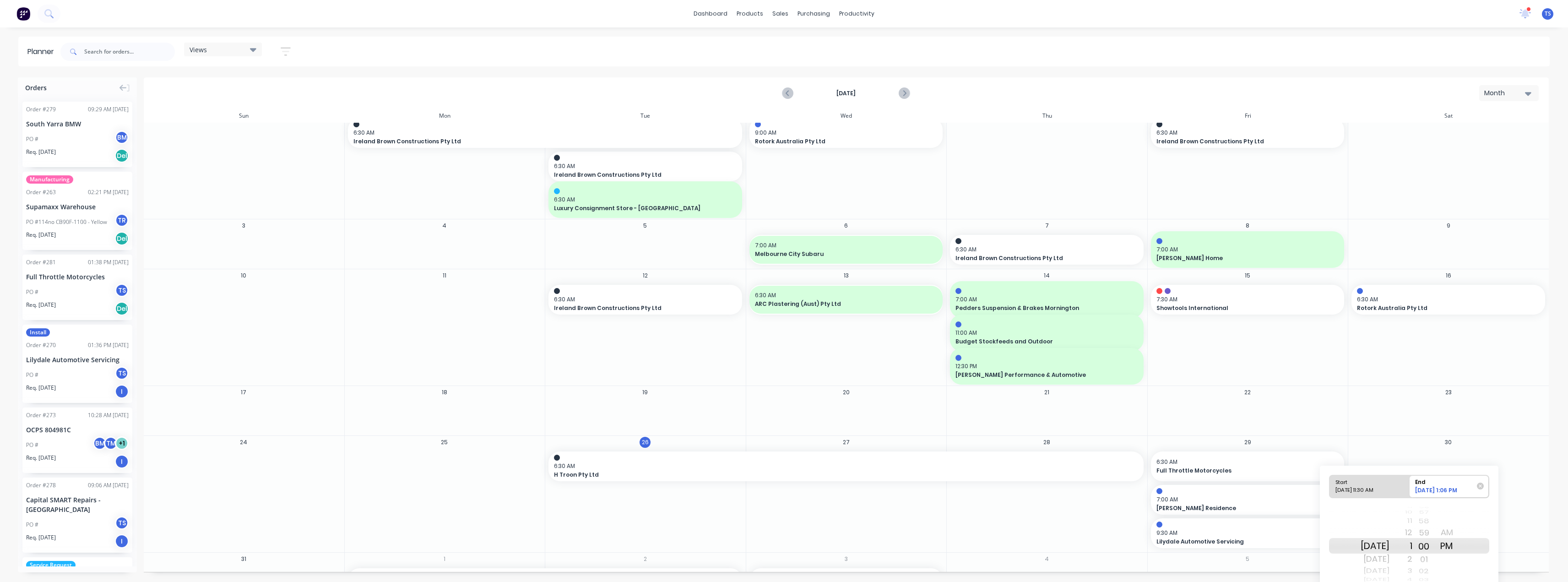
drag, startPoint x: 1435, startPoint y: 518, endPoint x: 1436, endPoint y: 604, distance: 86.0
click at [1436, 582] on html "dashboard products sales purchasing productivity dashboard products Product Cat…" at bounding box center [784, 291] width 1568 height 582
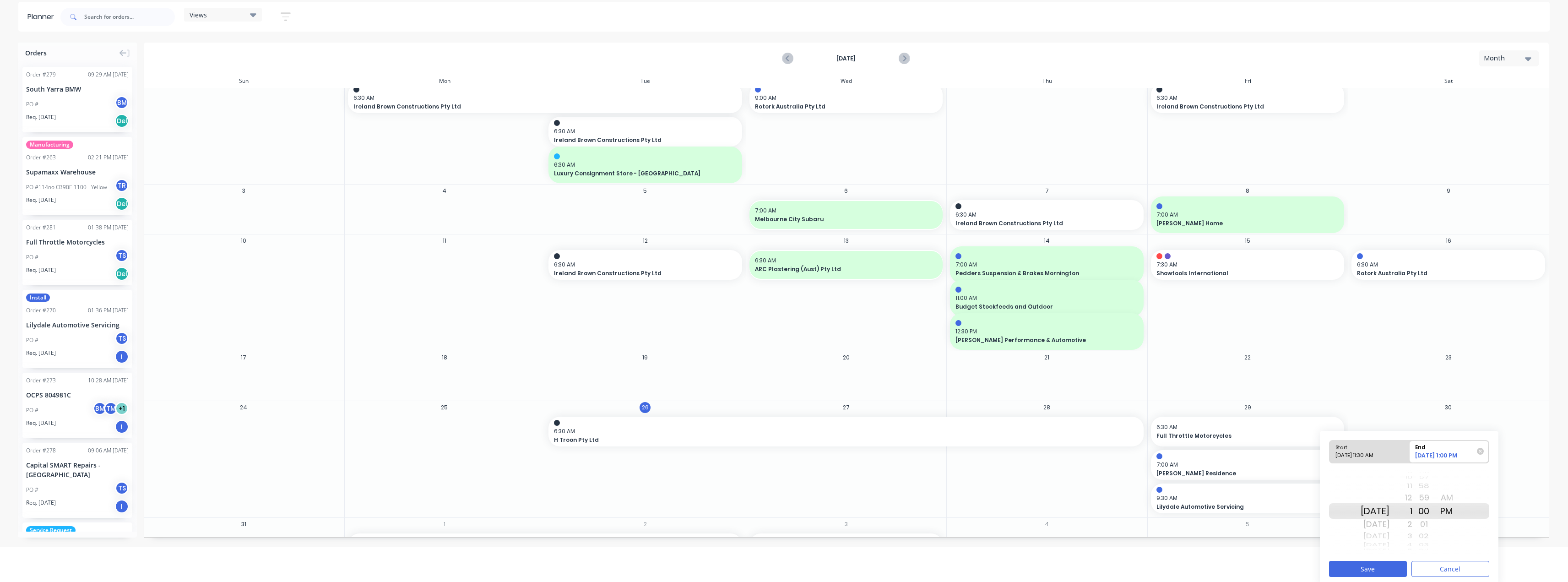
scroll to position [39, 0]
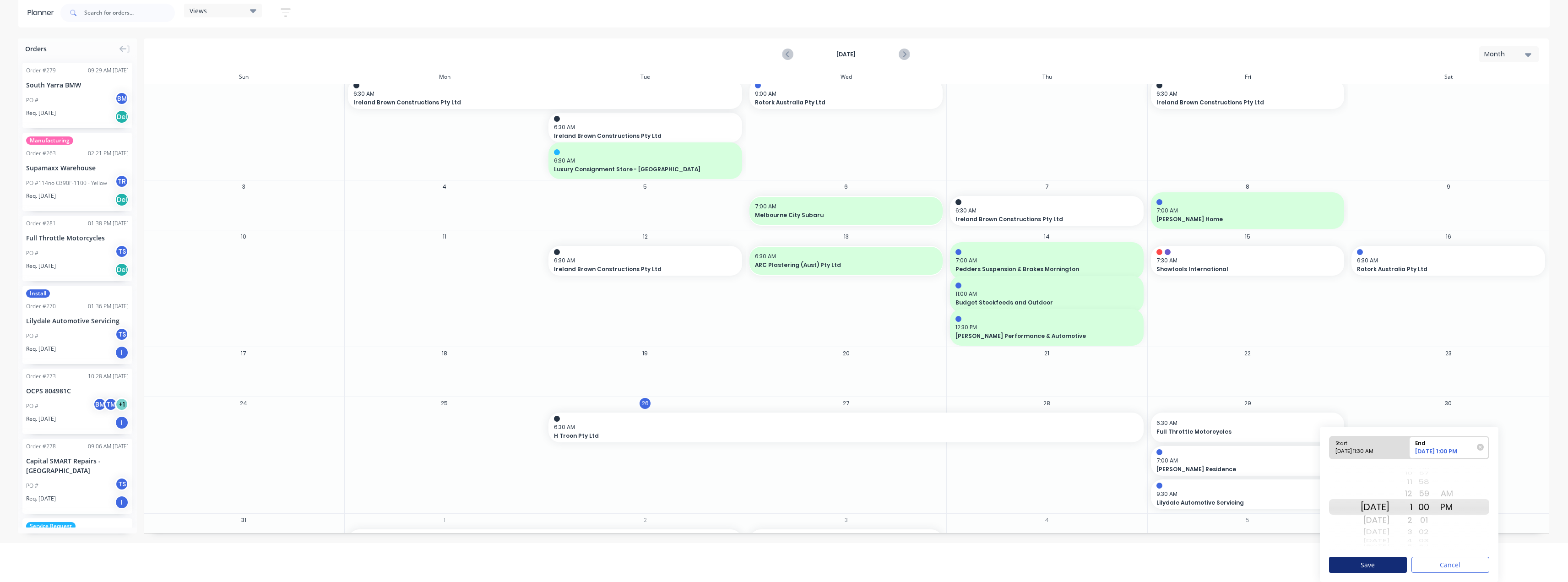
click at [1357, 564] on button "Save" at bounding box center [1368, 565] width 78 height 16
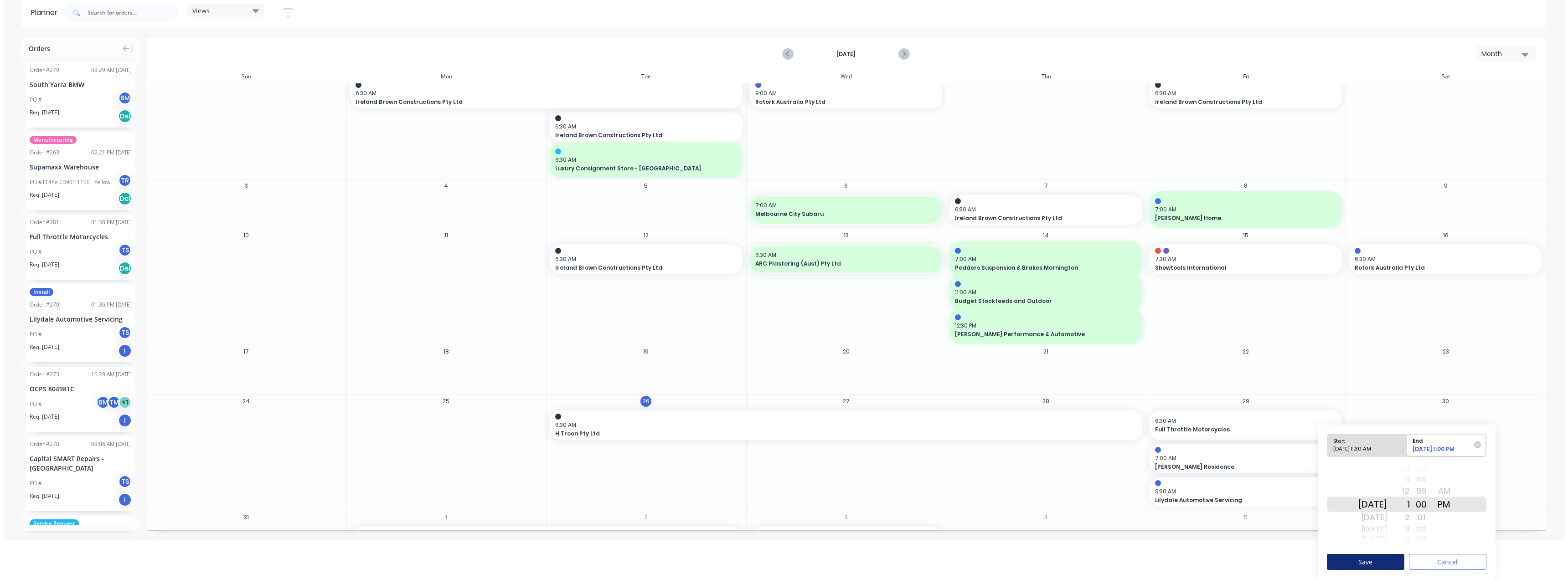
scroll to position [0, 0]
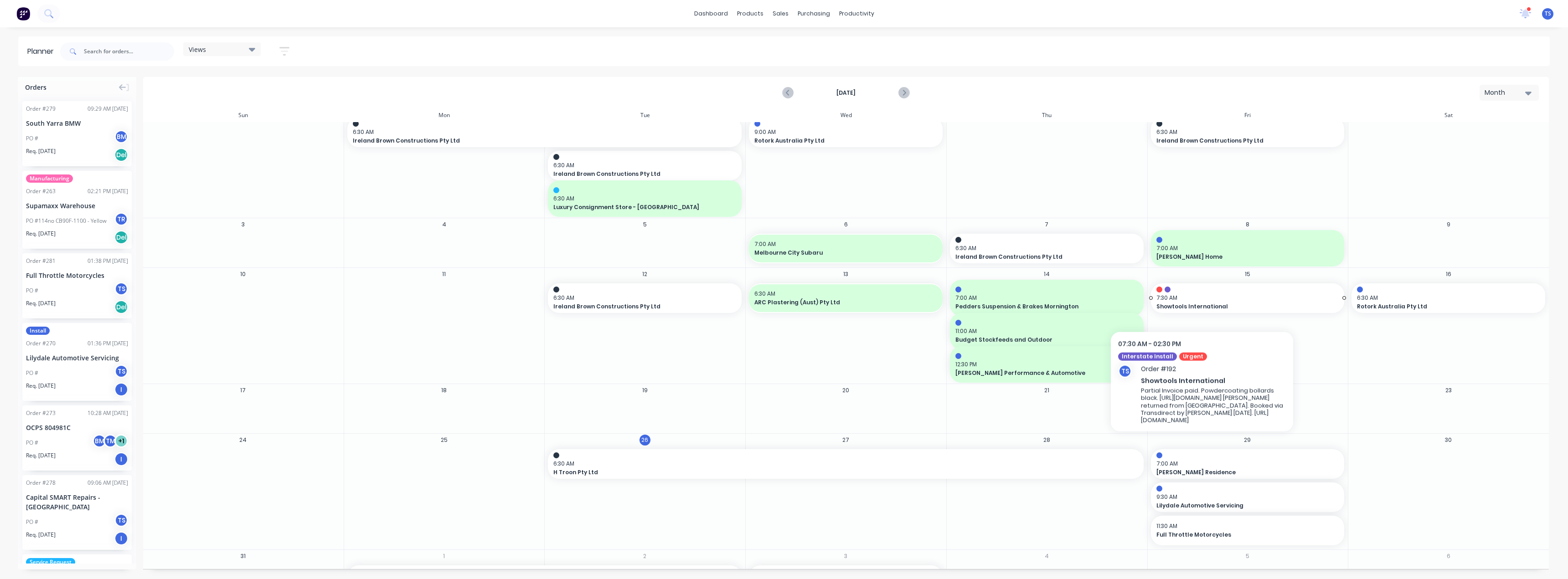
click at [1202, 292] on div at bounding box center [1247, 289] width 183 height 6
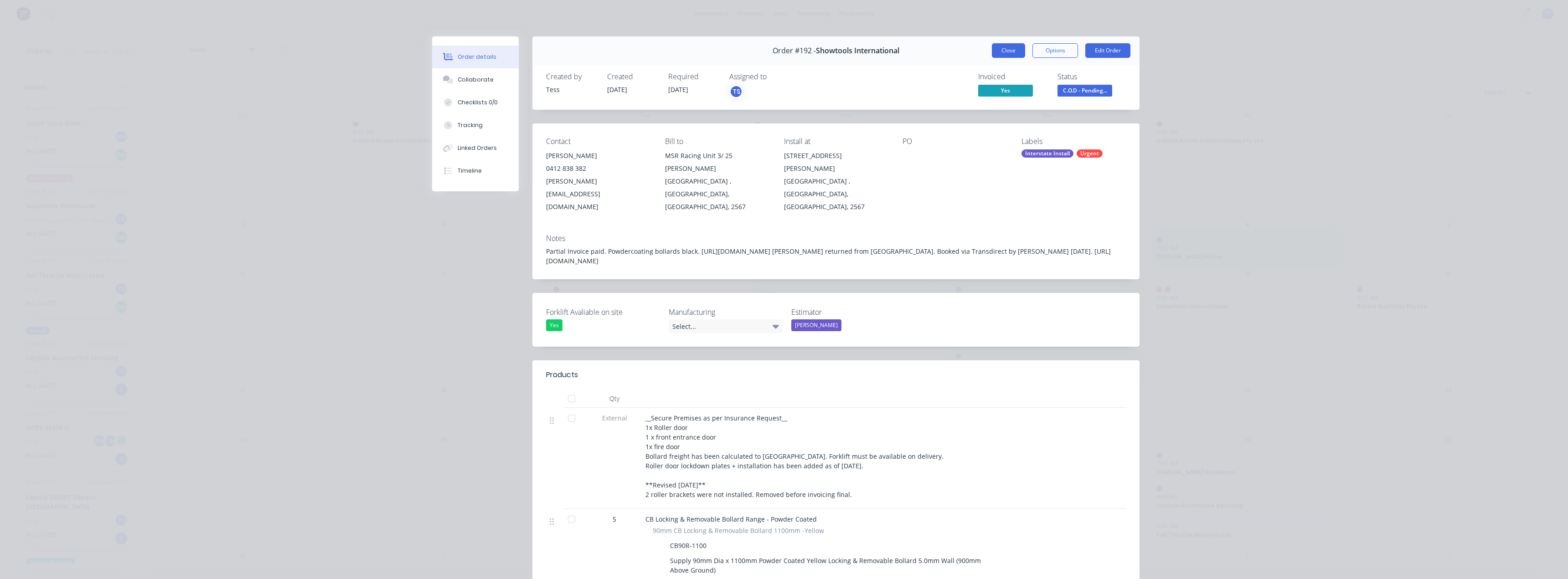
click at [1005, 48] on button "Close" at bounding box center [1009, 51] width 33 height 15
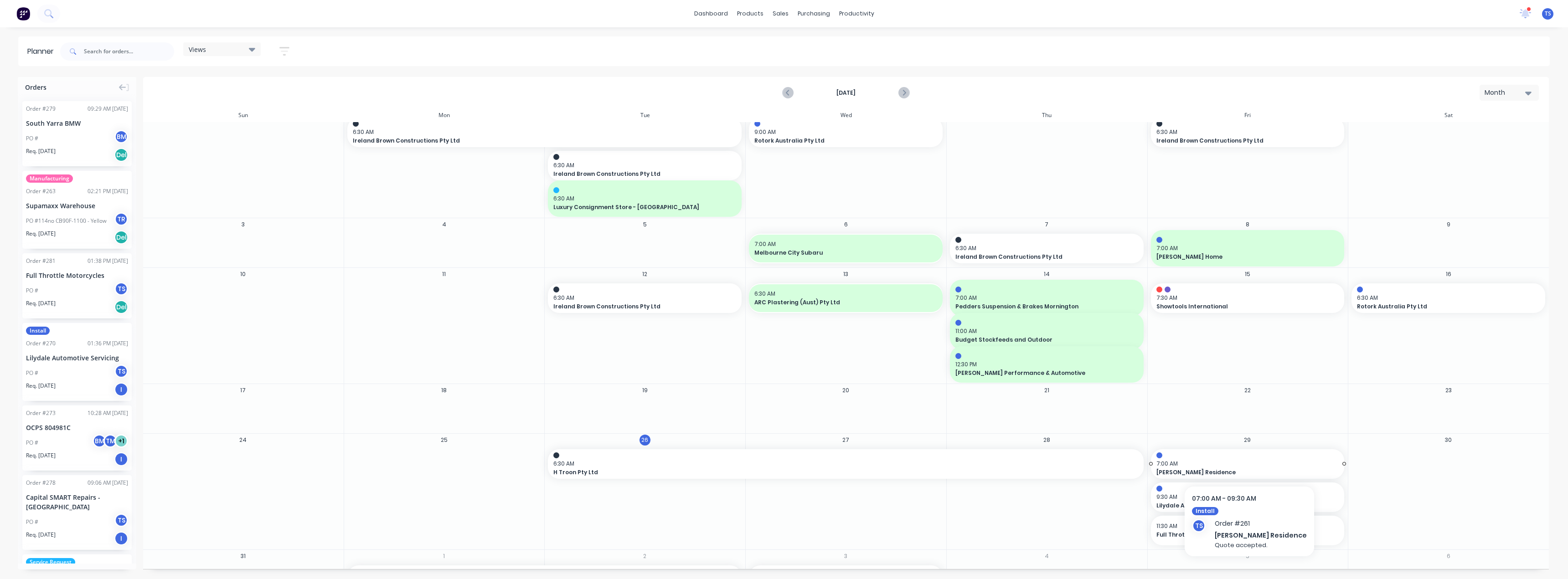
scroll to position [54, 0]
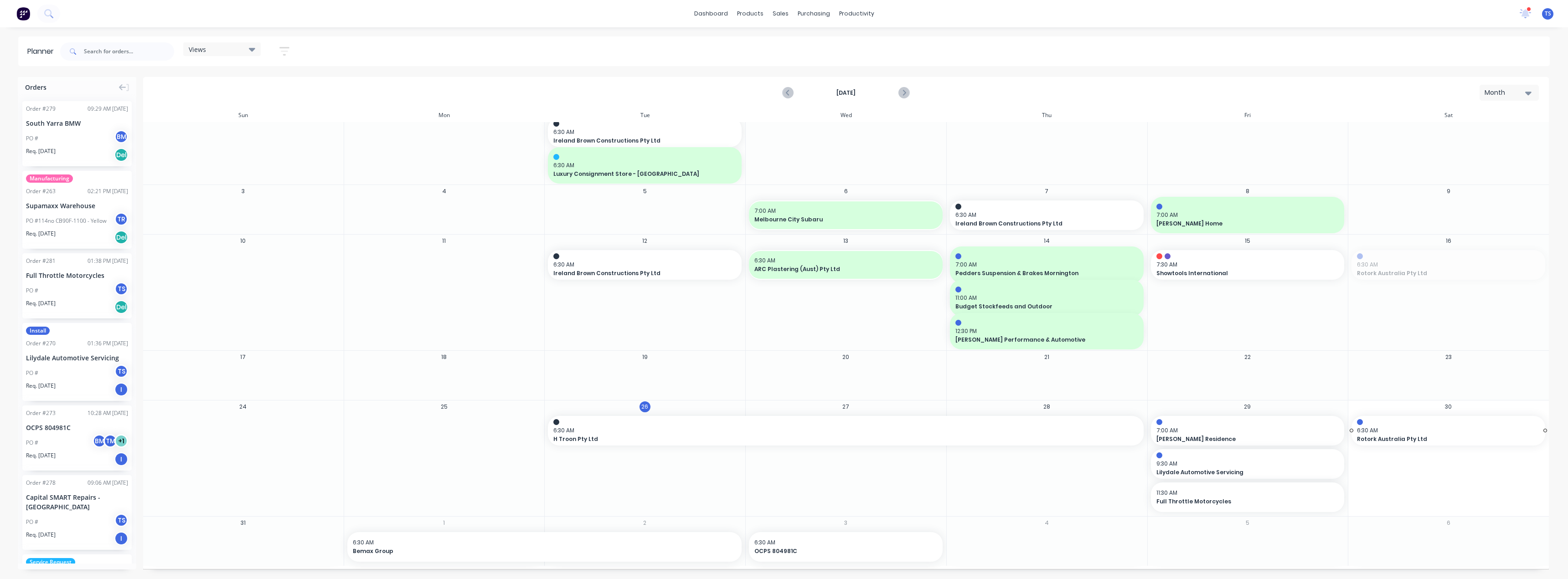
drag, startPoint x: 1405, startPoint y: 272, endPoint x: 1411, endPoint y: 427, distance: 155.1
drag, startPoint x: 1378, startPoint y: 432, endPoint x: 1387, endPoint y: 550, distance: 118.3
drag, startPoint x: 1395, startPoint y: 433, endPoint x: 1402, endPoint y: 546, distance: 113.2
click at [908, 90] on icon "Next page" at bounding box center [903, 93] width 11 height 11
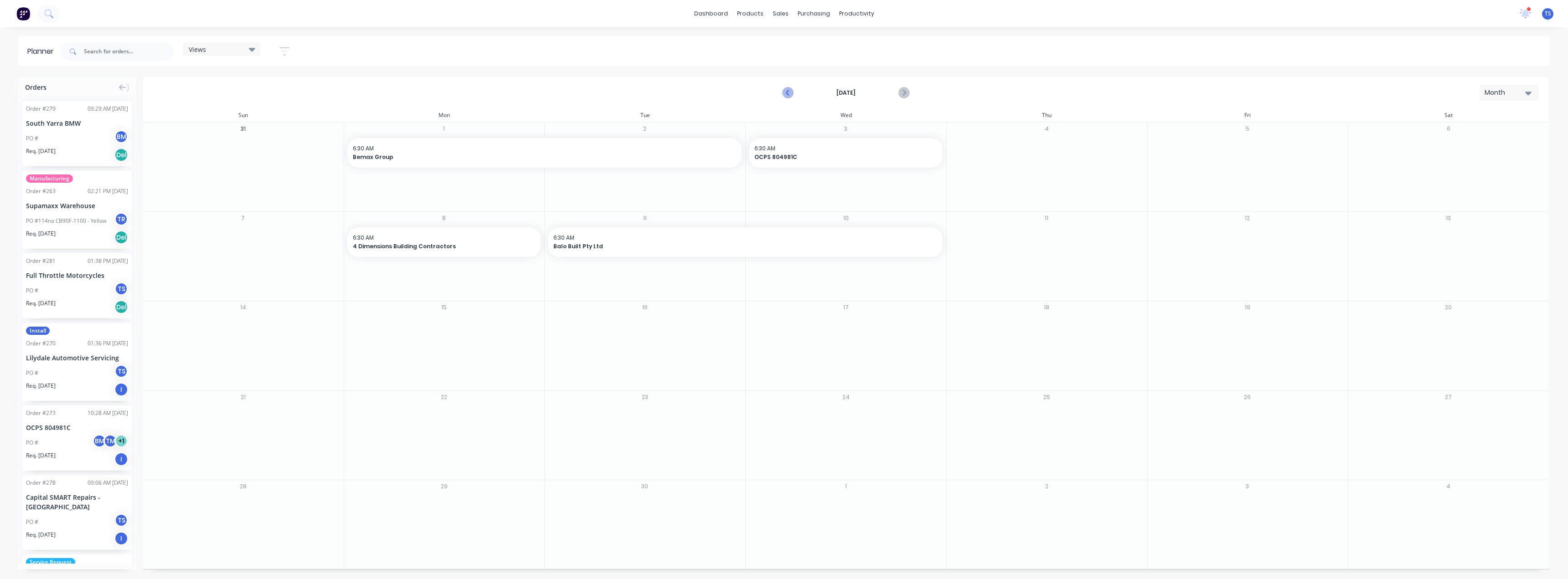
click at [786, 90] on icon "Previous page" at bounding box center [788, 93] width 11 height 11
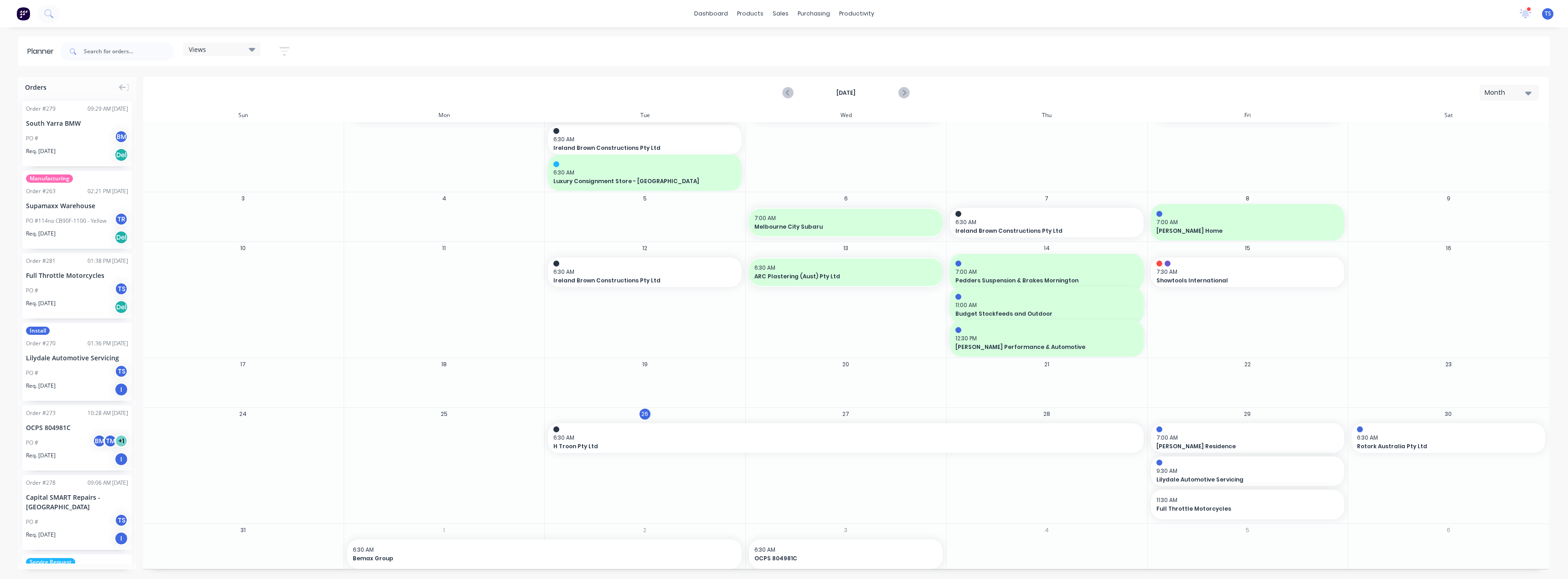
scroll to position [54, 0]
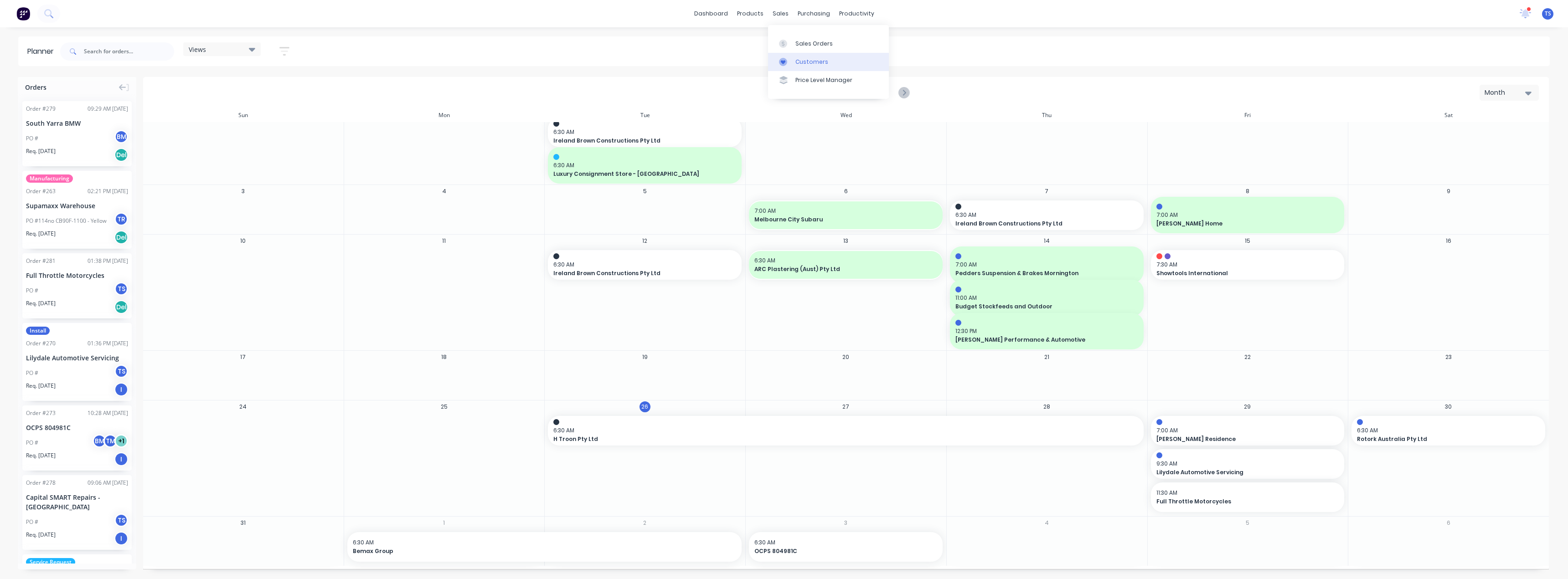
click at [802, 66] on link "Customers" at bounding box center [828, 62] width 121 height 18
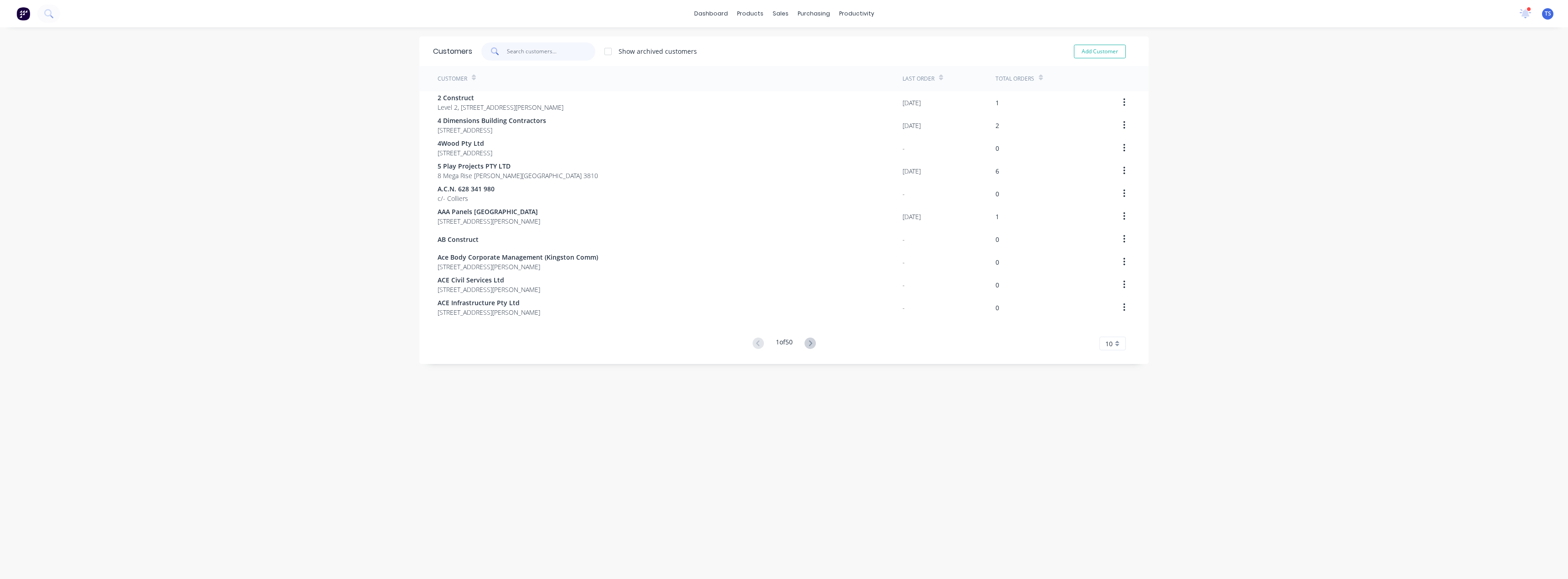
paste input "First Class Motorcycles"
type input "First Class Motorcycles"
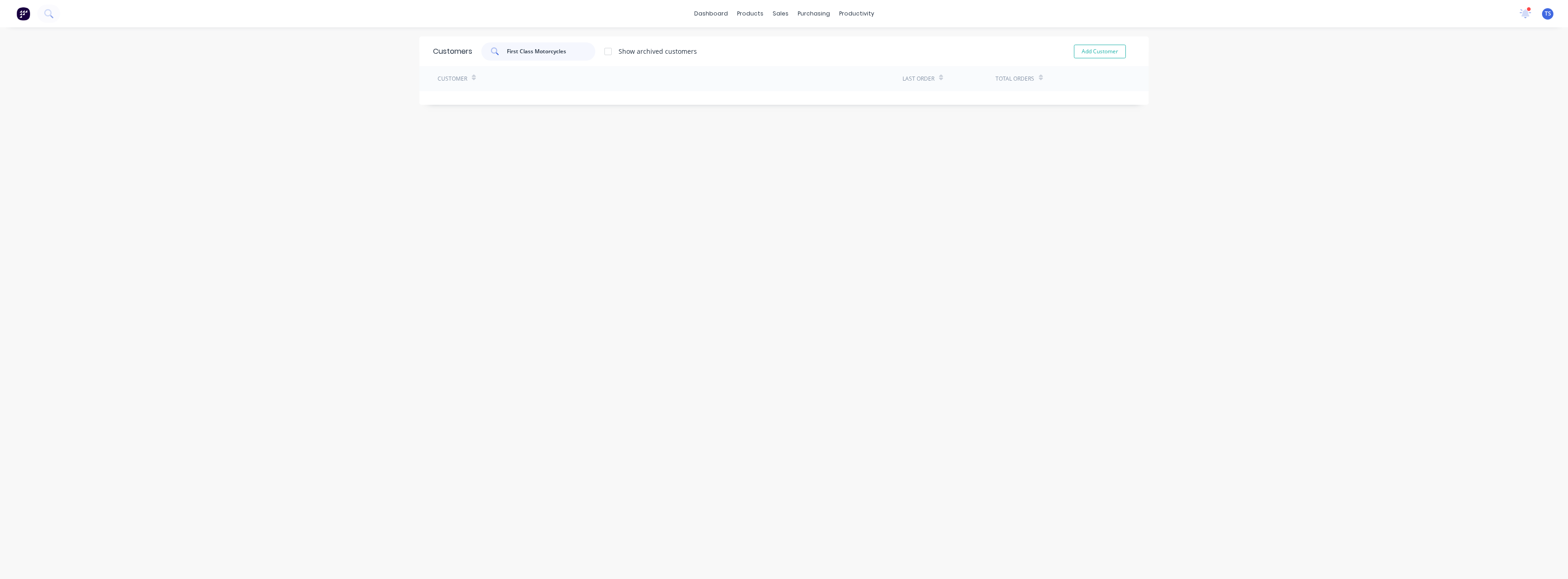
drag, startPoint x: 465, startPoint y: 54, endPoint x: 461, endPoint y: 55, distance: 4.1
click at [461, 54] on div "Customers First Class Motorcycles Show archived customers Add Customer" at bounding box center [783, 51] width 729 height 29
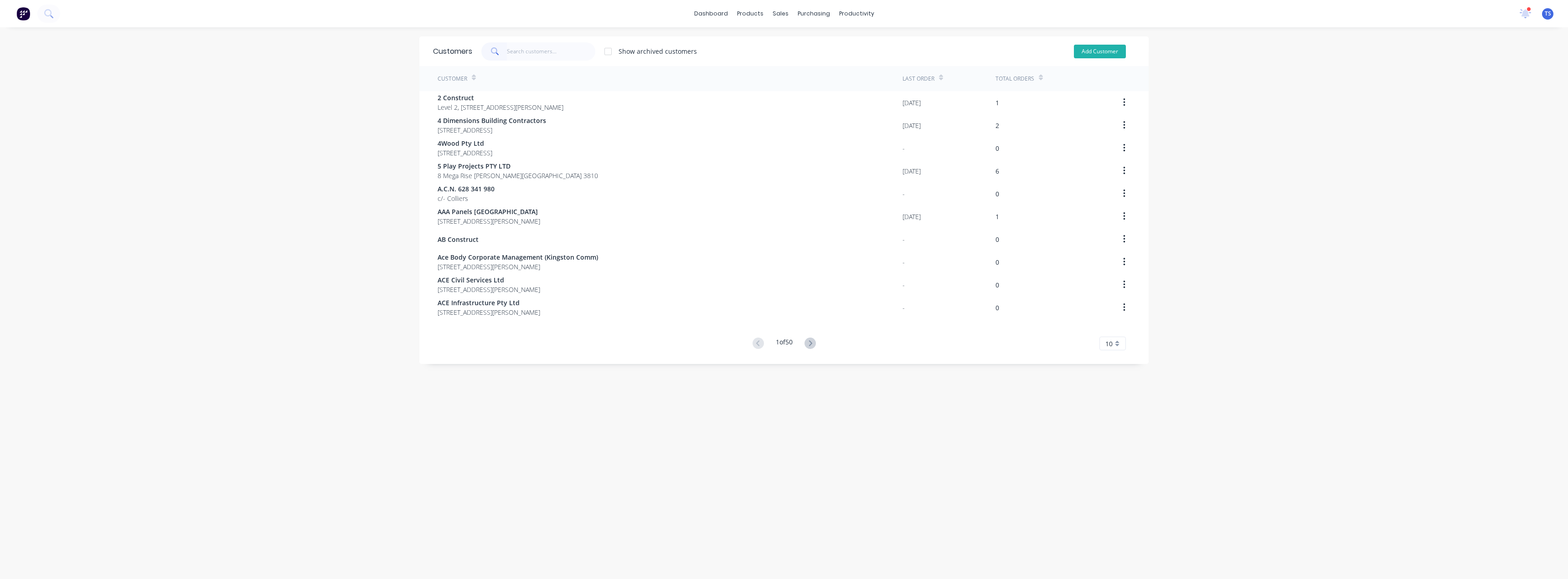
click at [1094, 48] on button "Add Customer" at bounding box center [1100, 52] width 52 height 13
select select "AU"
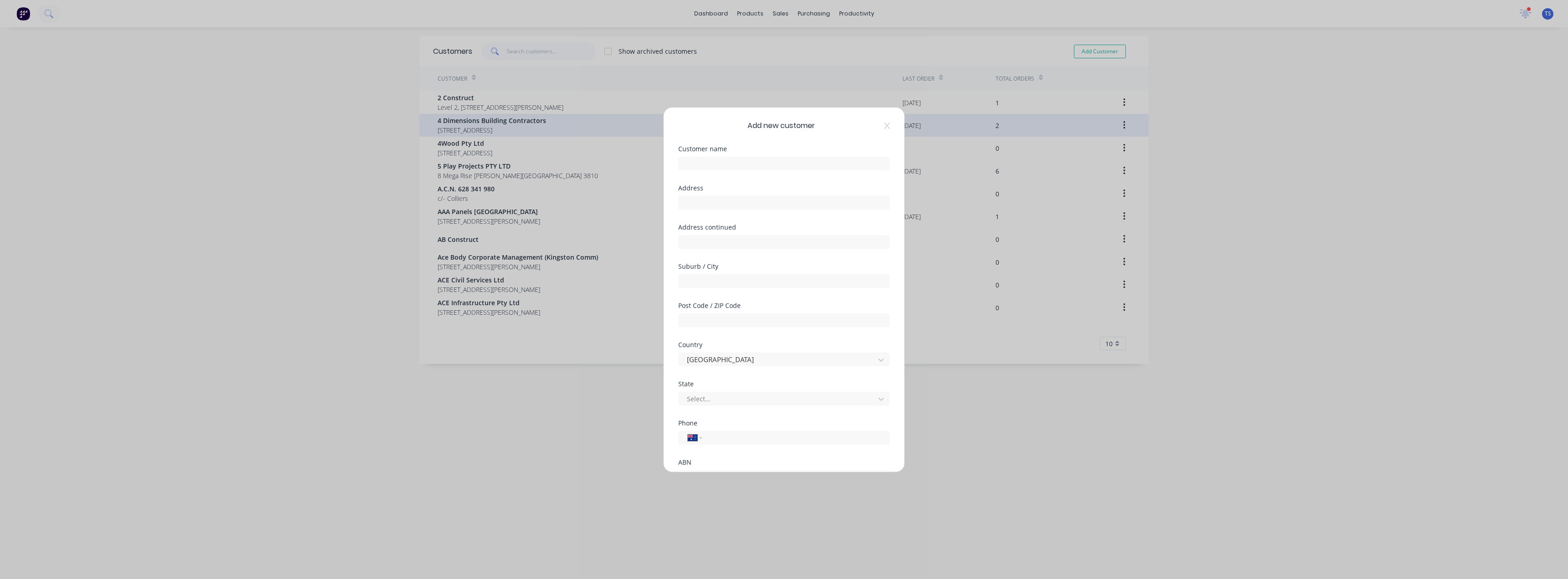
click at [884, 129] on icon at bounding box center [887, 125] width 5 height 7
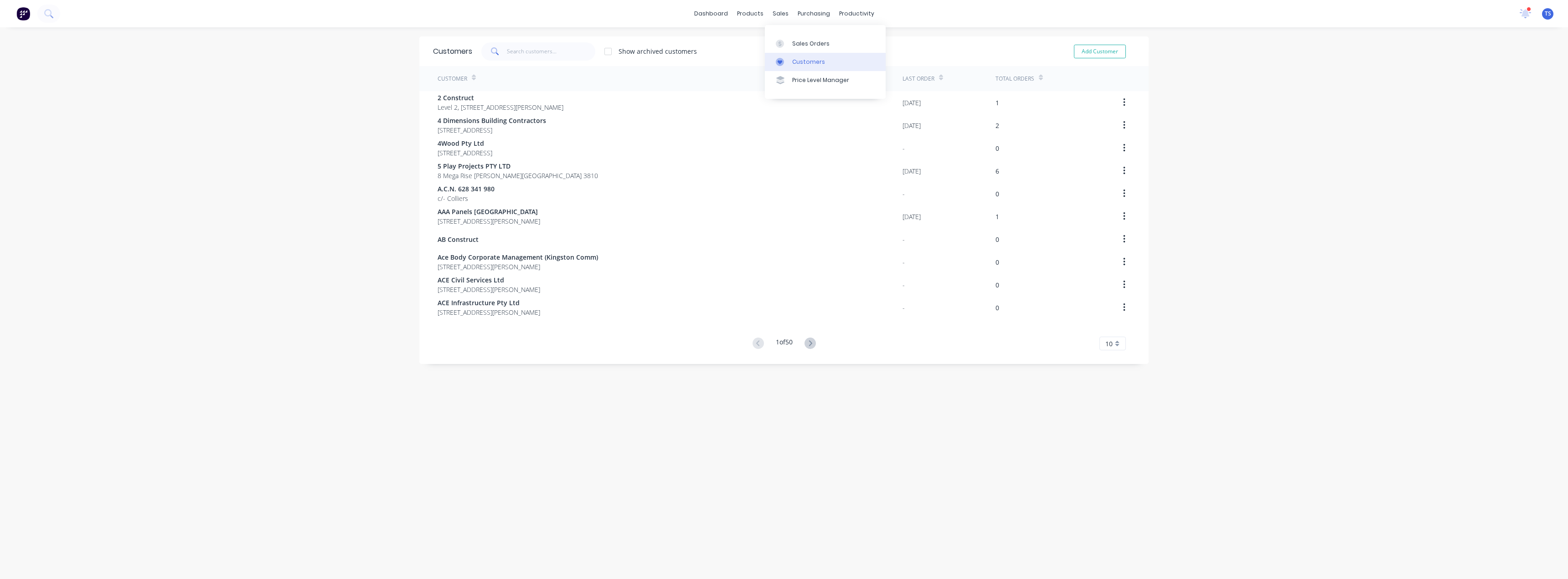
click at [802, 61] on div "Customers" at bounding box center [808, 62] width 33 height 8
click at [803, 68] on link "Customers" at bounding box center [825, 62] width 121 height 18
click at [797, 63] on div "Customers" at bounding box center [808, 62] width 33 height 8
drag, startPoint x: 518, startPoint y: 46, endPoint x: 526, endPoint y: 54, distance: 11.3
click at [518, 46] on input "text" at bounding box center [551, 51] width 89 height 18
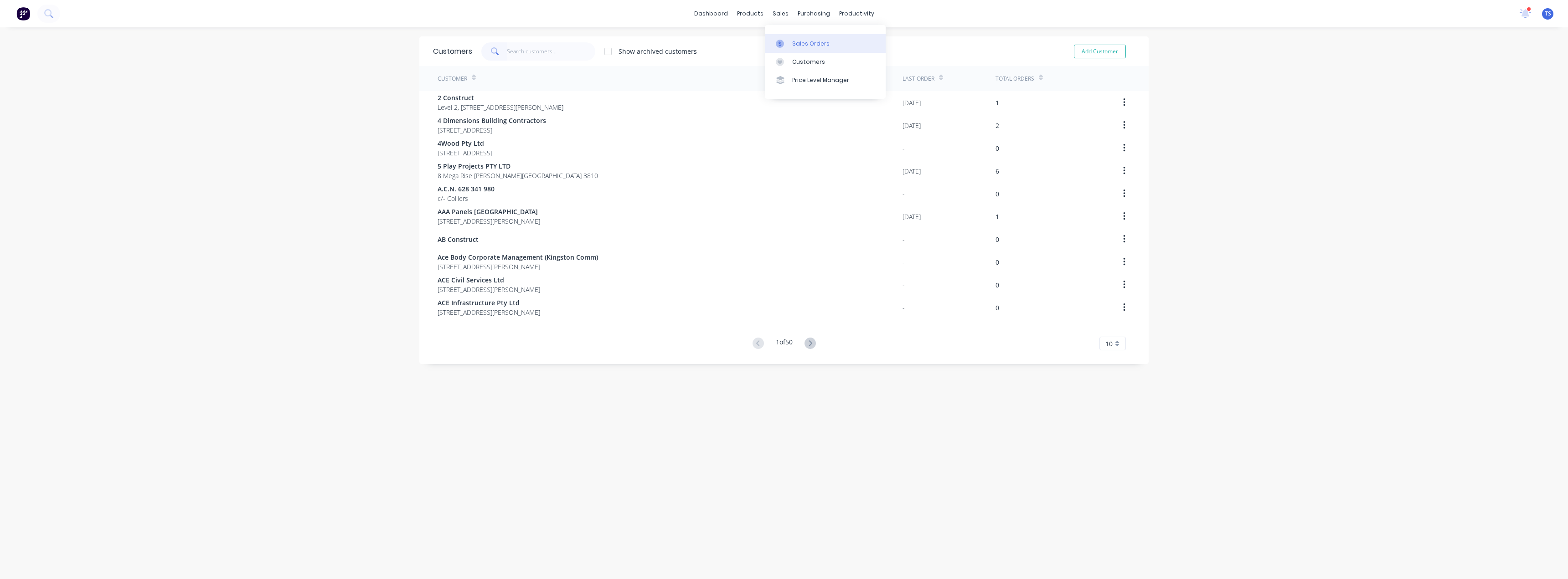
click at [789, 44] on div at bounding box center [783, 44] width 13 height 8
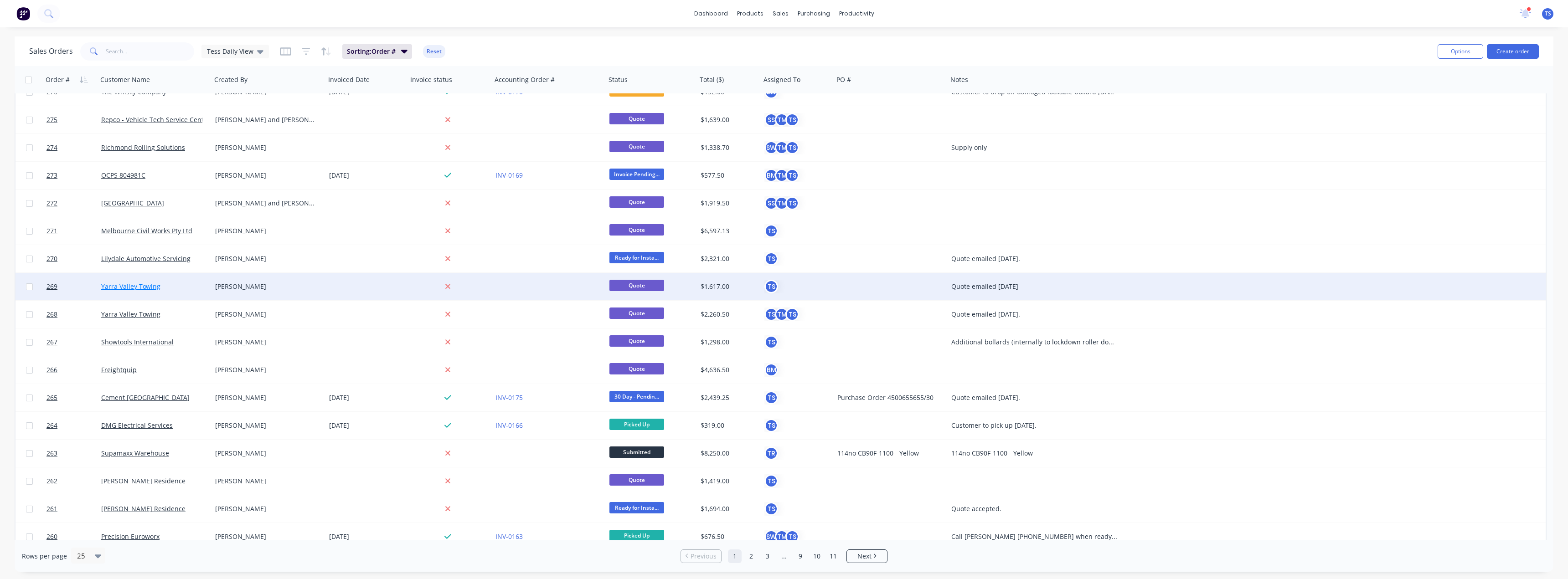
scroll to position [248, 0]
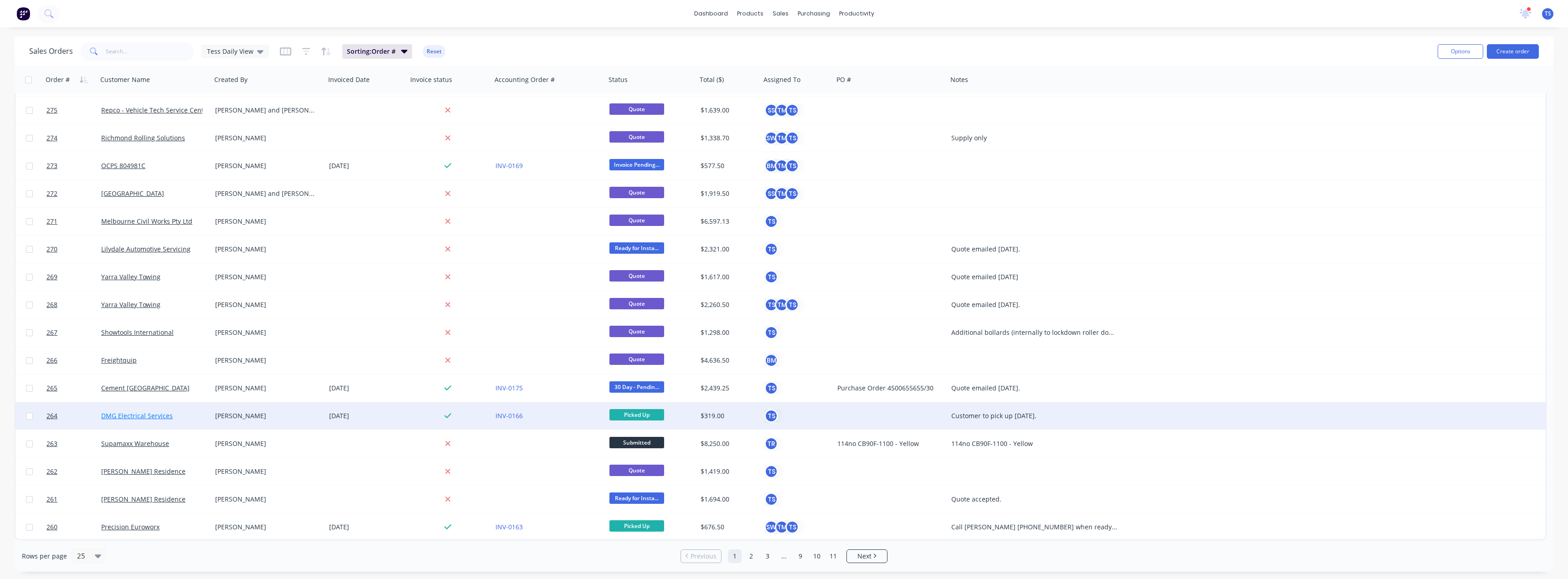
click at [135, 416] on link "DMG Electrical Services" at bounding box center [137, 416] width 72 height 9
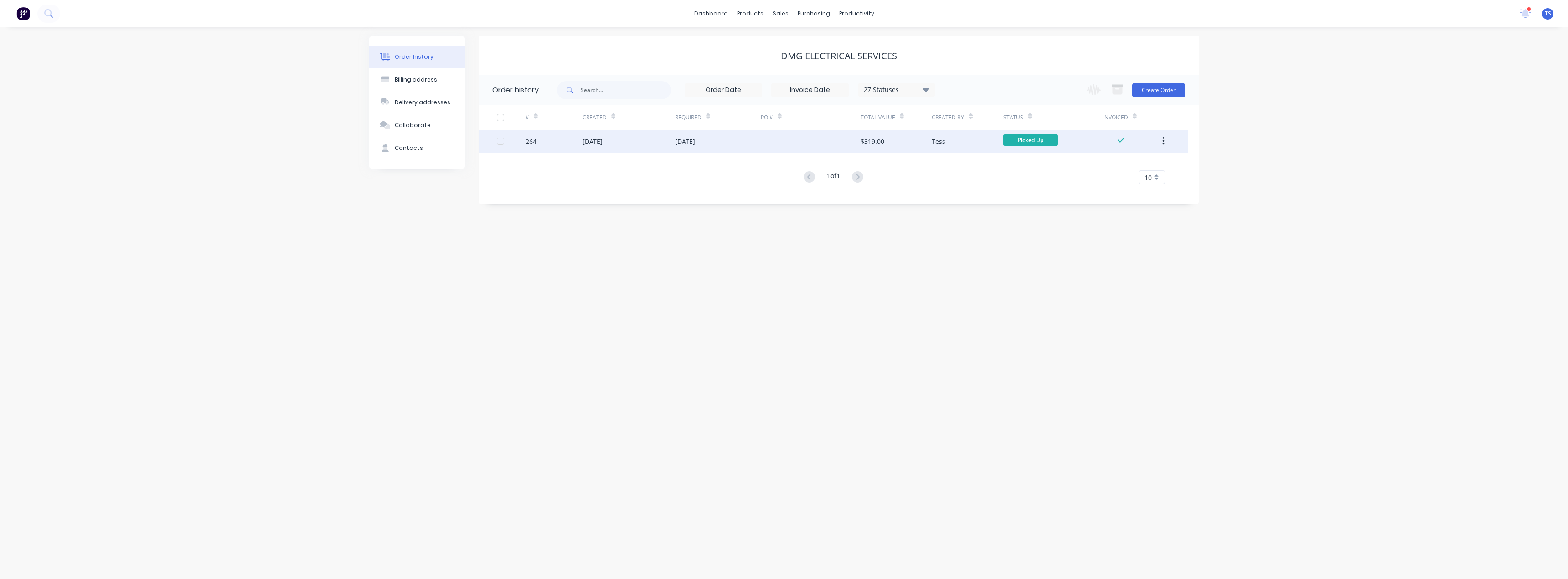
click at [679, 140] on div "[DATE]" at bounding box center [685, 141] width 20 height 9
click at [771, 17] on div "sales" at bounding box center [780, 13] width 25 height 13
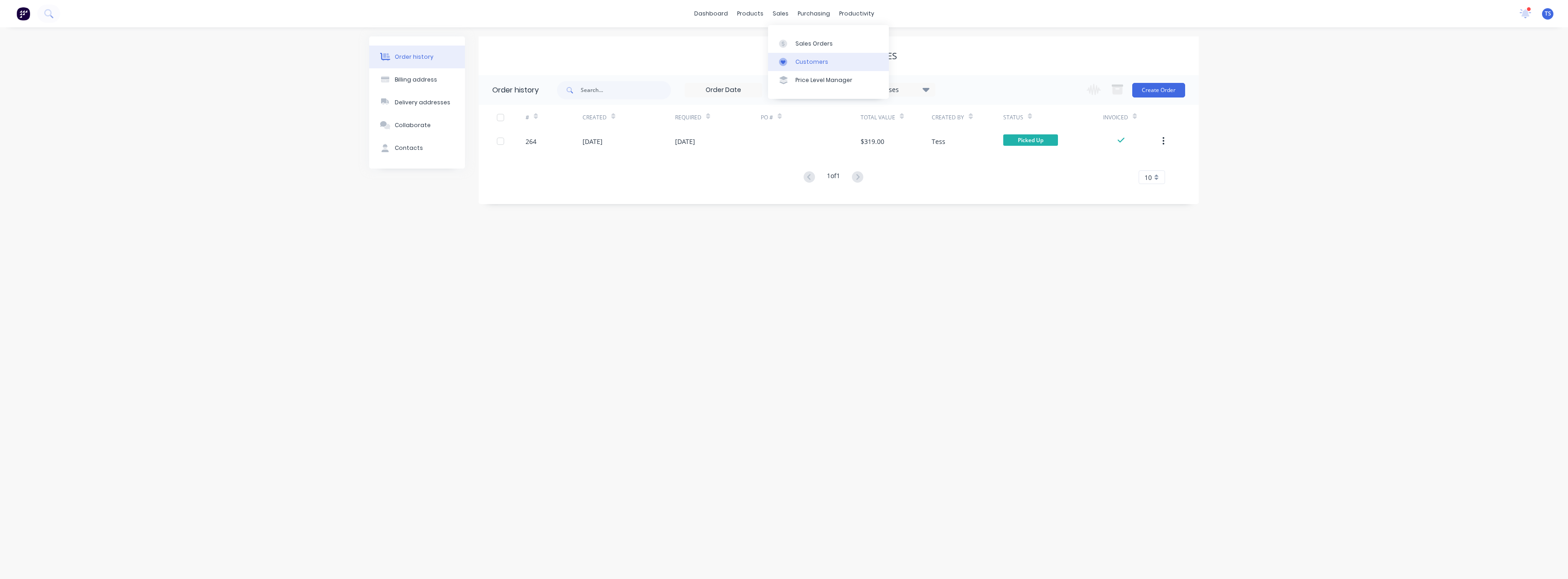
click at [807, 62] on div "Customers" at bounding box center [811, 62] width 33 height 8
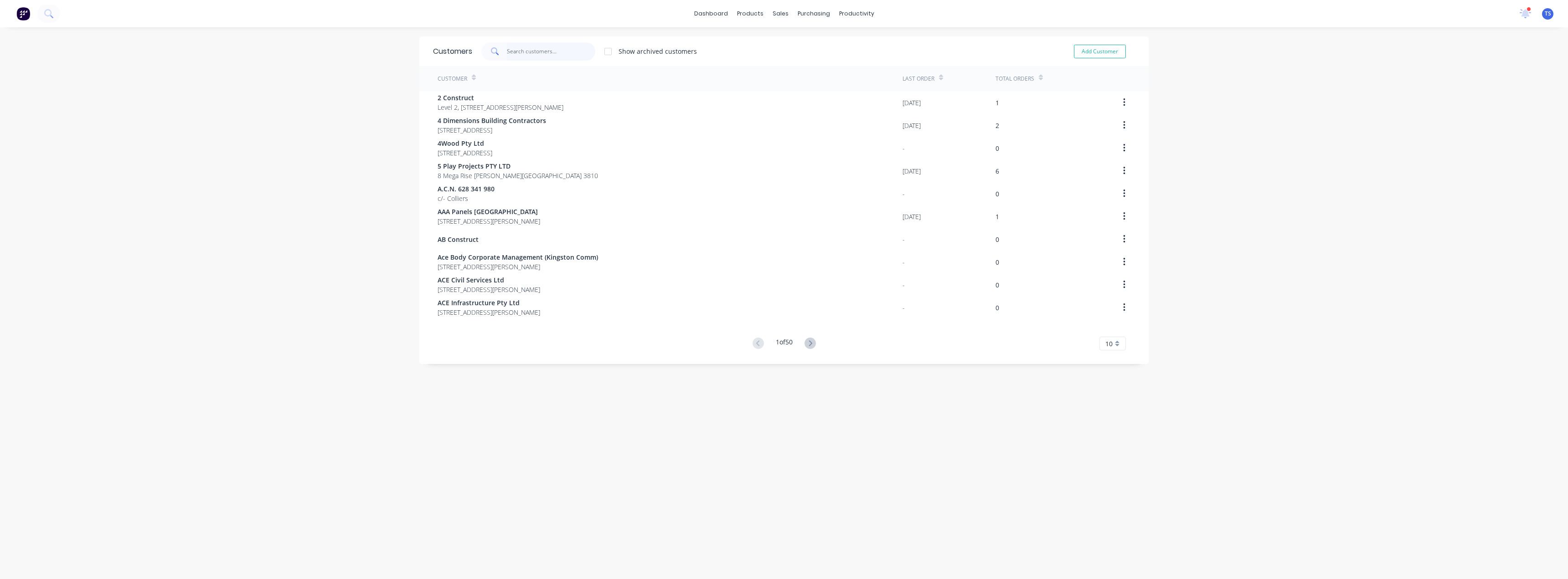
click at [527, 56] on input "text" at bounding box center [551, 51] width 89 height 18
click at [1089, 54] on button "Add Customer" at bounding box center [1100, 52] width 52 height 13
select select "AU"
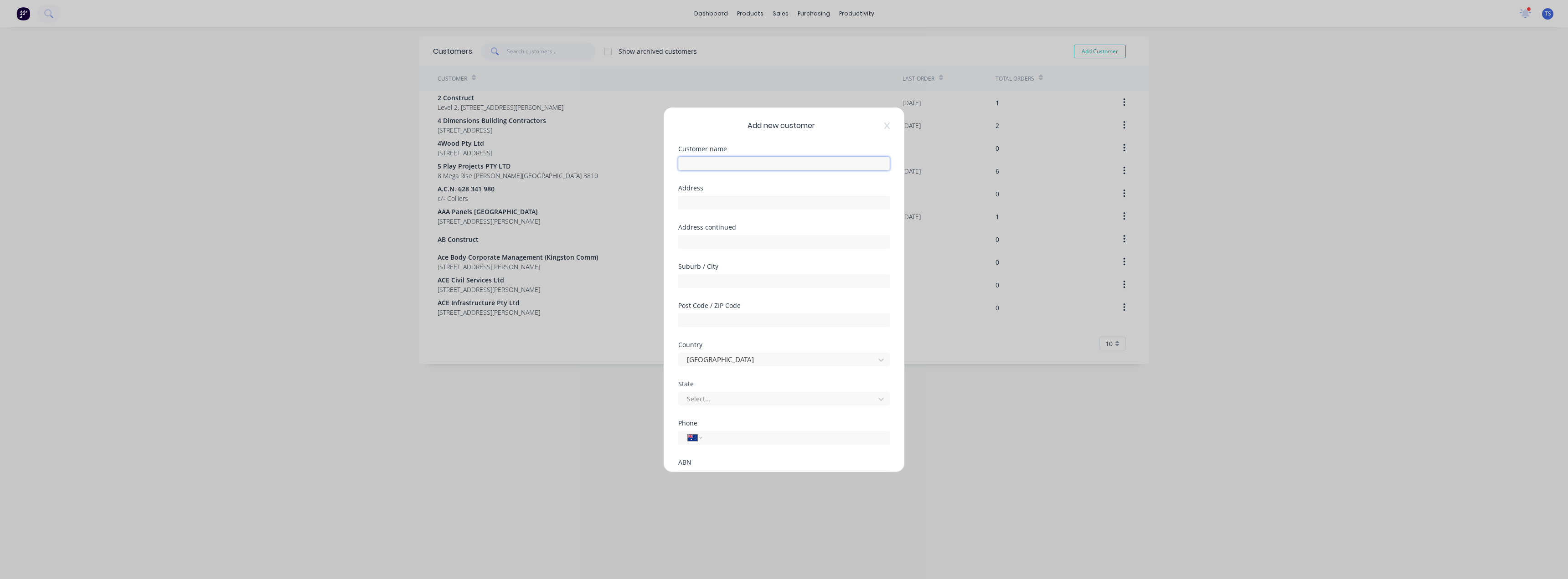
click at [728, 165] on input "text" at bounding box center [784, 163] width 212 height 13
type input "Dirt Site Excavations"
click at [702, 200] on input "text" at bounding box center [784, 203] width 212 height 13
click at [702, 279] on input "text" at bounding box center [784, 281] width 212 height 13
type input "Darnum"
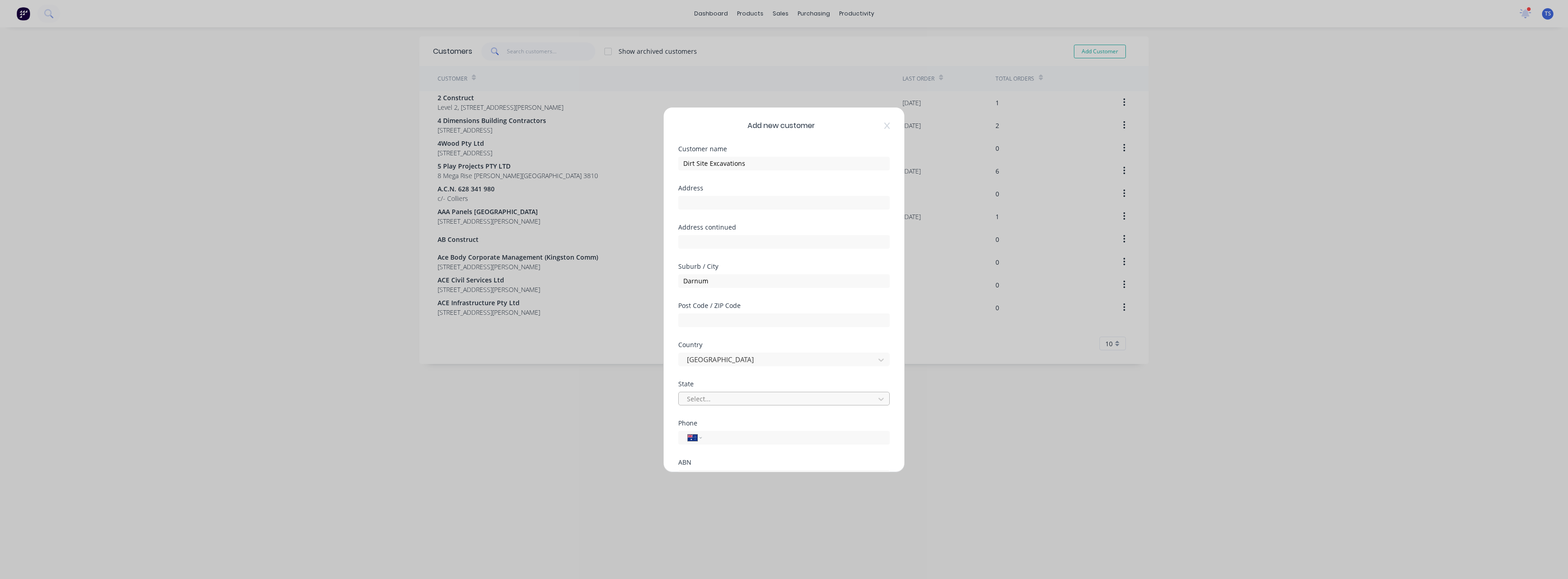
click at [696, 400] on div at bounding box center [778, 399] width 184 height 11
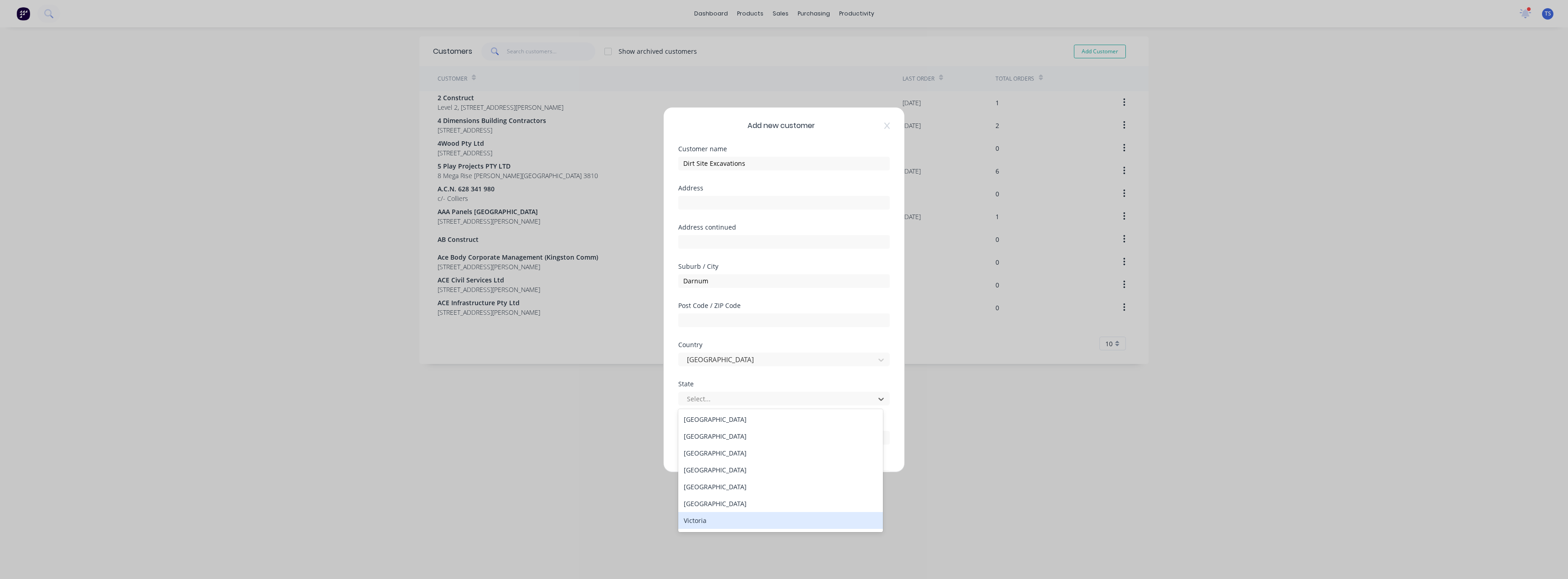
click at [700, 521] on div "Victoria" at bounding box center [781, 520] width 205 height 17
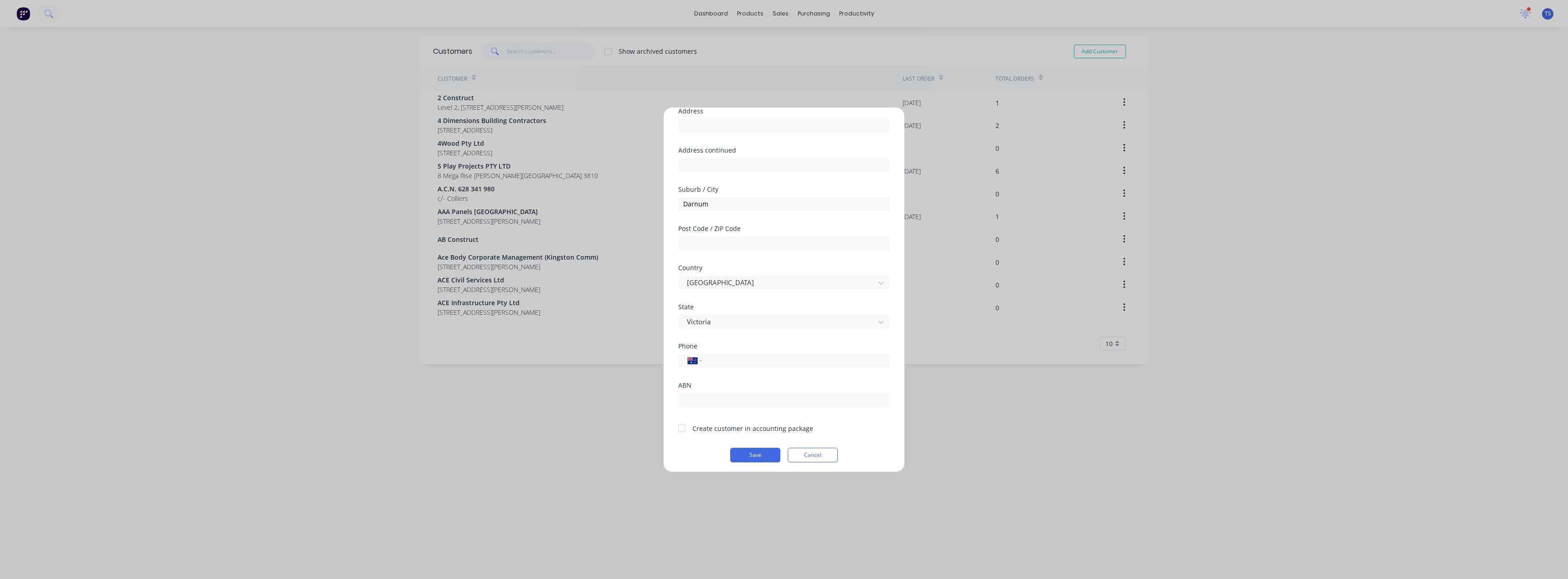
scroll to position [80, 0]
click at [682, 427] on div at bounding box center [682, 425] width 18 height 18
click at [762, 453] on button "Save" at bounding box center [755, 452] width 50 height 15
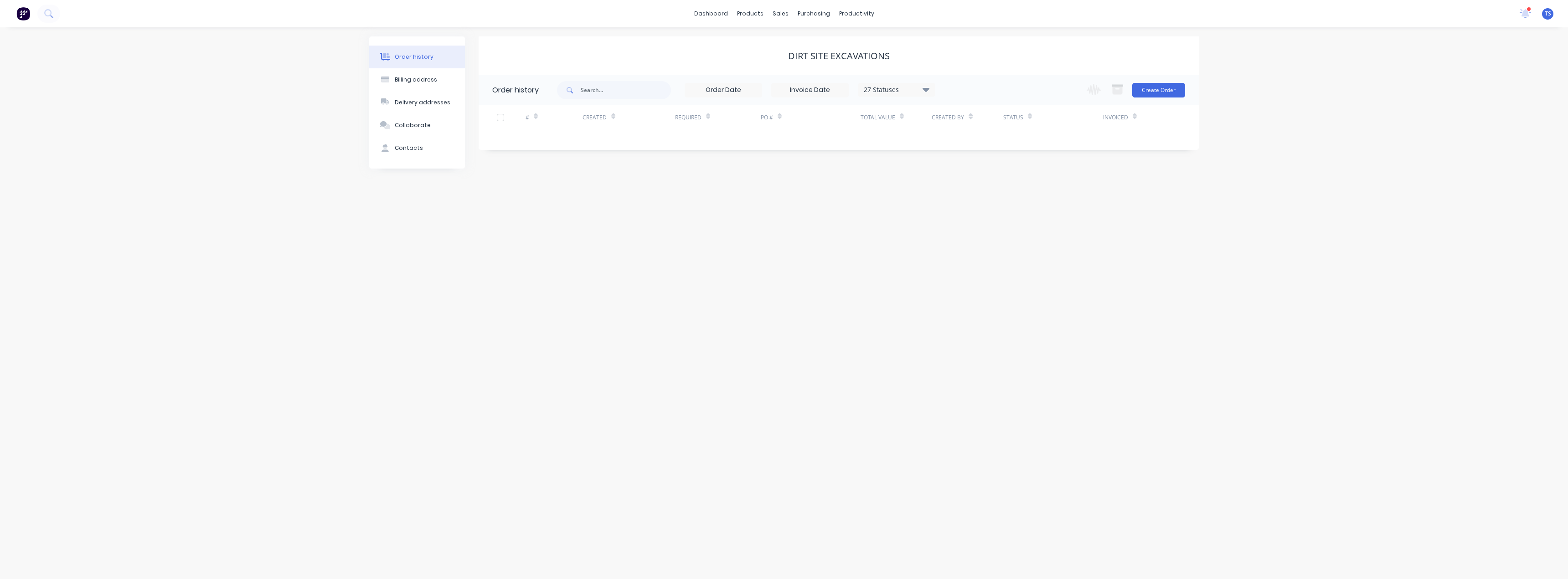
drag, startPoint x: 418, startPoint y: 145, endPoint x: 571, endPoint y: 104, distance: 158.4
click at [418, 145] on div "Contacts" at bounding box center [409, 148] width 28 height 8
click at [1172, 80] on div "Add contact" at bounding box center [862, 90] width 673 height 29
drag, startPoint x: 1172, startPoint y: 94, endPoint x: 987, endPoint y: 92, distance: 185.0
click at [1172, 94] on button "Add contact" at bounding box center [1170, 90] width 42 height 13
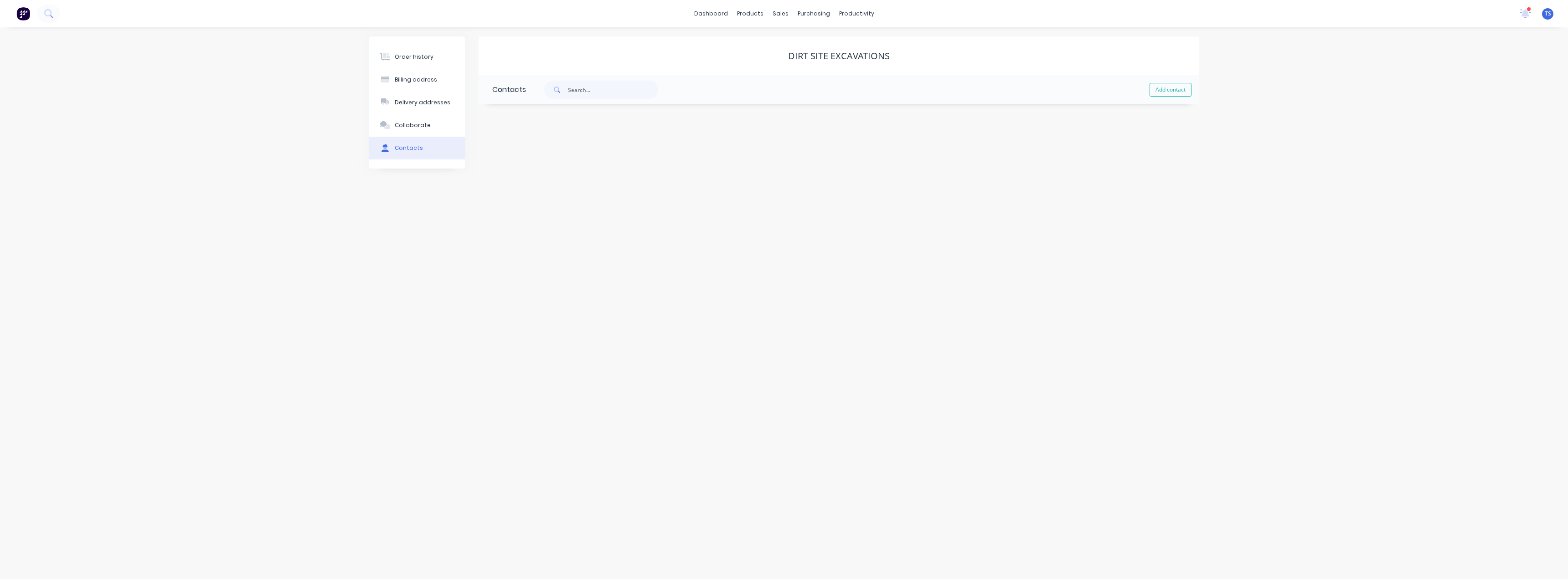
select select "AU"
click at [532, 158] on input "text" at bounding box center [566, 157] width 149 height 13
type input "[PERSON_NAME]"
click at [524, 190] on input "text" at bounding box center [566, 192] width 149 height 13
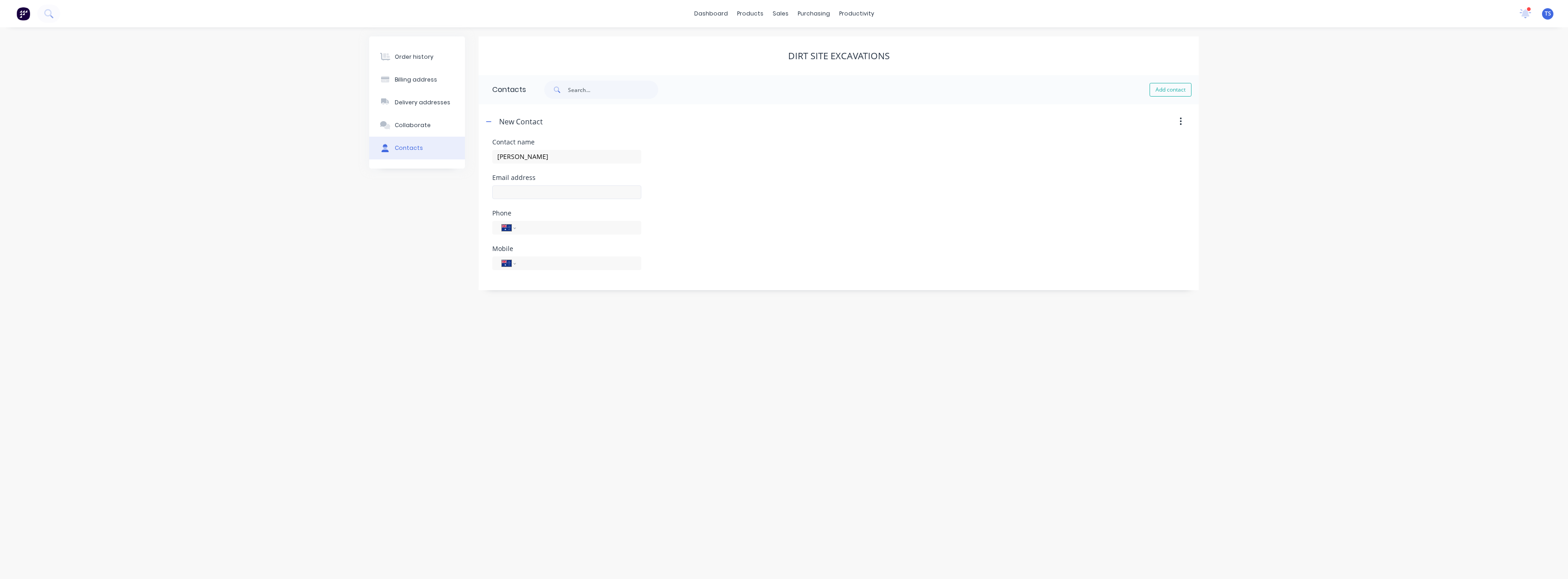
select select "AU"
click at [525, 191] on input "text" at bounding box center [566, 192] width 149 height 13
type input "[EMAIL_ADDRESS][DOMAIN_NAME]"
click at [530, 265] on input "tel" at bounding box center [576, 263] width 109 height 11
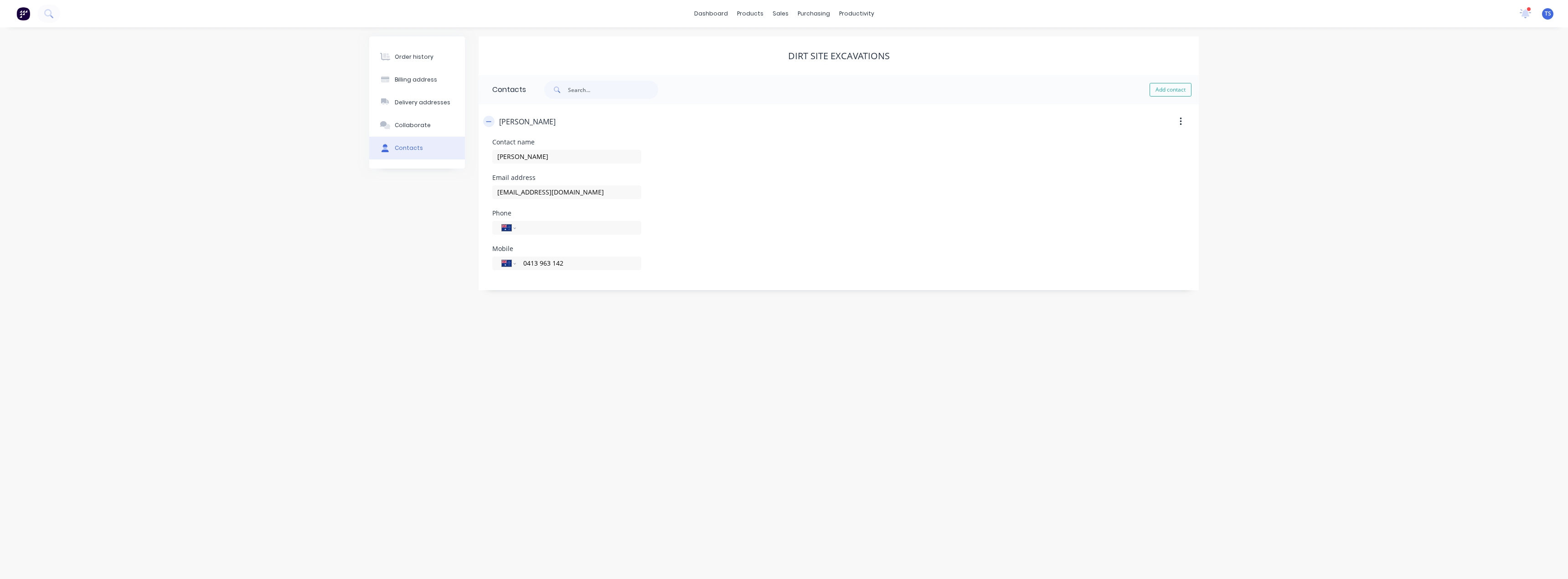
type input "0413 963 142"
click at [490, 122] on icon "button" at bounding box center [488, 121] width 5 height 1
click at [421, 60] on div "Order history" at bounding box center [414, 57] width 39 height 8
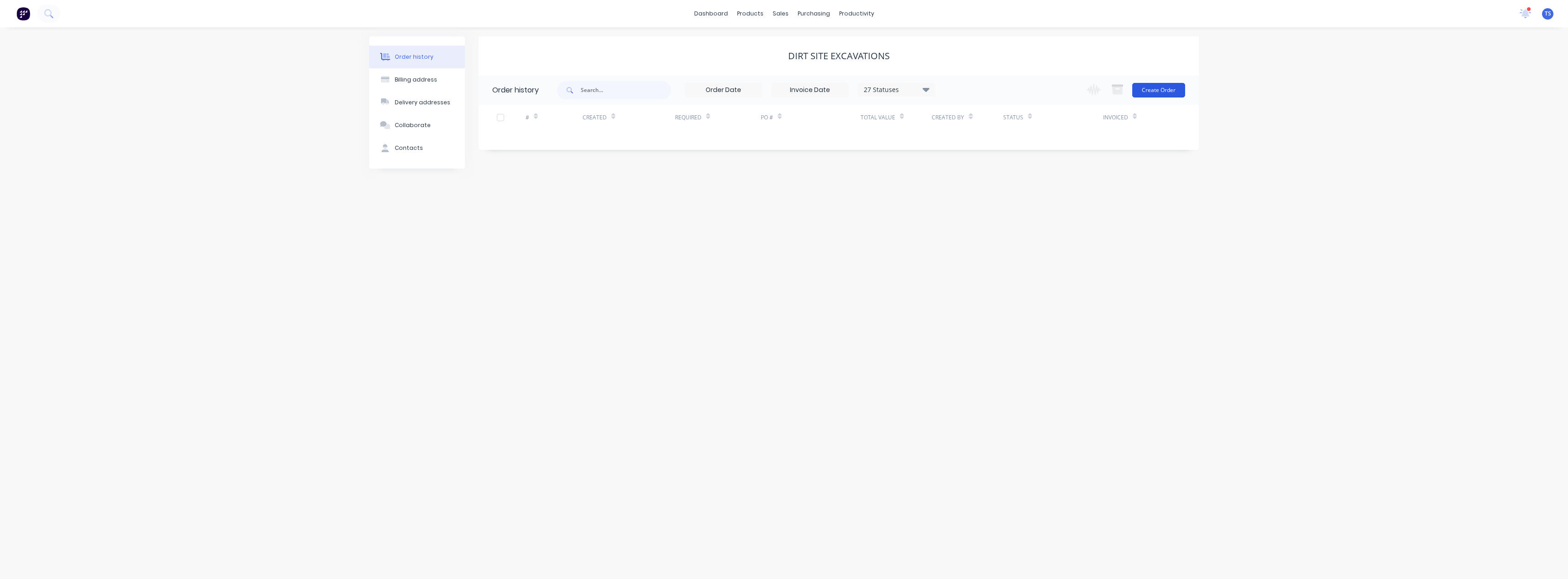
click at [1158, 88] on button "Create Order" at bounding box center [1158, 90] width 53 height 15
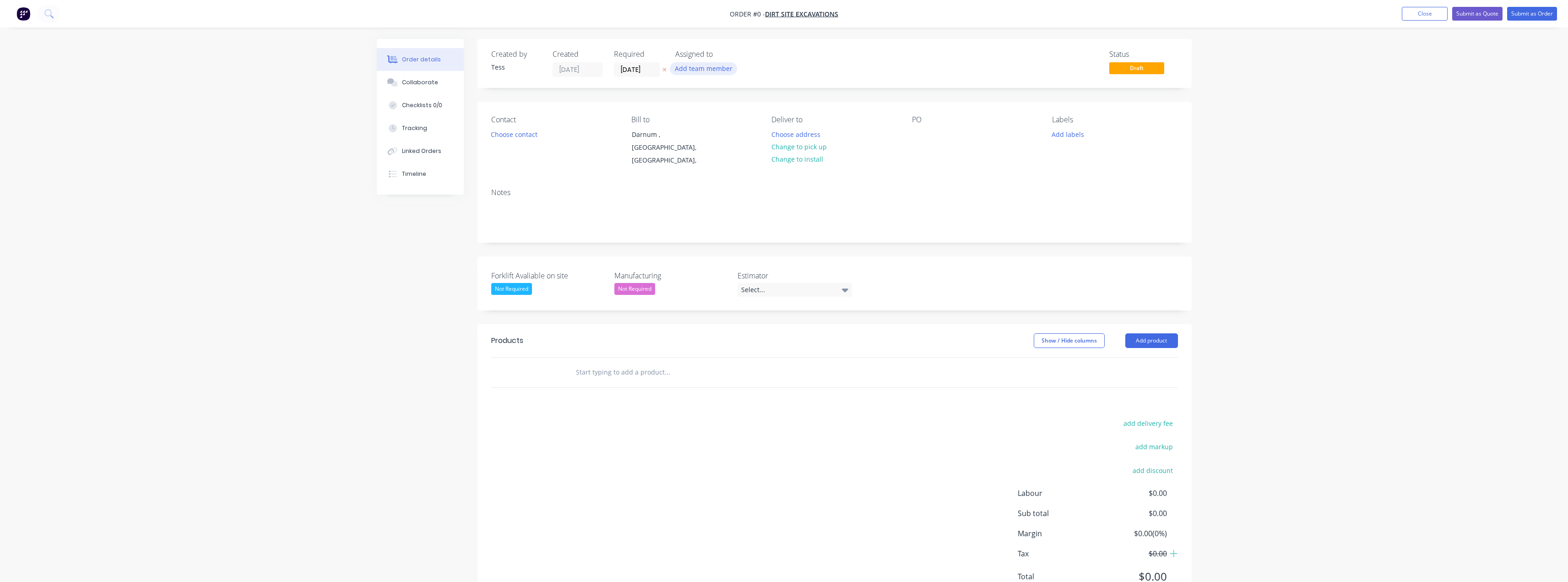
click at [701, 72] on button "Add team member" at bounding box center [703, 69] width 67 height 12
click at [705, 121] on div "[PERSON_NAME] (You)" at bounding box center [757, 120] width 108 height 9
click at [776, 63] on div "Creating draft order... Loading... Order details Collaborate Checklists 0/0 Tra…" at bounding box center [784, 330] width 833 height 583
click at [519, 136] on button "Choose contact" at bounding box center [514, 134] width 56 height 12
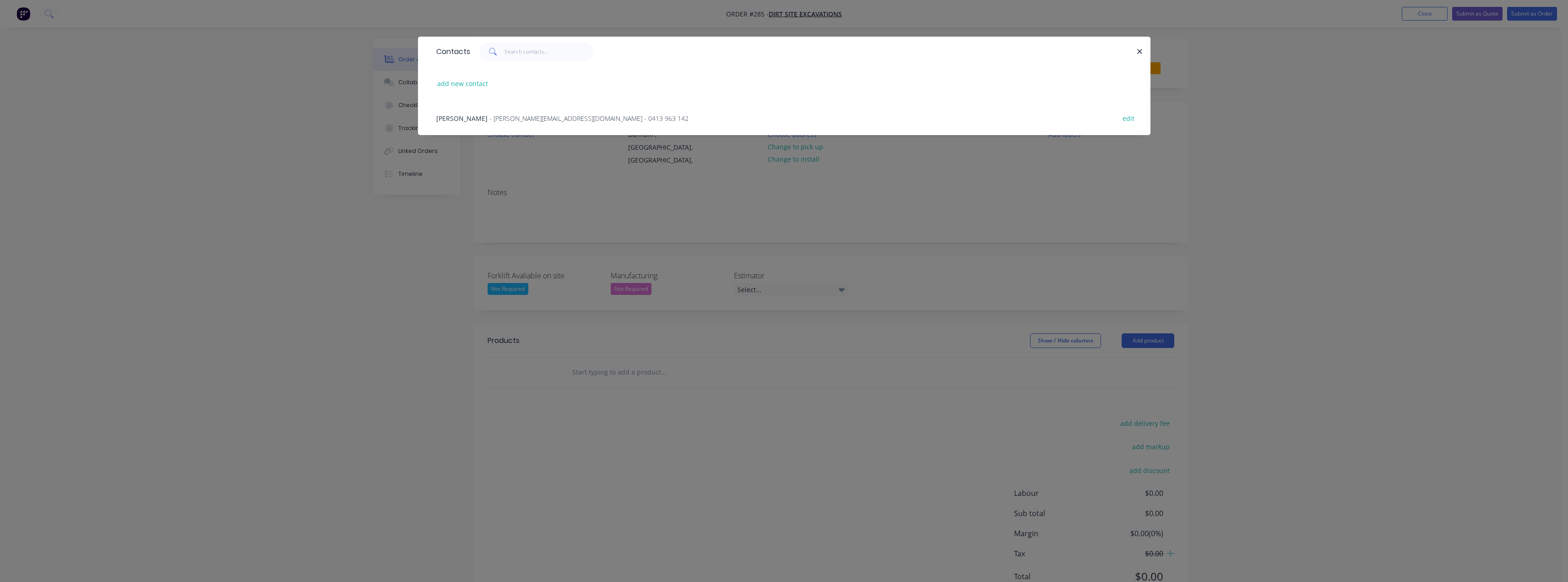
click at [503, 118] on span "- [PERSON_NAME][EMAIL_ADDRESS][DOMAIN_NAME] - 0413 963 142" at bounding box center [589, 118] width 199 height 9
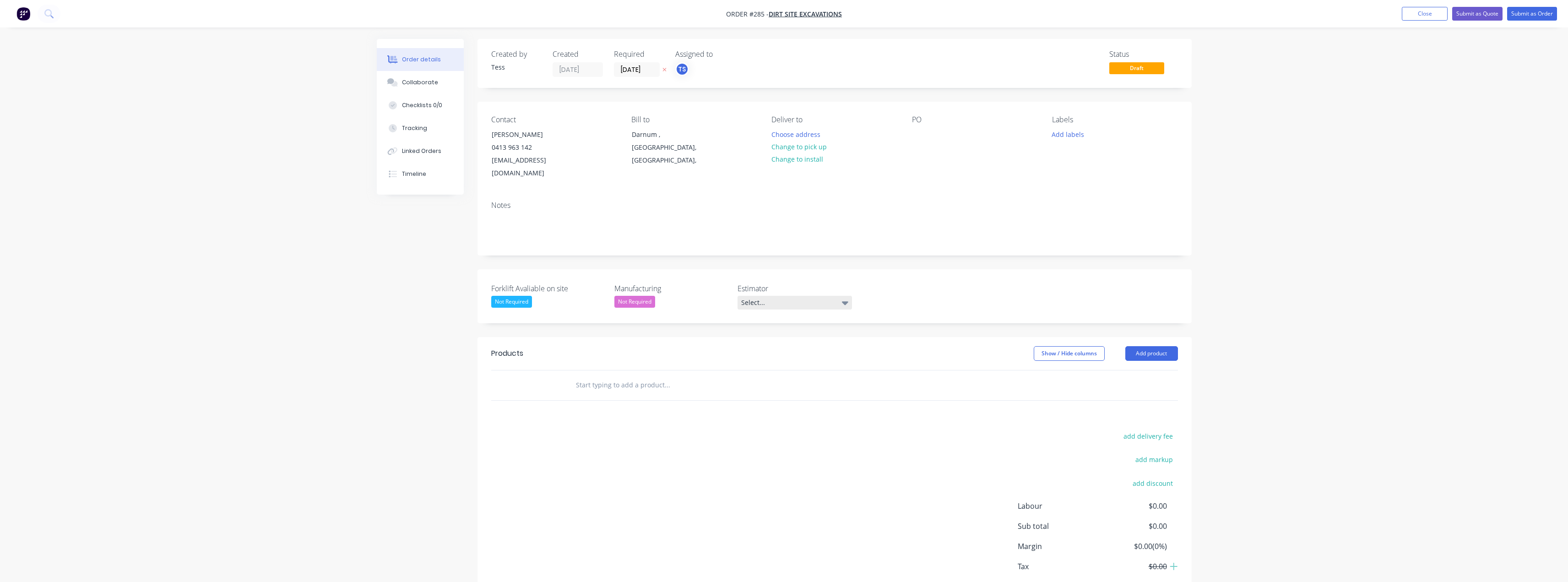
click at [793, 296] on div "Select..." at bounding box center [795, 303] width 114 height 13
click at [756, 344] on div "[PERSON_NAME]" at bounding box center [769, 346] width 50 height 12
click at [625, 374] on input "text" at bounding box center [667, 383] width 183 height 18
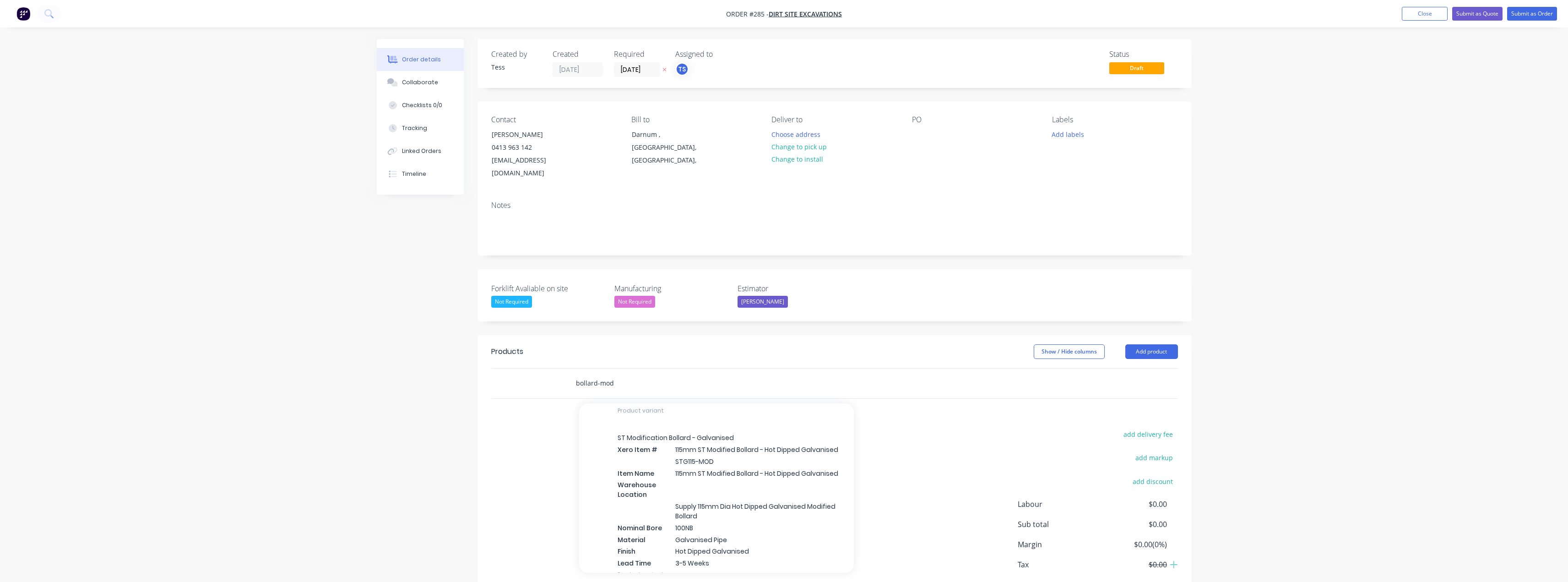
scroll to position [1282, 0]
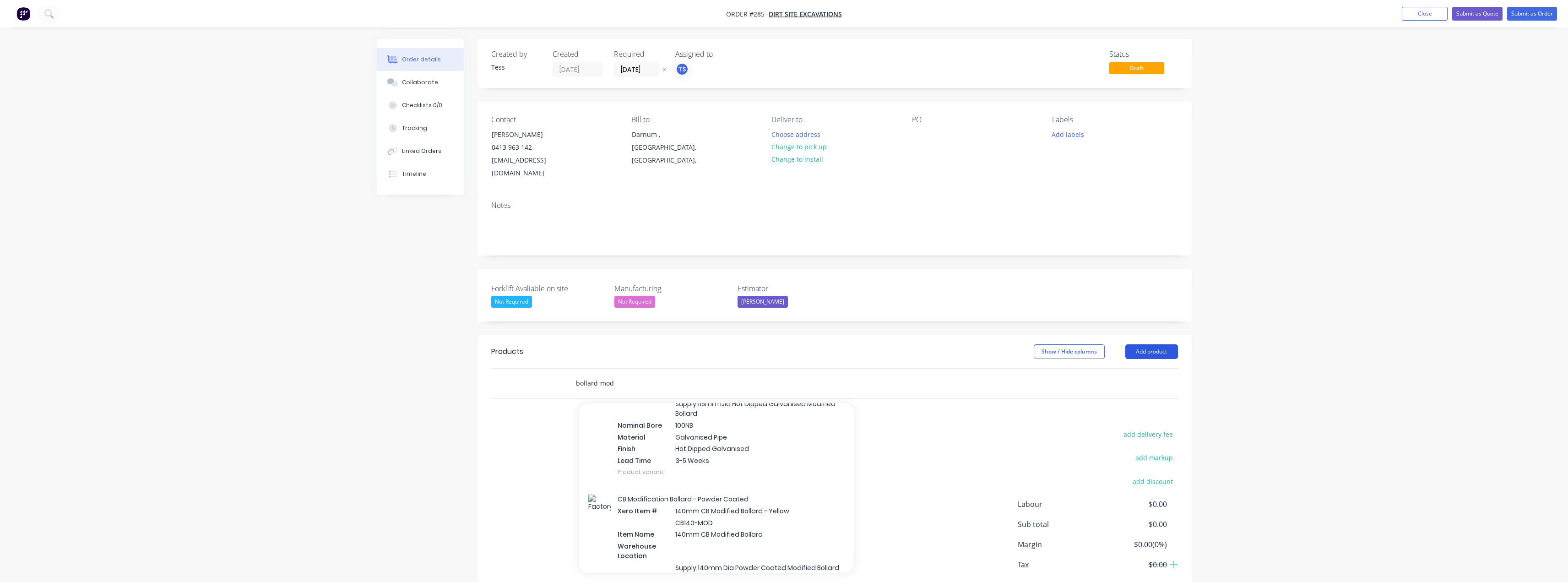
type input "bollard-mod"
click at [1170, 344] on button "Add product" at bounding box center [1152, 352] width 52 height 15
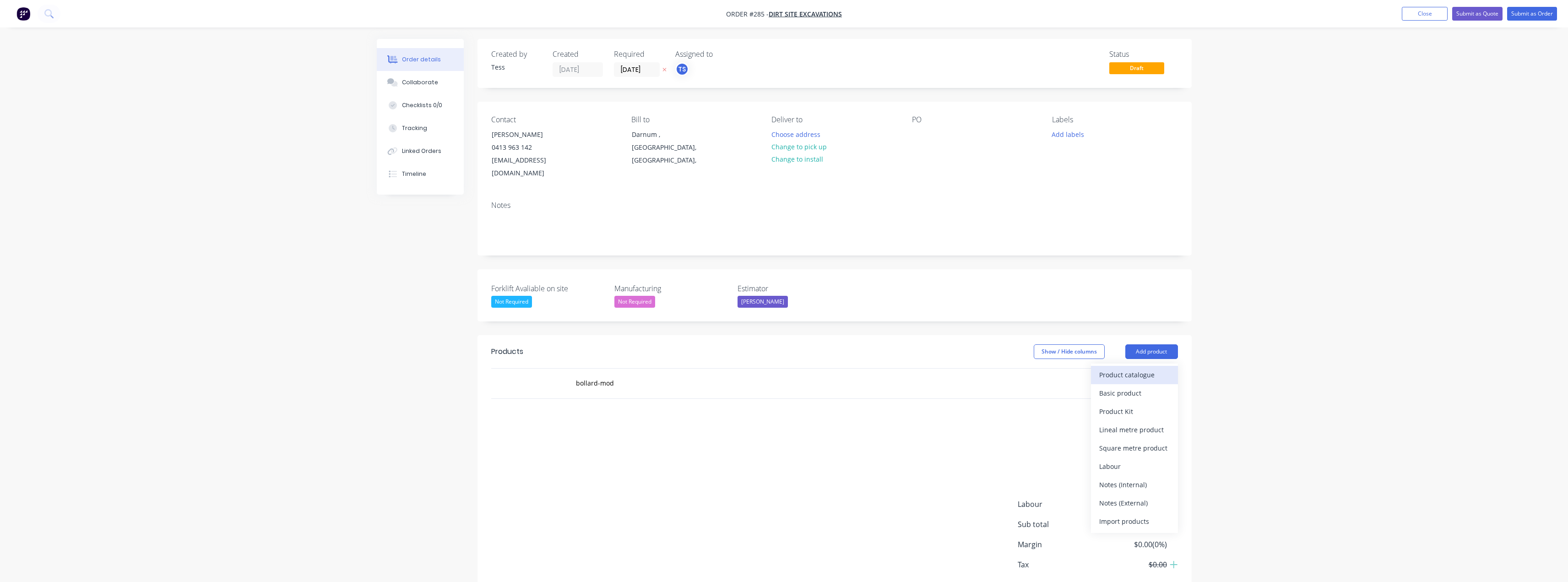
click at [1131, 368] on div "Product catalogue" at bounding box center [1134, 375] width 71 height 13
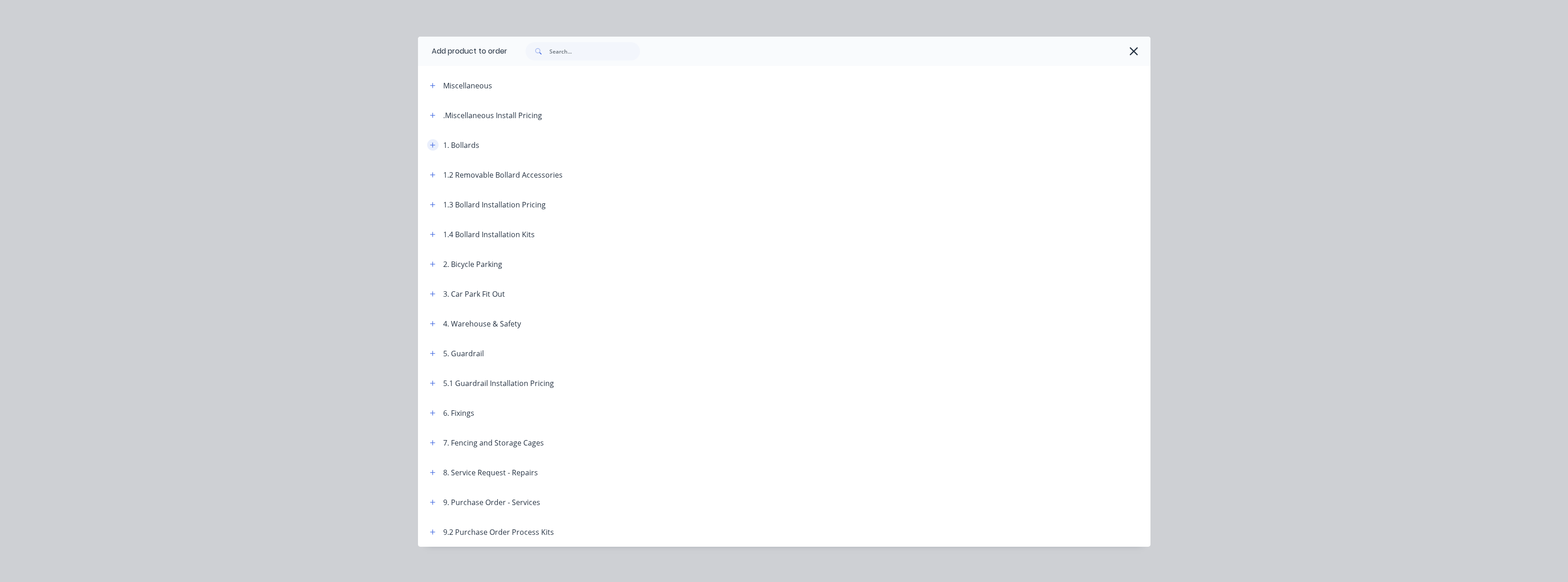
click at [431, 145] on icon "button" at bounding box center [432, 145] width 5 height 5
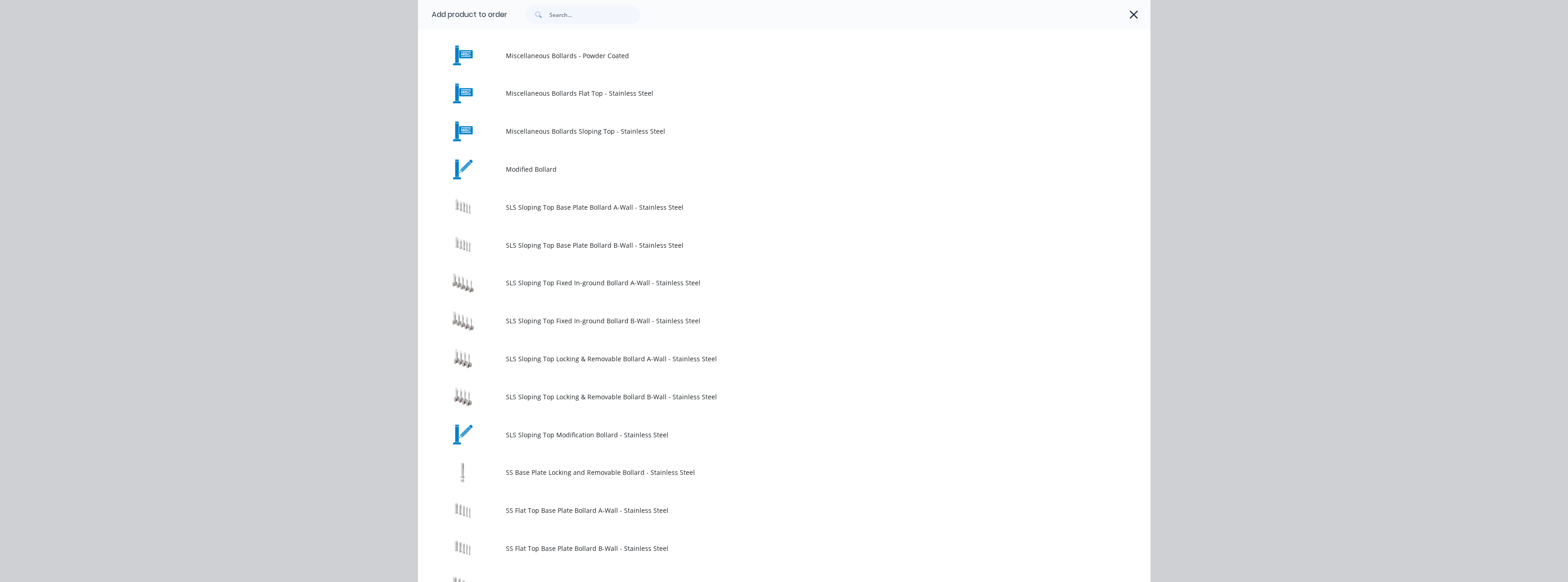
scroll to position [504, 0]
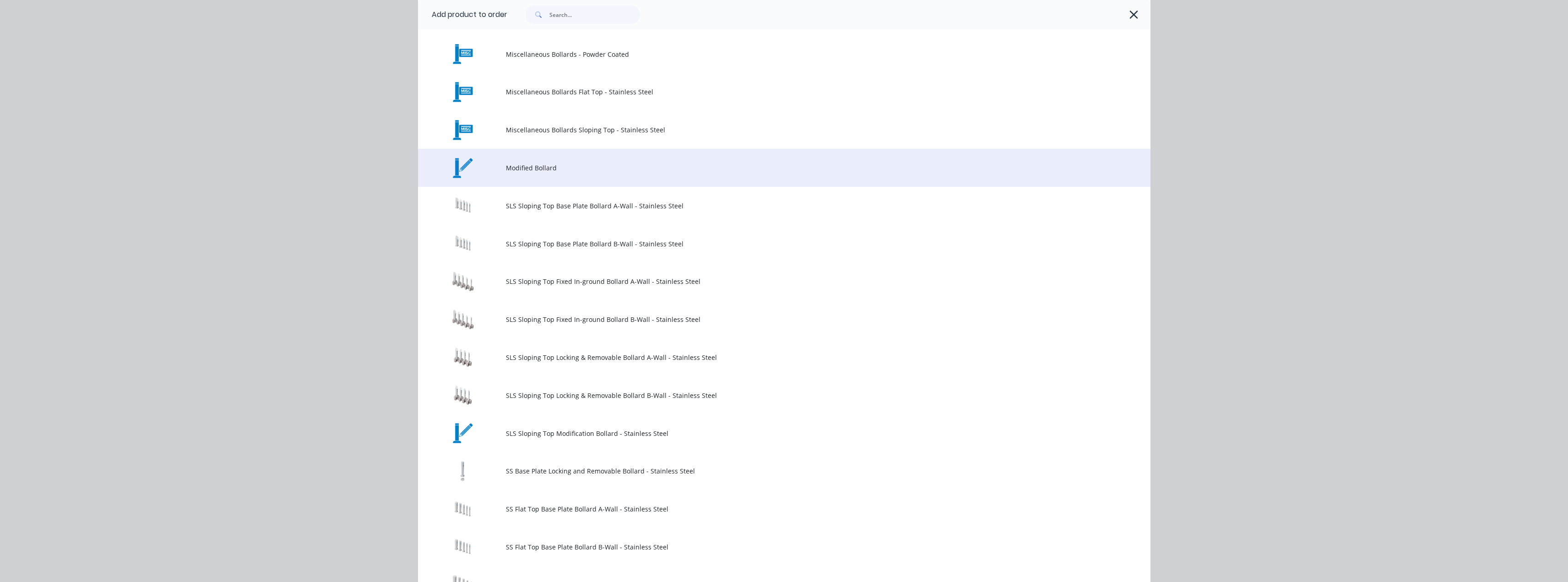
click at [512, 174] on td "Modified Bollard" at bounding box center [828, 168] width 645 height 38
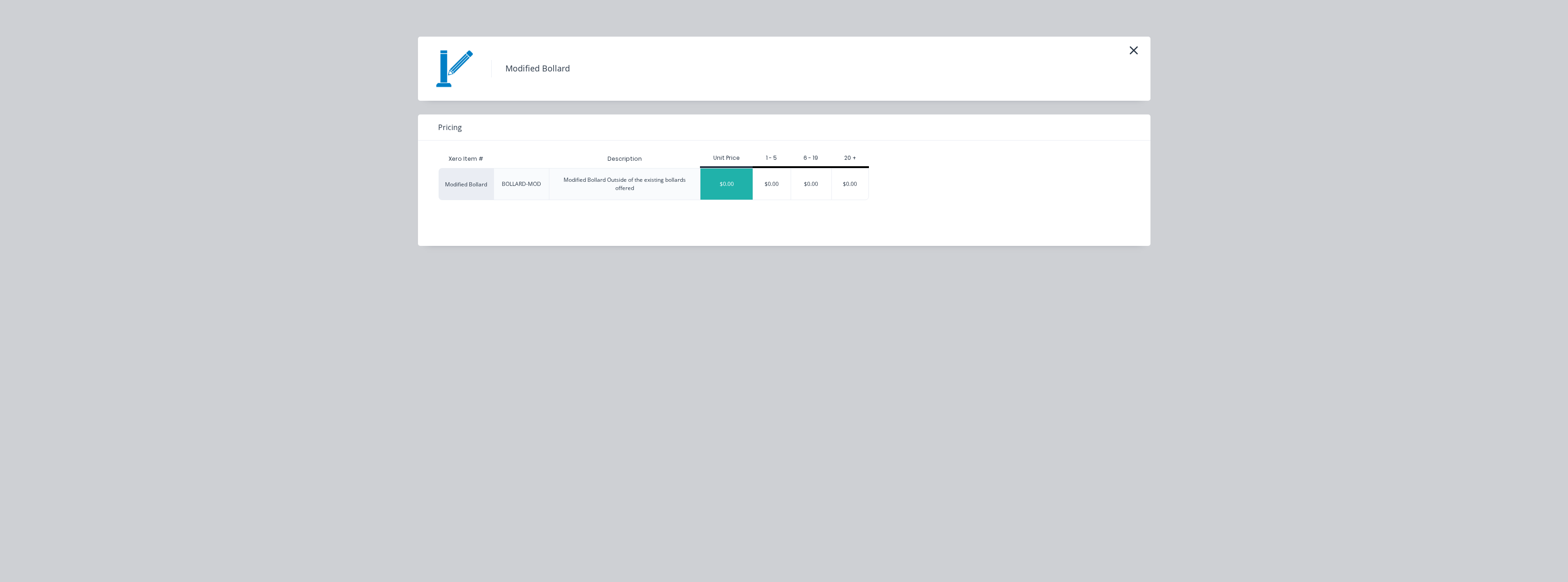
click at [744, 182] on div "$0.00" at bounding box center [727, 184] width 52 height 31
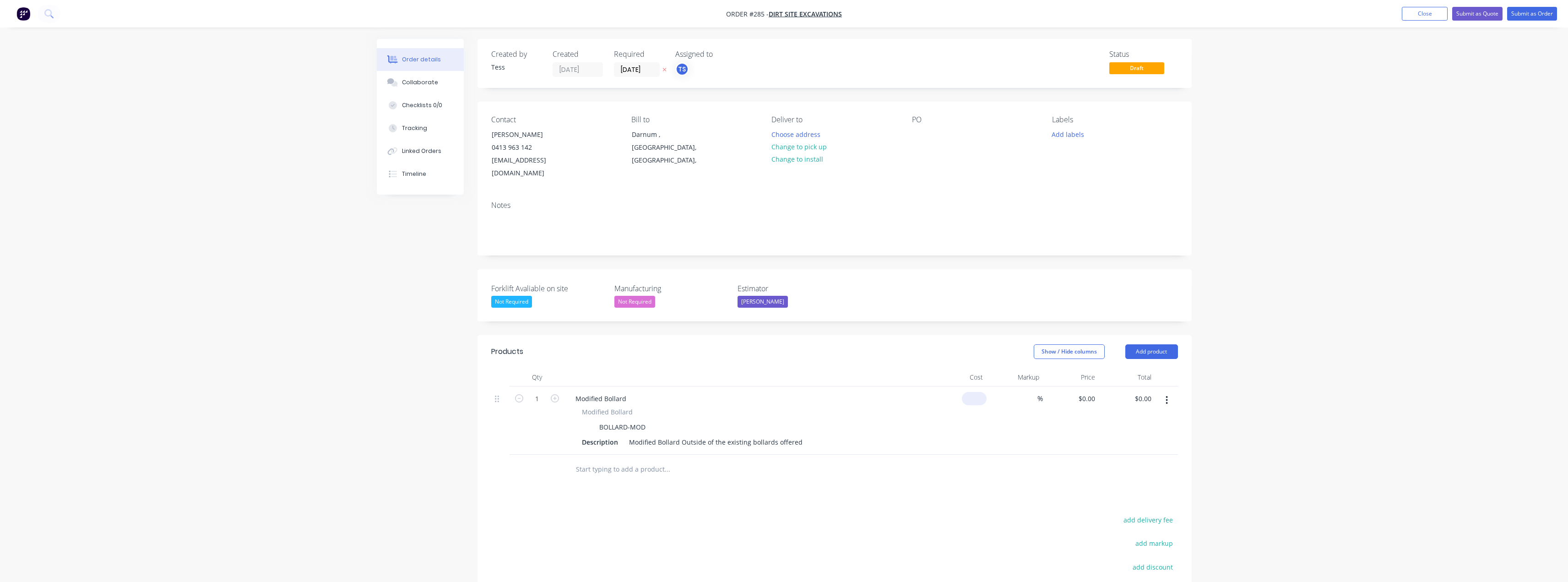
click at [984, 392] on input at bounding box center [976, 399] width 21 height 13
type input "$1.00"
type input "1"
type input "$1.00"
click at [1091, 392] on input "1" at bounding box center [1088, 399] width 21 height 13
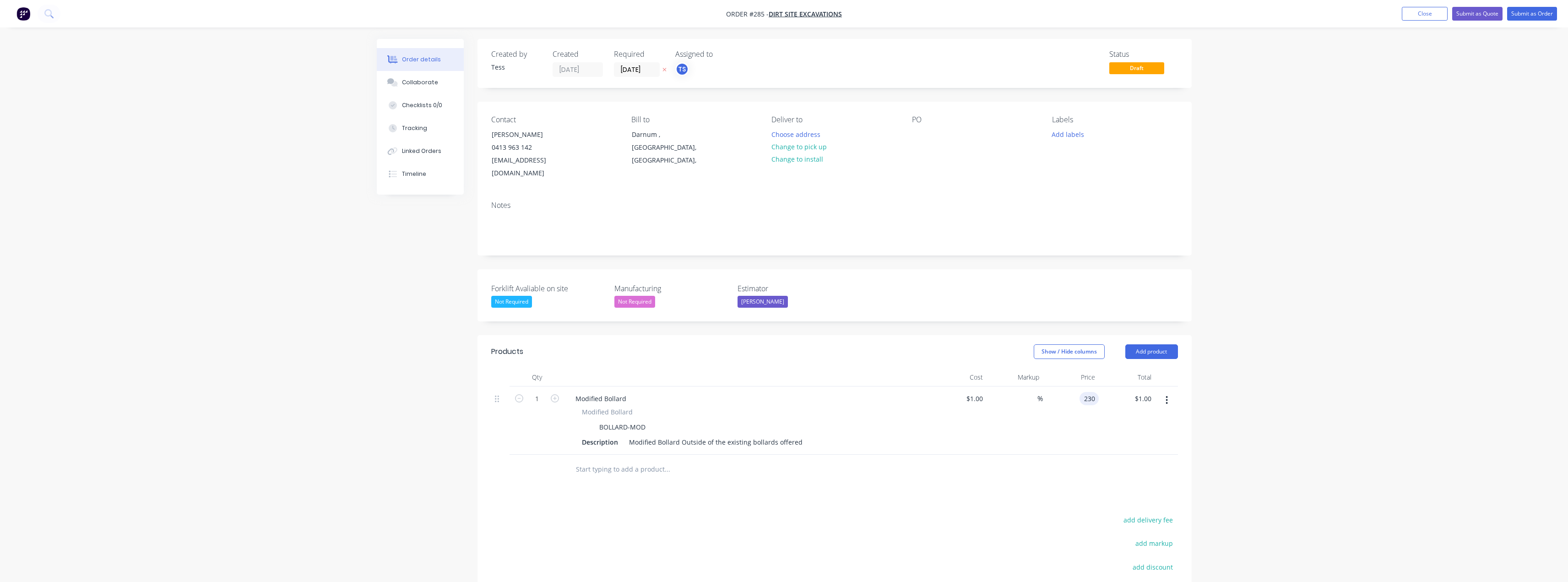
type input "230"
type input "22900"
type input "$230.00"
click at [972, 489] on div "Products Show / Hide columns Add product Qty Cost Markup Price Total 1 Modified…" at bounding box center [834, 519] width 714 height 369
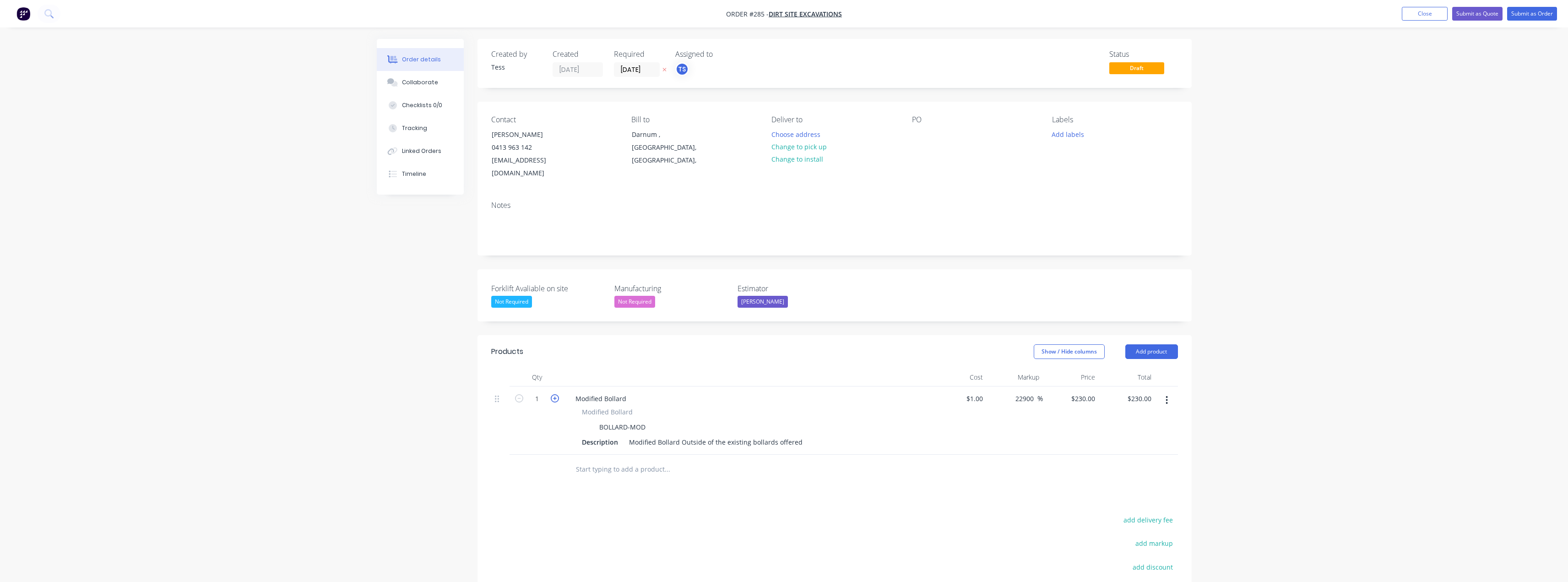
click at [553, 394] on icon "button" at bounding box center [555, 398] width 8 height 8
type input "2"
type input "$460.00"
click at [648, 435] on div "Modified Bollard Outside of the existing bollards offered" at bounding box center [715, 442] width 181 height 13
drag, startPoint x: 797, startPoint y: 430, endPoint x: 612, endPoint y: 437, distance: 185.1
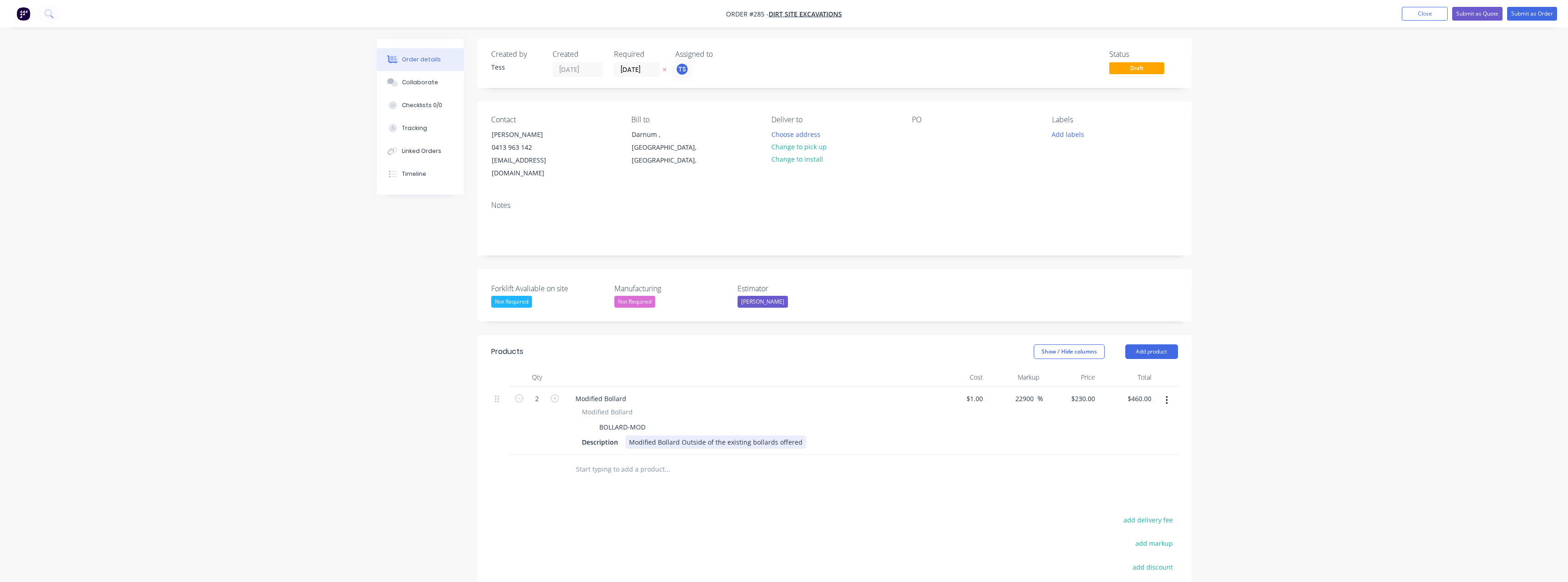
click at [619, 438] on div "Modified Bollard Modified Bollard BOLLARD-MOD Description Modified Bollard Outs…" at bounding box center [747, 421] width 366 height 68
click at [629, 435] on div "Base plate removable 90mm bollard" at bounding box center [684, 442] width 118 height 13
click at [1138, 344] on button "Add product" at bounding box center [1152, 352] width 52 height 15
click at [1124, 368] on div "Product catalogue" at bounding box center [1134, 375] width 71 height 13
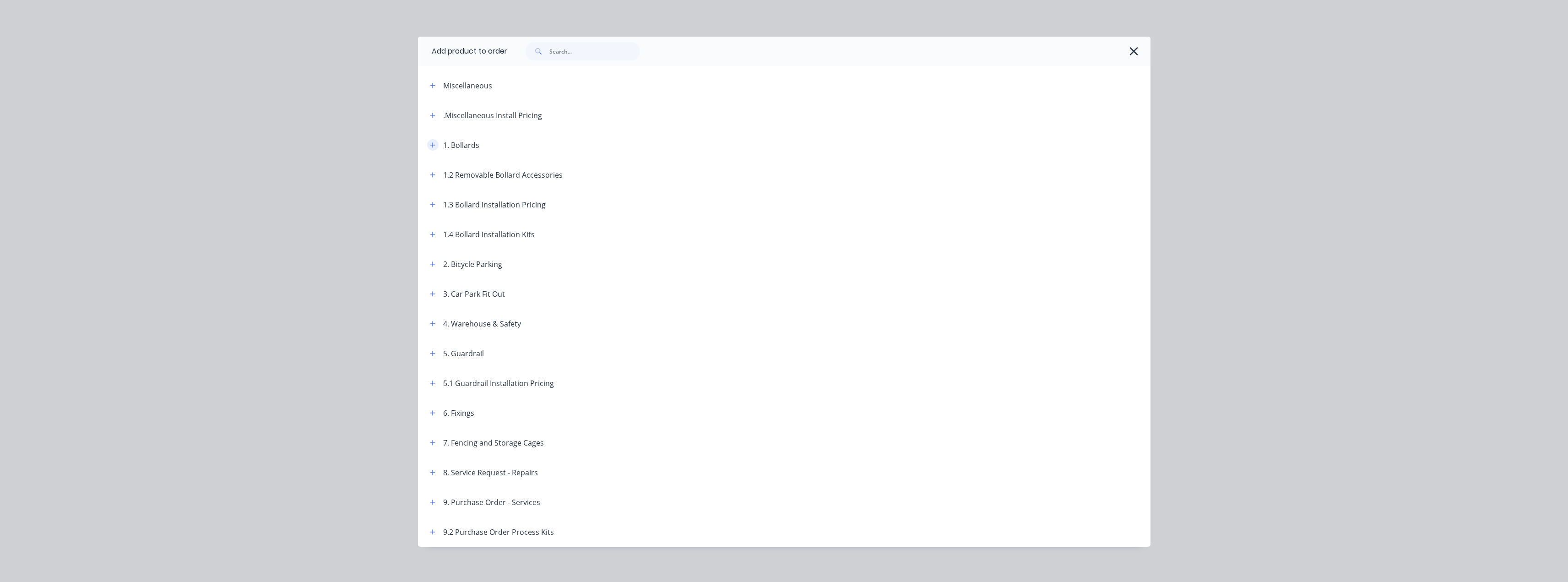
click at [430, 145] on icon "button" at bounding box center [432, 145] width 5 height 5
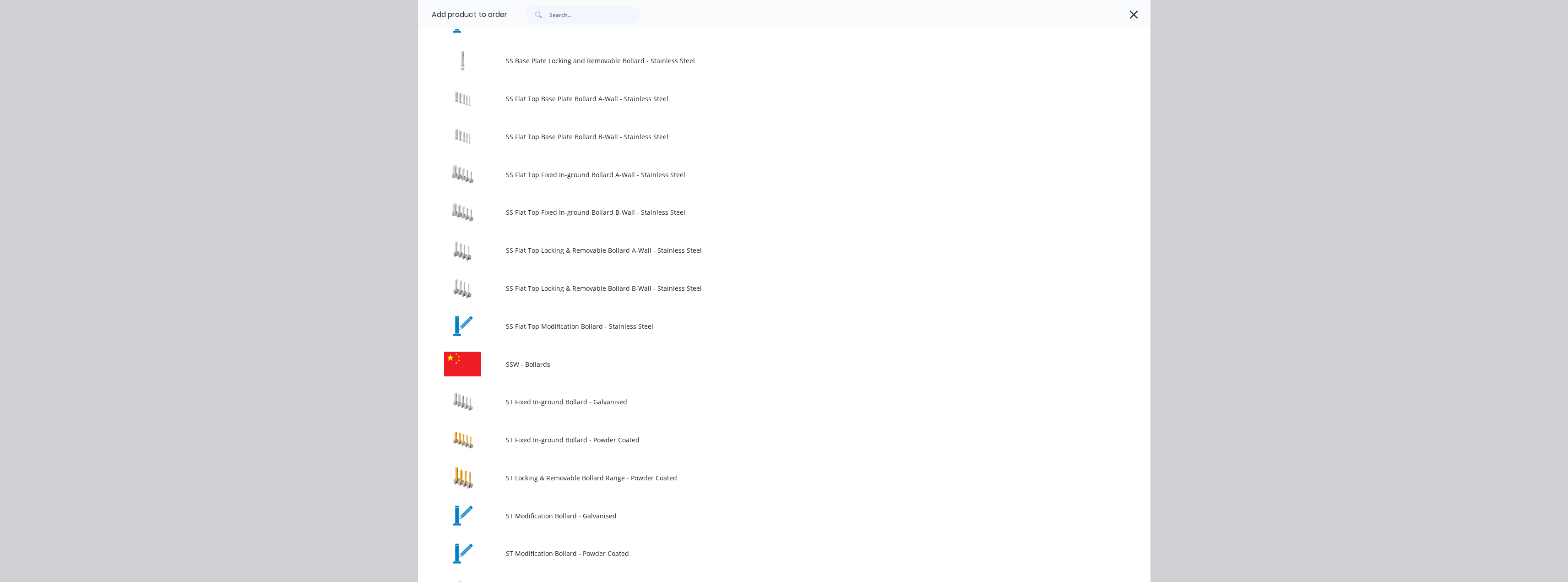
scroll to position [916, 0]
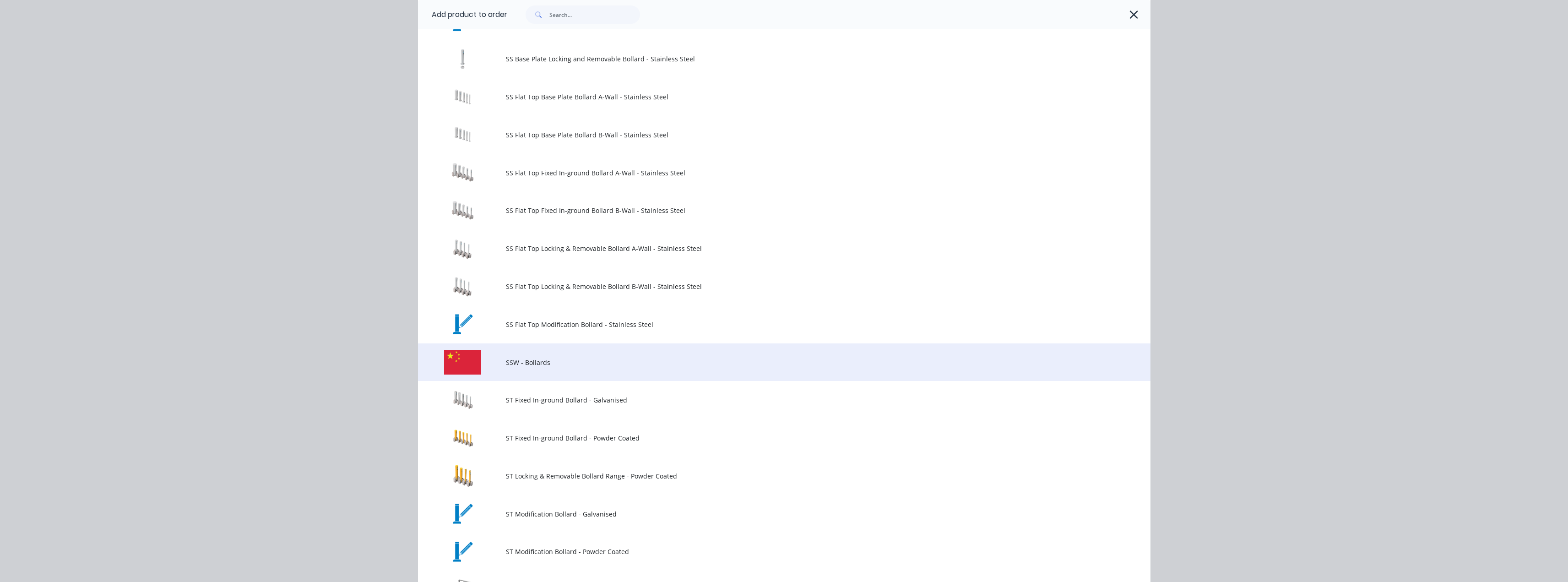
click at [538, 365] on span "SSW - Bollards" at bounding box center [763, 363] width 516 height 9
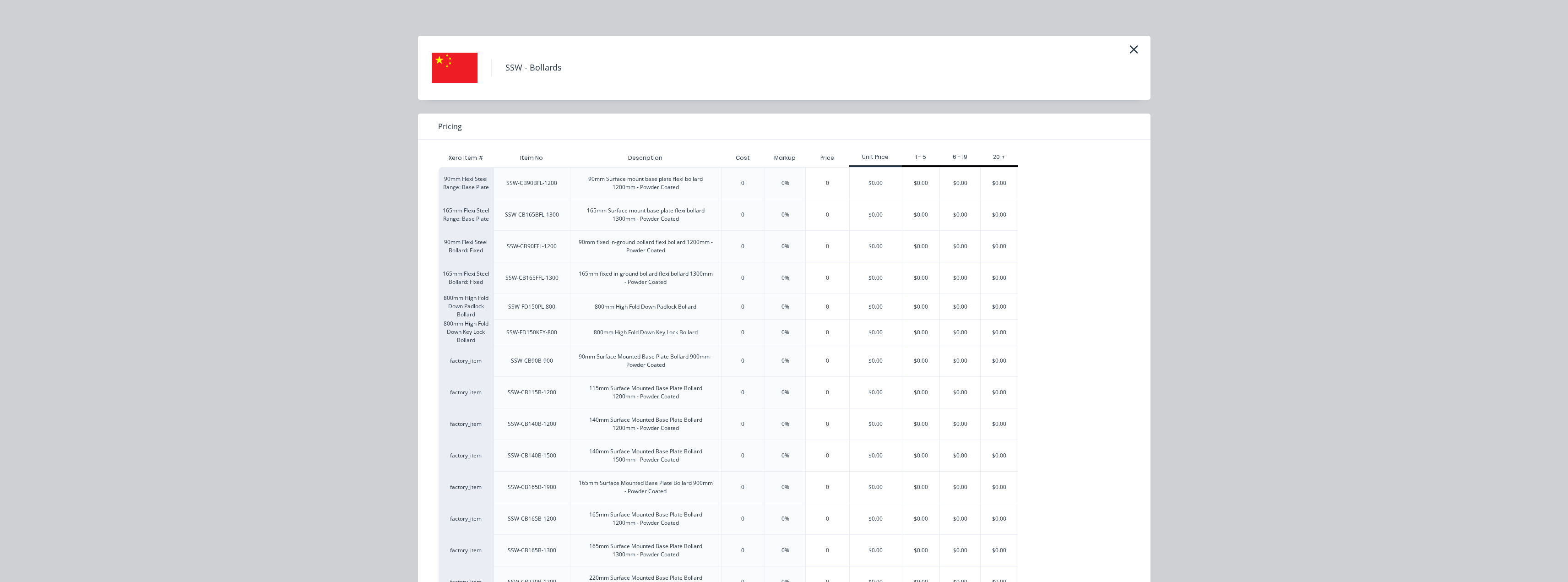
scroll to position [0, 0]
click at [1129, 46] on icon "button" at bounding box center [1134, 50] width 9 height 13
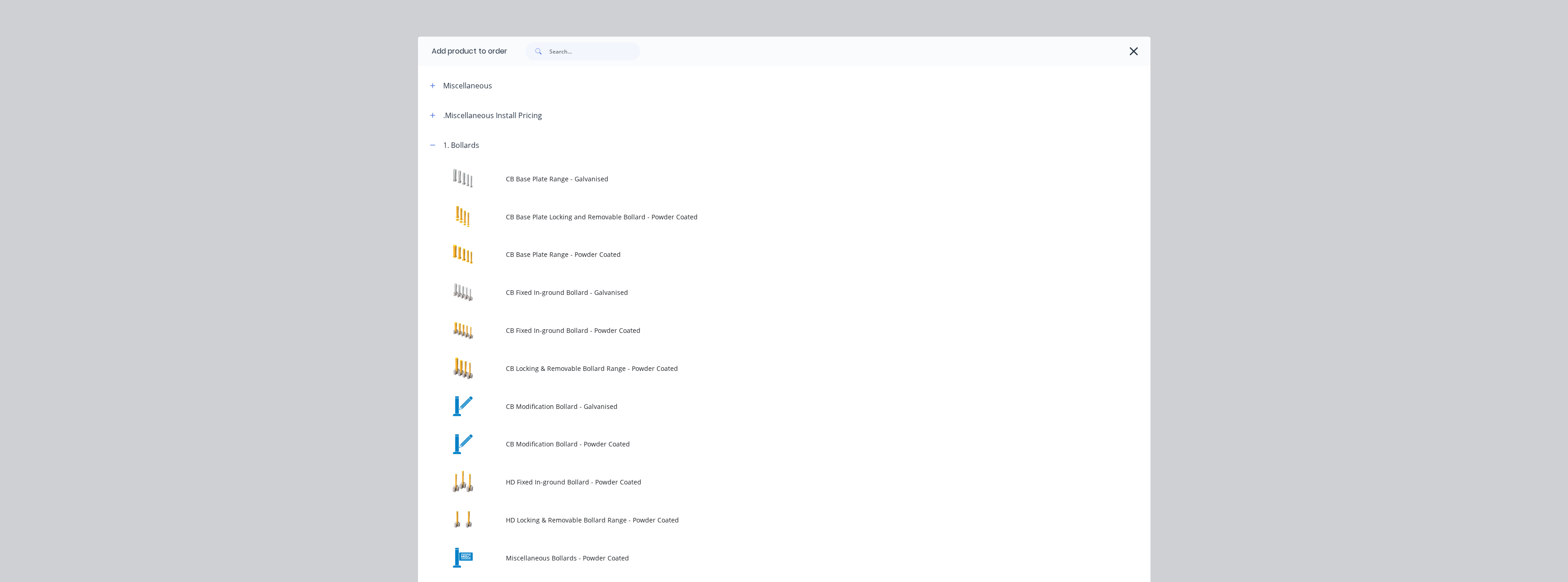
scroll to position [130, 0]
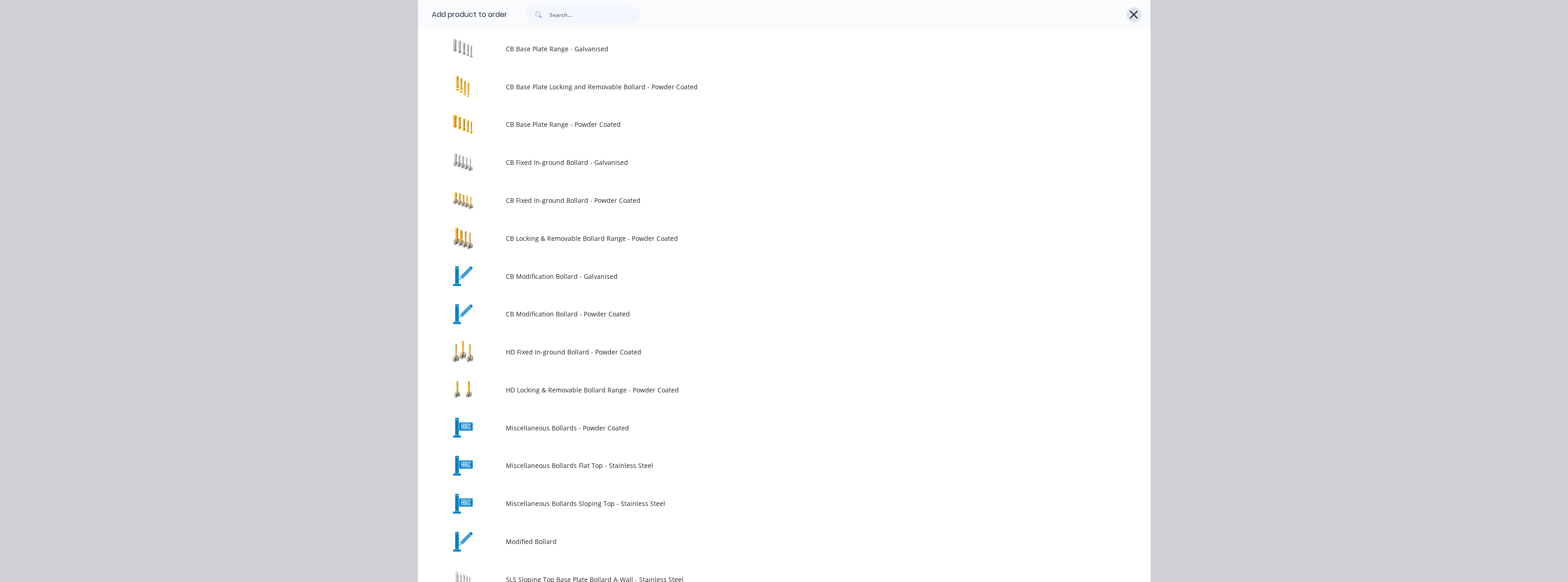
click at [1130, 13] on icon "button" at bounding box center [1134, 15] width 8 height 8
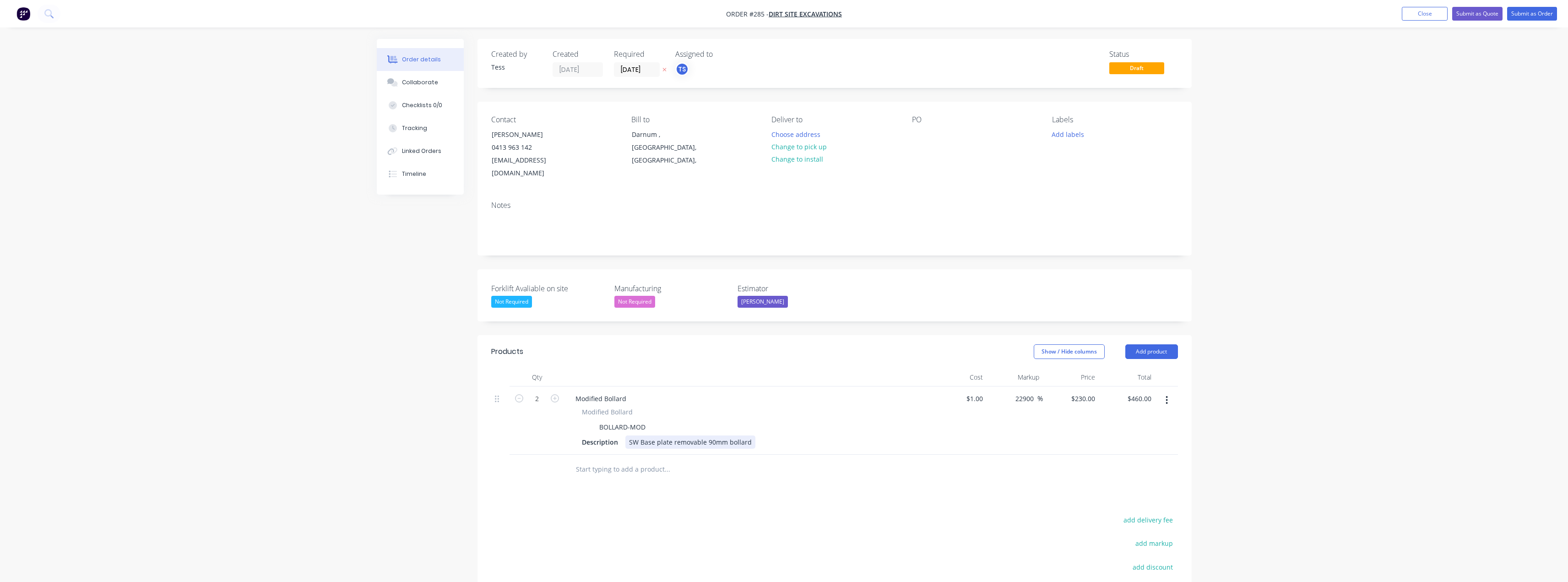
click at [744, 435] on div "SW Base plate removable 90mm bollard" at bounding box center [690, 442] width 130 height 13
click at [797, 151] on button "Change to pick up" at bounding box center [799, 147] width 65 height 12
click at [1483, 11] on button "Submit as Quote" at bounding box center [1477, 13] width 50 height 13
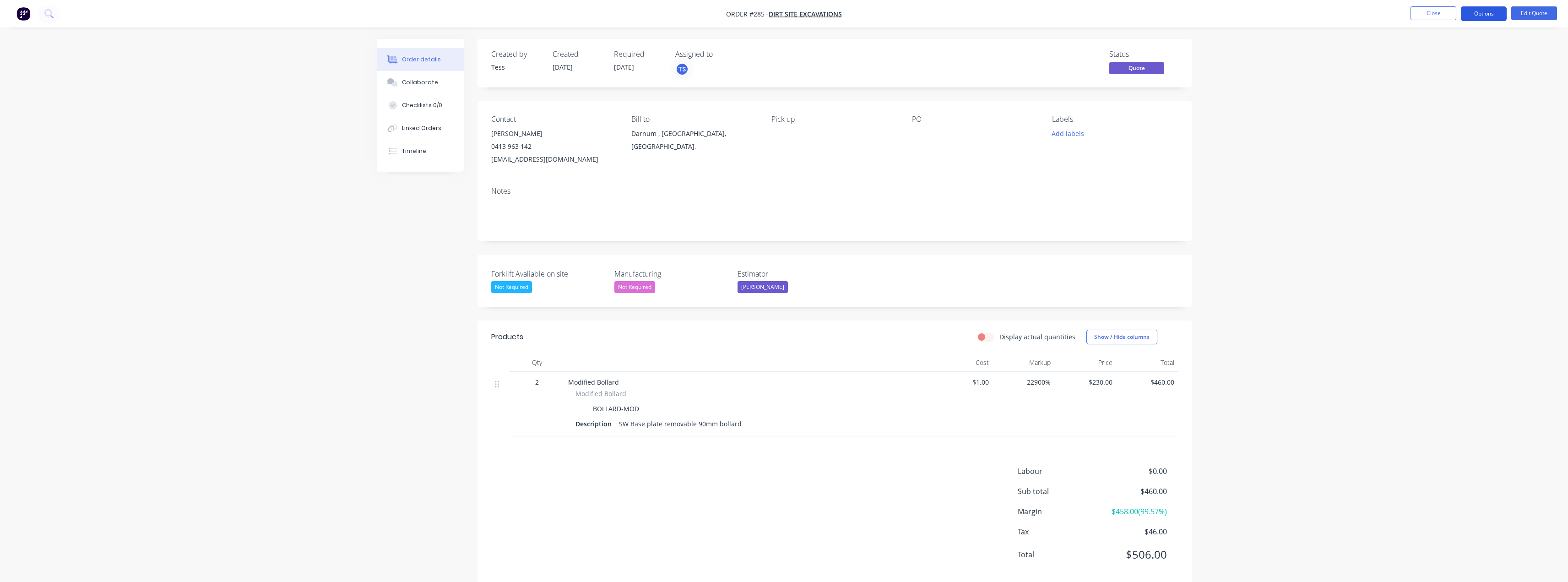
click at [1485, 13] on button "Options" at bounding box center [1484, 14] width 46 height 15
drag, startPoint x: 1416, startPoint y: 60, endPoint x: 1422, endPoint y: 82, distance: 22.8
click at [1415, 65] on div "EMAIL / PRINT Quote Proforma Invoice ACTIONS Convert to Order Split Order Chang…" at bounding box center [1456, 119] width 101 height 188
click at [1435, 110] on div "Convert to Order" at bounding box center [1456, 111] width 84 height 13
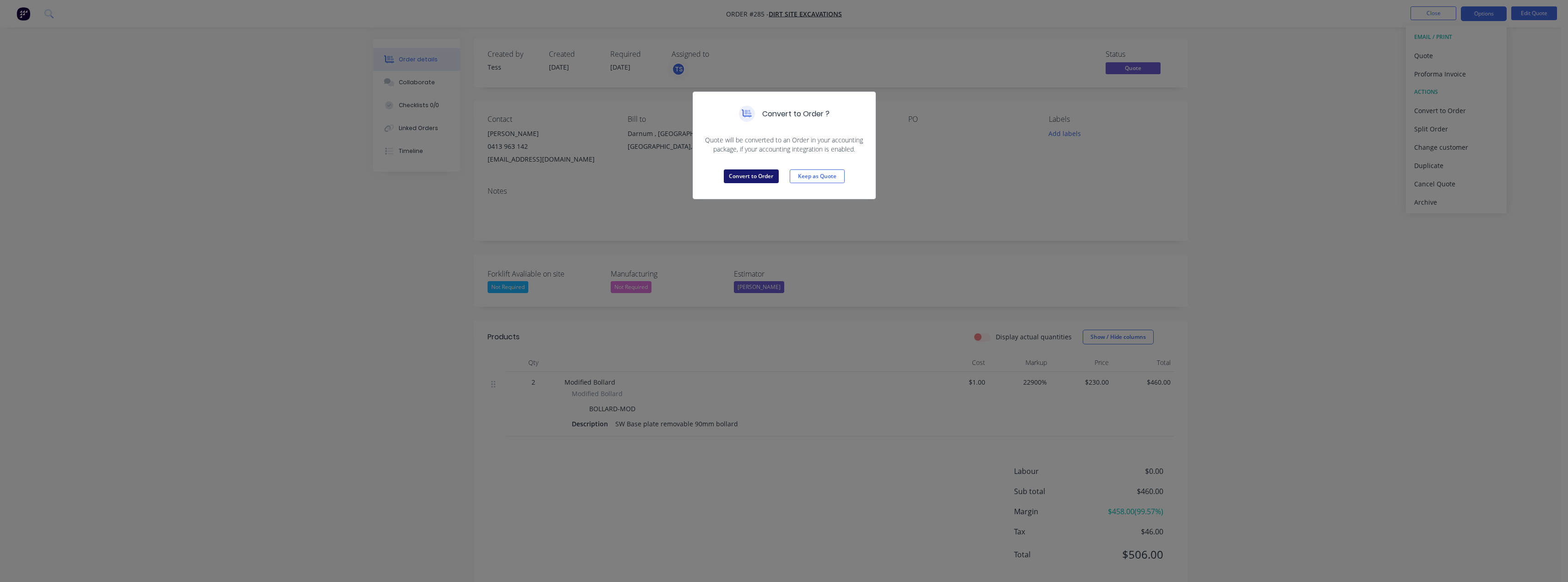
click at [752, 175] on button "Convert to Order" at bounding box center [751, 176] width 55 height 13
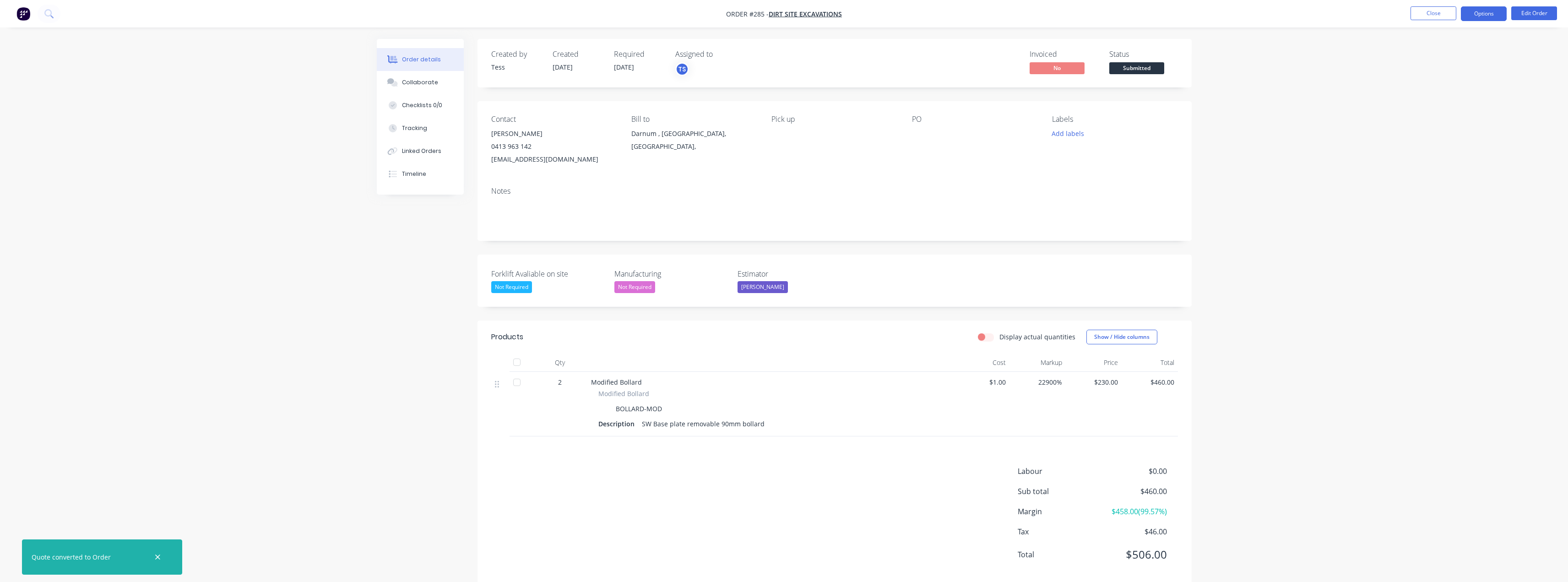
click at [1473, 15] on button "Options" at bounding box center [1484, 14] width 46 height 15
click at [1452, 54] on div "Invoice" at bounding box center [1456, 56] width 84 height 13
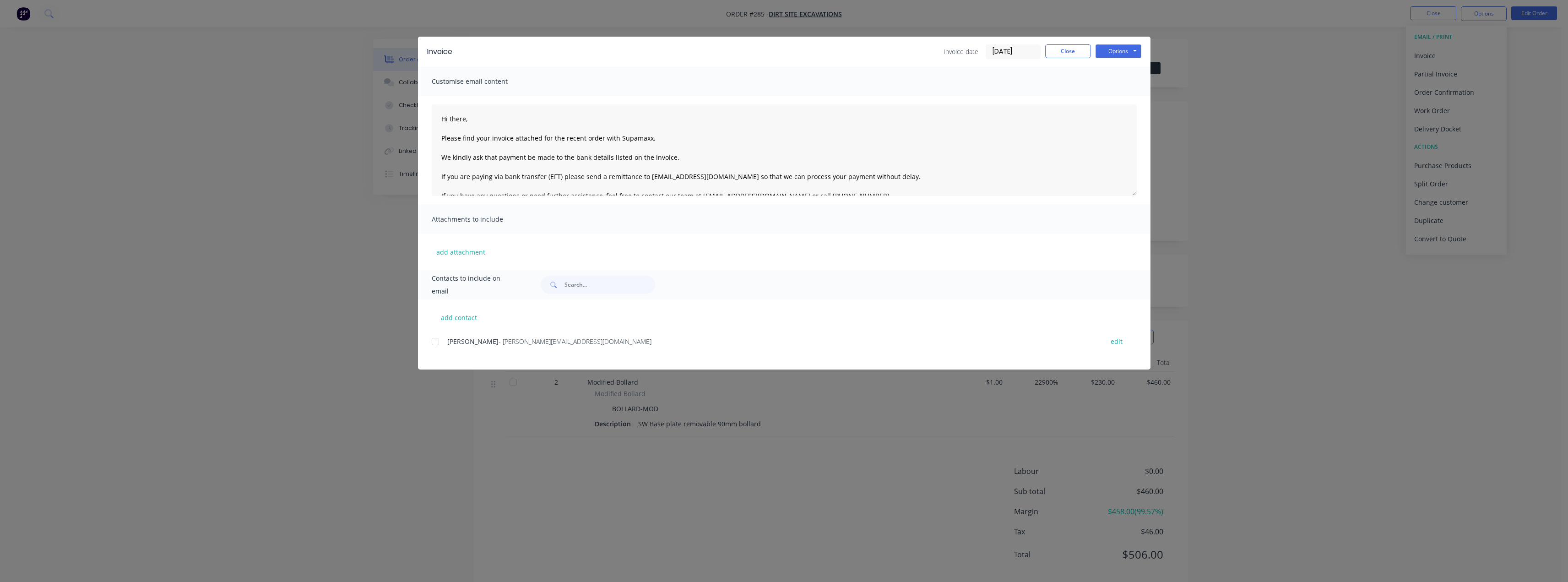
click at [435, 344] on div at bounding box center [435, 341] width 18 height 18
click at [467, 117] on textarea "Hi there, Please find your invoice attached for the recent order with Supamaxx.…" at bounding box center [784, 150] width 705 height 92
click at [1129, 50] on button "Options" at bounding box center [1118, 51] width 46 height 13
click at [1115, 96] on button "Email" at bounding box center [1124, 98] width 58 height 15
click at [1124, 51] on button "Options" at bounding box center [1118, 51] width 46 height 13
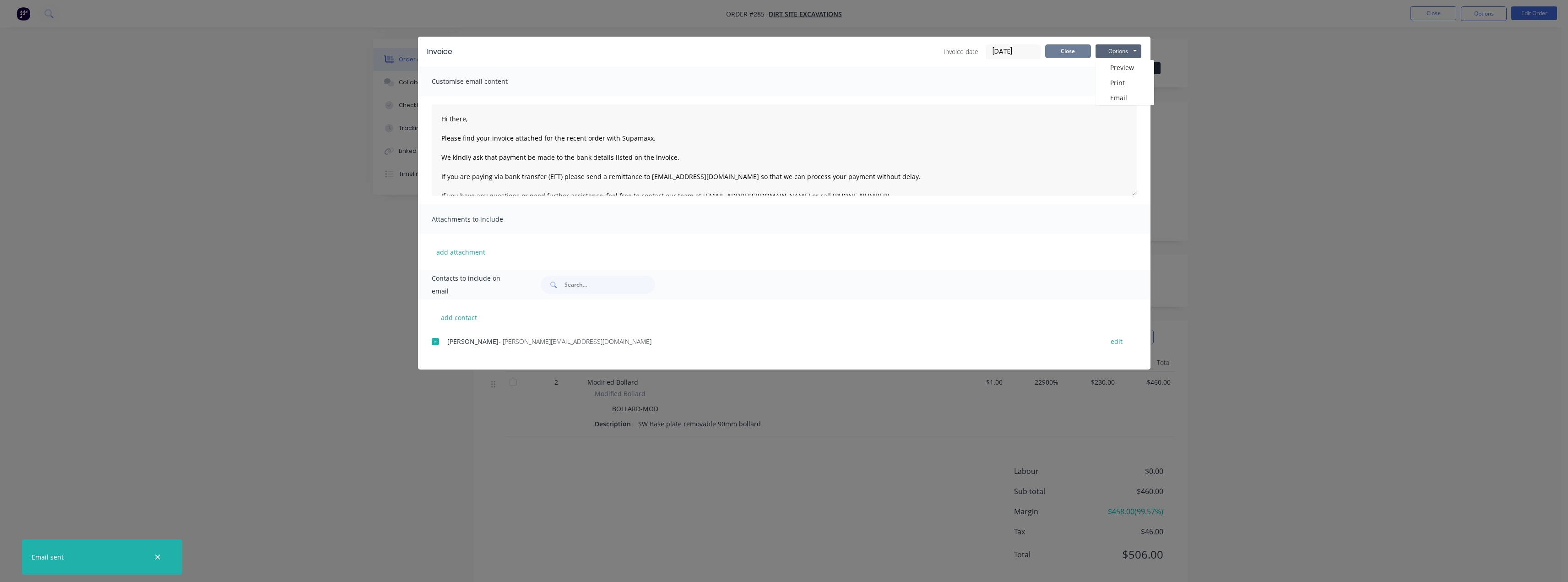
click at [1055, 54] on button "Close" at bounding box center [1068, 51] width 46 height 13
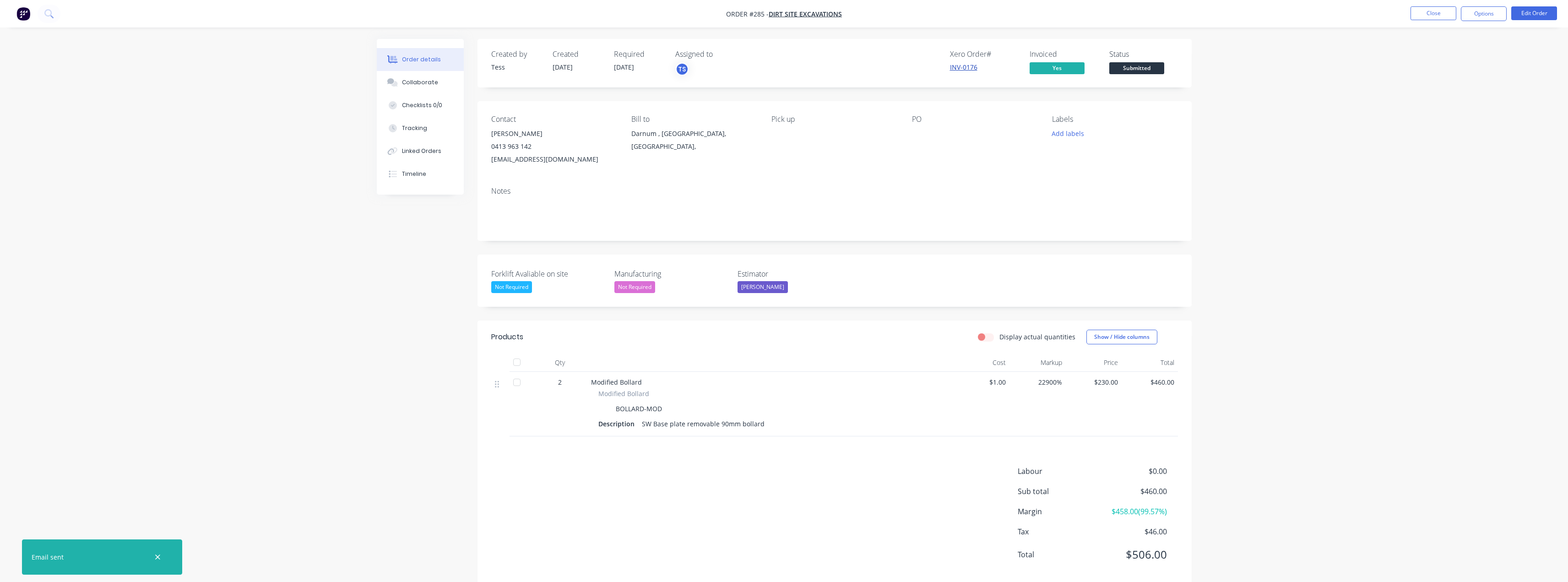
click at [968, 66] on link "INV-0176" at bounding box center [964, 67] width 28 height 9
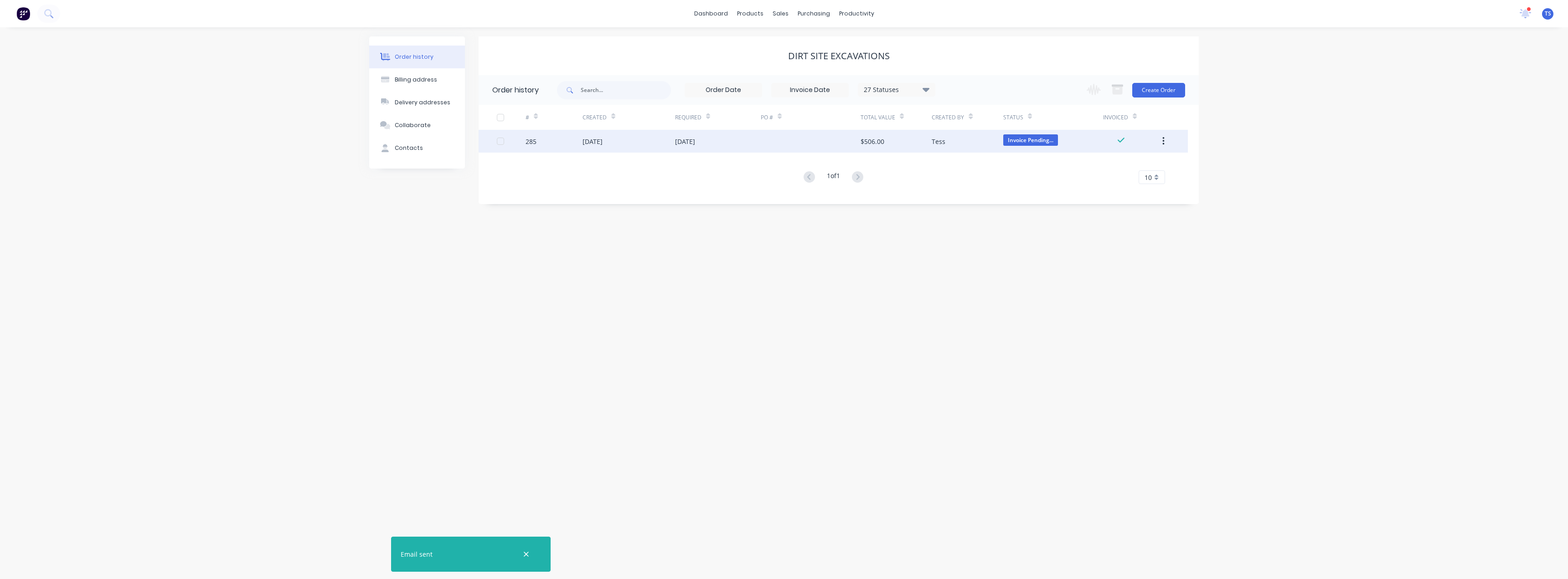
click at [591, 141] on div "[DATE]" at bounding box center [593, 141] width 20 height 9
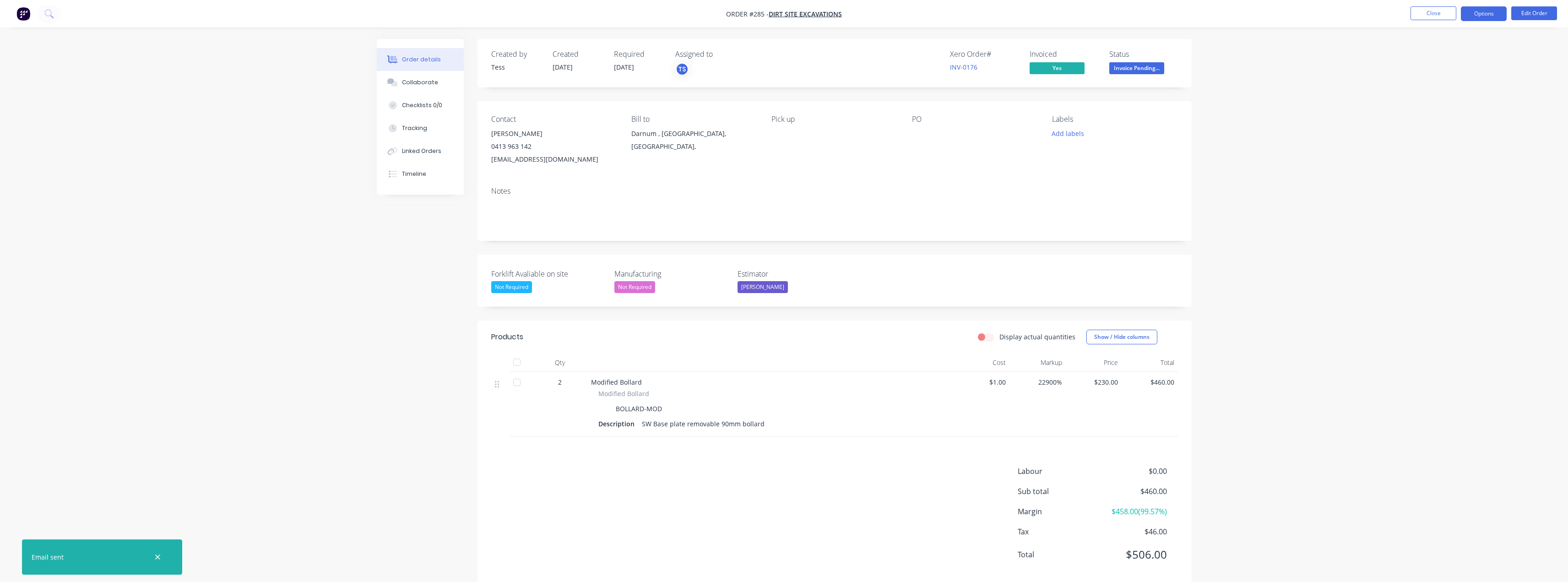
click at [1478, 15] on button "Options" at bounding box center [1484, 14] width 46 height 15
click at [1442, 130] on div "Delivery Docket" at bounding box center [1456, 129] width 84 height 13
click at [1428, 88] on div "Without pricing" at bounding box center [1456, 92] width 84 height 13
click at [1427, 17] on button "Close" at bounding box center [1434, 13] width 46 height 13
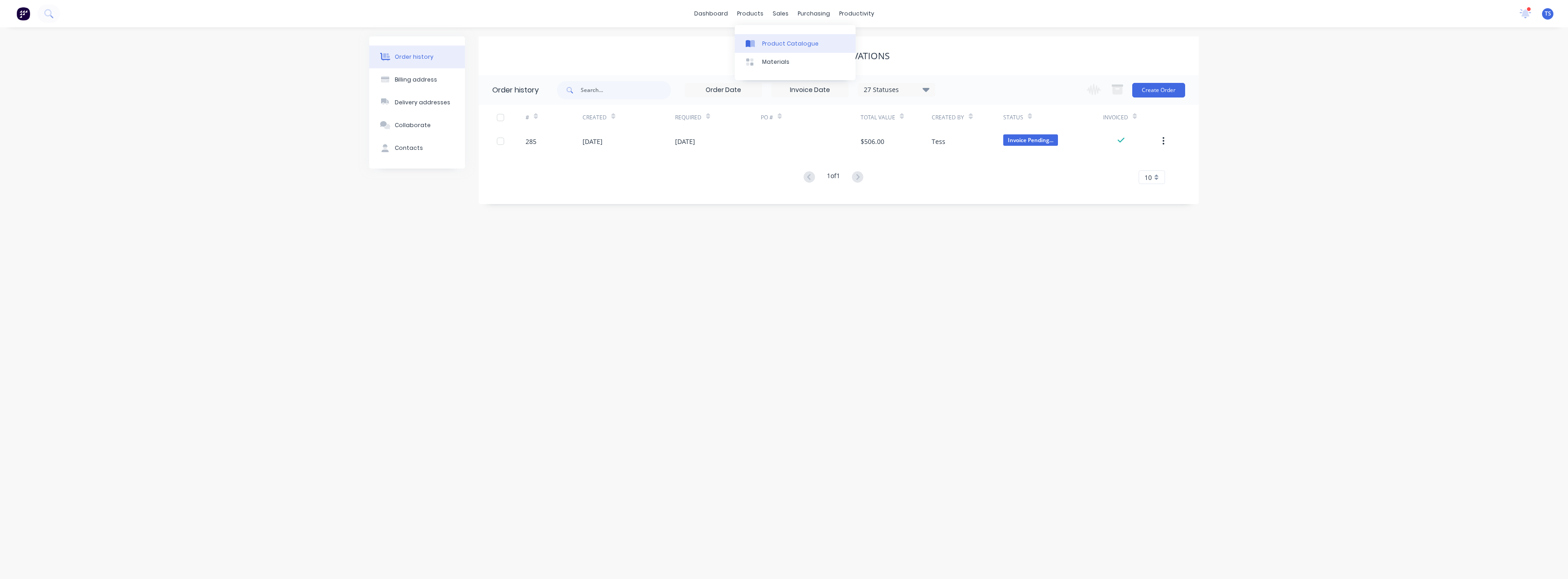
click at [763, 45] on div "Product Catalogue" at bounding box center [790, 44] width 56 height 8
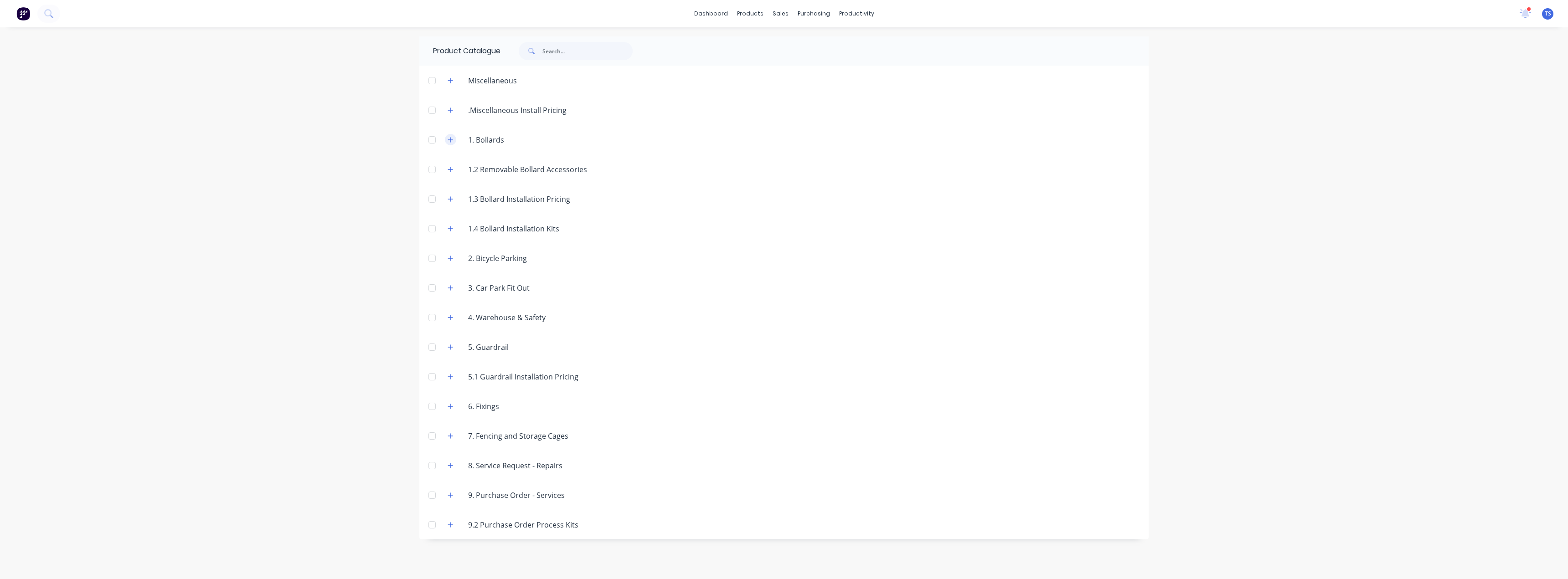
click at [449, 140] on icon "button" at bounding box center [451, 140] width 5 height 7
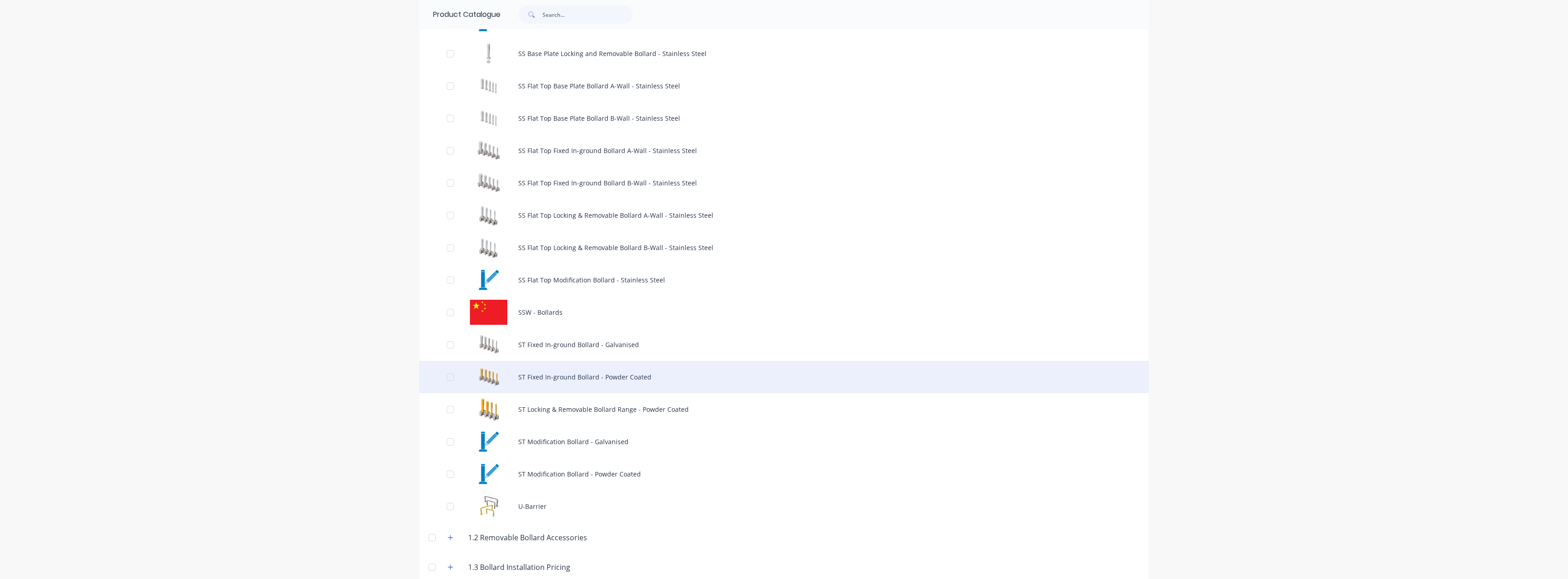
scroll to position [821, 0]
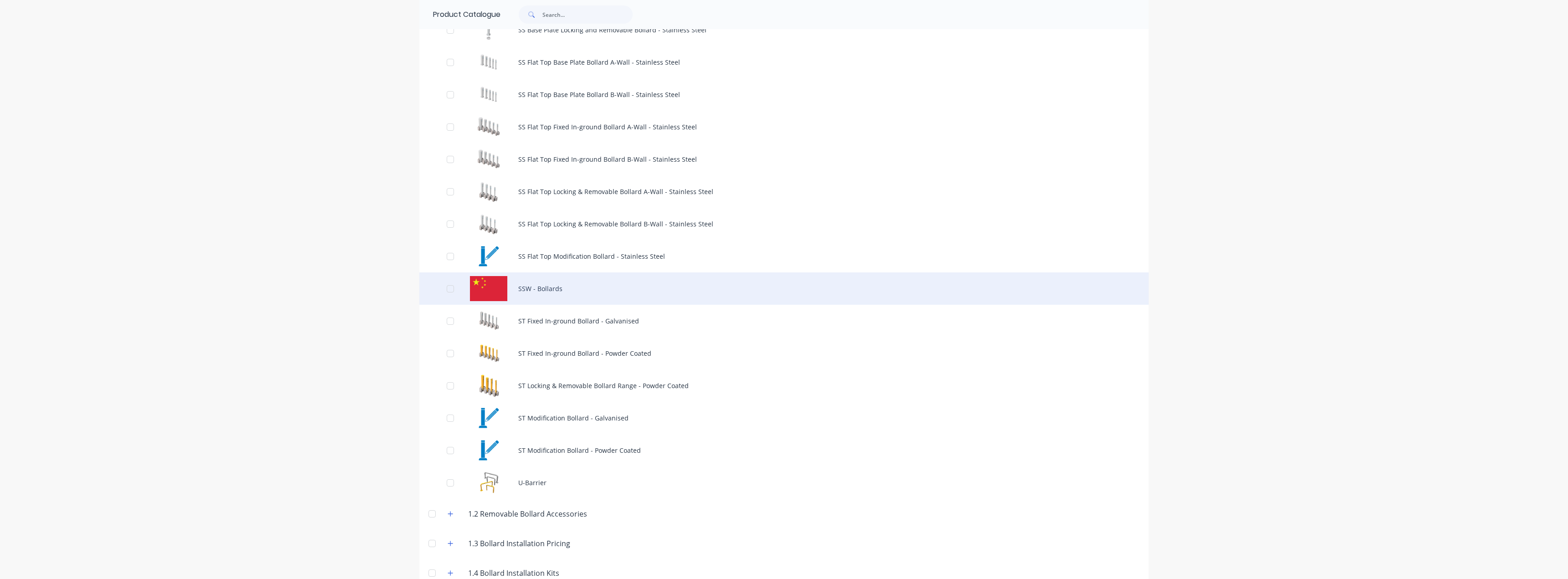
click at [530, 284] on div "SSW - Bollards" at bounding box center [783, 288] width 729 height 32
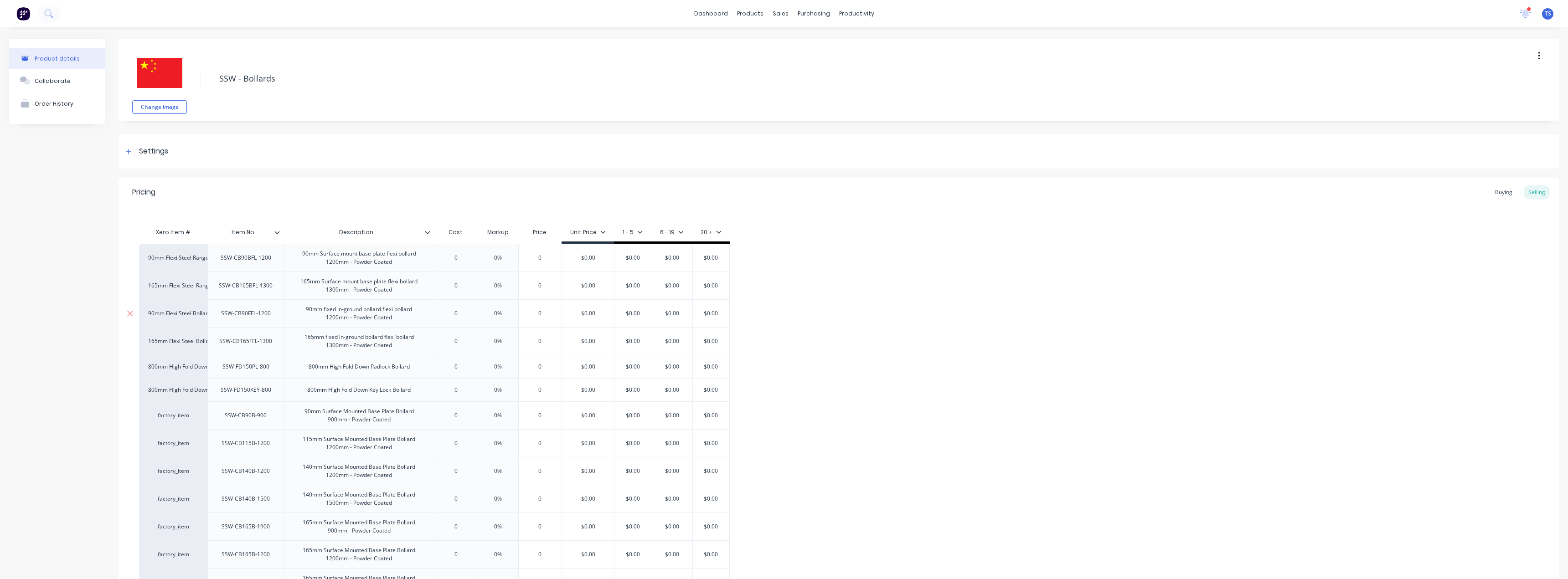
type textarea "x"
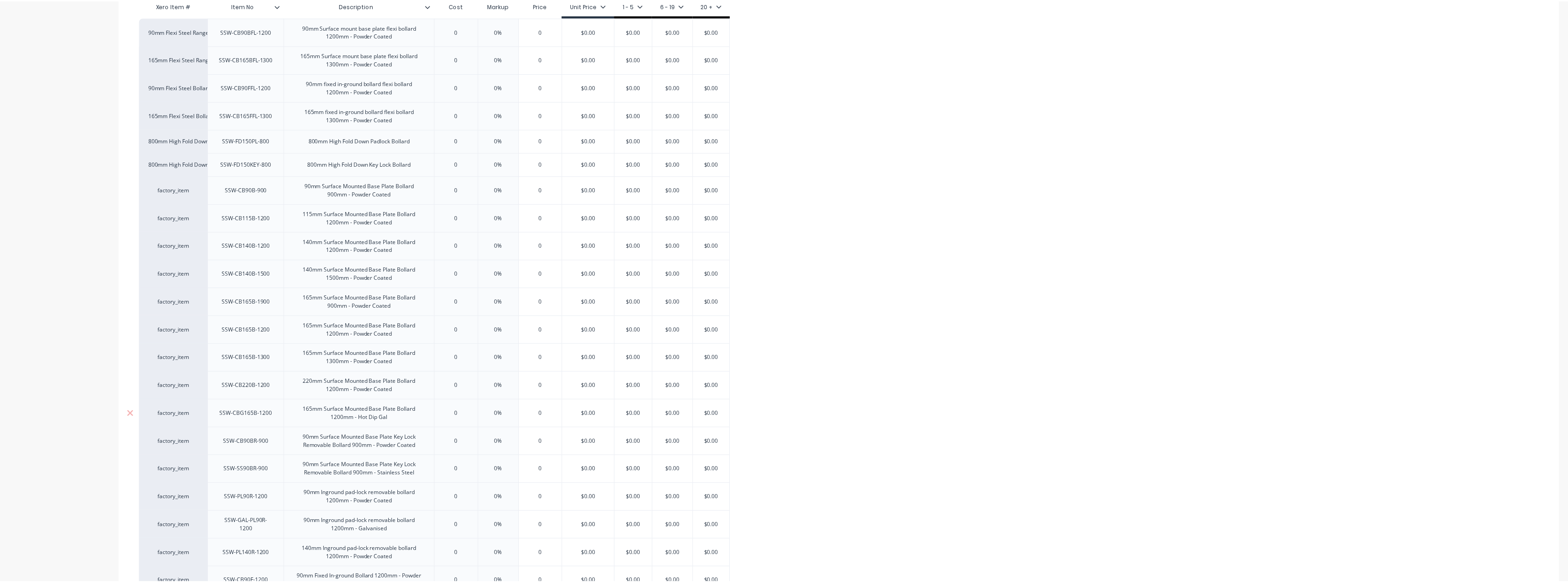
scroll to position [229, 0]
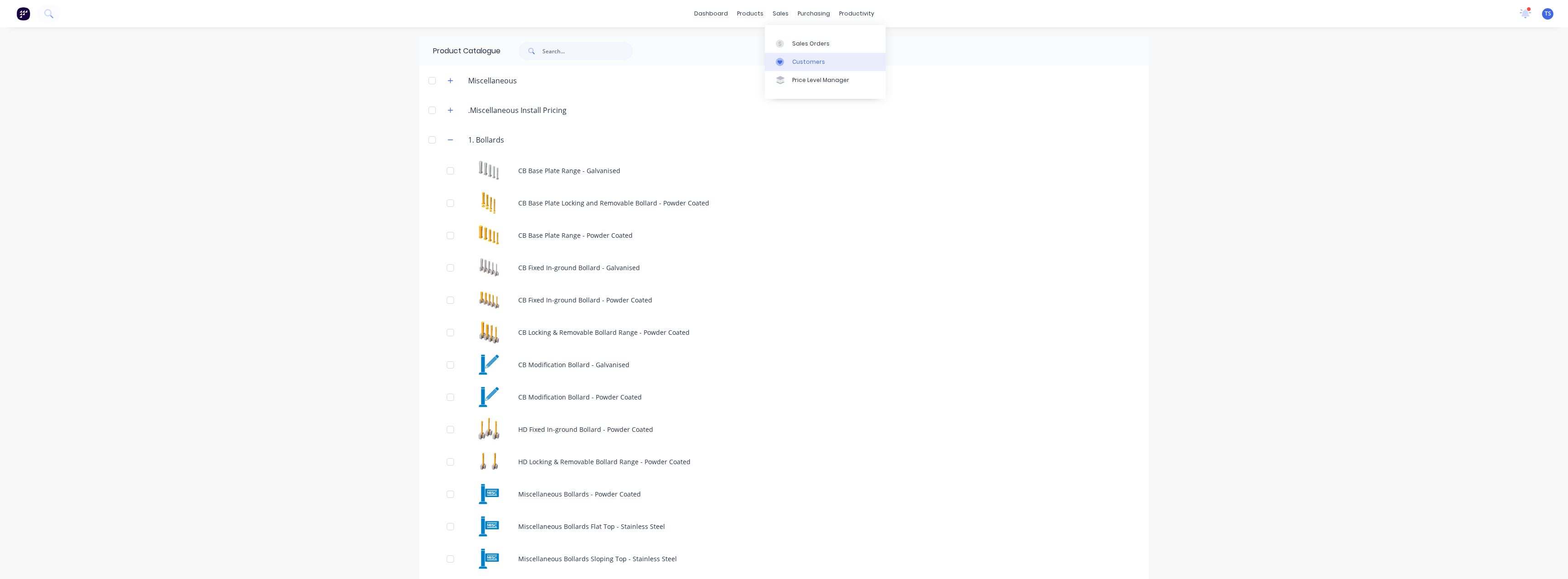
click at [791, 56] on link "Customers" at bounding box center [825, 62] width 121 height 18
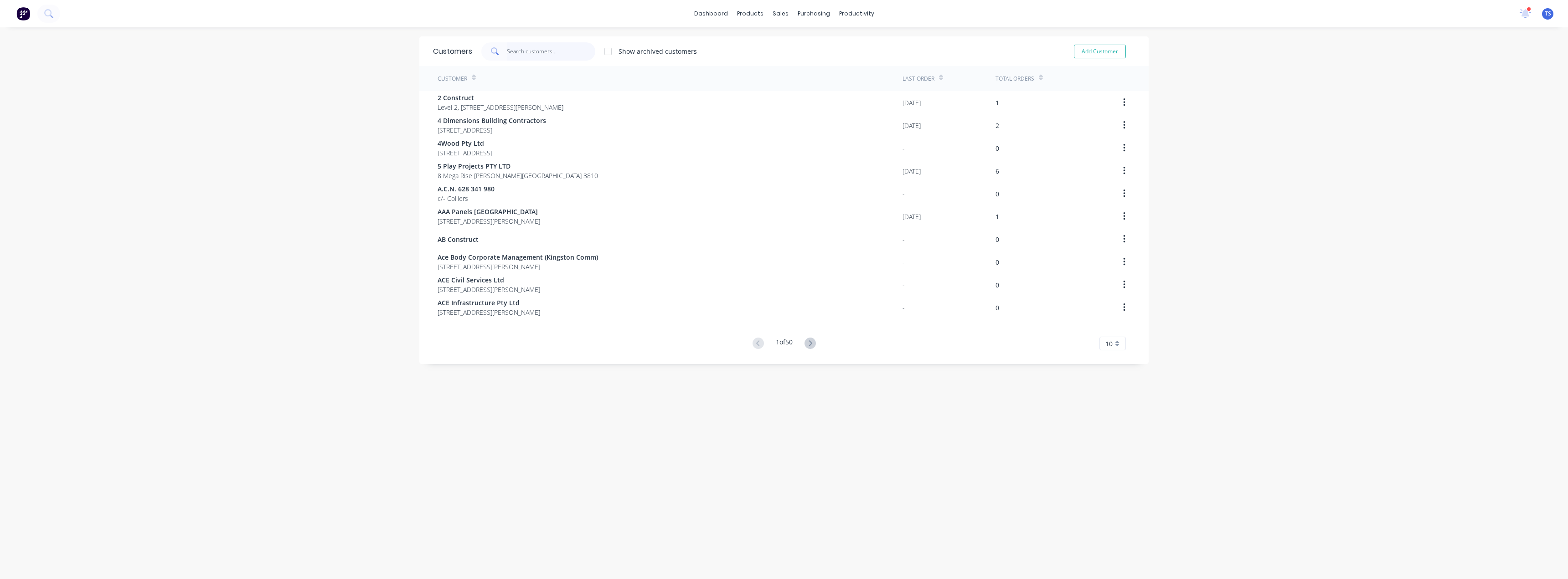
click at [552, 57] on input "text" at bounding box center [551, 51] width 89 height 18
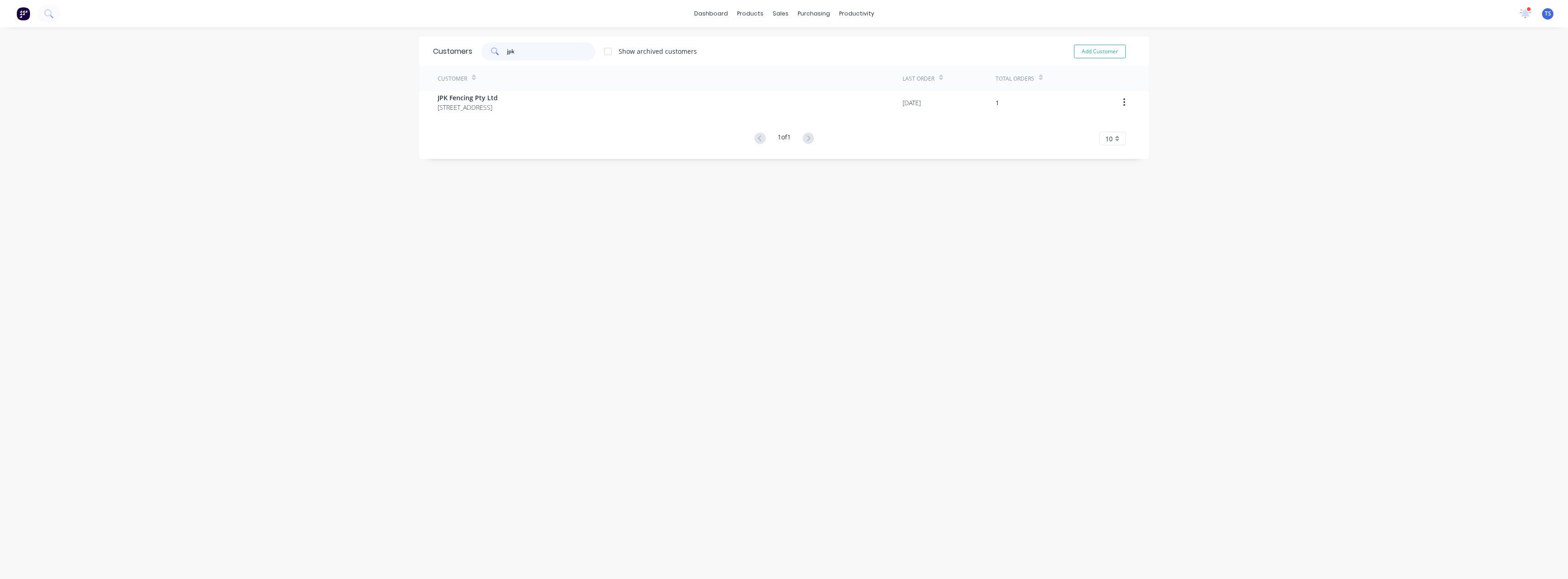
type input "jpk"
click at [489, 86] on div "Customer" at bounding box center [670, 78] width 465 height 25
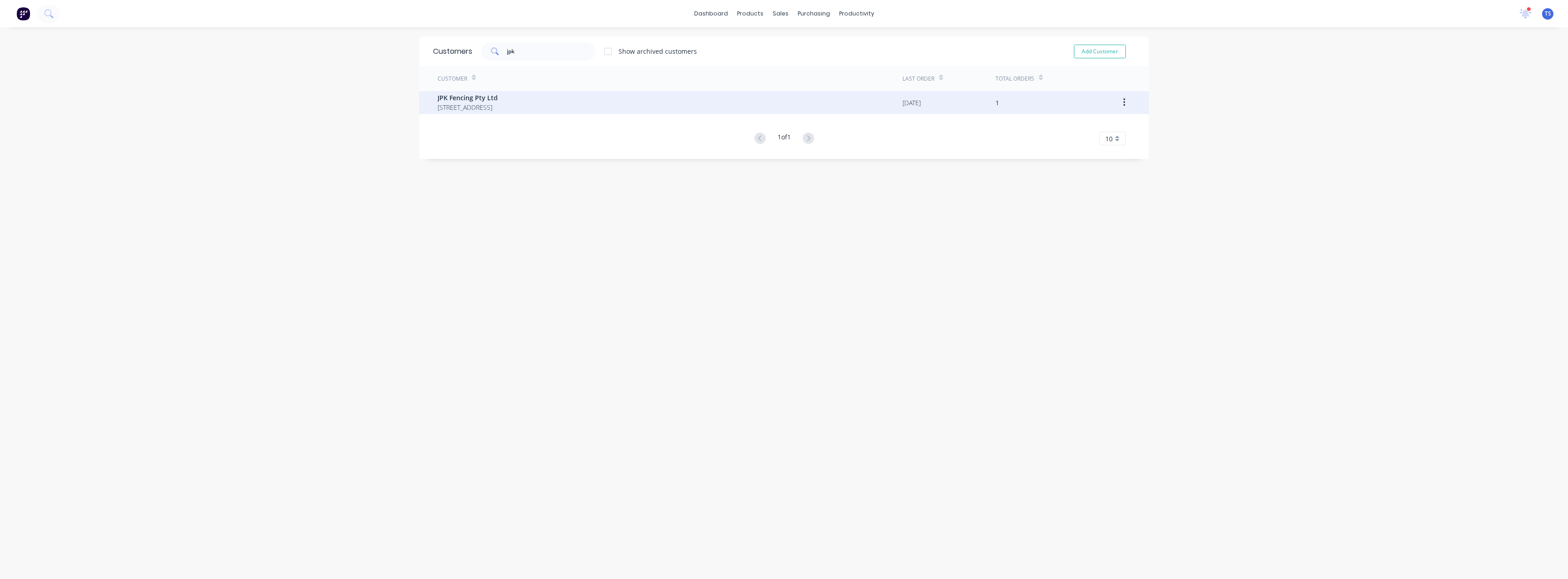
click at [486, 98] on span "JPK Fencing Pty Ltd" at bounding box center [468, 98] width 60 height 9
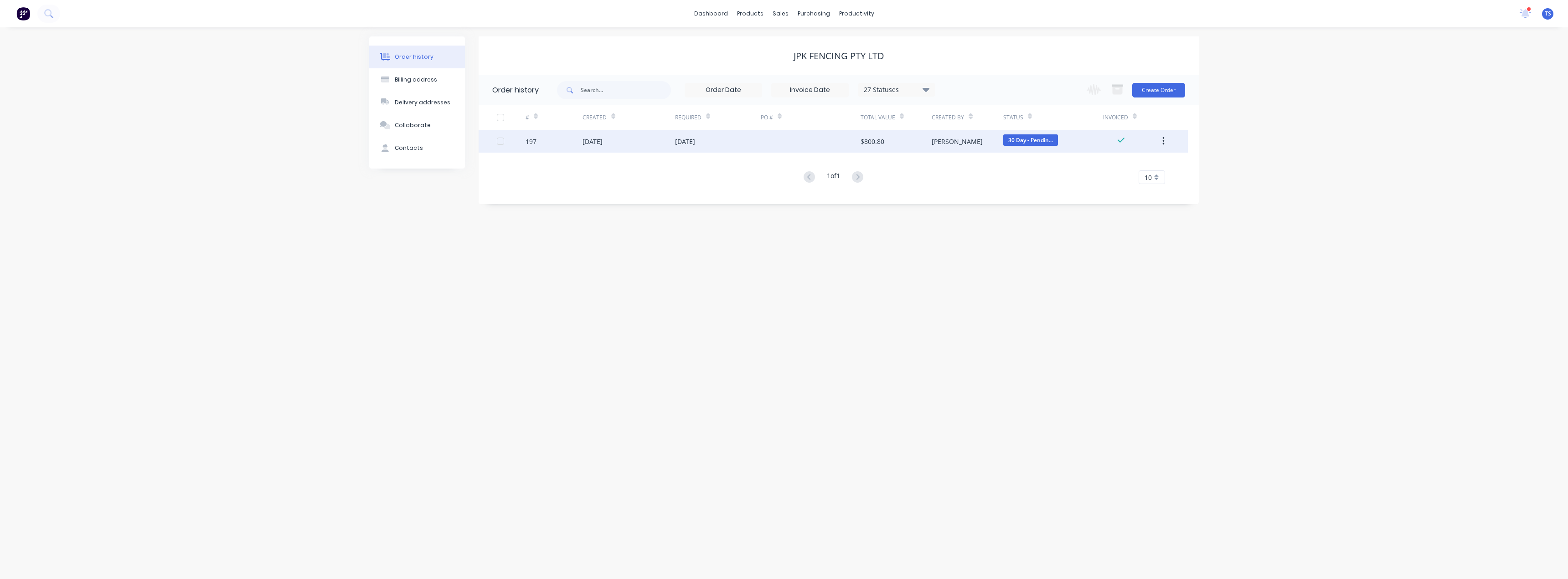
click at [689, 142] on div "[DATE]" at bounding box center [685, 141] width 20 height 9
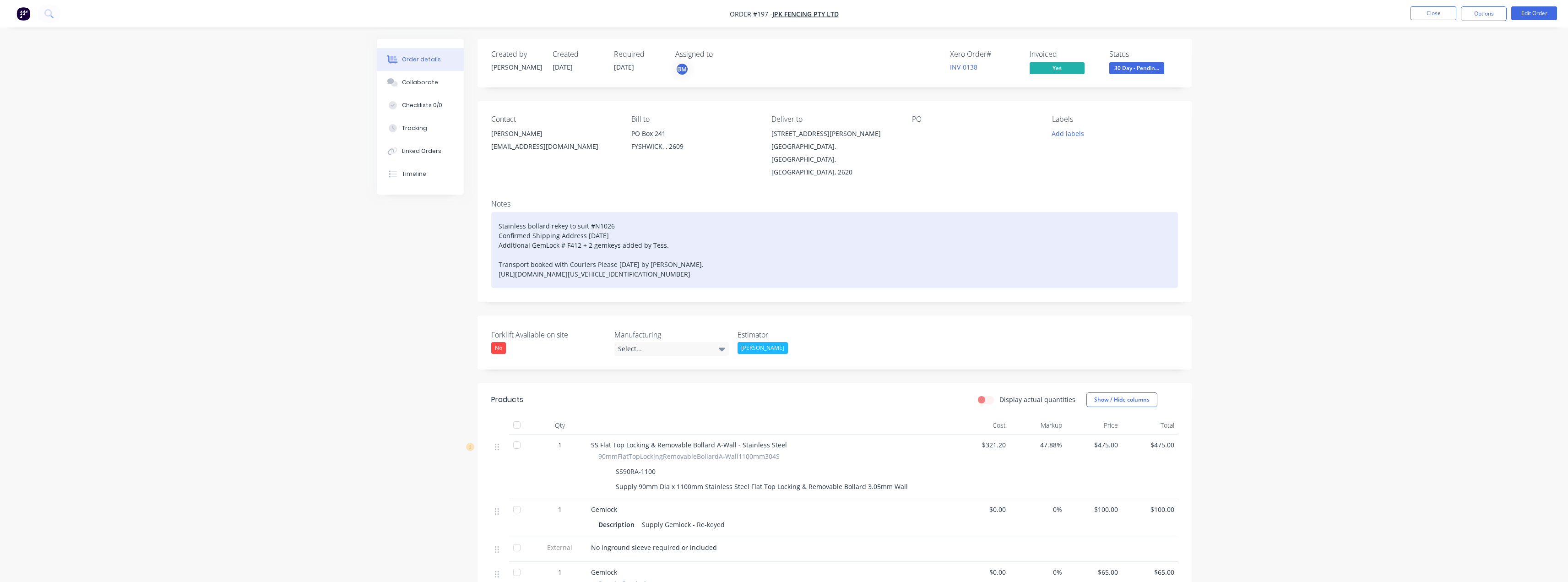
click at [668, 232] on div "Stainless bollard rekey to suit #N1026 Confirmed Shipping Address [DATE] Additi…" at bounding box center [834, 250] width 687 height 76
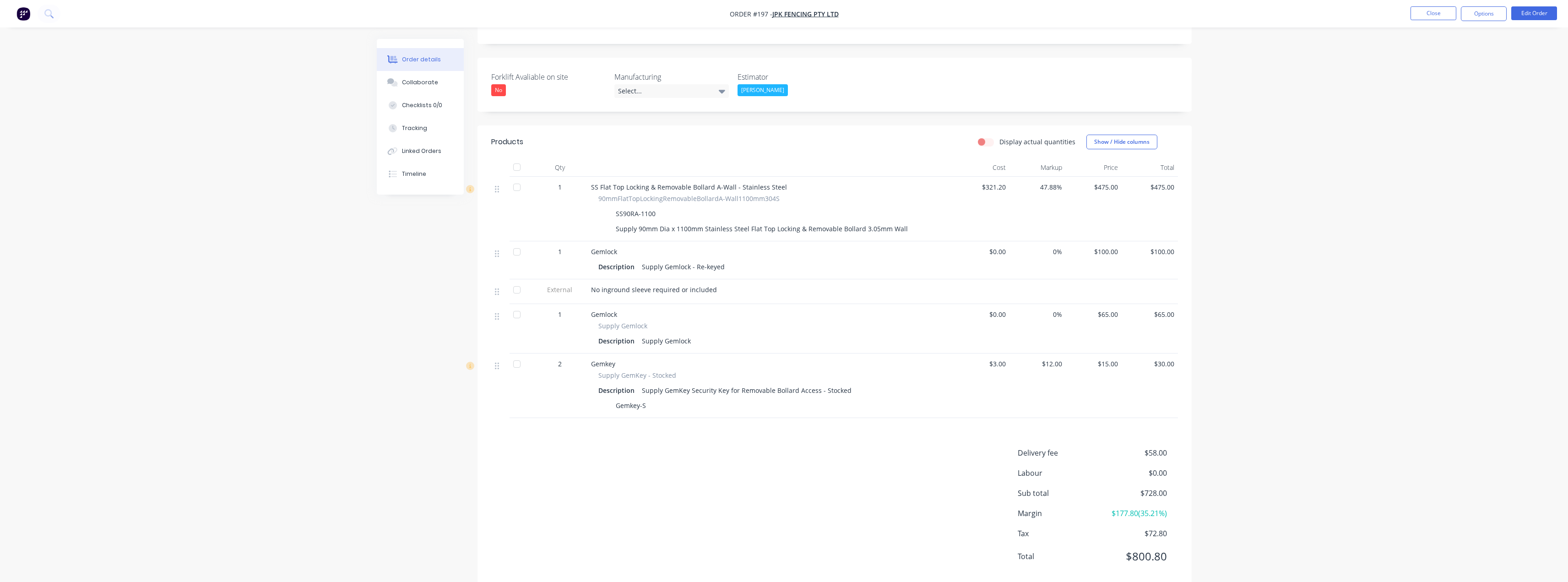
scroll to position [264, 0]
click at [408, 172] on div "Timeline" at bounding box center [414, 174] width 24 height 8
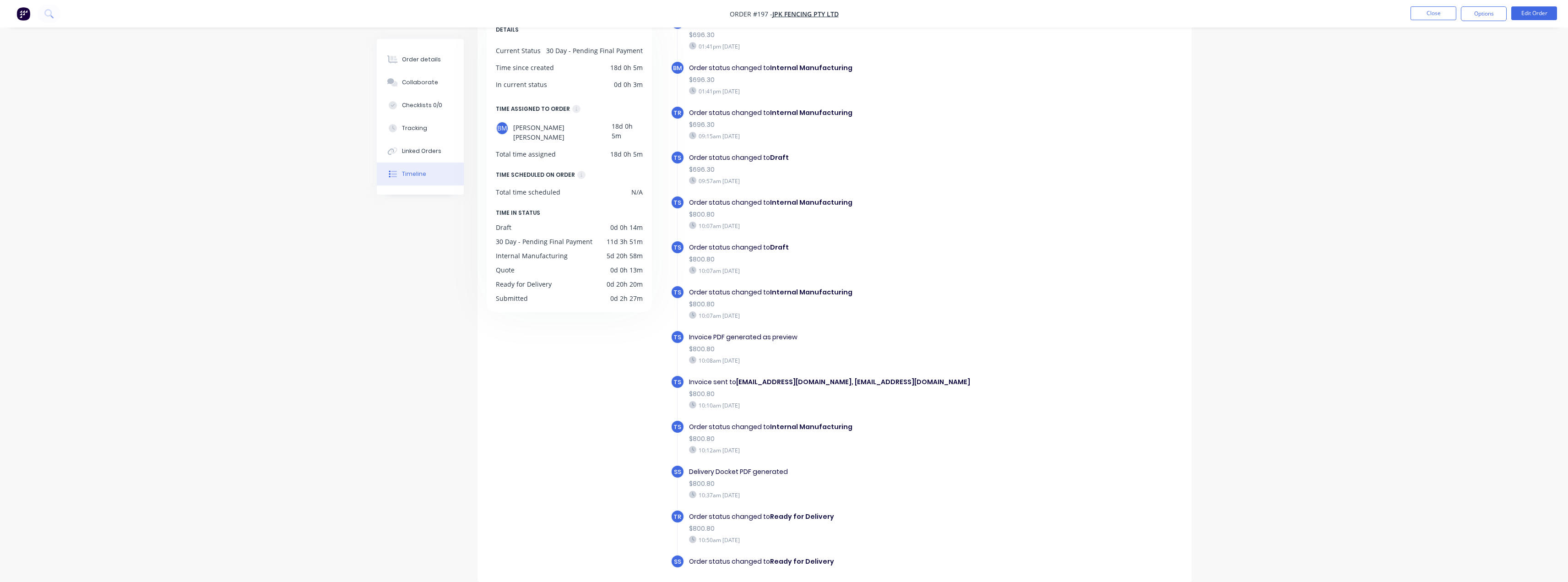
scroll to position [305, 0]
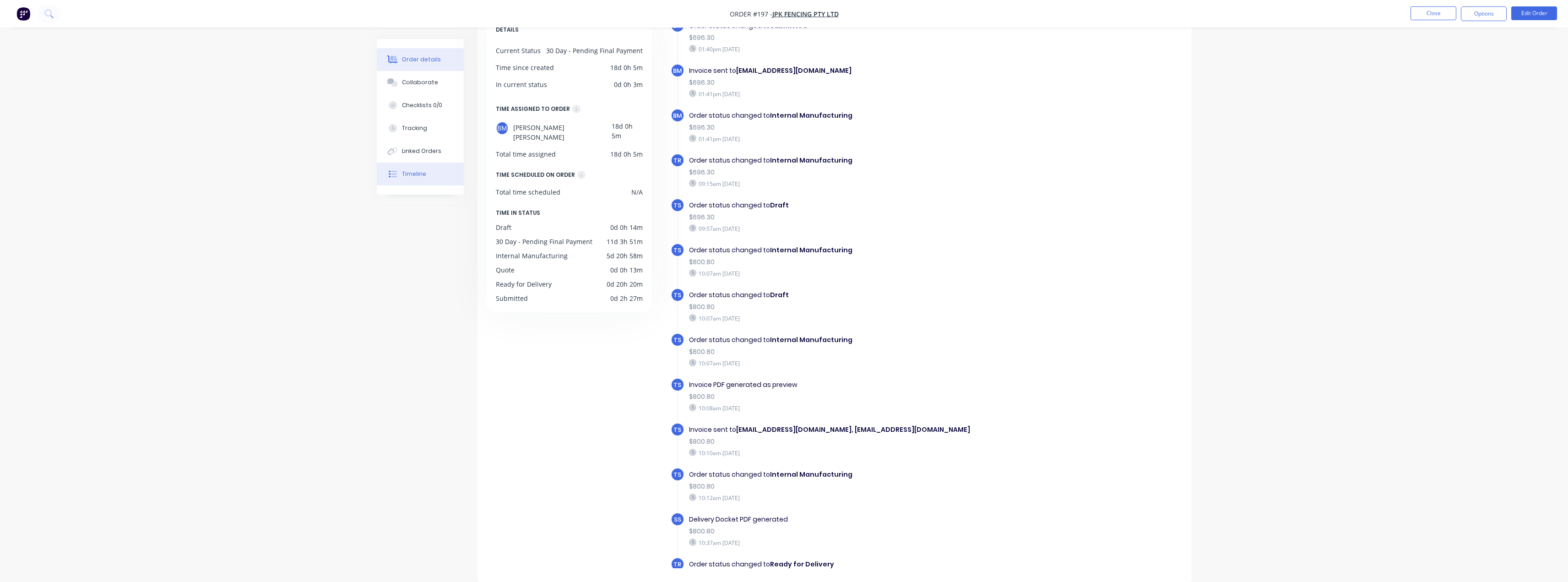
click at [417, 61] on div "Order details" at bounding box center [422, 59] width 39 height 8
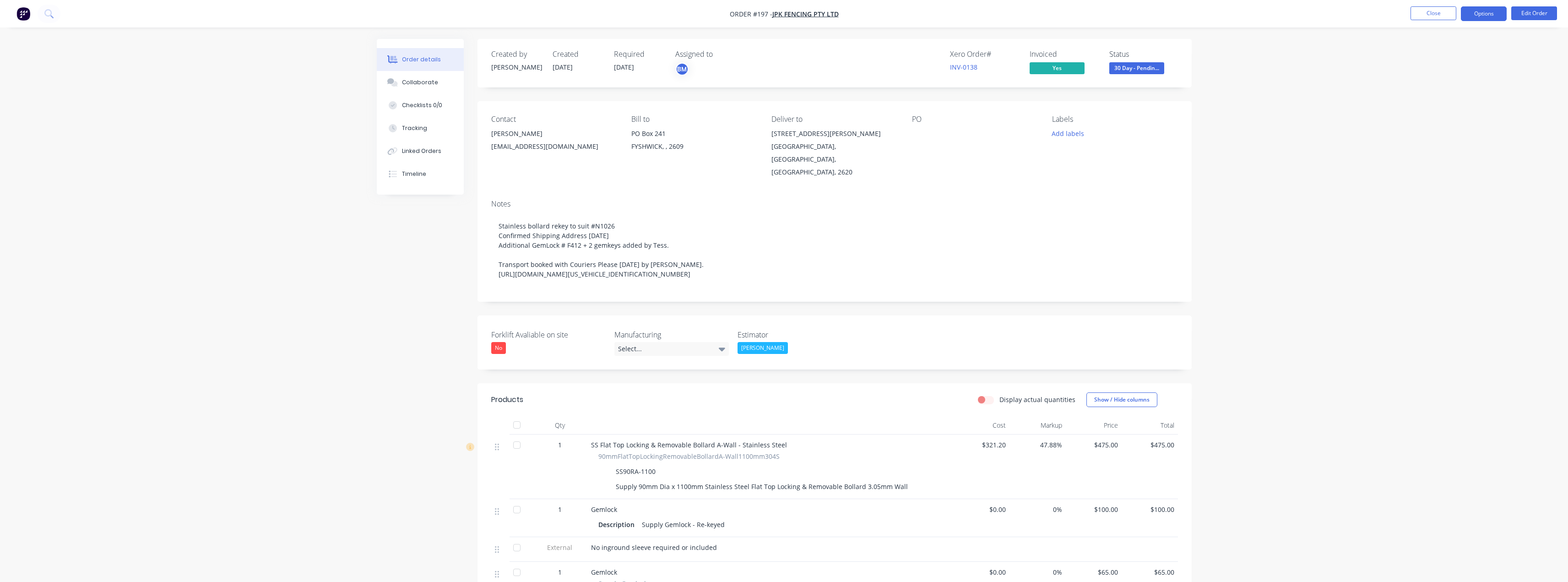
click at [1474, 13] on button "Options" at bounding box center [1484, 14] width 46 height 15
click at [1422, 129] on div "Delivery Docket" at bounding box center [1456, 129] width 84 height 13
click at [1444, 77] on div "With pricing" at bounding box center [1456, 74] width 84 height 13
click at [849, 146] on div "[GEOGRAPHIC_DATA], [GEOGRAPHIC_DATA], [GEOGRAPHIC_DATA], 2620" at bounding box center [834, 159] width 126 height 38
drag, startPoint x: 571, startPoint y: 146, endPoint x: 492, endPoint y: 146, distance: 79.0
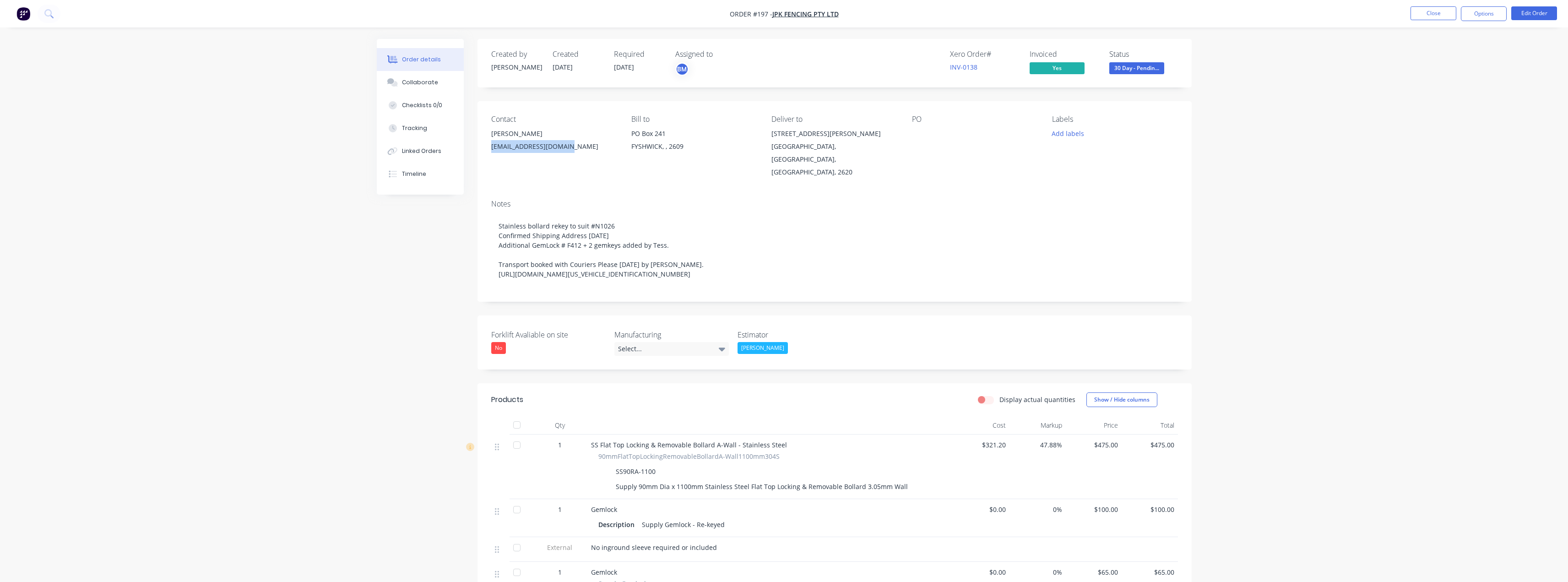
click at [492, 146] on div "[EMAIL_ADDRESS][DOMAIN_NAME]" at bounding box center [554, 146] width 126 height 13
copy div "[EMAIL_ADDRESS][DOMAIN_NAME]"
drag, startPoint x: 721, startPoint y: 13, endPoint x: 768, endPoint y: 15, distance: 47.0
click at [768, 15] on nav "Order #197 - JPK Fencing Pty Ltd Close Options Edit Order" at bounding box center [784, 13] width 1568 height 28
copy span "Order #197"
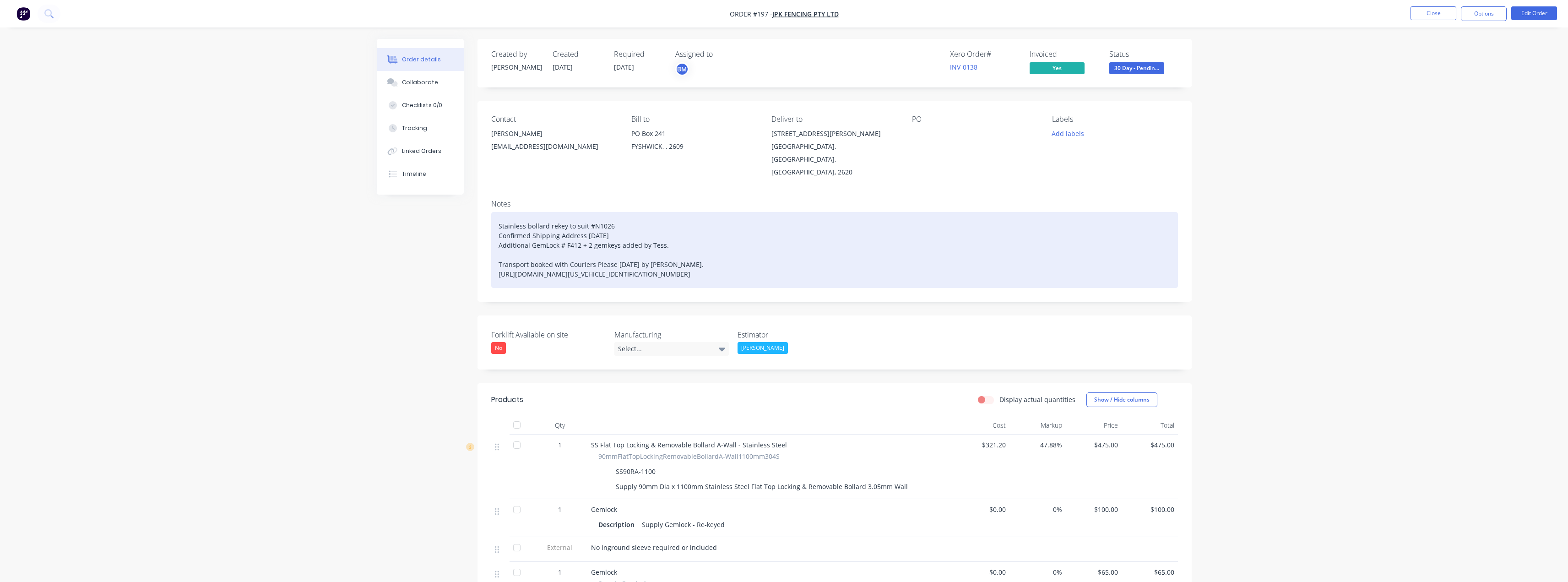
click at [756, 260] on div "Stainless bollard rekey to suit #N1026 Confirmed Shipping Address [DATE] Additi…" at bounding box center [834, 250] width 687 height 76
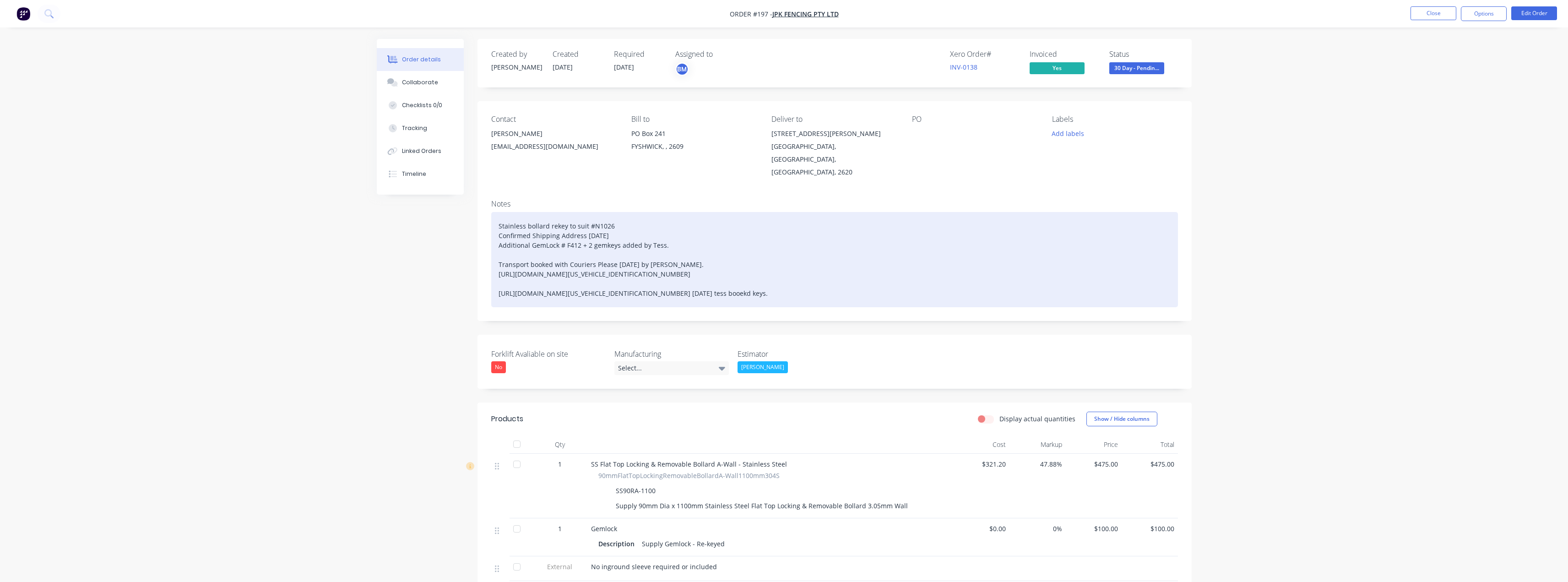
click at [829, 282] on div "Stainless bollard rekey to suit #N1026 Confirmed Shipping Address [DATE] Additi…" at bounding box center [834, 260] width 687 height 96
click at [828, 281] on div "Stainless bollard rekey to suit #N1026 Confirmed Shipping Address [DATE] Additi…" at bounding box center [834, 260] width 687 height 96
click at [836, 279] on div "Stainless bollard rekey to suit #N1026 Confirmed Shipping Address [DATE] Additi…" at bounding box center [834, 260] width 687 height 96
click at [861, 284] on div "Stainless bollard rekey to suit #N1026 Confirmed Shipping Address [DATE] Additi…" at bounding box center [834, 260] width 687 height 96
drag, startPoint x: 798, startPoint y: 281, endPoint x: 809, endPoint y: 282, distance: 11.0
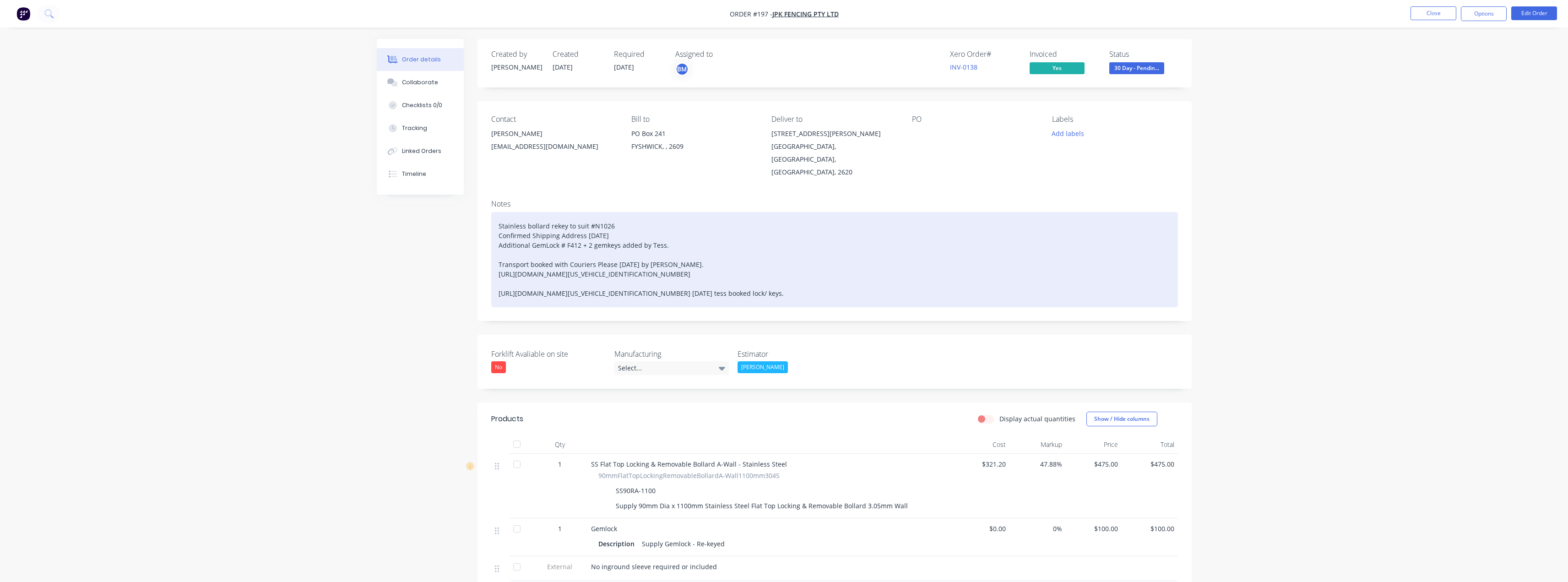
click at [801, 281] on div "Stainless bollard rekey to suit #N1026 Confirmed Shipping Address [DATE] Additi…" at bounding box center [834, 260] width 687 height 96
click at [905, 285] on div "Stainless bollard rekey to suit #N1026 Confirmed Shipping Address [DATE] Additi…" at bounding box center [834, 260] width 687 height 96
click at [664, 233] on div "Stainless bollard rekey to suit #N1026 Confirmed Shipping Address [DATE] Additi…" at bounding box center [834, 260] width 687 height 96
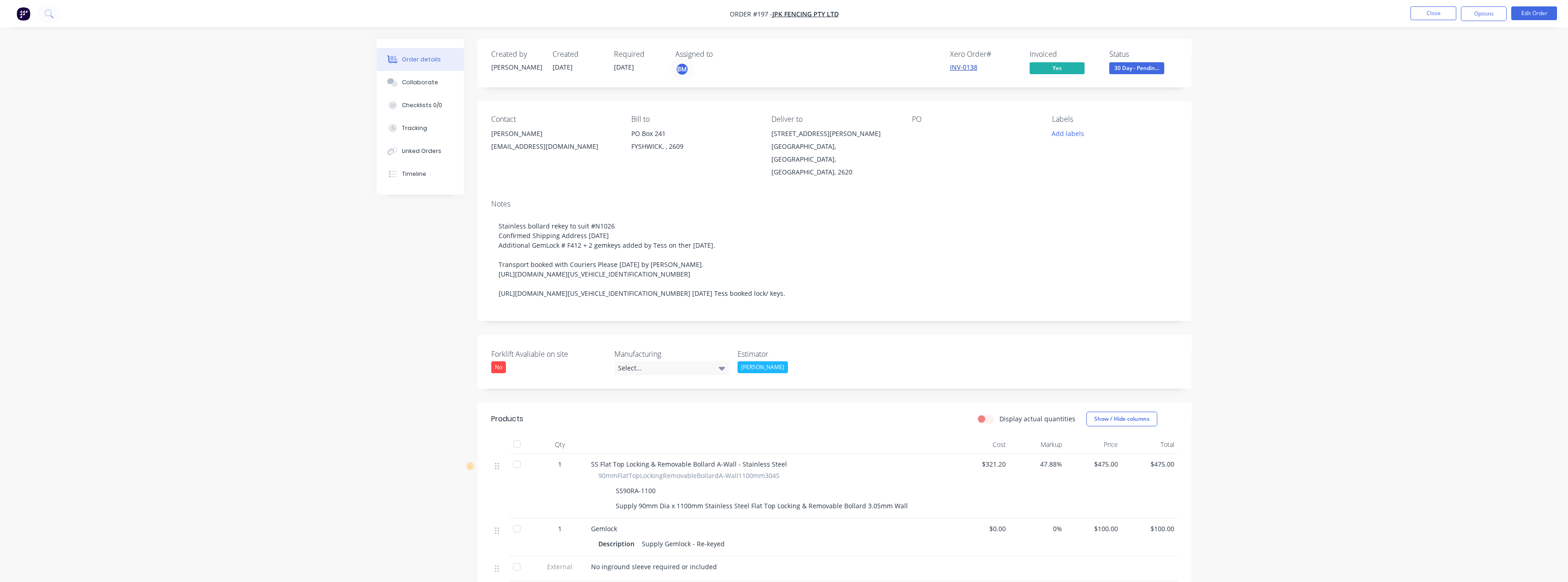
click at [969, 69] on link "INV-0138" at bounding box center [964, 67] width 28 height 9
click at [1427, 12] on button "Close" at bounding box center [1434, 13] width 46 height 13
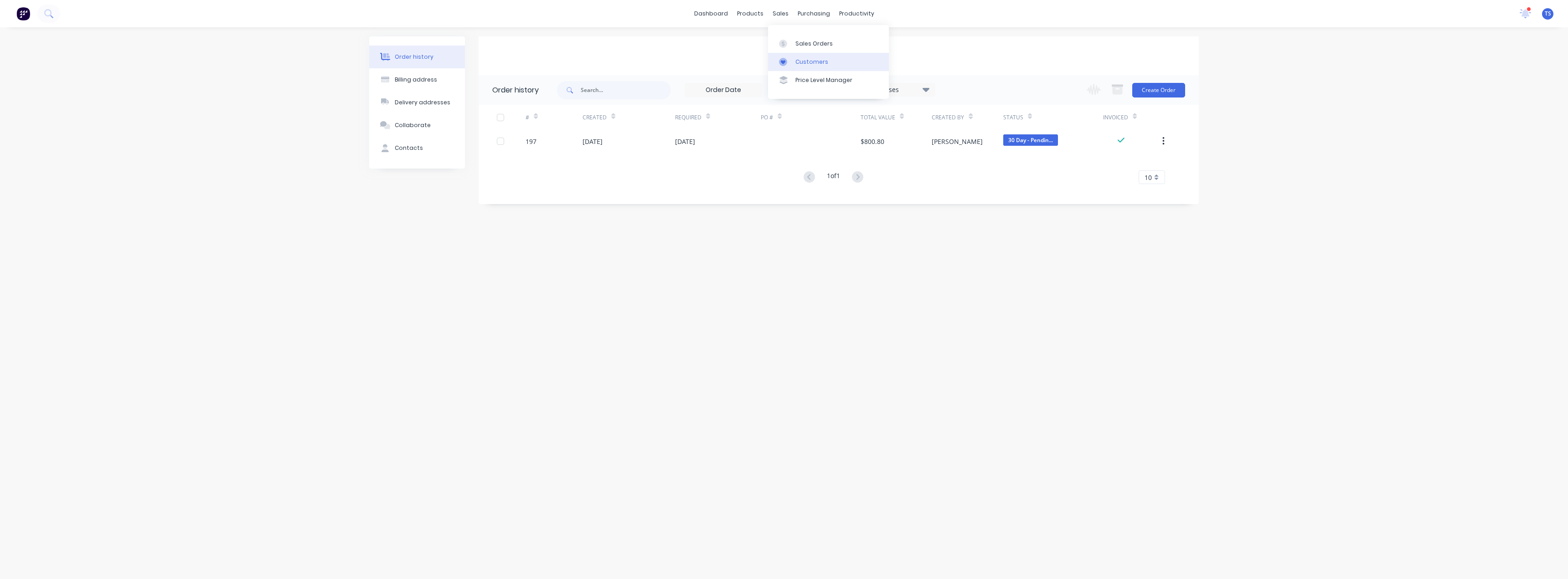
click at [793, 61] on link "Customers" at bounding box center [828, 62] width 121 height 18
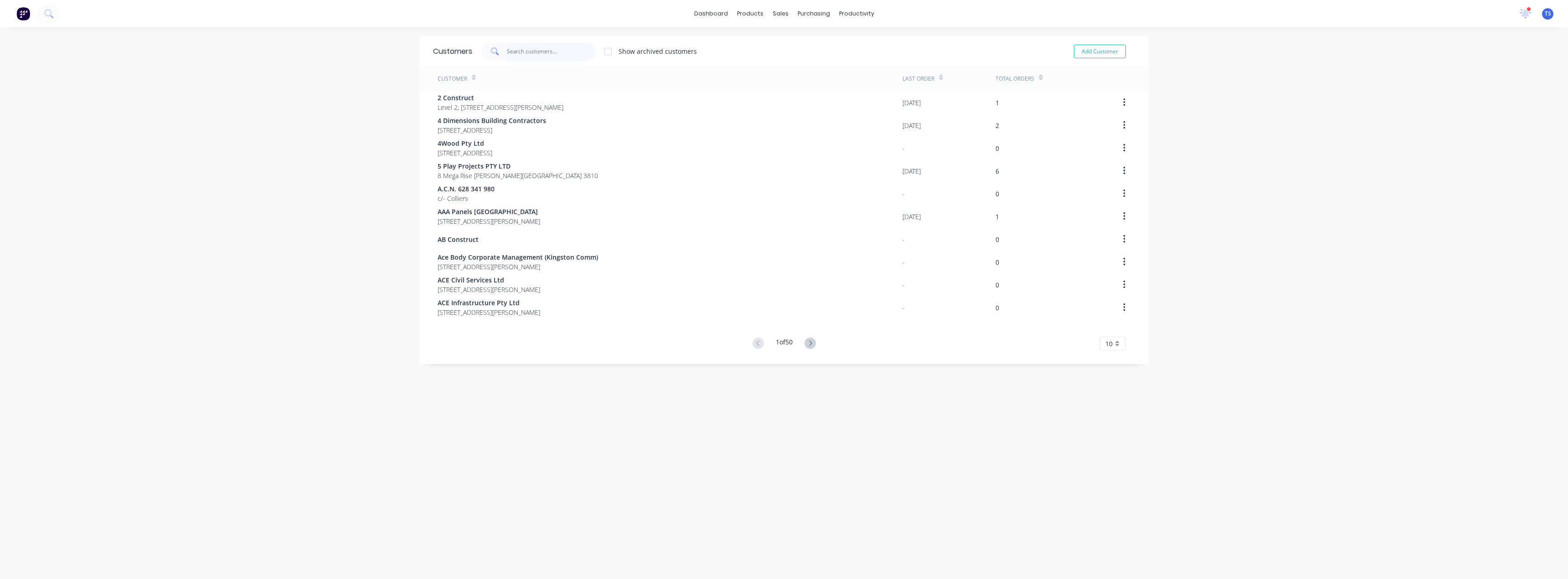
click at [560, 51] on input "text" at bounding box center [551, 51] width 89 height 18
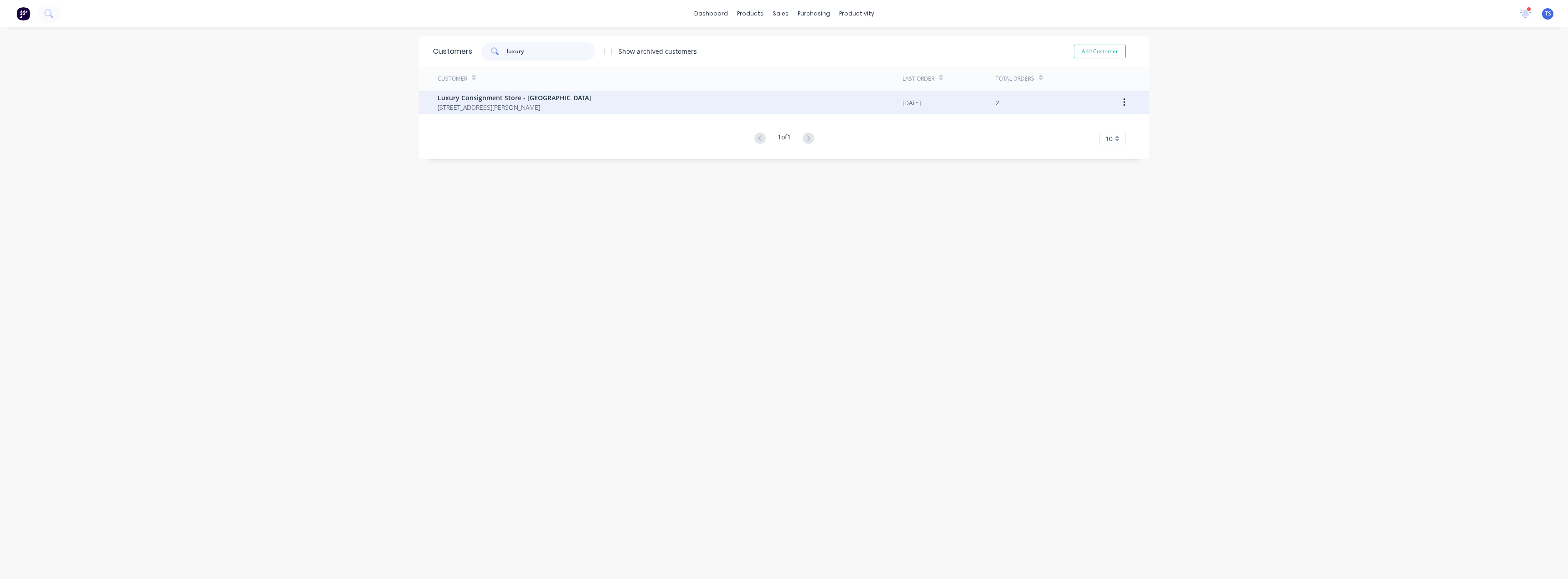
type input "luxury"
click at [526, 103] on span "[STREET_ADDRESS][PERSON_NAME]" at bounding box center [514, 107] width 153 height 9
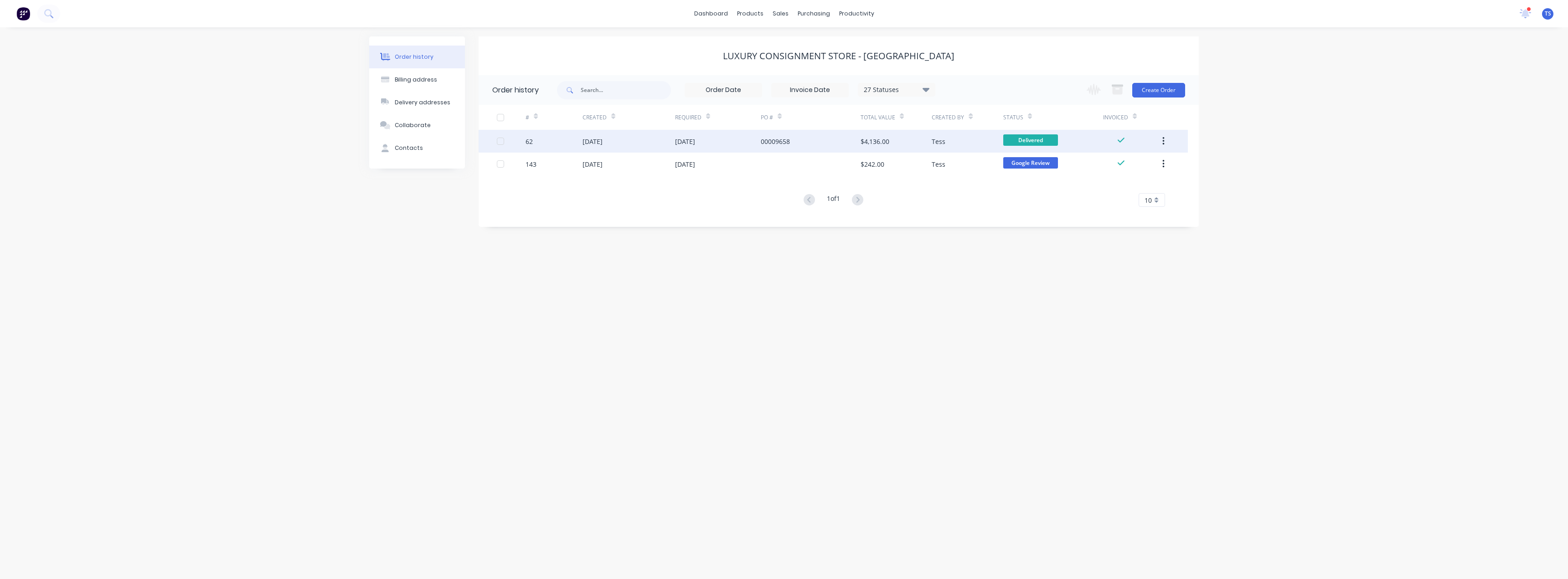
click at [708, 147] on div "[DATE]" at bounding box center [718, 141] width 86 height 23
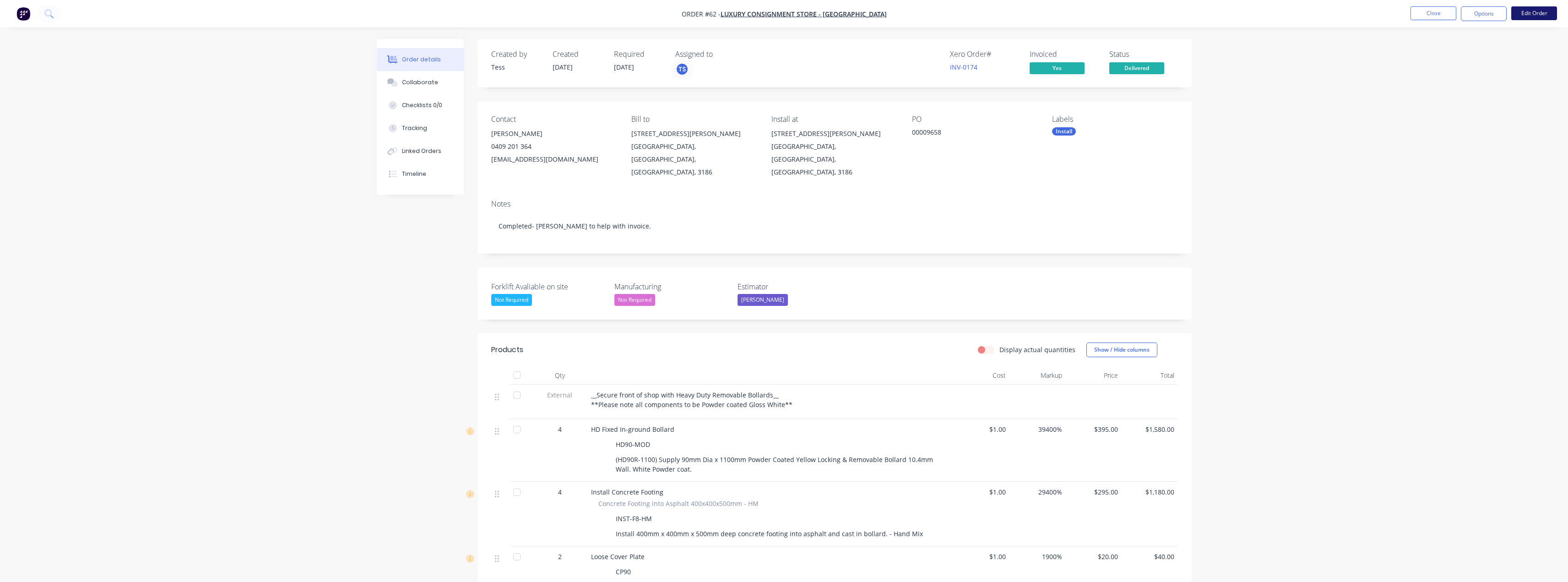
click at [1535, 12] on button "Edit Order" at bounding box center [1534, 13] width 46 height 13
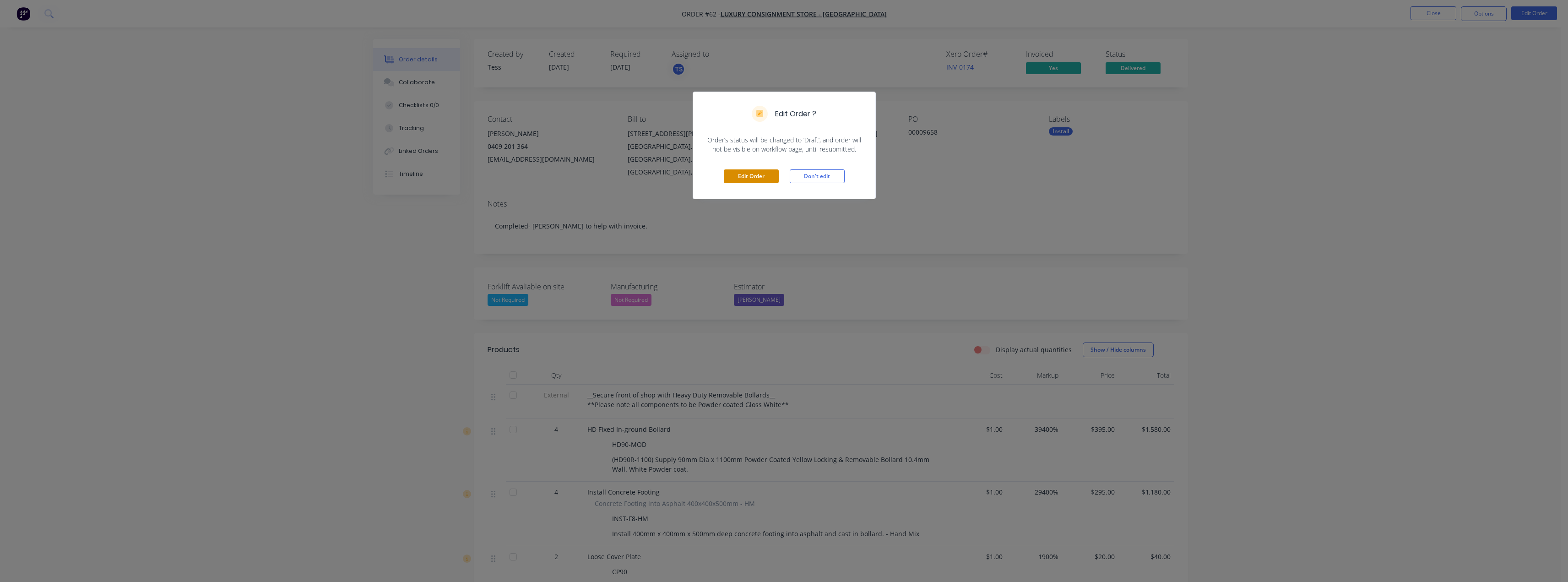
click at [739, 176] on button "Edit Order" at bounding box center [751, 176] width 55 height 13
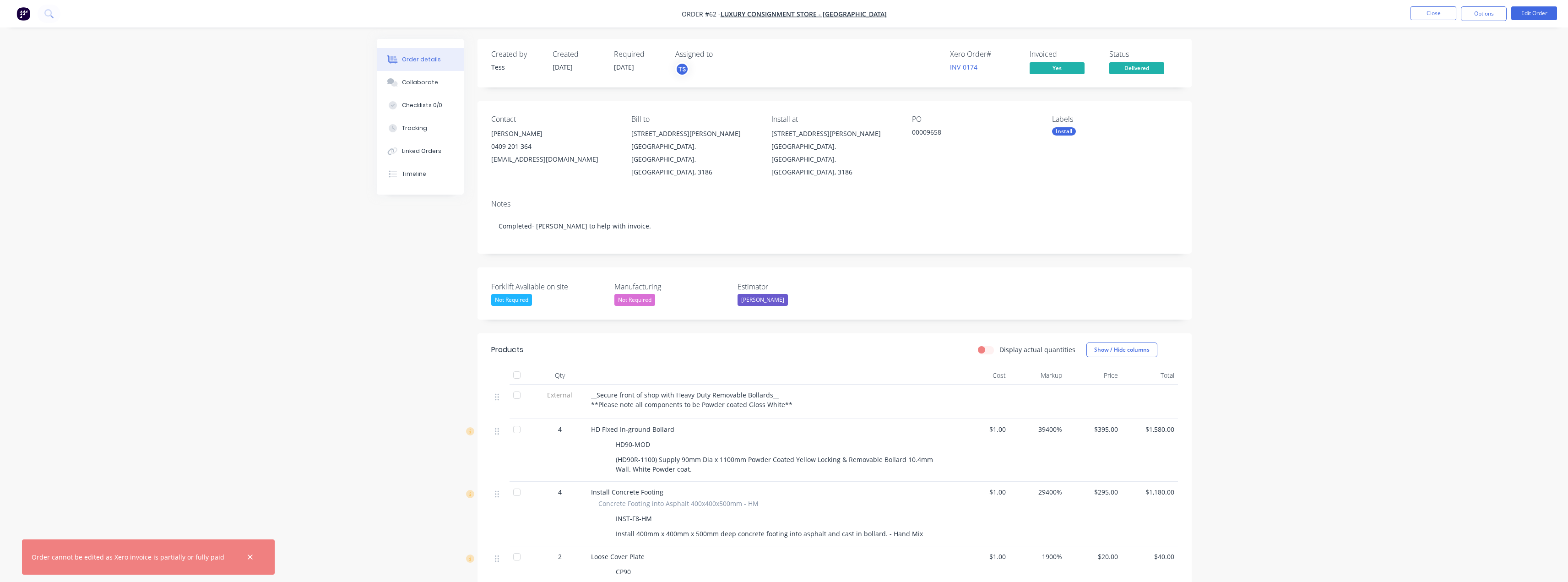
click at [731, 391] on span "__Secure front of shop with Heavy Duty Removable Bollards__ **Please note all c…" at bounding box center [692, 400] width 202 height 18
click at [788, 393] on div "__Secure front of shop with Heavy Duty Removable Bollards__ **Please note all c…" at bounding box center [771, 400] width 359 height 20
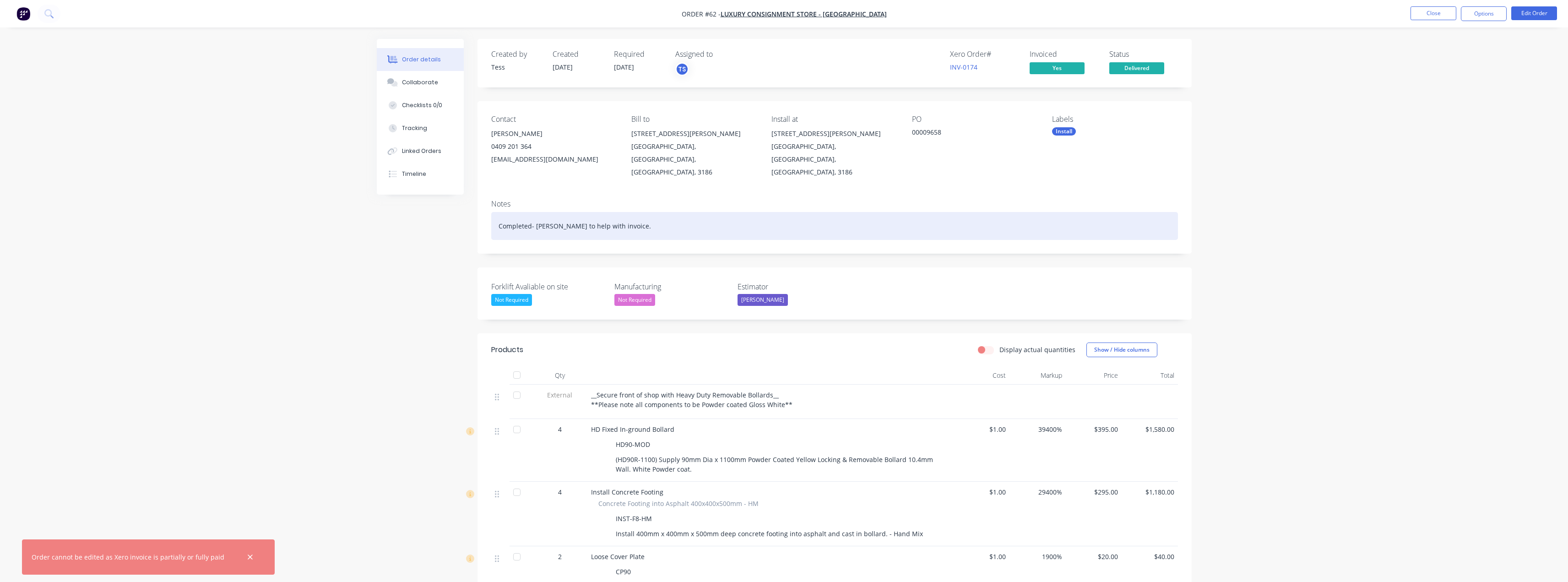
click at [615, 212] on div "Completed- [PERSON_NAME] to help with invoice." at bounding box center [834, 226] width 687 height 28
click at [653, 215] on div "Completed- [PERSON_NAME] to help with invoice. Key number 66103" at bounding box center [834, 226] width 687 height 28
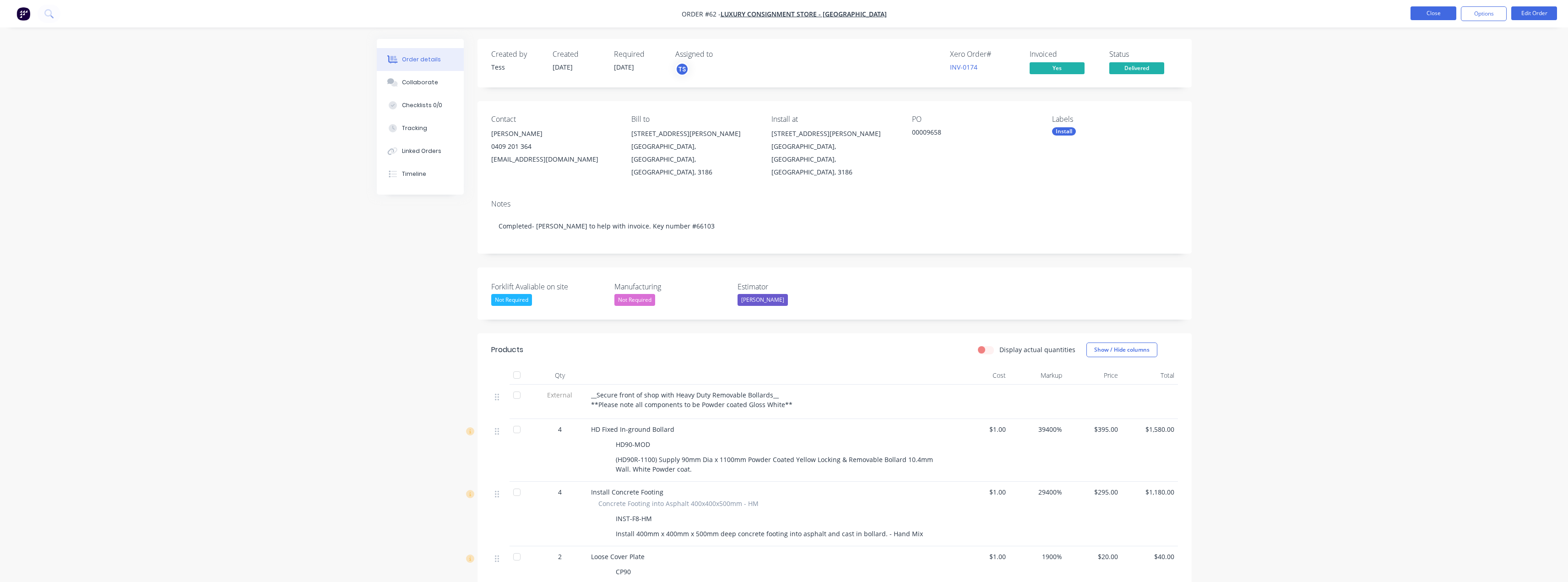
click at [1423, 13] on button "Close" at bounding box center [1434, 13] width 46 height 13
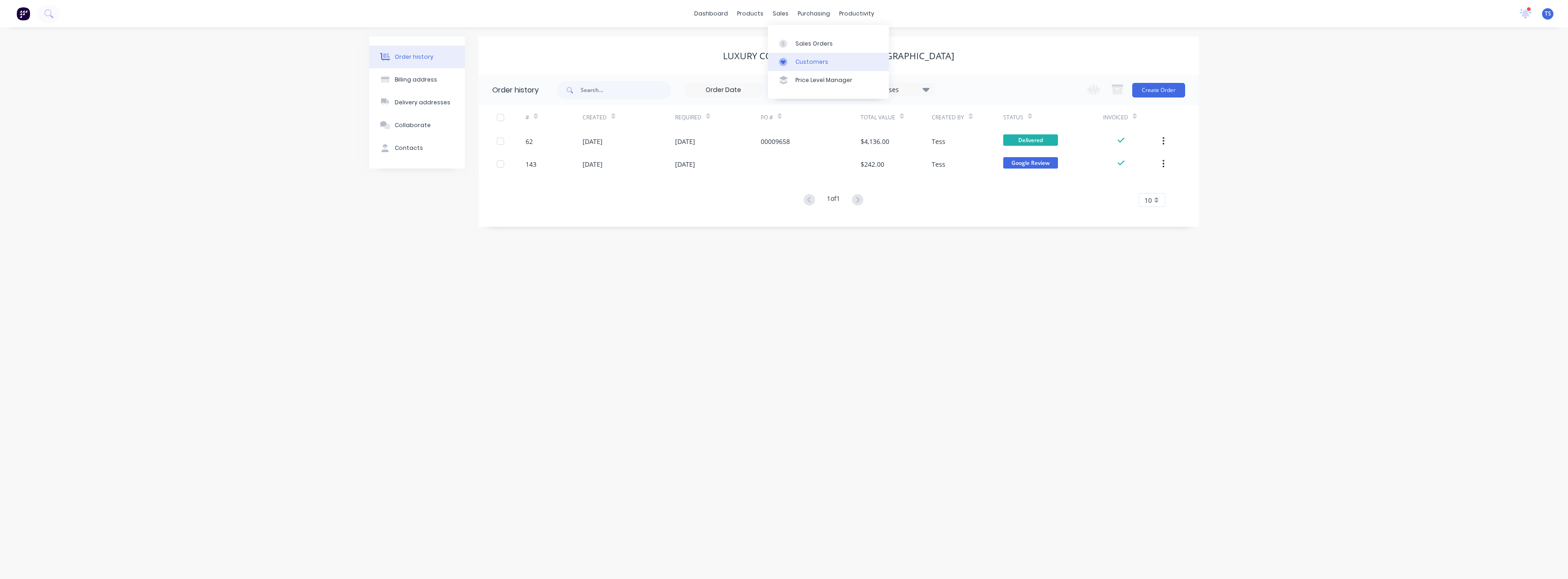
click at [799, 60] on div "Customers" at bounding box center [811, 62] width 33 height 8
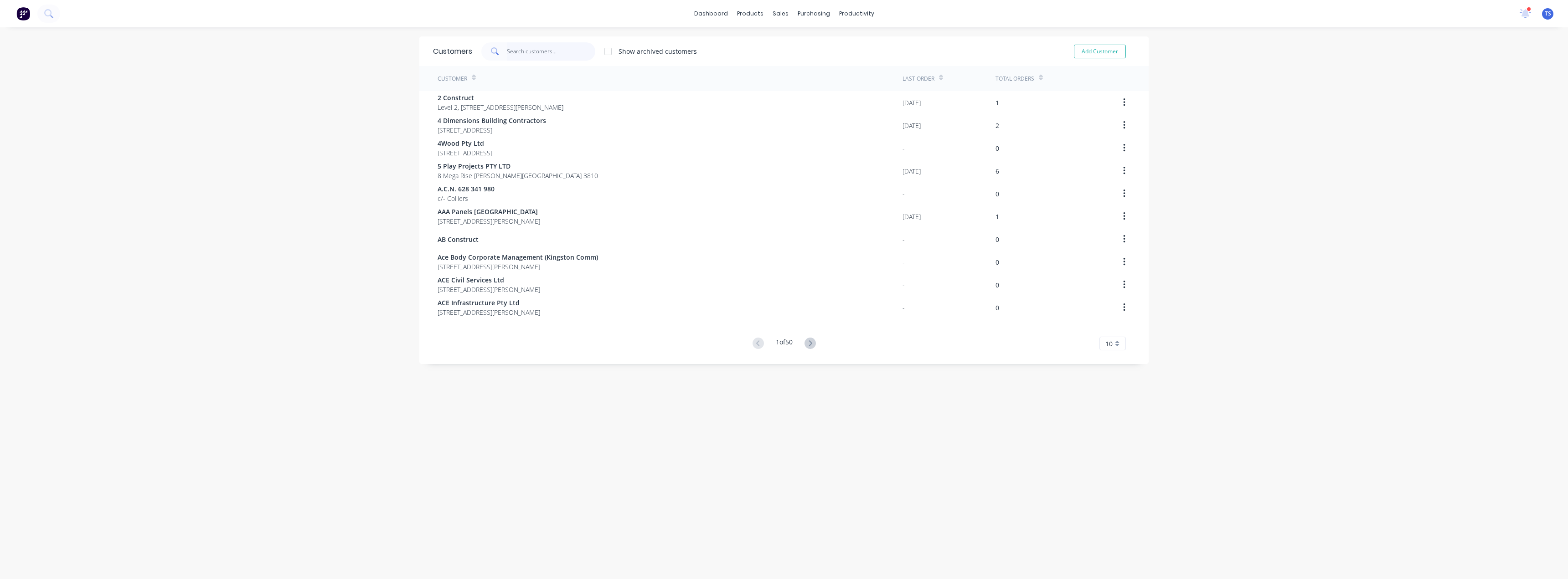
click at [572, 54] on input "text" at bounding box center [551, 51] width 89 height 18
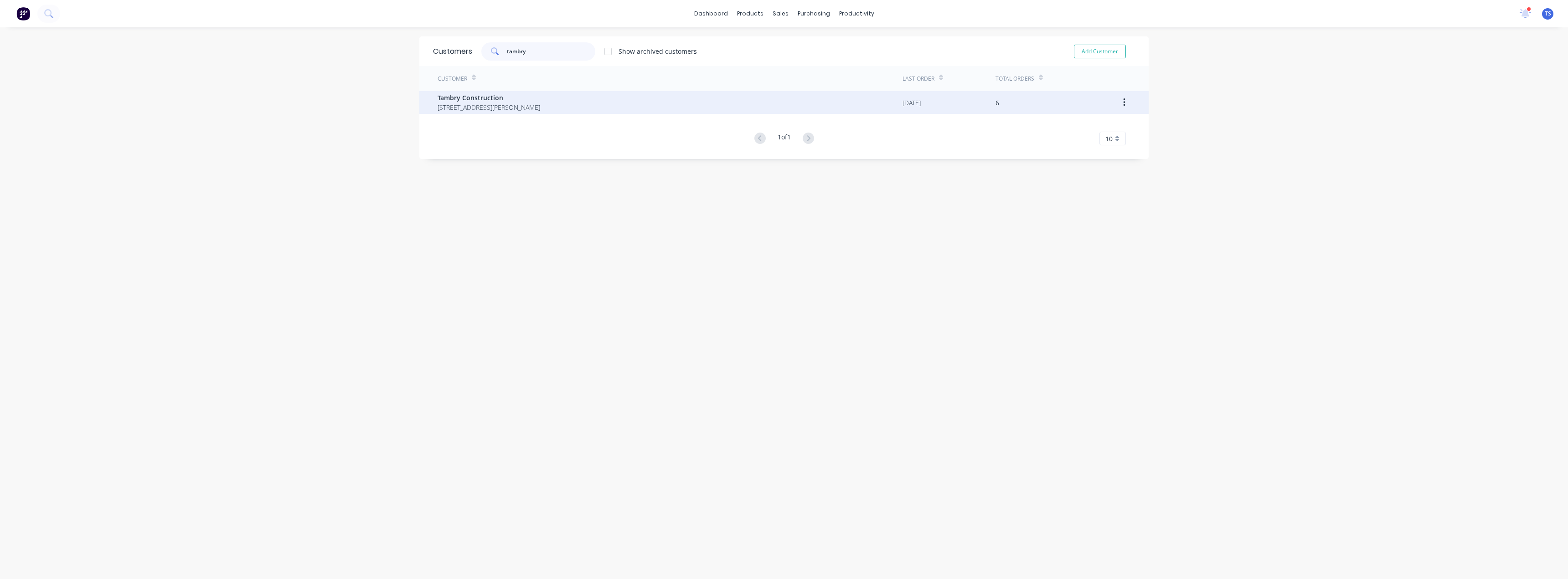
type input "tambry"
click at [448, 105] on span "[STREET_ADDRESS][PERSON_NAME]" at bounding box center [489, 107] width 102 height 9
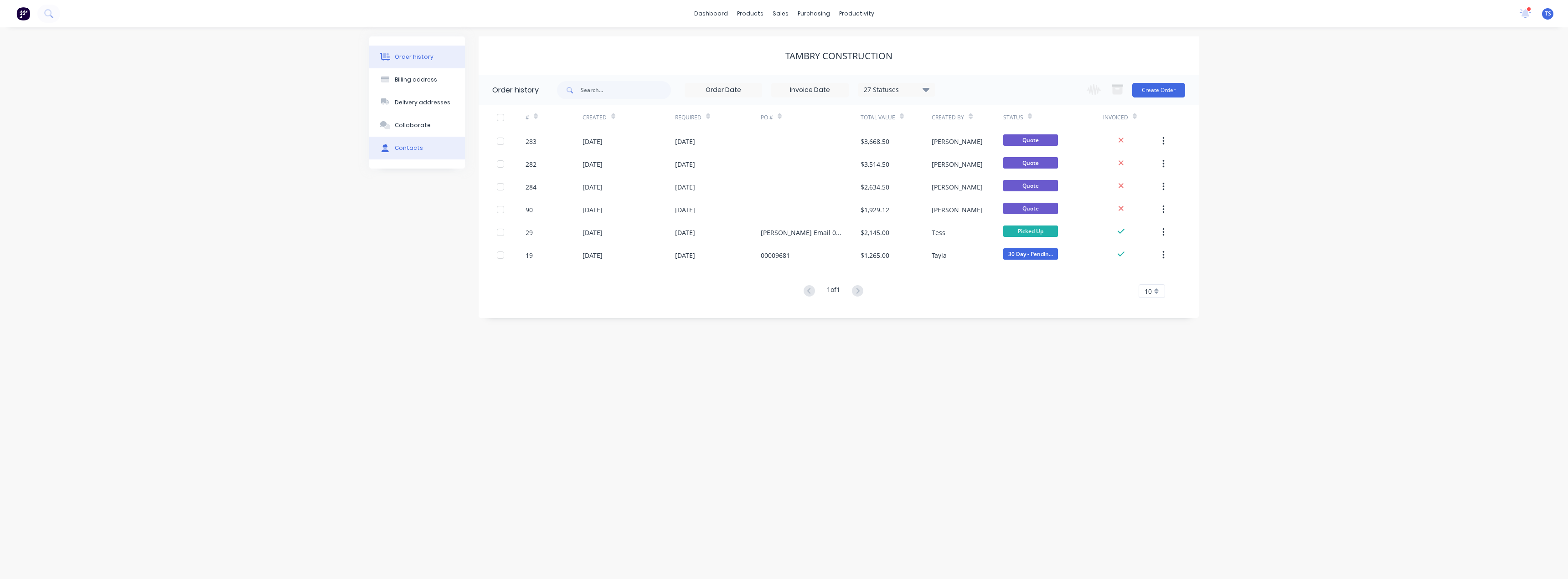
click at [410, 151] on div "Contacts" at bounding box center [409, 148] width 28 height 8
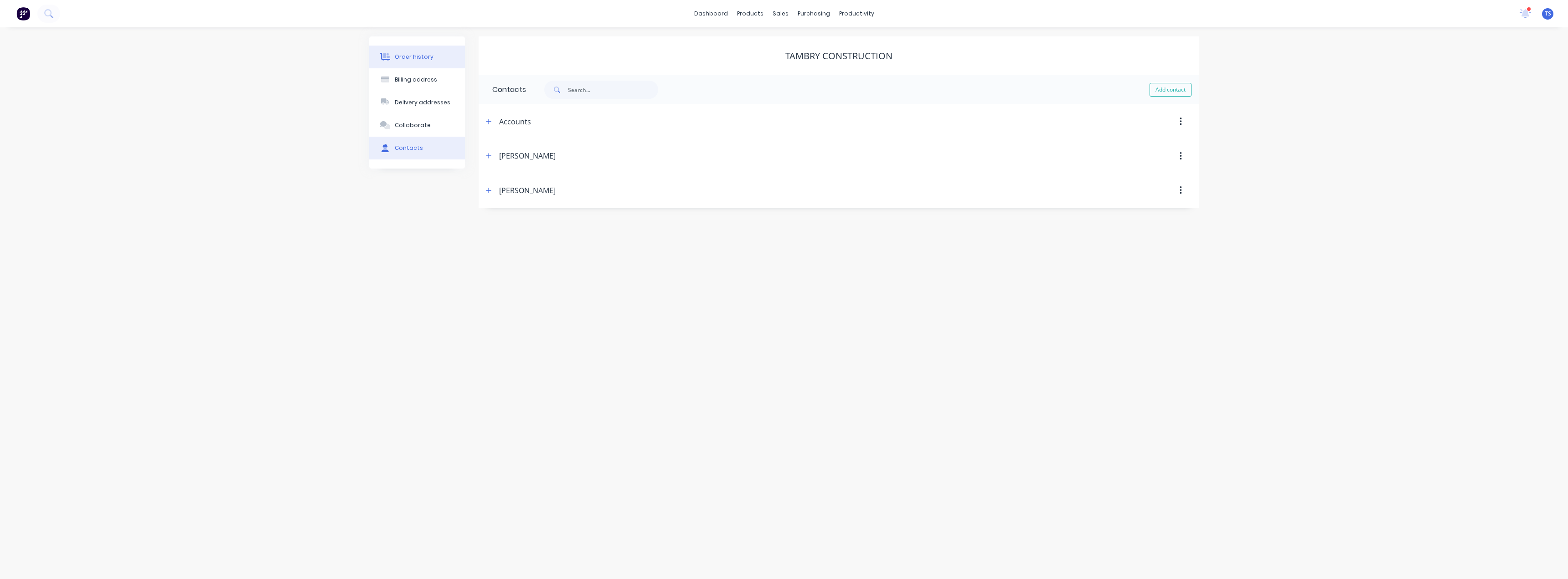
click at [408, 61] on button "Order history" at bounding box center [416, 57] width 96 height 23
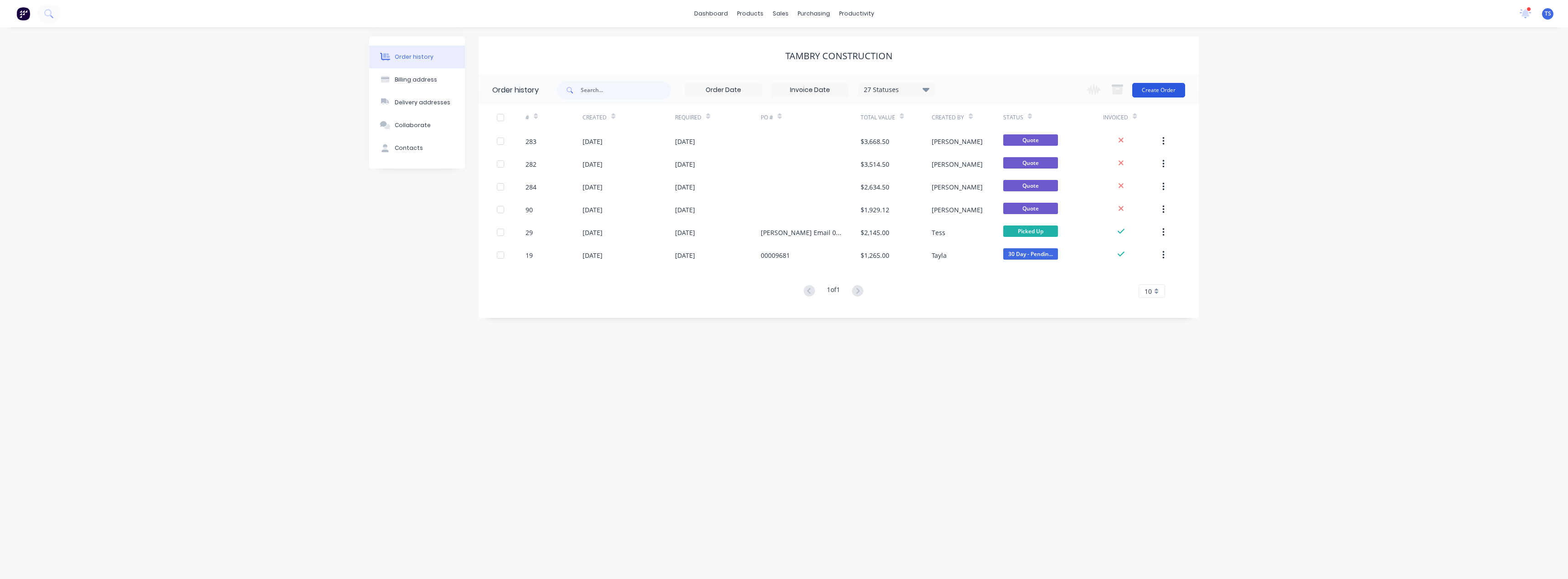
click at [1158, 92] on button "Create Order" at bounding box center [1158, 90] width 53 height 15
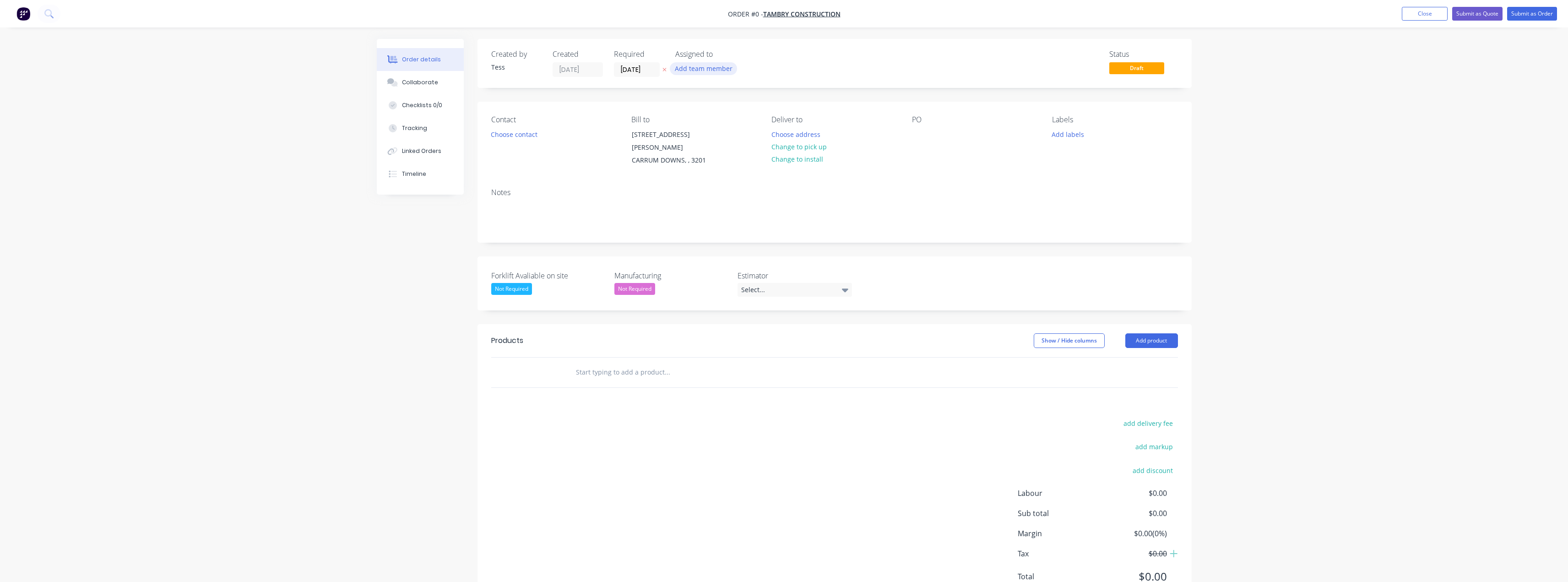
click at [711, 64] on button "Add team member" at bounding box center [703, 69] width 67 height 12
click at [713, 121] on div "[PERSON_NAME] (You)" at bounding box center [757, 120] width 108 height 9
click at [764, 56] on div "Order details Collaborate Checklists 0/0 Tracking Linked Orders Timeline Order …" at bounding box center [784, 330] width 833 height 583
click at [617, 365] on input "text" at bounding box center [667, 372] width 183 height 18
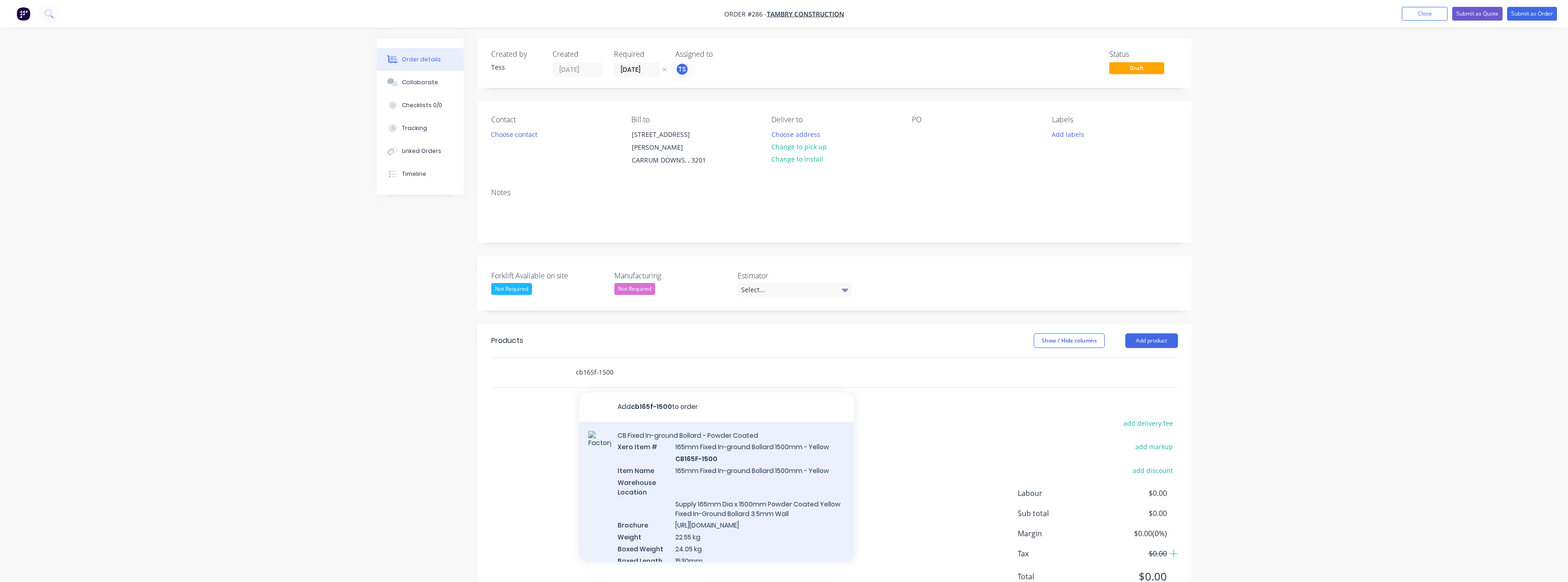
type input "cb165f-1500"
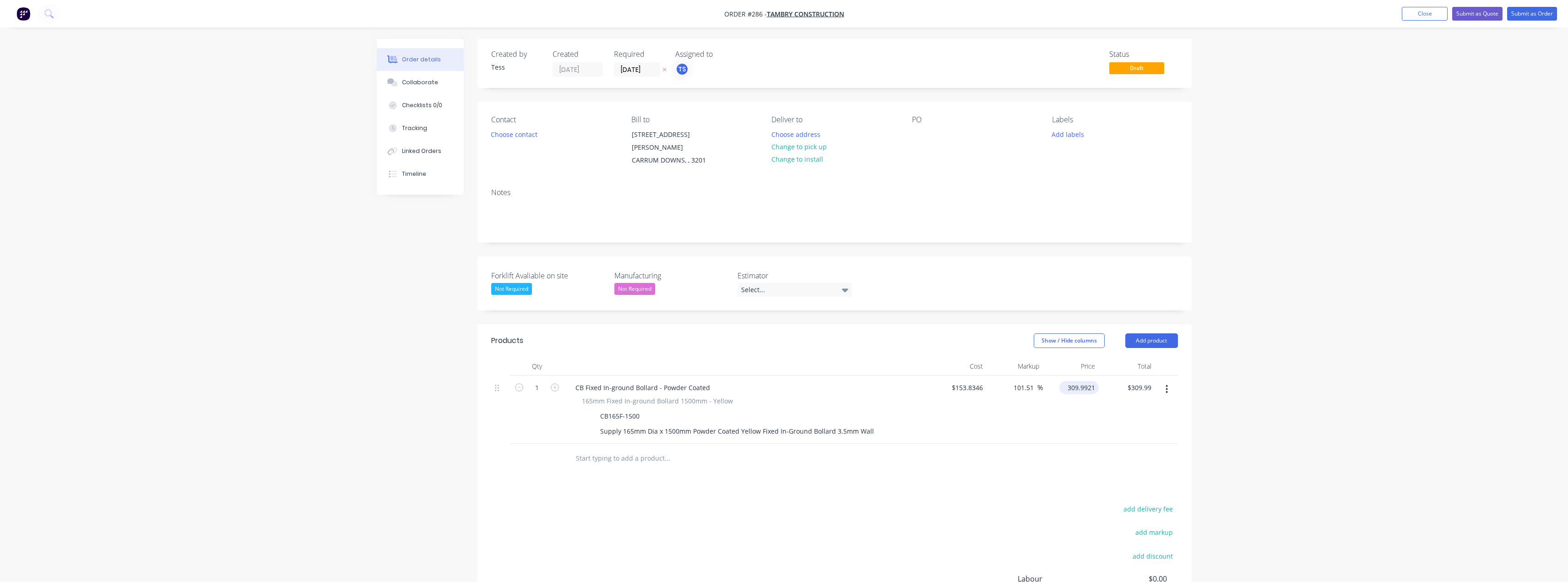
click at [1079, 381] on input "309.9921" at bounding box center [1081, 388] width 36 height 13
type input "295"
type input "91.76"
type input "$295.00"
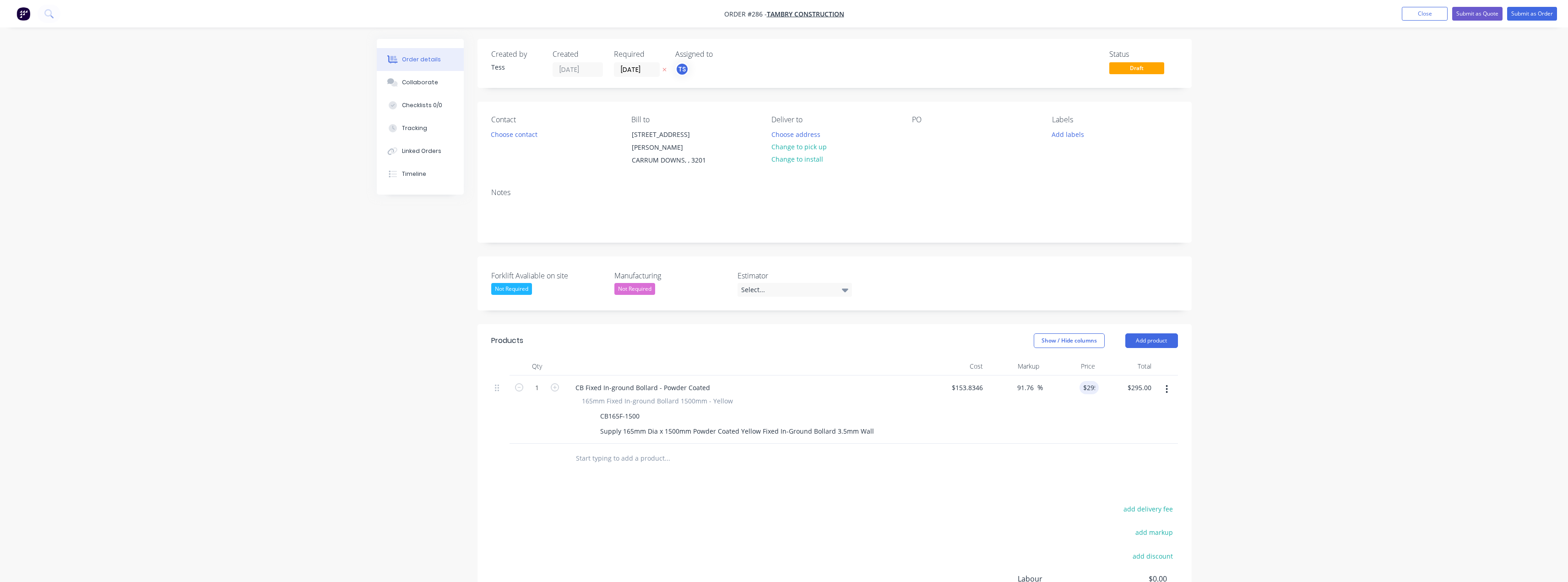
click at [1427, 272] on div "Order details Collaborate Checklists 0/0 Tracking Linked Orders Timeline Order …" at bounding box center [784, 353] width 1568 height 707
click at [1426, 12] on button "Close" at bounding box center [1425, 13] width 46 height 13
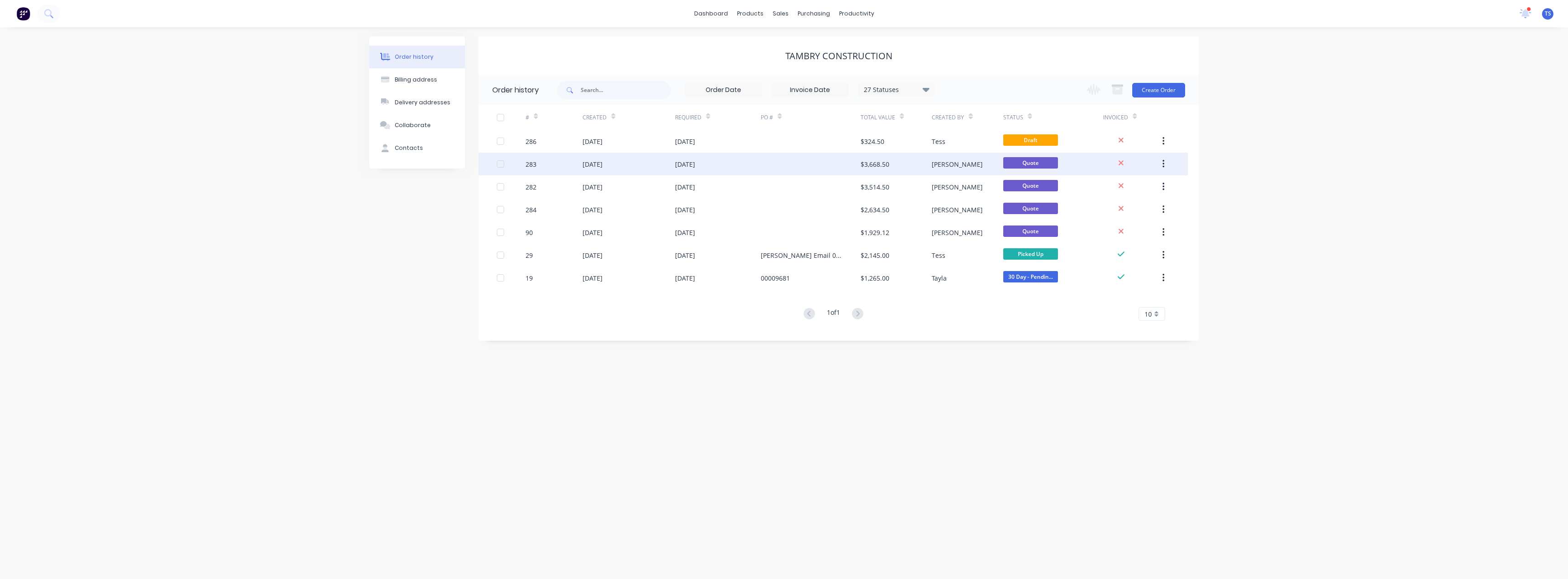
click at [594, 161] on div "[DATE]" at bounding box center [593, 164] width 20 height 9
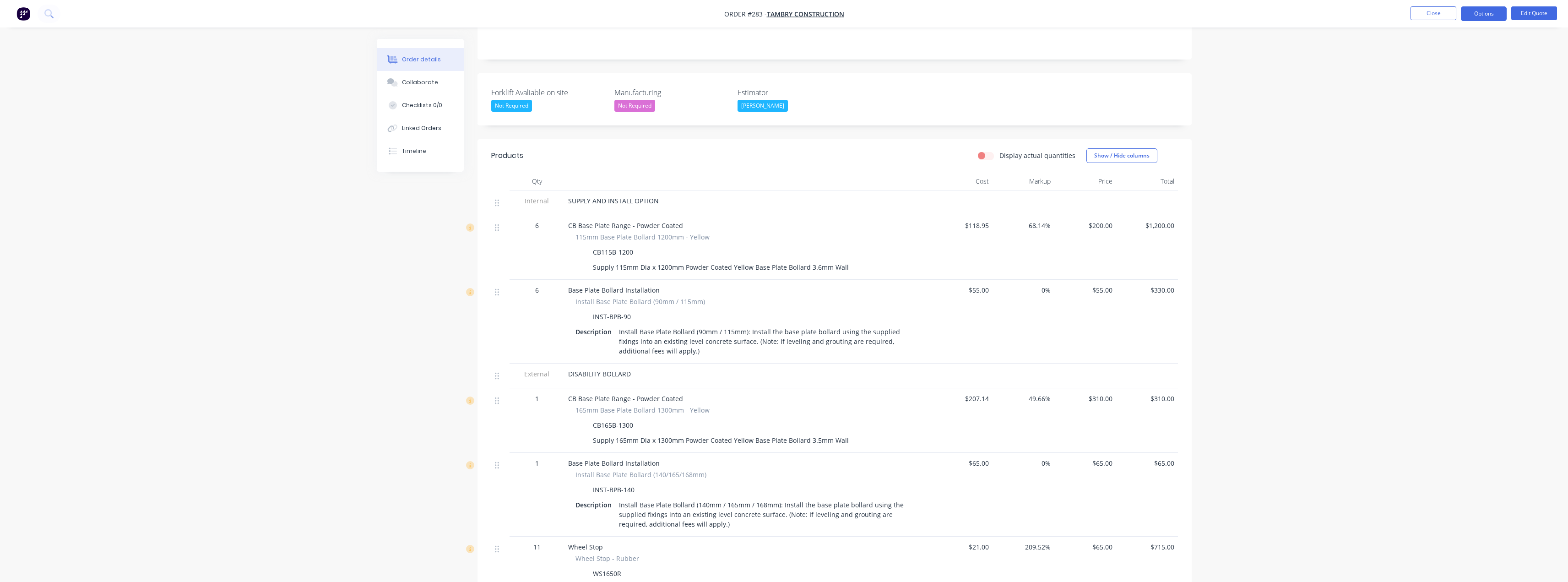
scroll to position [183, 0]
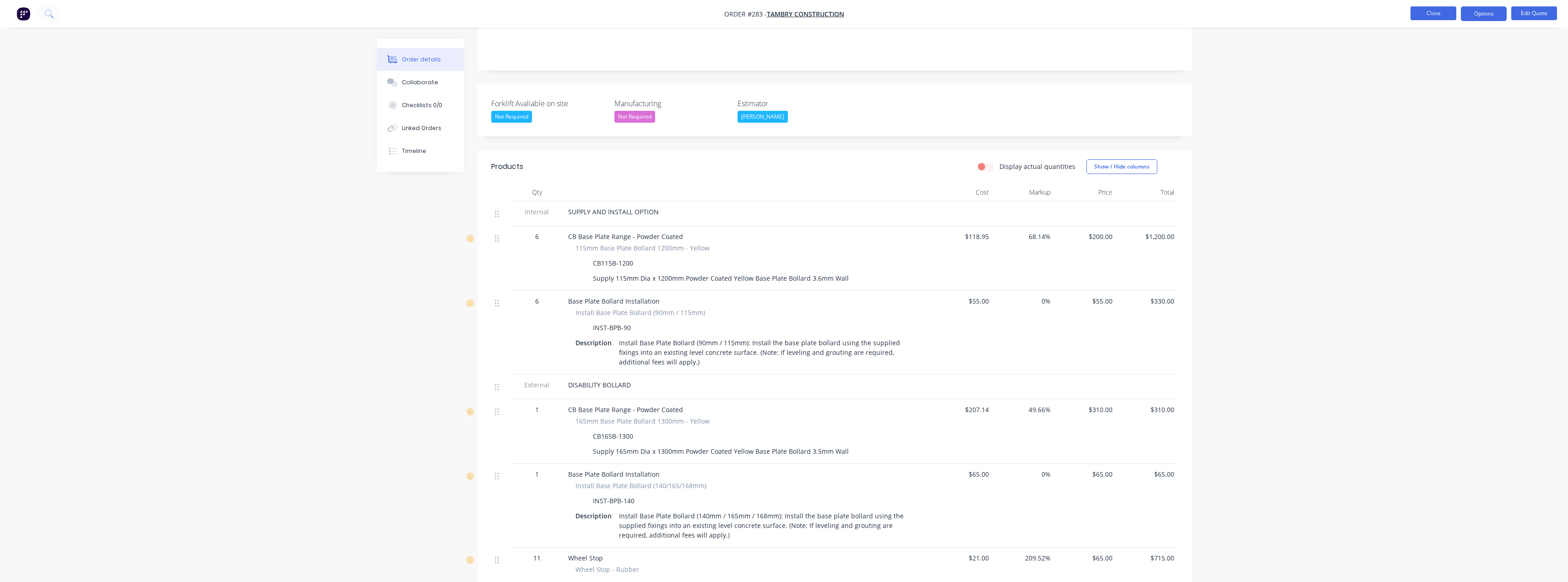
click at [1417, 20] on button "Close" at bounding box center [1434, 13] width 46 height 13
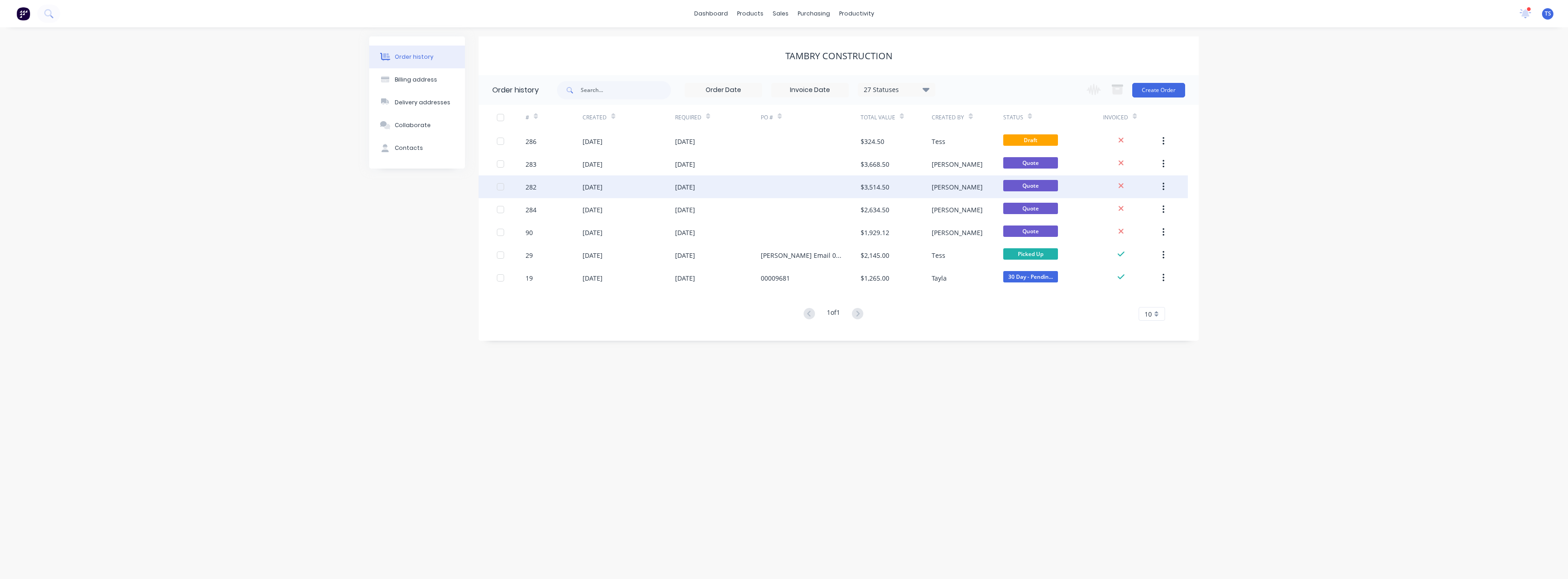
click at [603, 187] on div "[DATE]" at bounding box center [593, 187] width 20 height 9
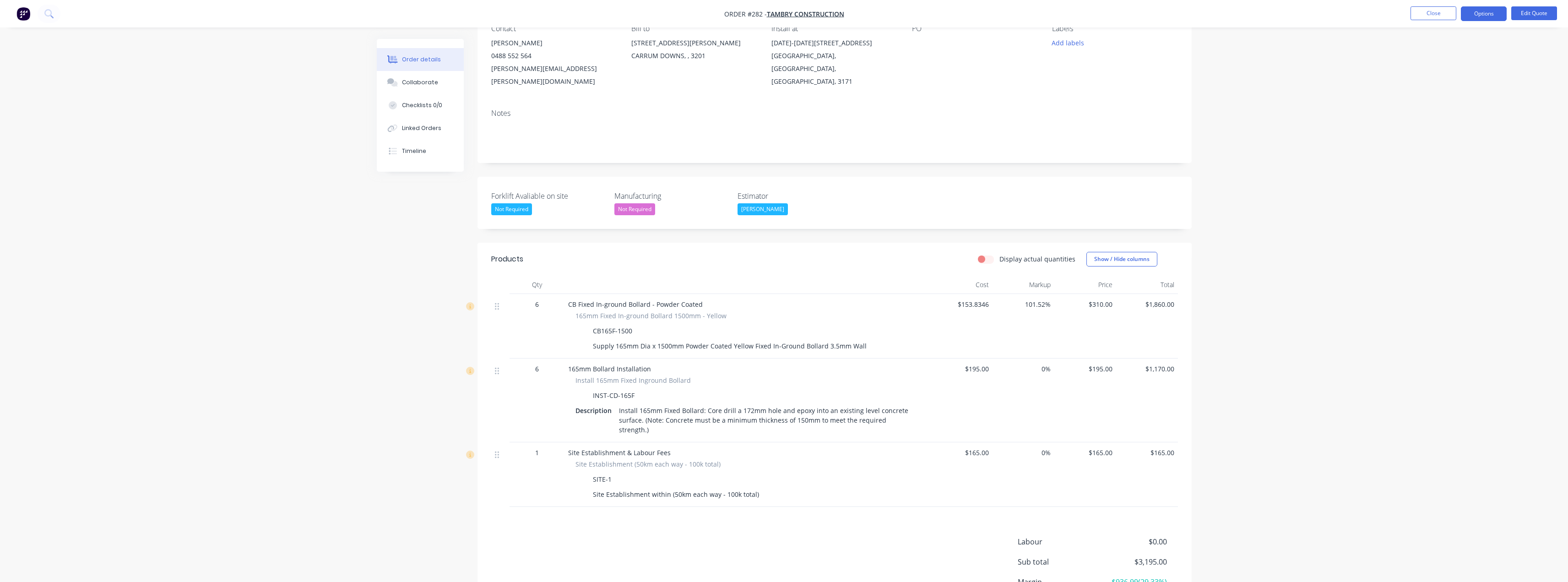
scroll to position [92, 0]
click at [1427, 11] on button "Close" at bounding box center [1434, 13] width 46 height 13
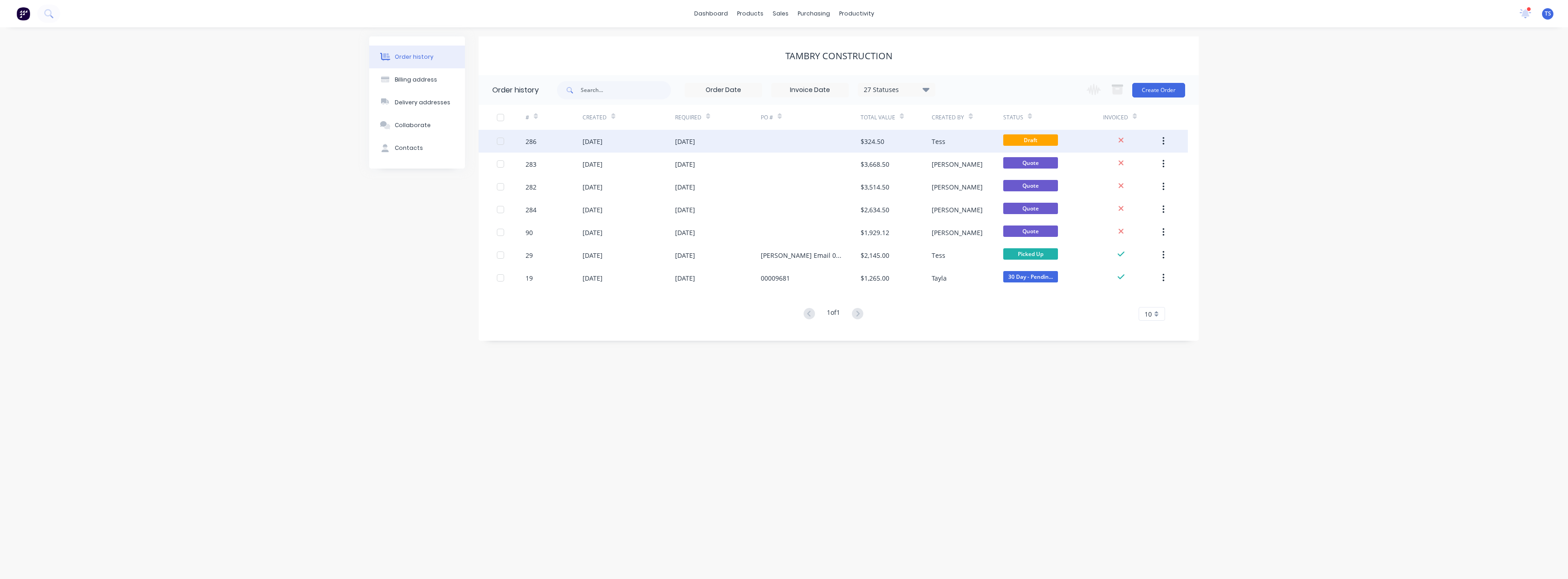
click at [603, 142] on div "[DATE]" at bounding box center [593, 141] width 20 height 9
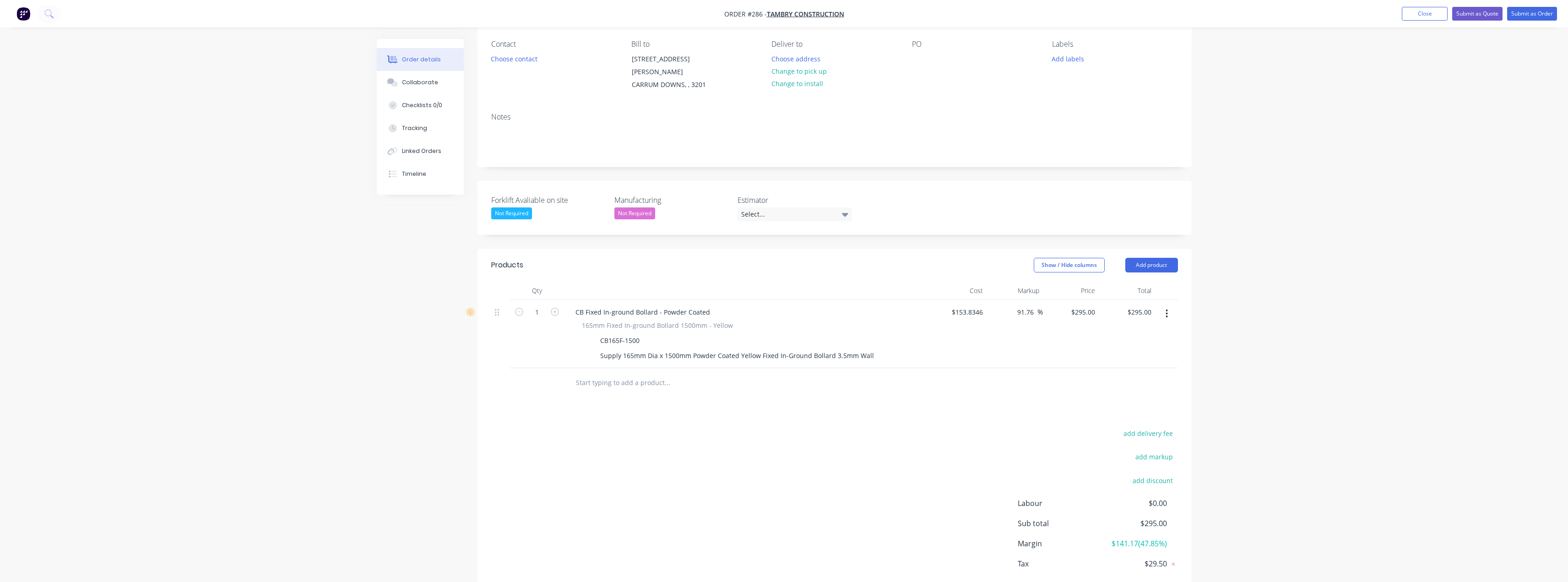
scroll to position [115, 0]
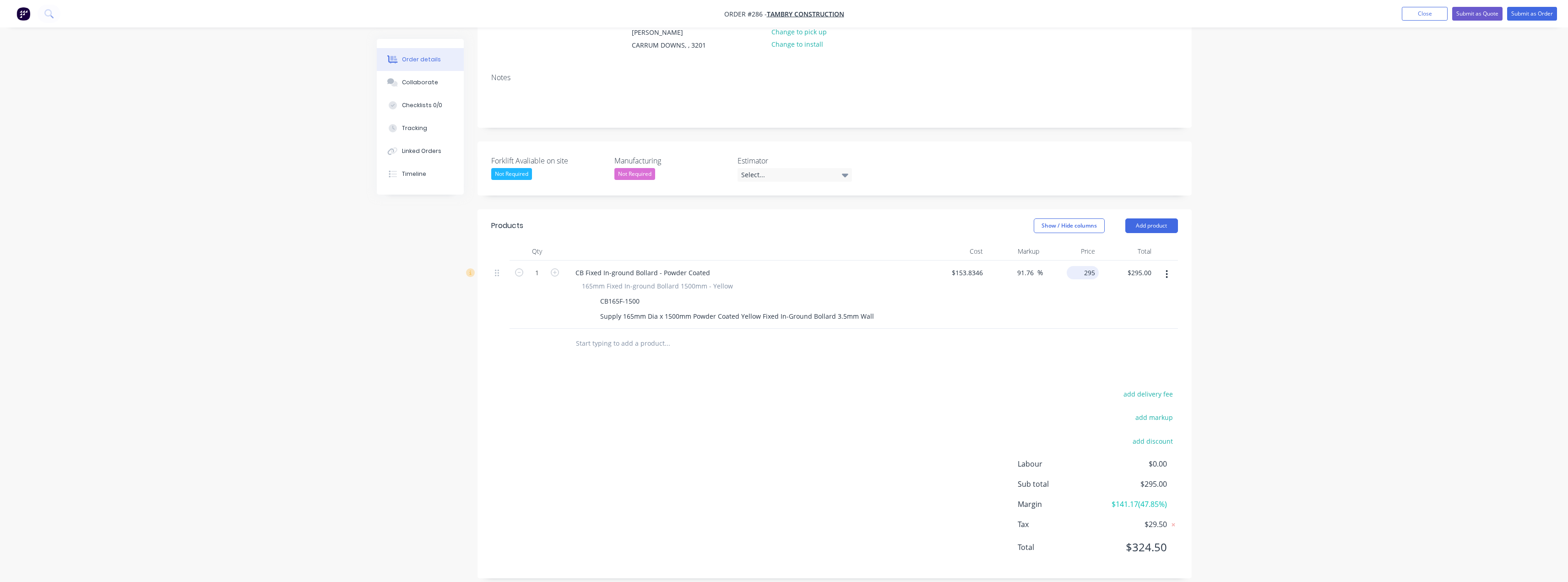
click at [1084, 266] on input "295" at bounding box center [1085, 273] width 28 height 13
type input "310"
type input "101.52"
type input "$310.00"
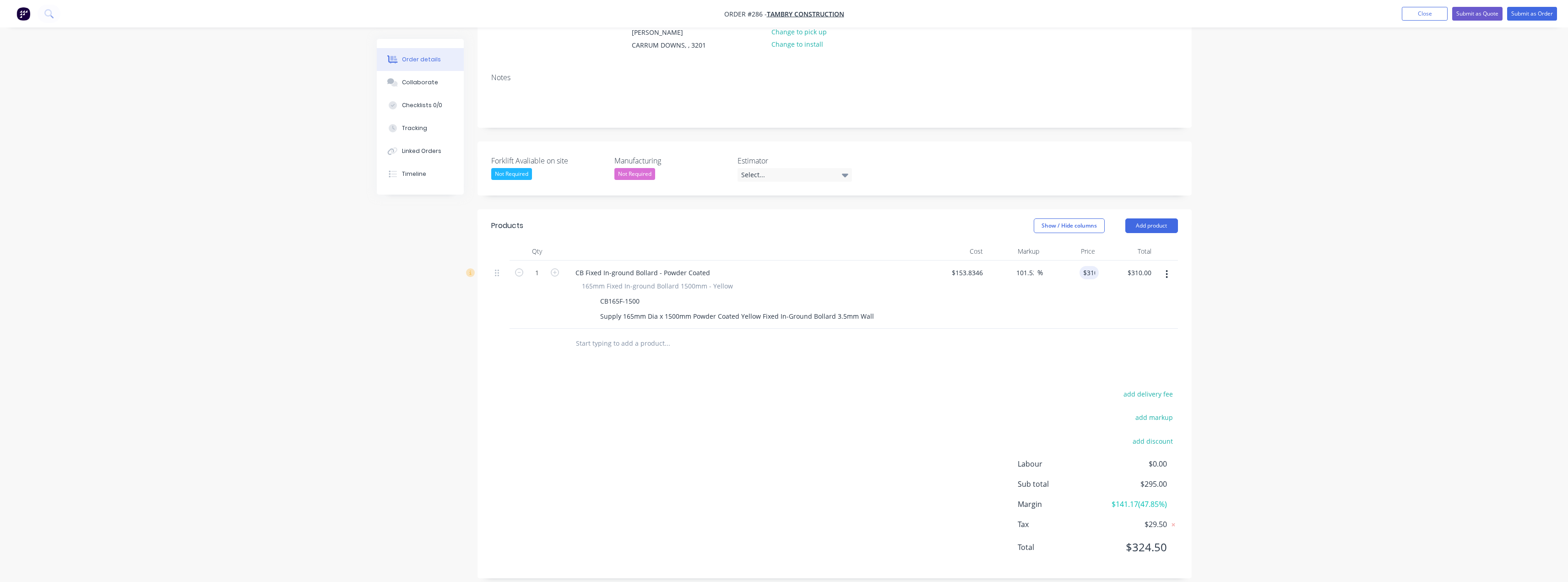
click at [1287, 298] on div "Order details Collaborate Checklists 0/0 Tracking Linked Orders Timeline Order …" at bounding box center [784, 238] width 1568 height 707
click at [798, 168] on div "Select..." at bounding box center [795, 175] width 114 height 13
click at [765, 220] on div "[PERSON_NAME]" at bounding box center [769, 221] width 50 height 12
click at [1475, 15] on button "Submit as Quote" at bounding box center [1477, 13] width 50 height 13
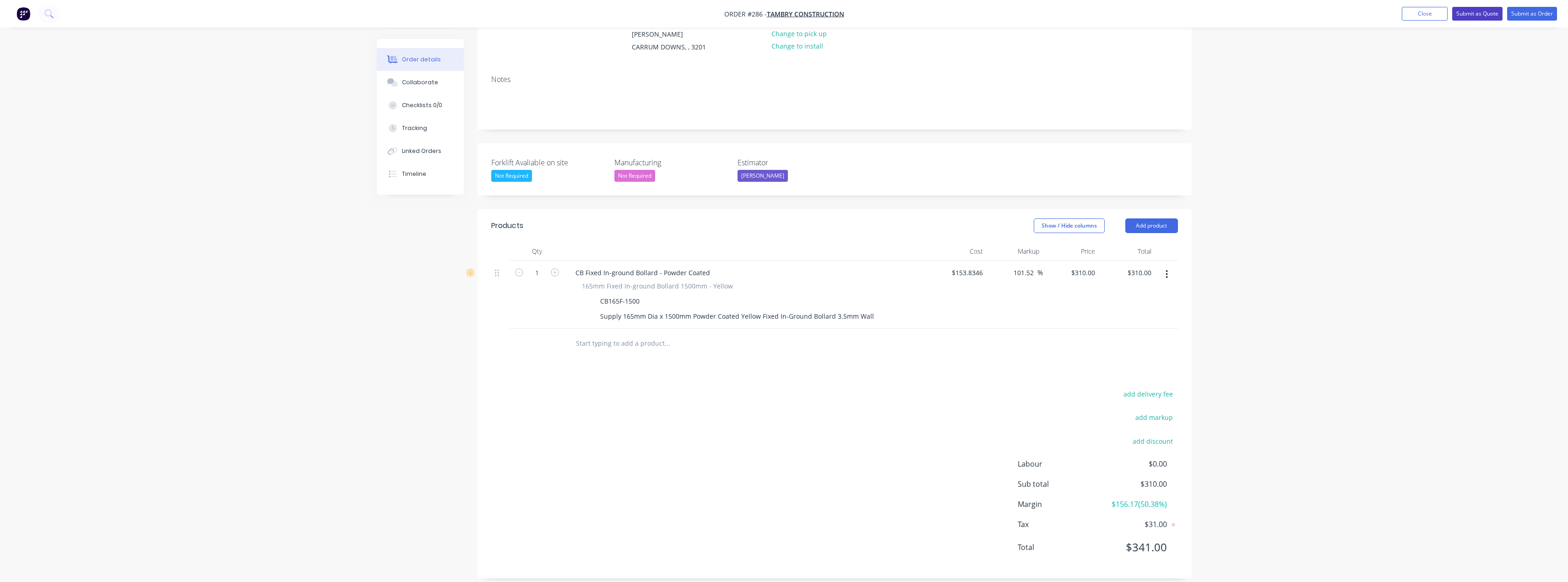
scroll to position [0, 0]
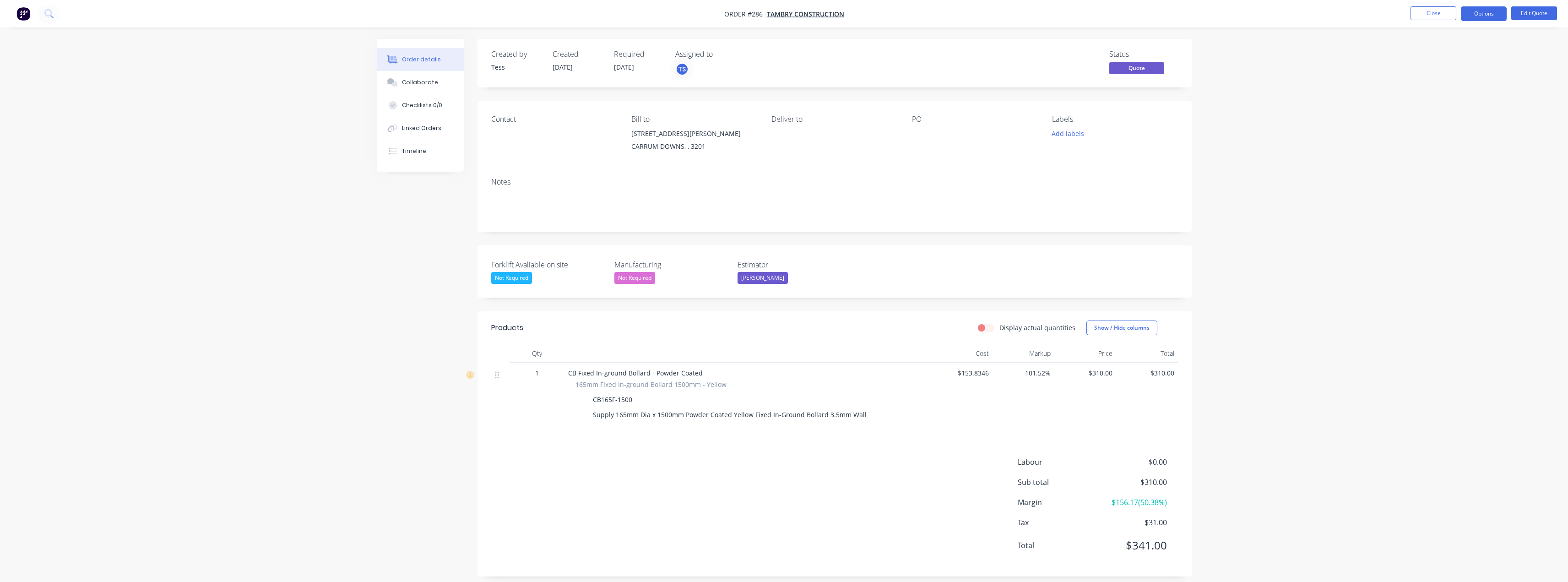
click at [502, 145] on div "Contact" at bounding box center [554, 136] width 126 height 42
click at [512, 126] on div "Contact" at bounding box center [554, 136] width 126 height 42
click at [1527, 11] on button "Edit Quote" at bounding box center [1534, 13] width 46 height 13
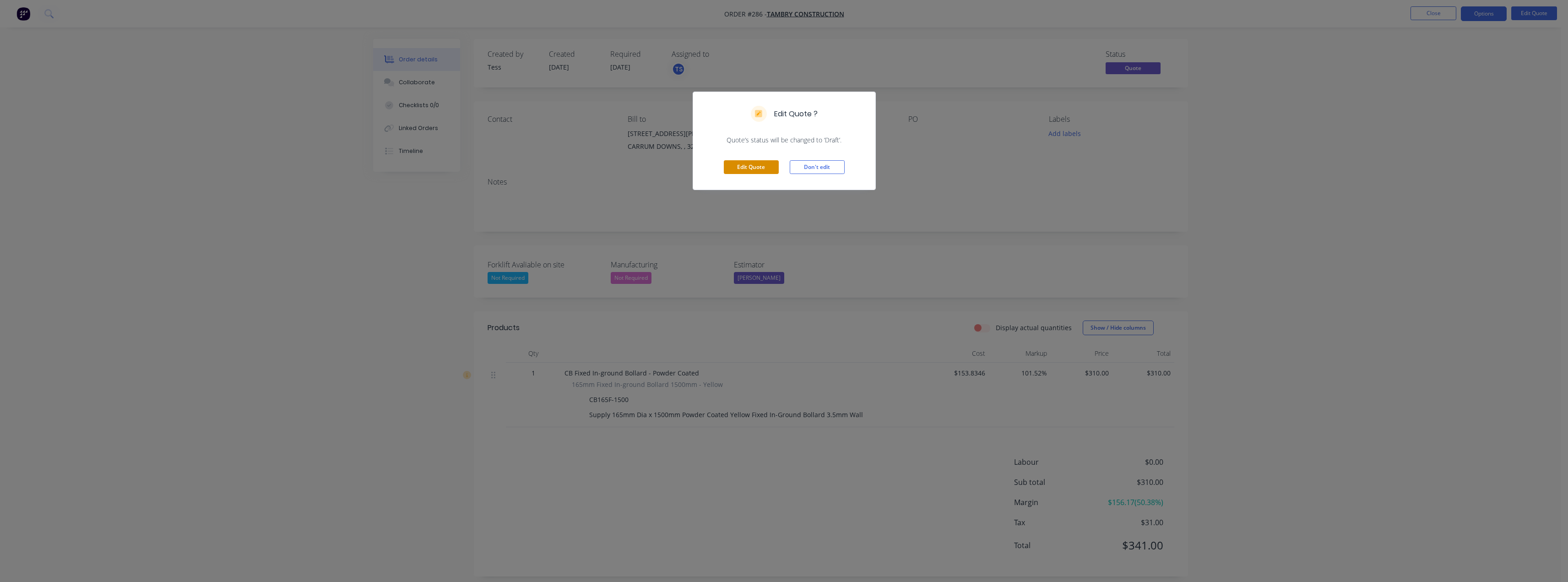
click at [759, 167] on button "Edit Quote" at bounding box center [751, 167] width 55 height 13
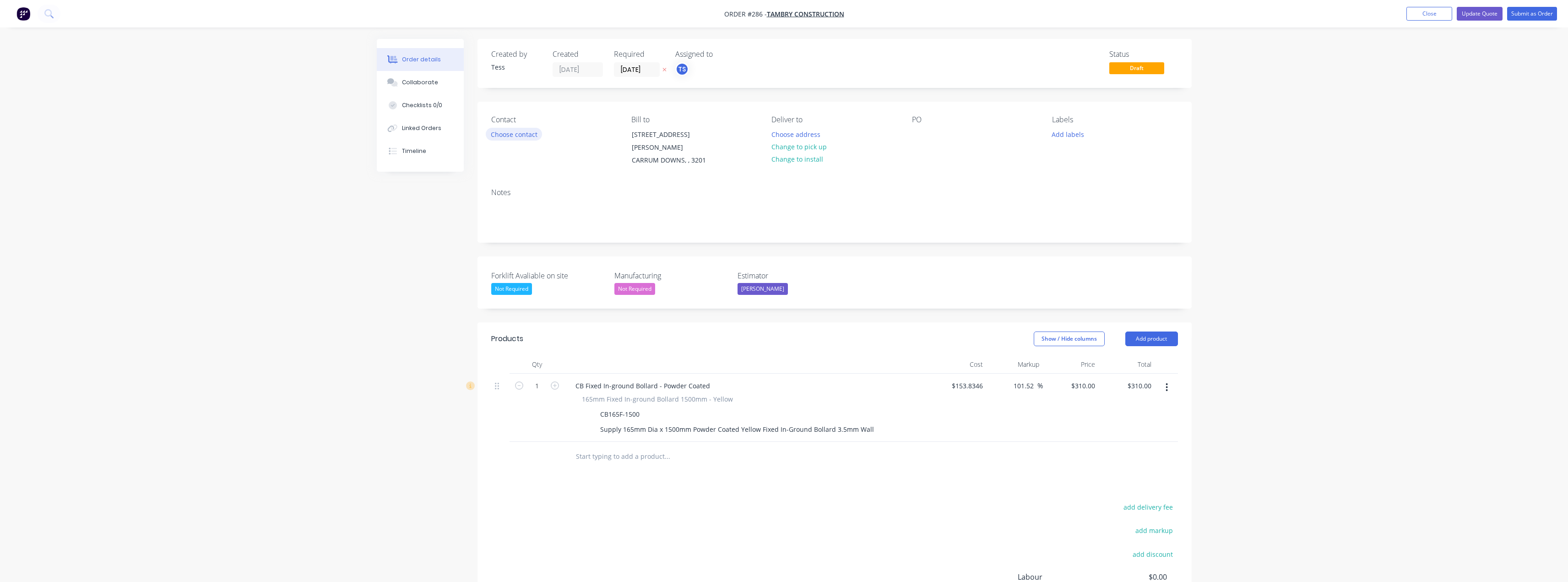
click at [525, 136] on button "Choose contact" at bounding box center [514, 134] width 56 height 12
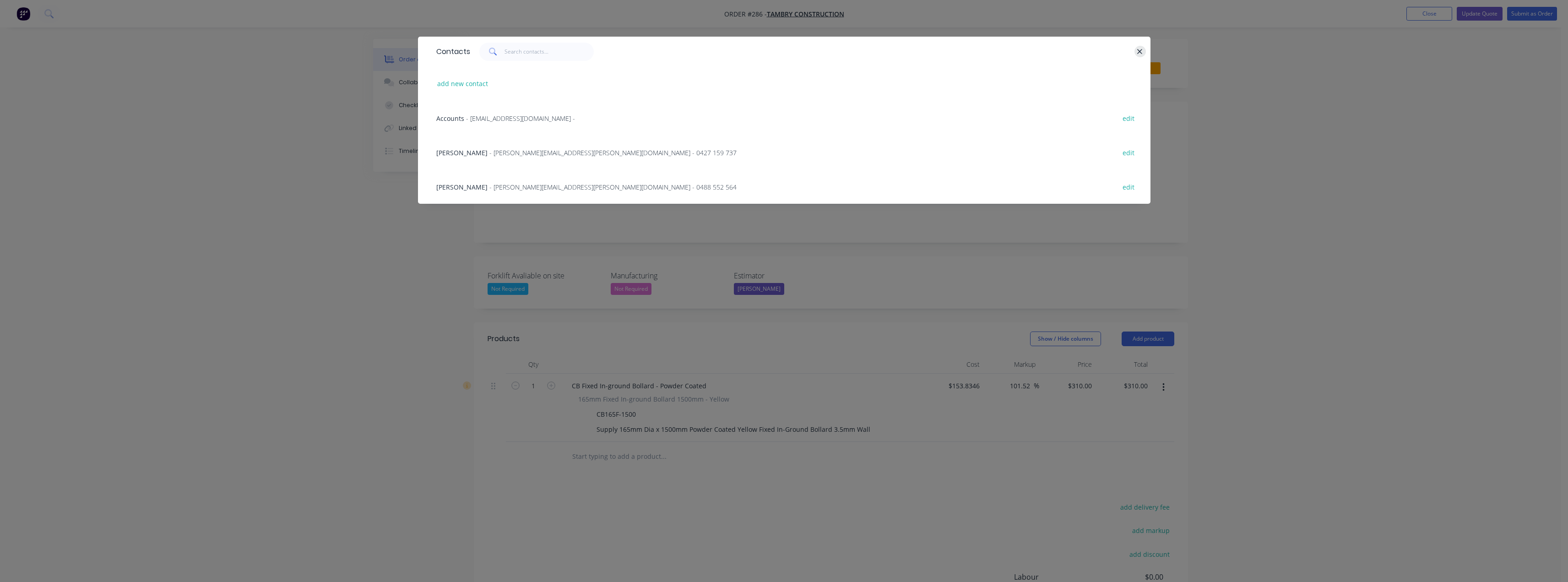
click at [1137, 48] on icon "button" at bounding box center [1140, 52] width 6 height 8
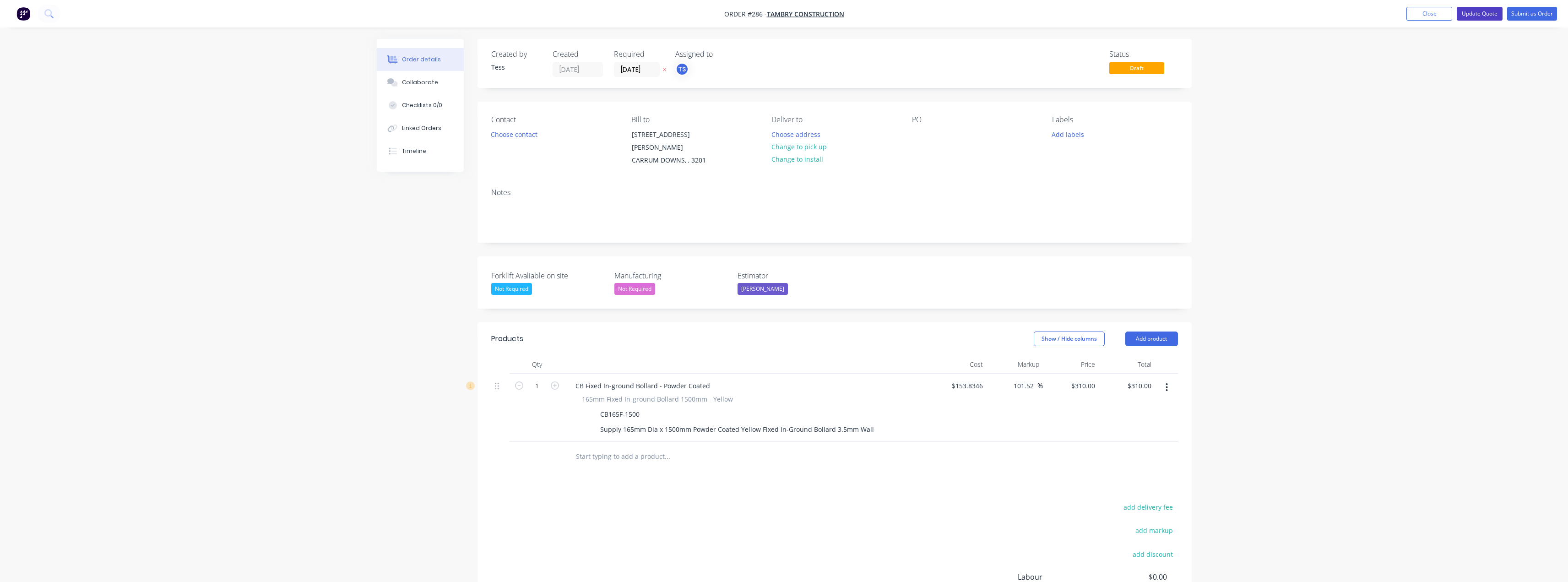
click at [1473, 12] on button "Update Quote" at bounding box center [1479, 13] width 46 height 13
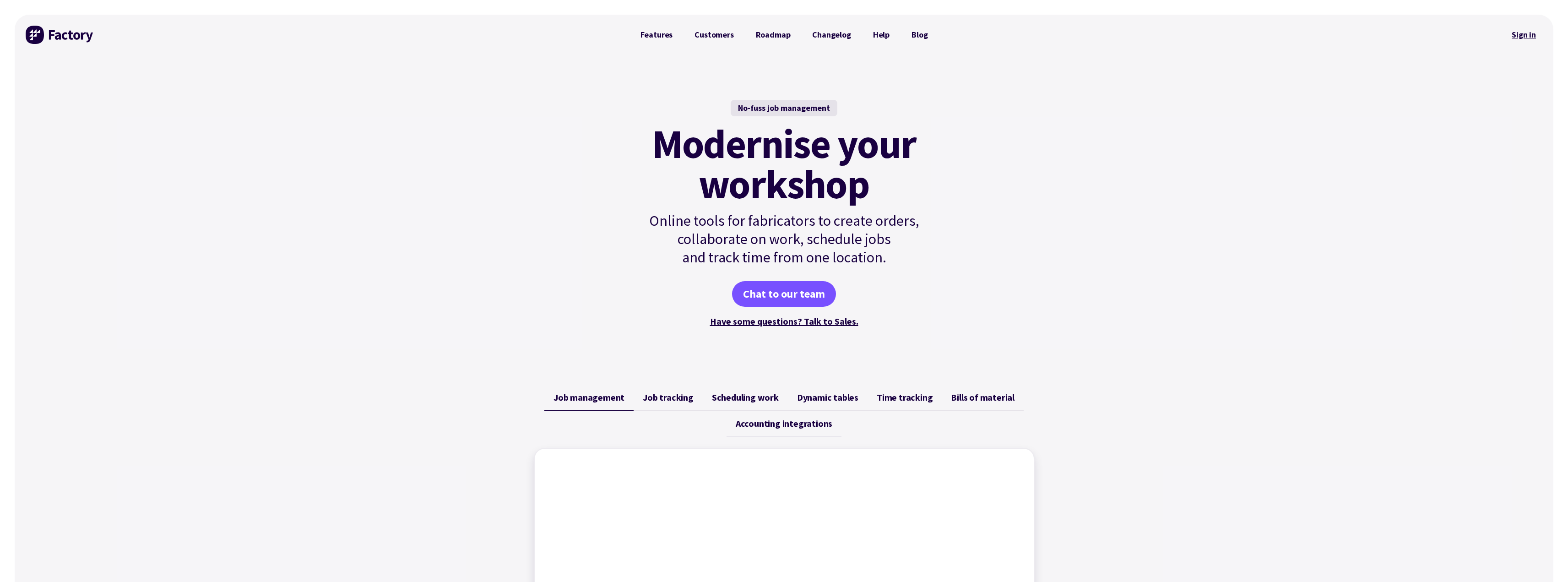
click at [1535, 32] on link "Sign in" at bounding box center [1524, 34] width 37 height 21
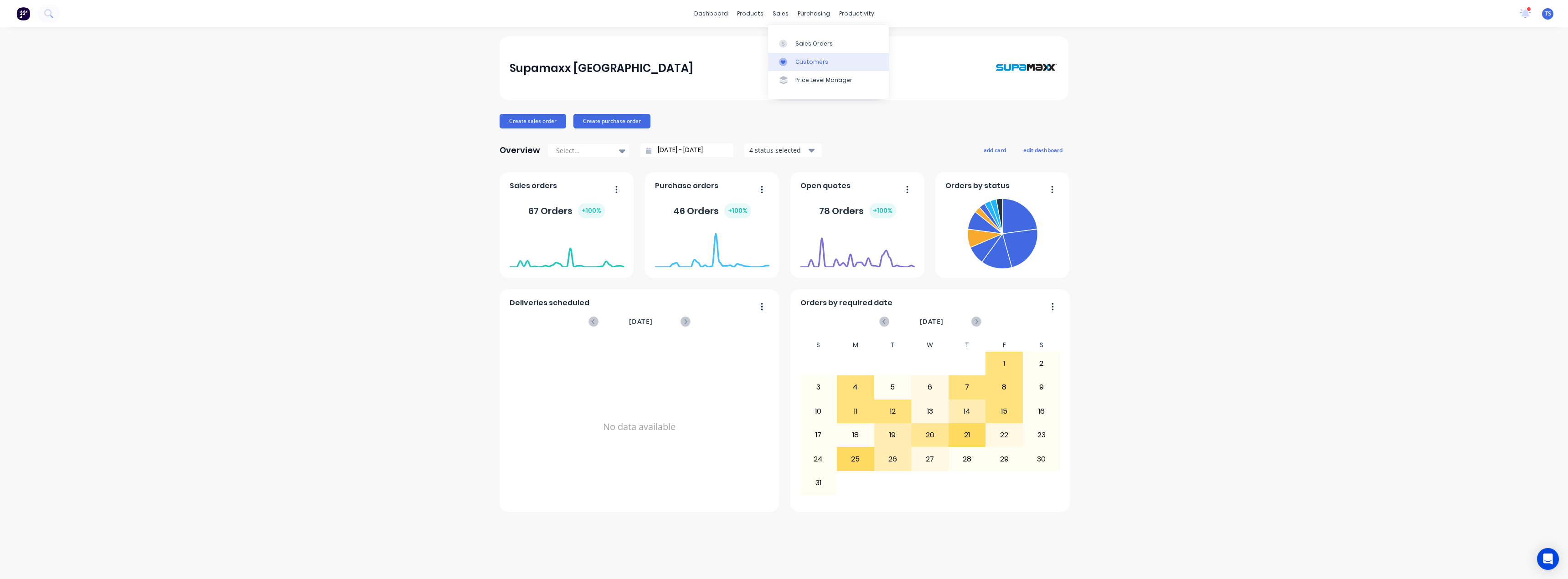
click at [797, 61] on div "Customers" at bounding box center [811, 62] width 33 height 8
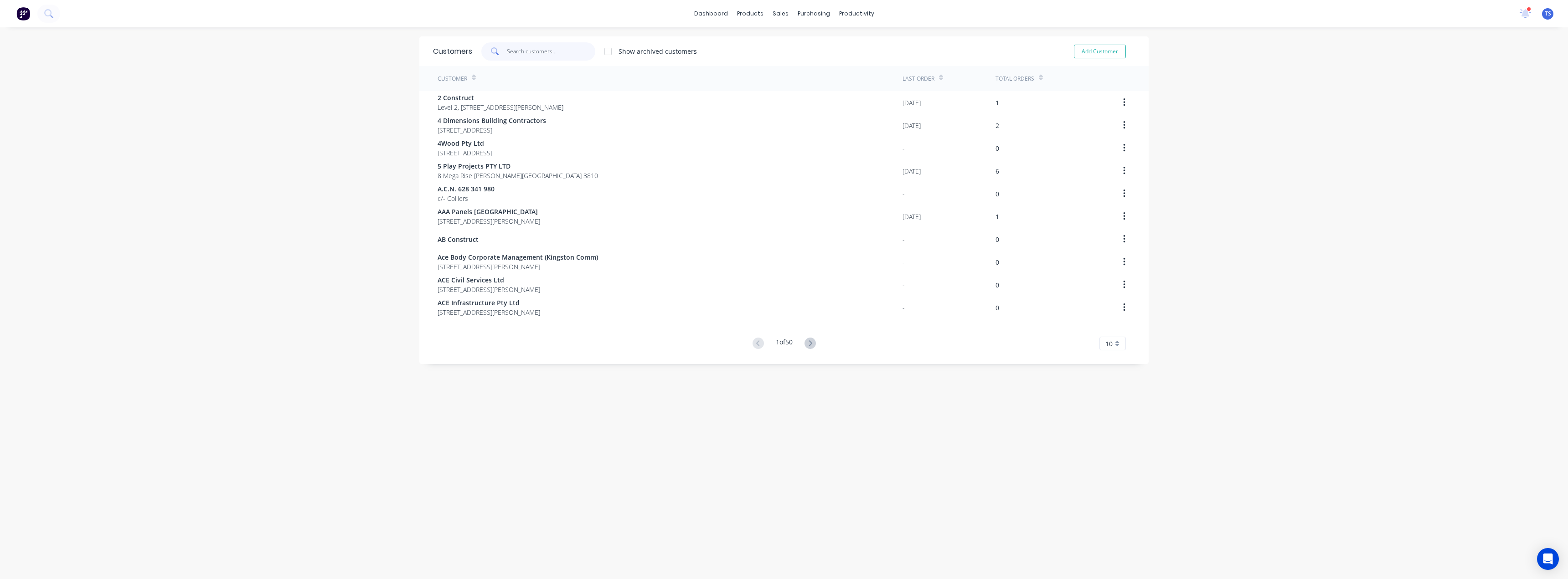
click at [517, 51] on input "text" at bounding box center [551, 51] width 89 height 18
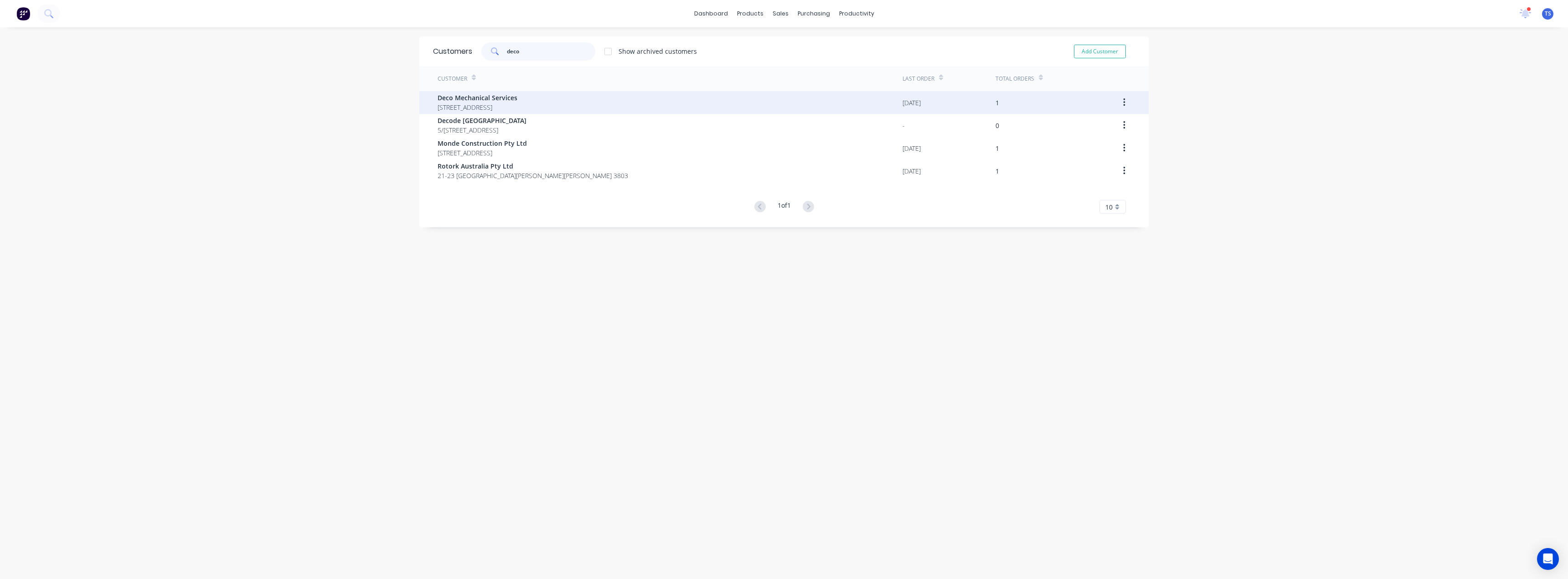
type input "deco"
click at [507, 102] on div "Deco Mechanical Services 77 Taunton Drive Cheltenham Victoria Australia 3192" at bounding box center [477, 102] width 80 height 19
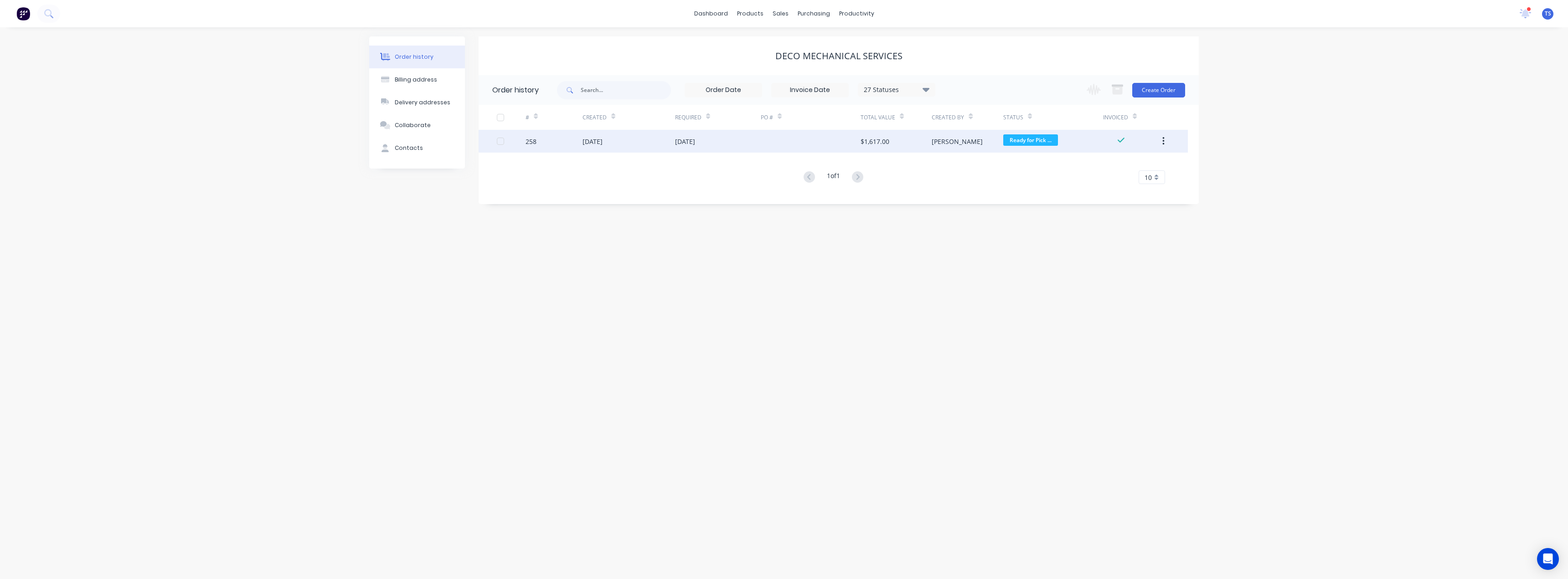
click at [652, 142] on div "[DATE]" at bounding box center [629, 141] width 92 height 23
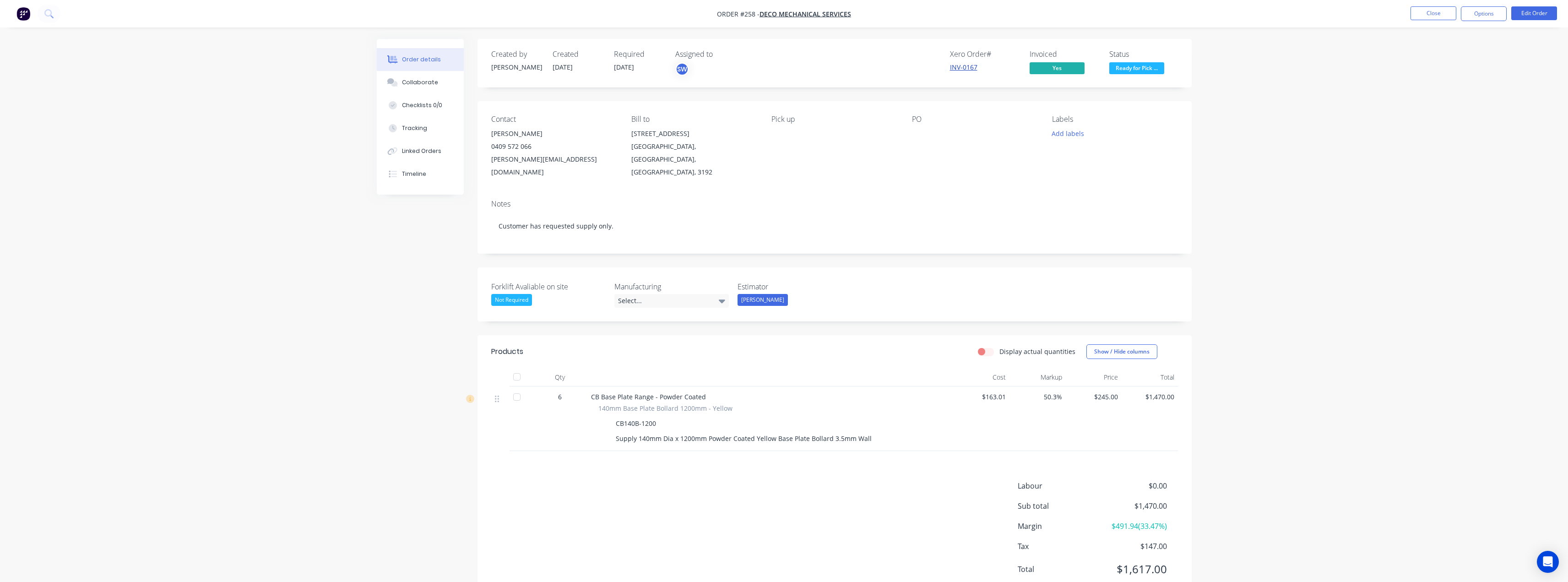
click at [957, 65] on link "INV-0167" at bounding box center [964, 67] width 28 height 9
click at [709, 294] on div "Select..." at bounding box center [672, 301] width 114 height 13
click at [647, 331] on div "Not Required" at bounding box center [656, 328] width 41 height 12
click at [1432, 10] on button "Close" at bounding box center [1434, 13] width 46 height 13
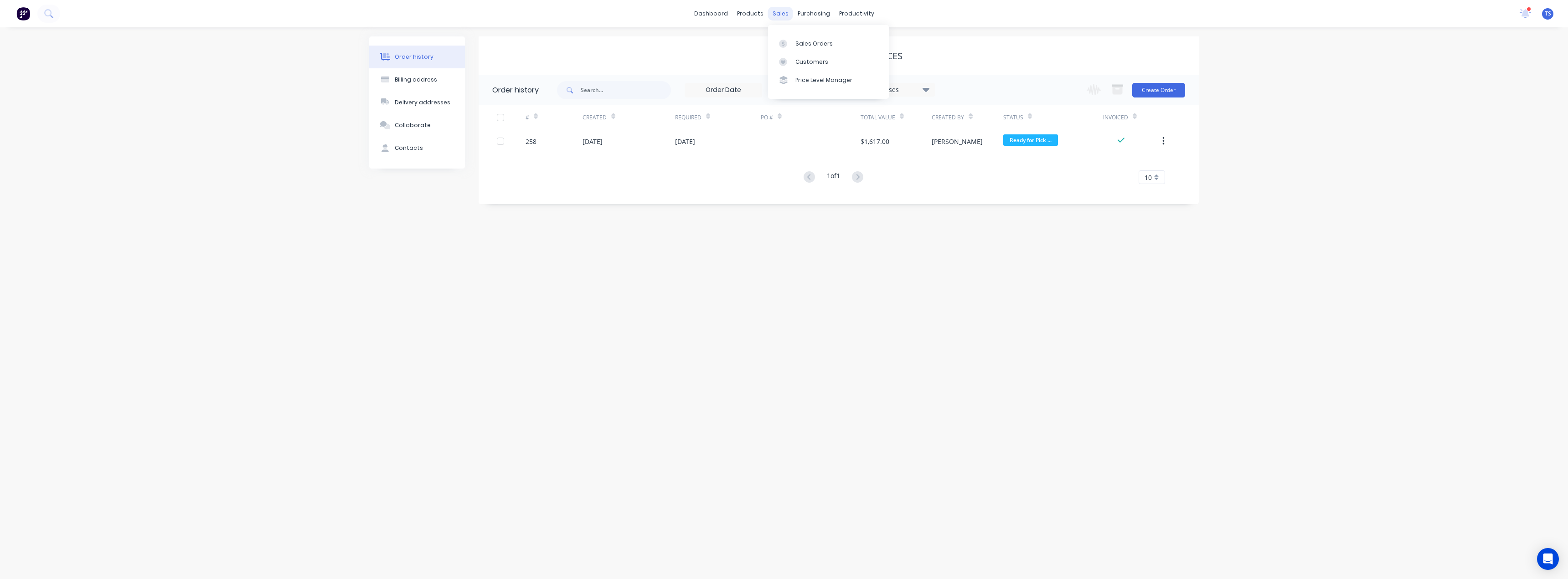
click at [782, 11] on div "sales" at bounding box center [780, 13] width 25 height 13
click at [797, 59] on div "Customers" at bounding box center [811, 62] width 33 height 8
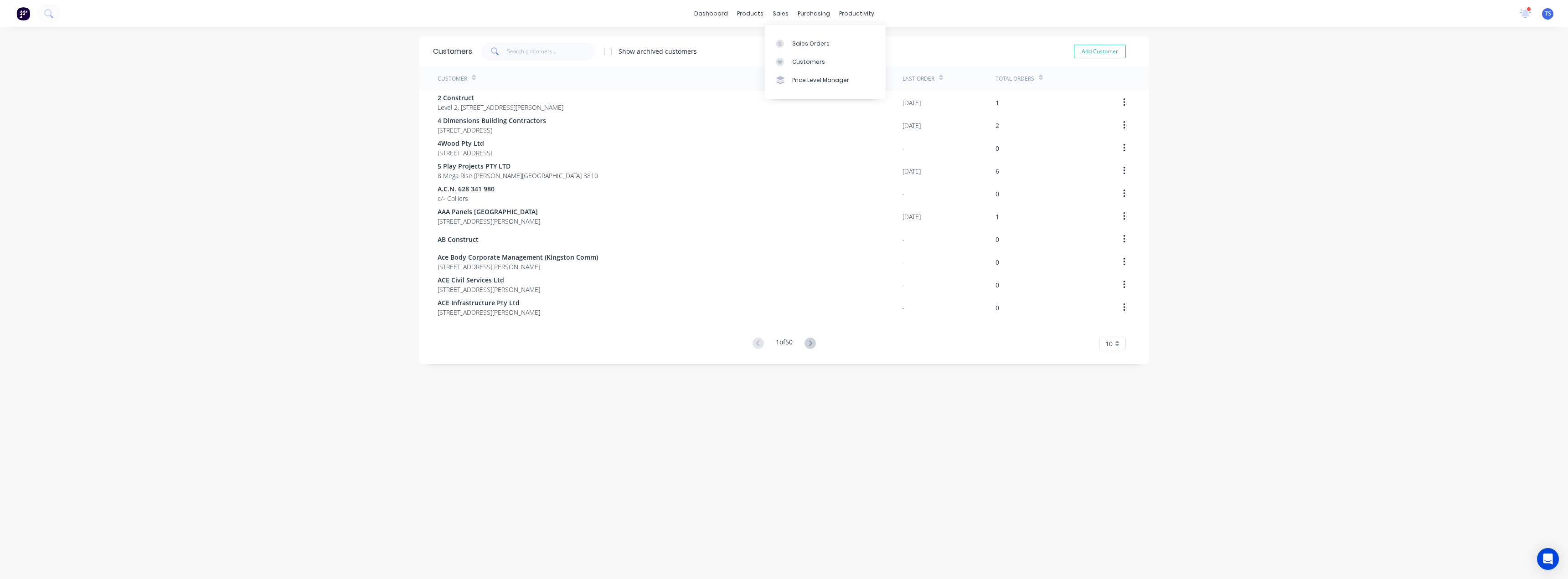
drag, startPoint x: 791, startPoint y: 63, endPoint x: 653, endPoint y: 53, distance: 138.4
click at [791, 63] on link "Customers" at bounding box center [825, 62] width 121 height 18
click at [513, 48] on input "text" at bounding box center [551, 51] width 89 height 18
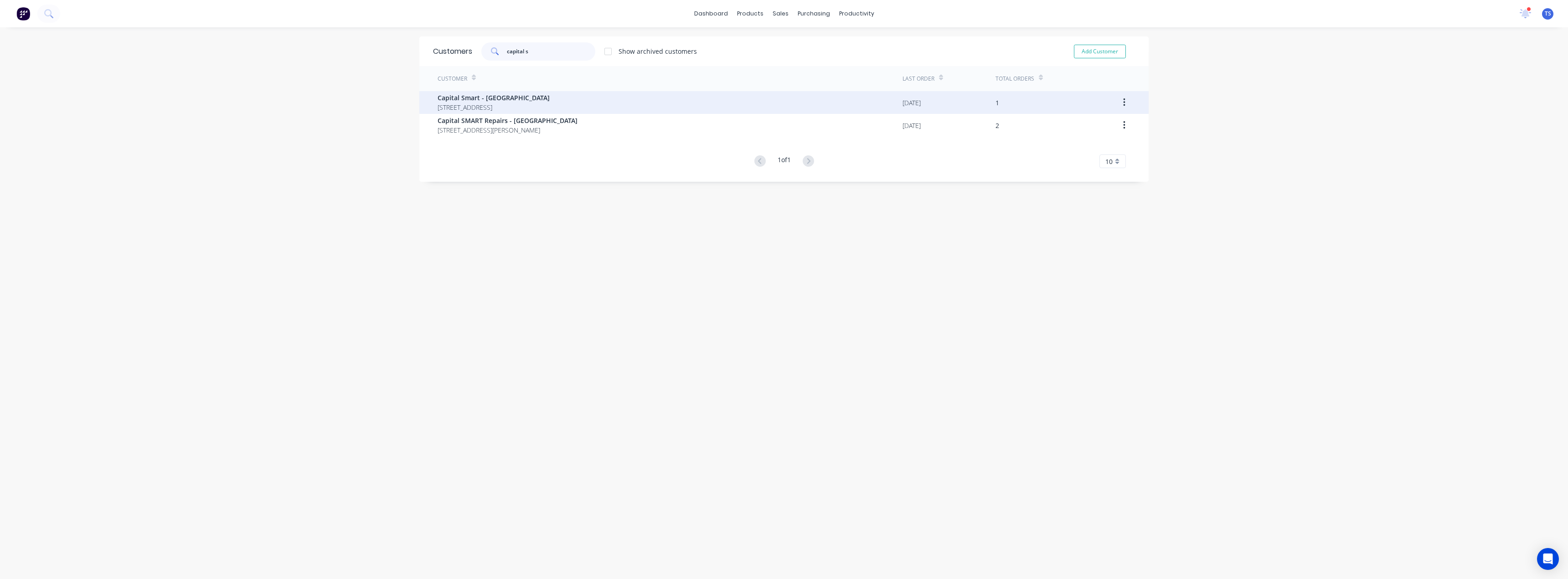
type input "capital s"
click at [505, 99] on span "Capital Smart - [GEOGRAPHIC_DATA]" at bounding box center [493, 98] width 112 height 9
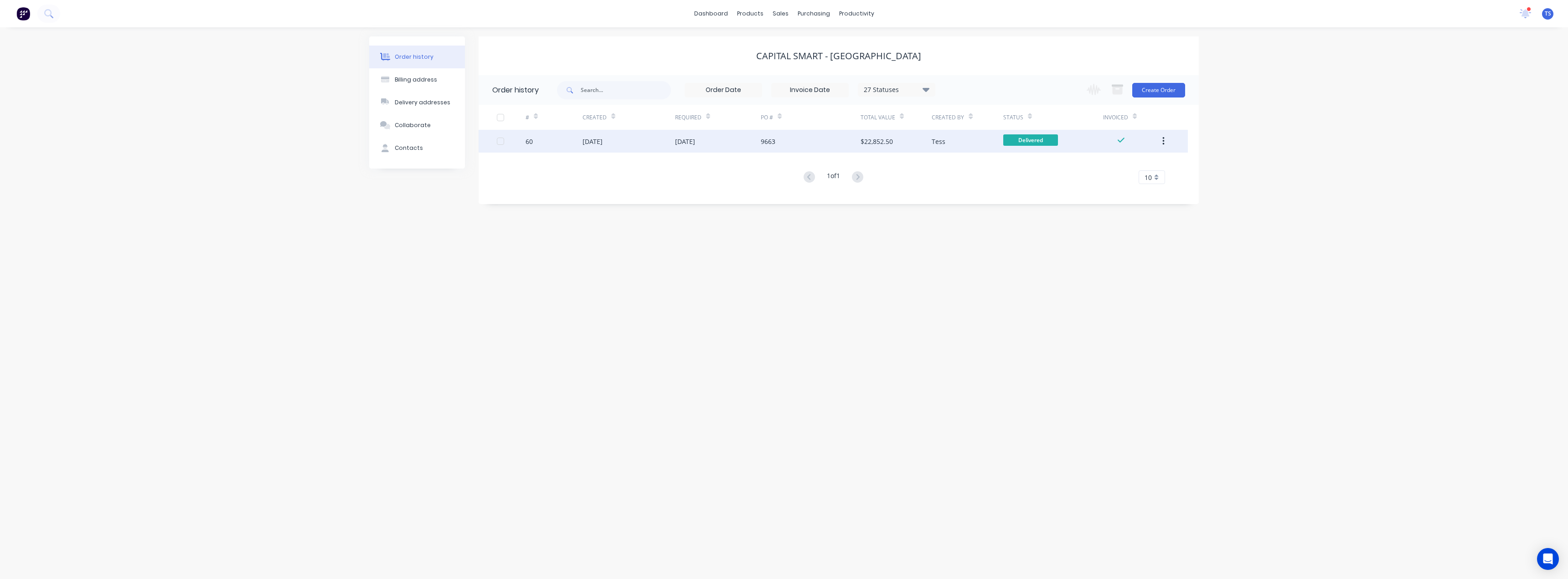
click at [672, 143] on div "[DATE]" at bounding box center [629, 141] width 92 height 23
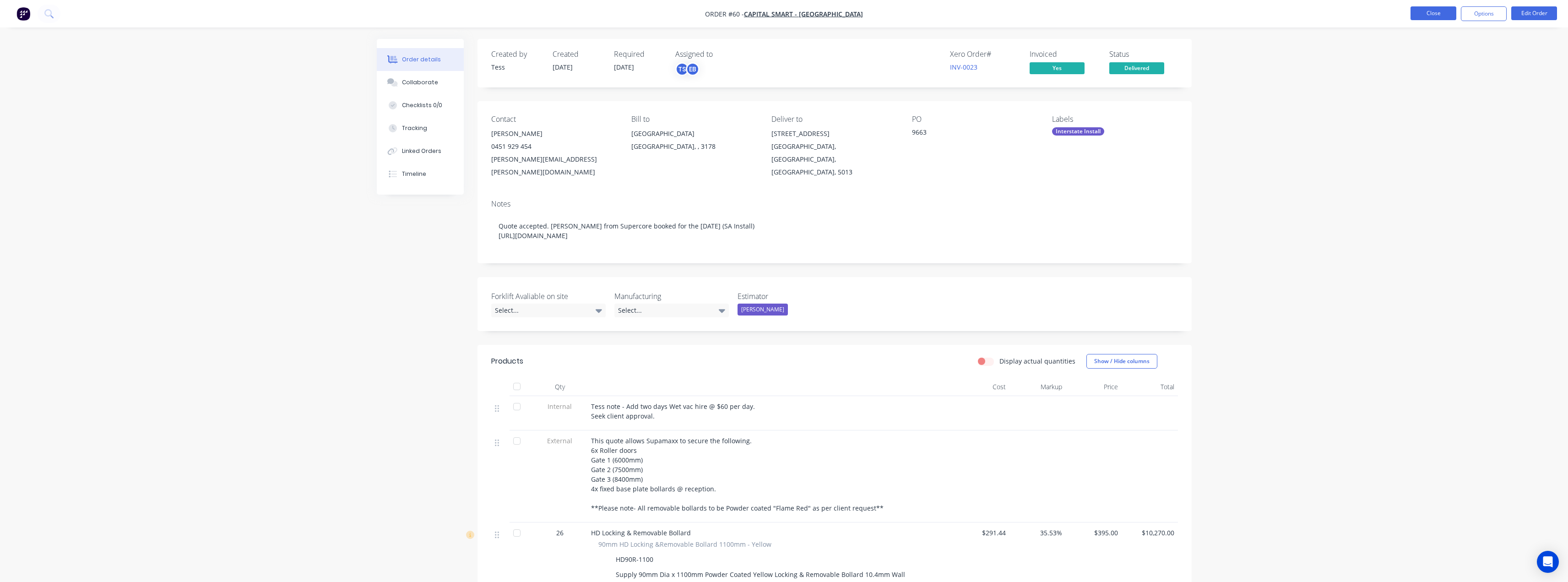
click at [1444, 20] on button "Close" at bounding box center [1434, 13] width 46 height 13
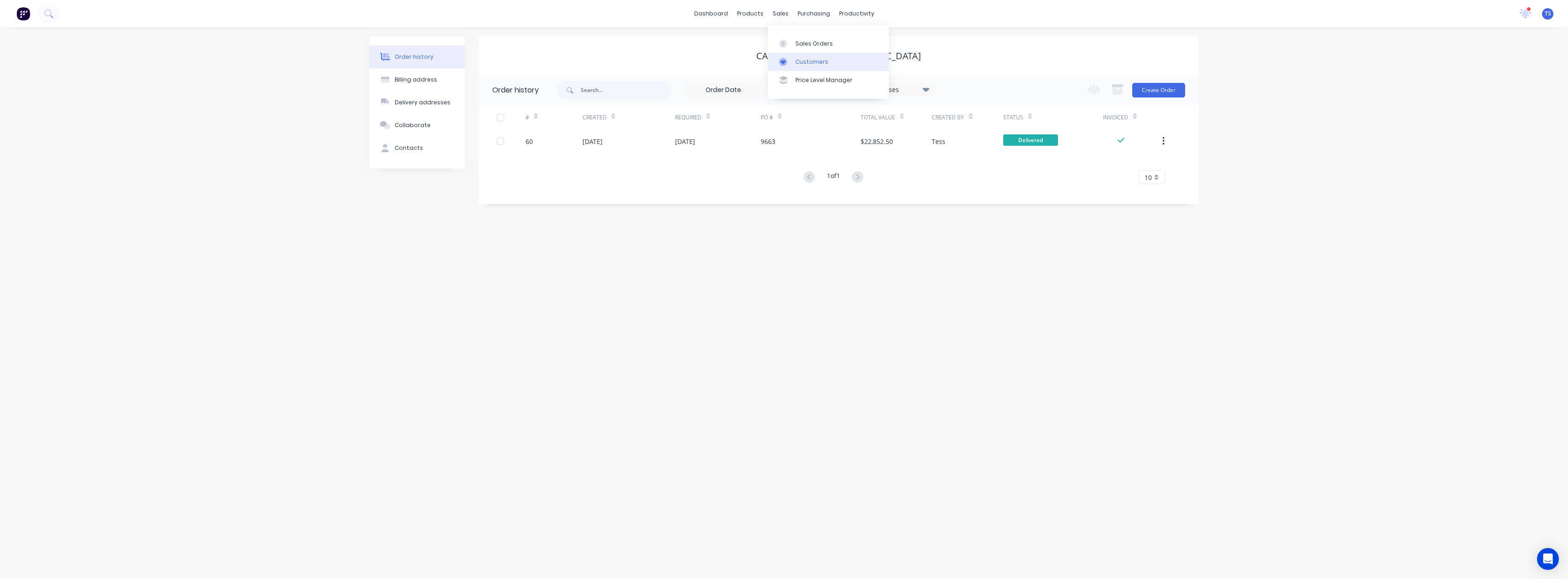
click at [789, 64] on div at bounding box center [786, 62] width 13 height 8
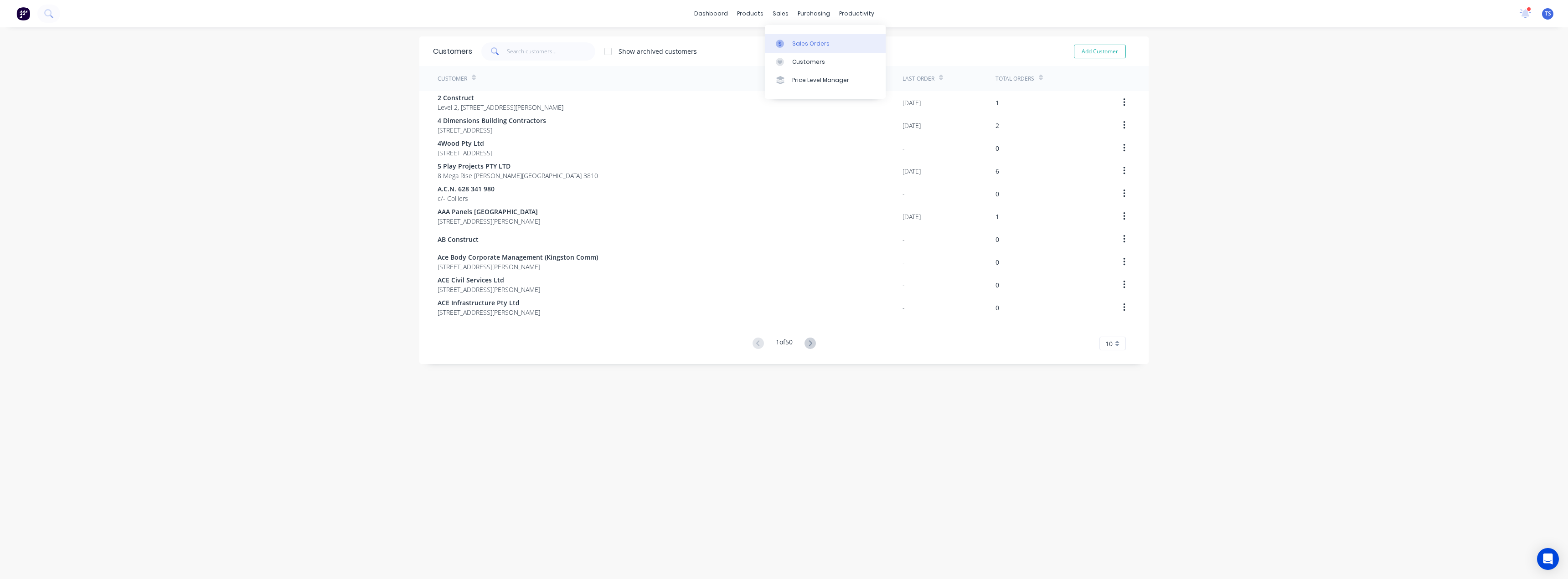
click at [793, 46] on div "Sales Orders" at bounding box center [811, 44] width 37 height 8
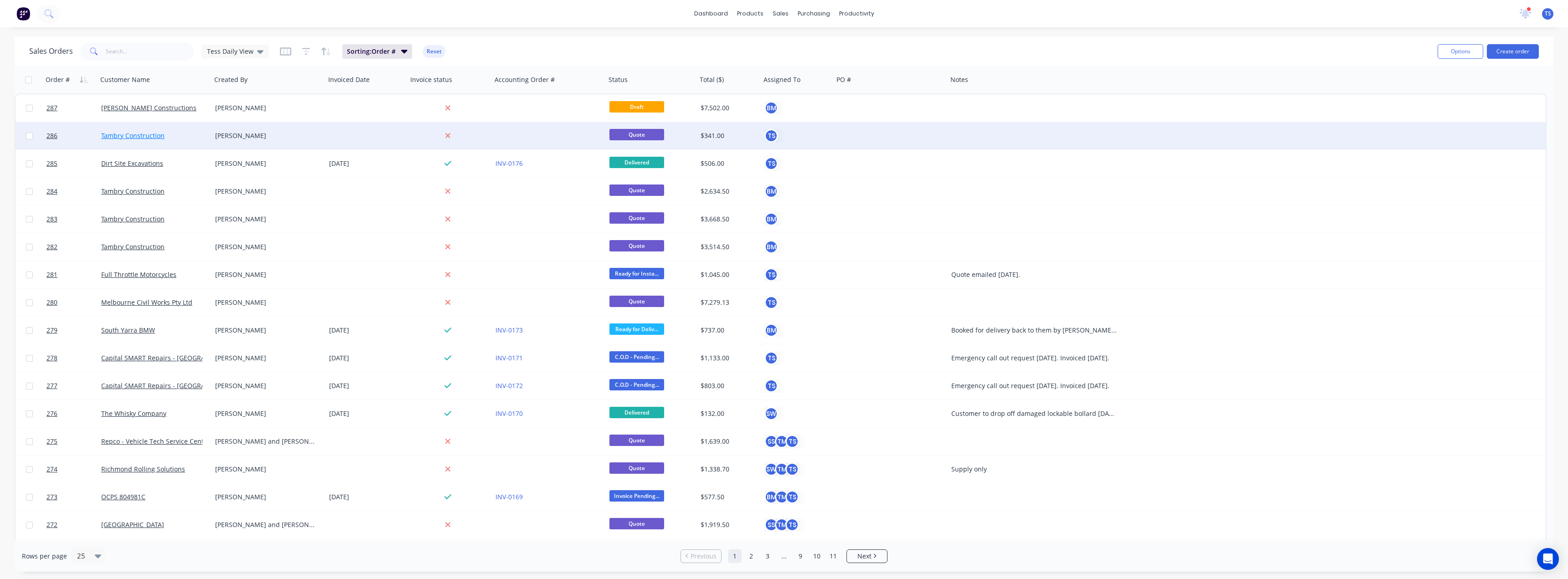
click at [128, 136] on link "Tambry Construction" at bounding box center [133, 135] width 64 height 9
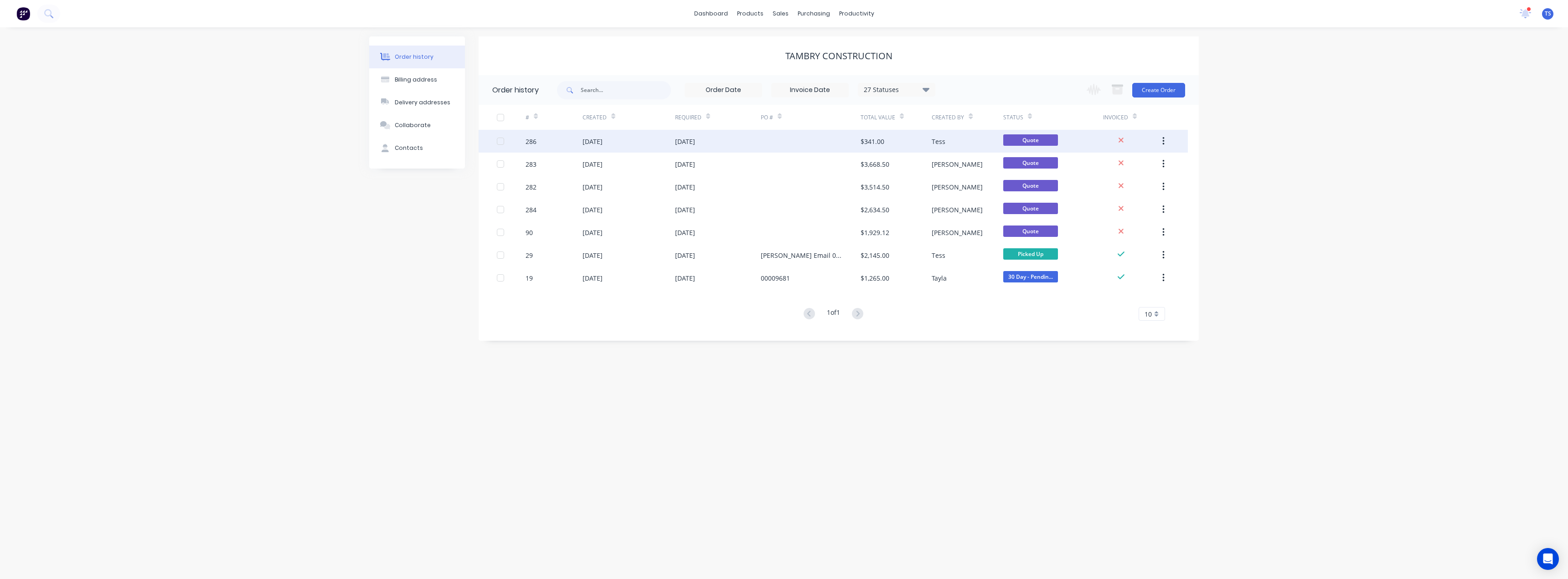
click at [856, 141] on div at bounding box center [810, 141] width 100 height 23
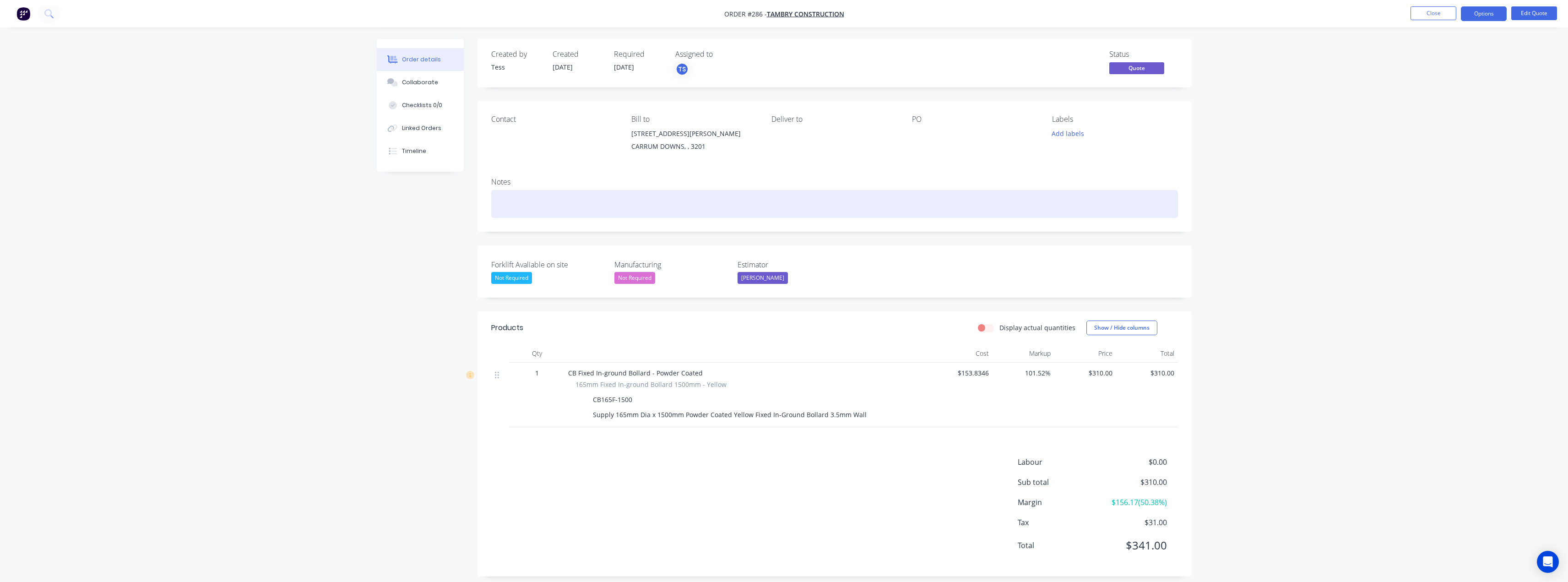
click at [521, 198] on div at bounding box center [834, 205] width 687 height 28
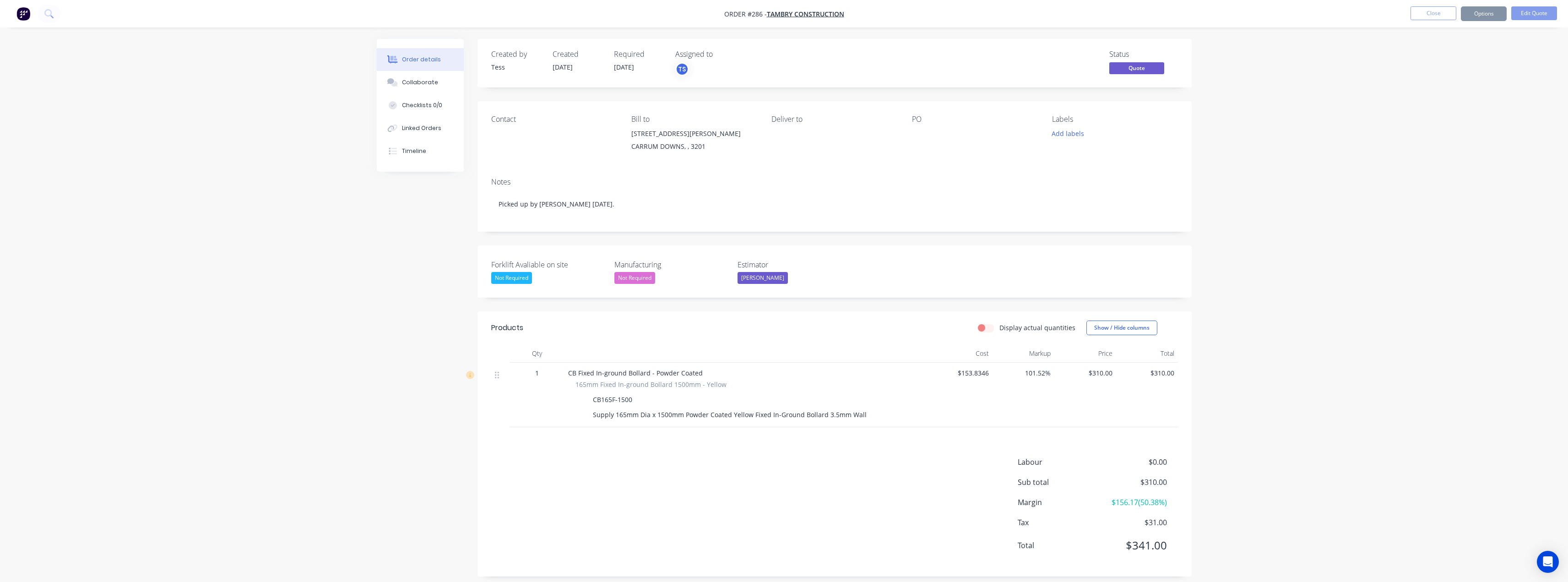
click at [516, 140] on div "Contact" at bounding box center [554, 136] width 126 height 42
click at [1495, 19] on button "Options" at bounding box center [1484, 14] width 46 height 15
click at [1524, 14] on button "Edit Quote" at bounding box center [1534, 13] width 46 height 13
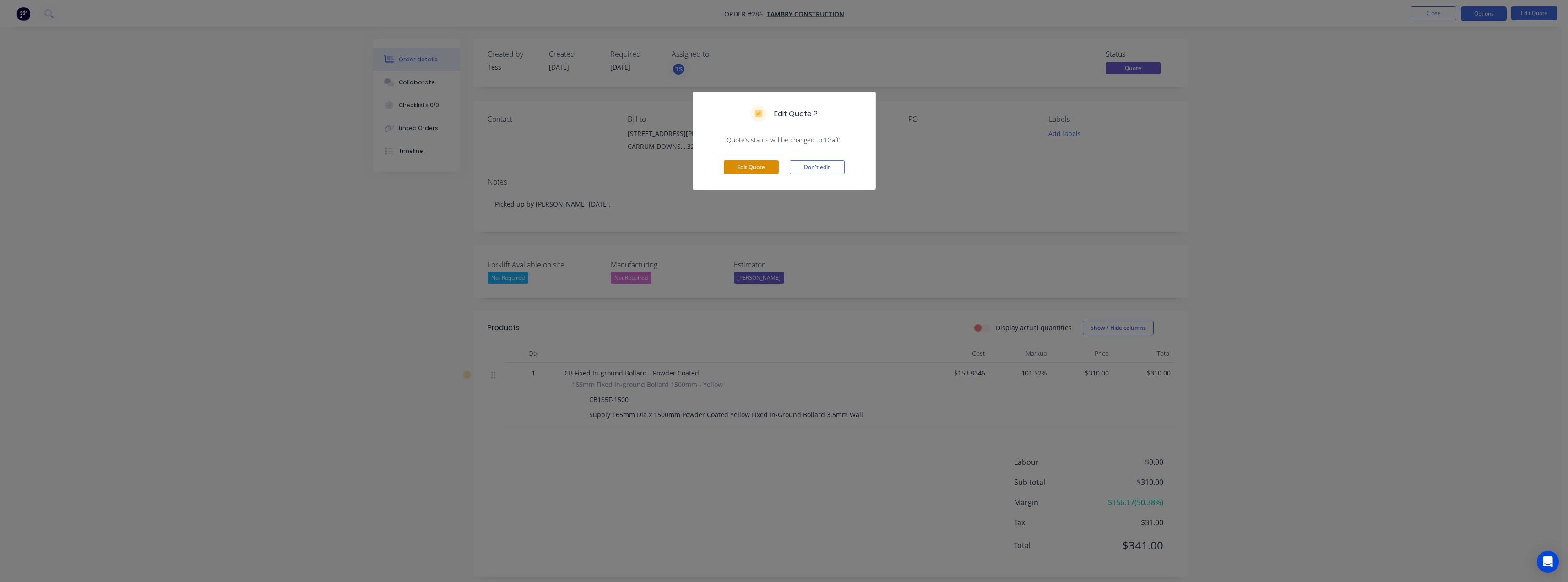
click at [751, 170] on button "Edit Quote" at bounding box center [751, 167] width 55 height 13
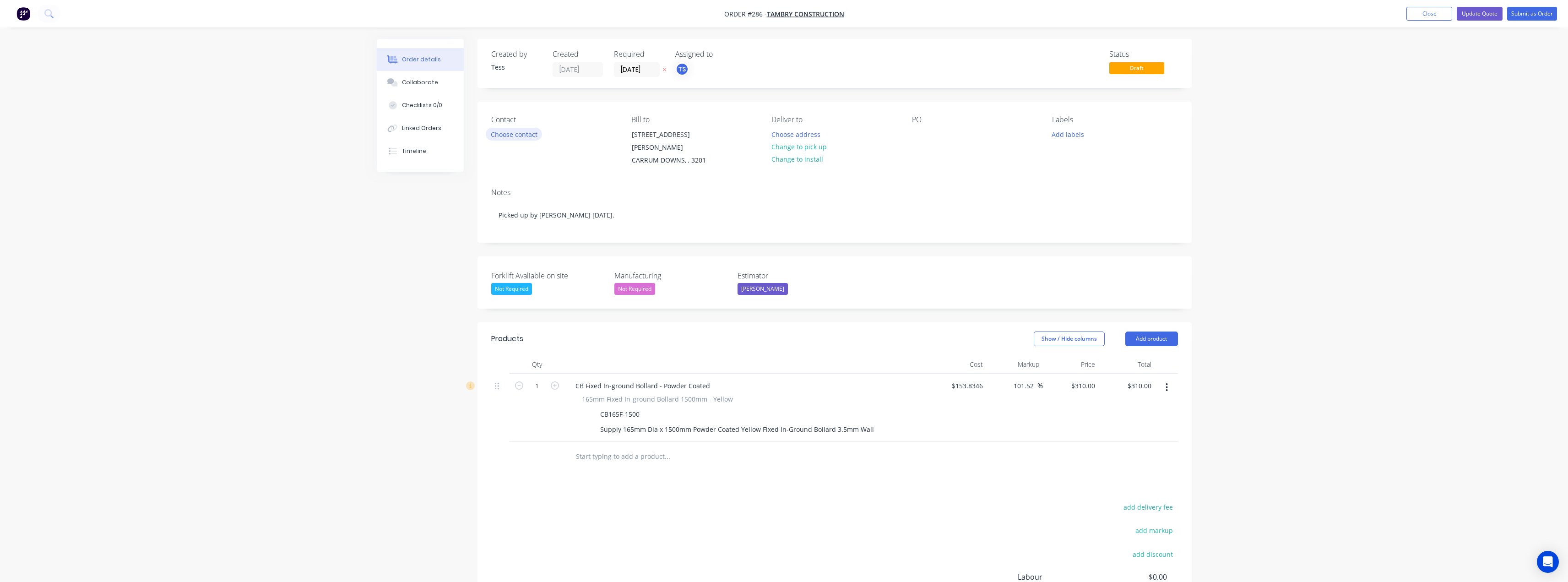
click at [516, 132] on button "Choose contact" at bounding box center [514, 134] width 56 height 12
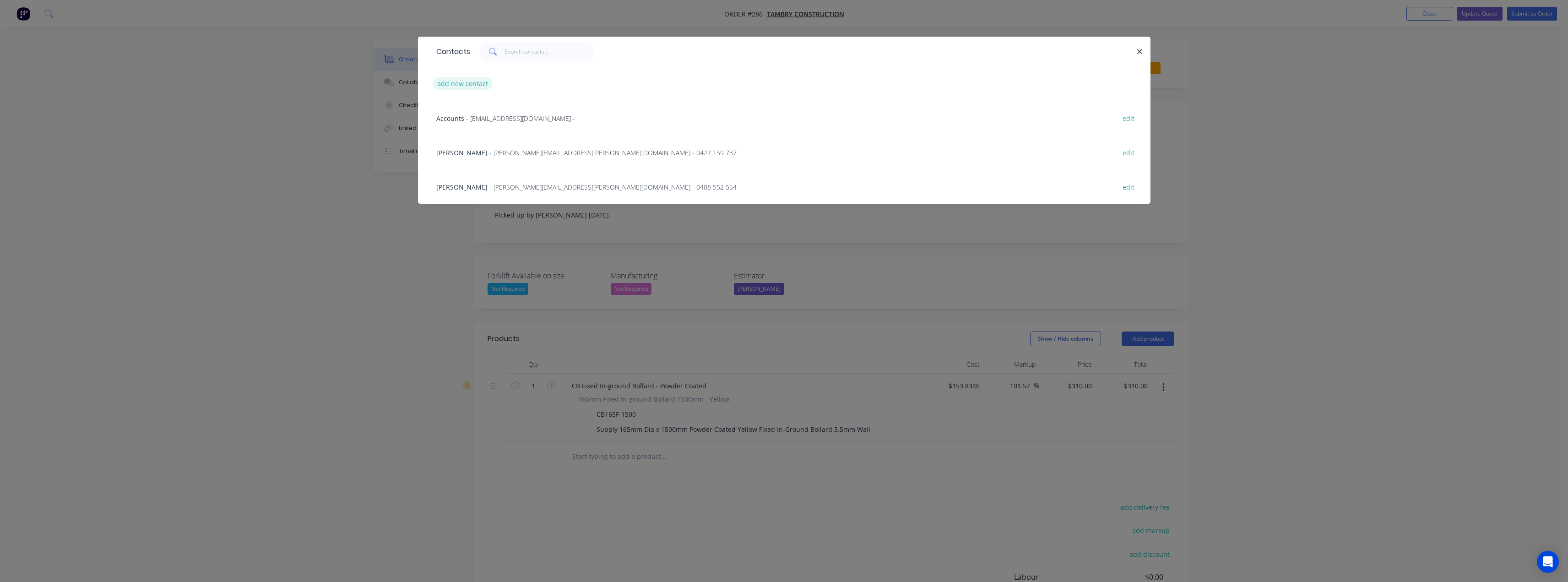
click at [464, 81] on button "add new contact" at bounding box center [463, 83] width 61 height 12
select select "AU"
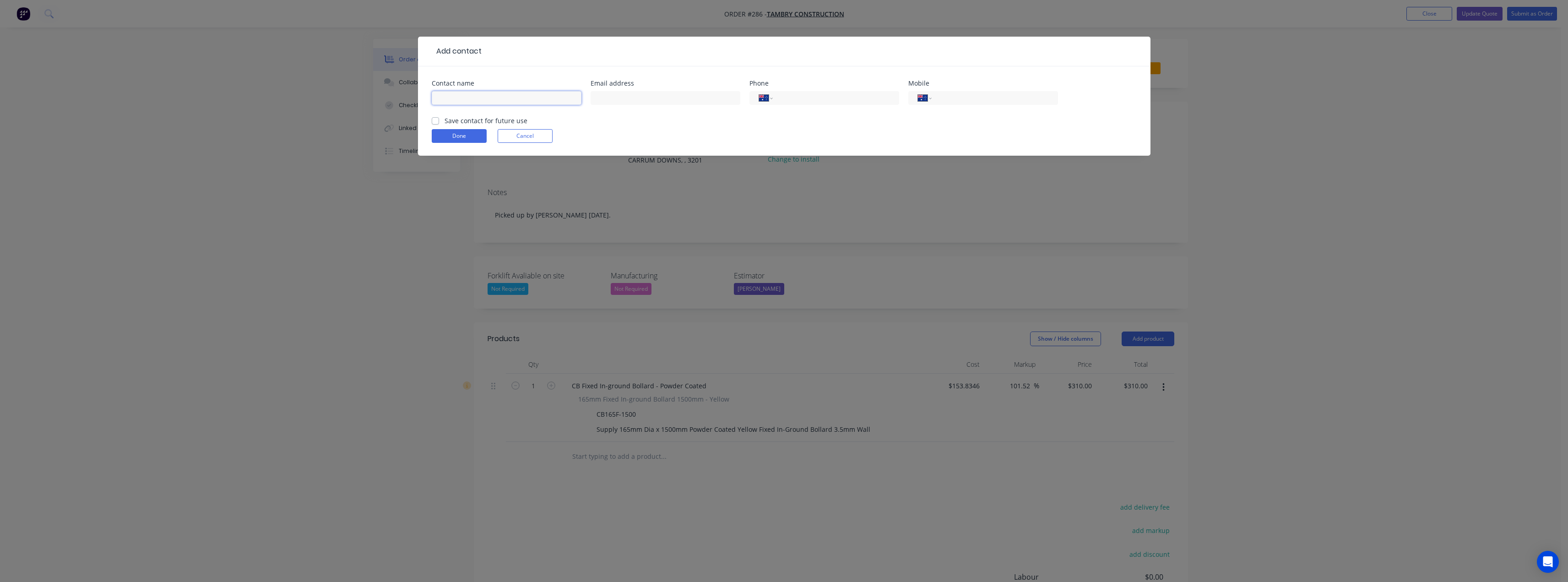
click at [455, 99] on input "text" at bounding box center [506, 98] width 150 height 13
click at [987, 100] on input "tel" at bounding box center [992, 98] width 110 height 11
click at [453, 96] on input "Karl" at bounding box center [506, 98] width 150 height 13
click at [439, 100] on input "Karl" at bounding box center [506, 98] width 150 height 13
type input "Carl"
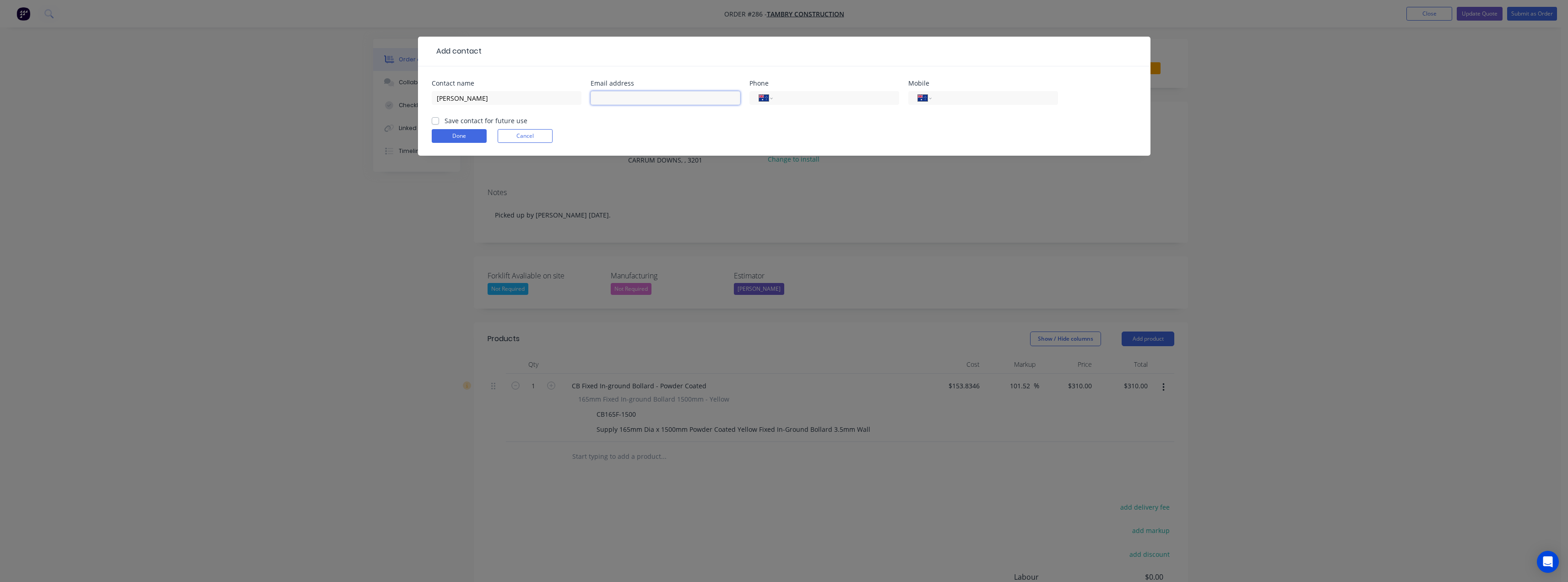
click at [619, 94] on input "text" at bounding box center [665, 98] width 150 height 13
type input "carl@tambry.com.au"
click at [983, 100] on input "tel" at bounding box center [992, 98] width 110 height 11
type input "0432 532 333"
click at [444, 122] on label "Save contact for future use" at bounding box center [485, 120] width 83 height 9
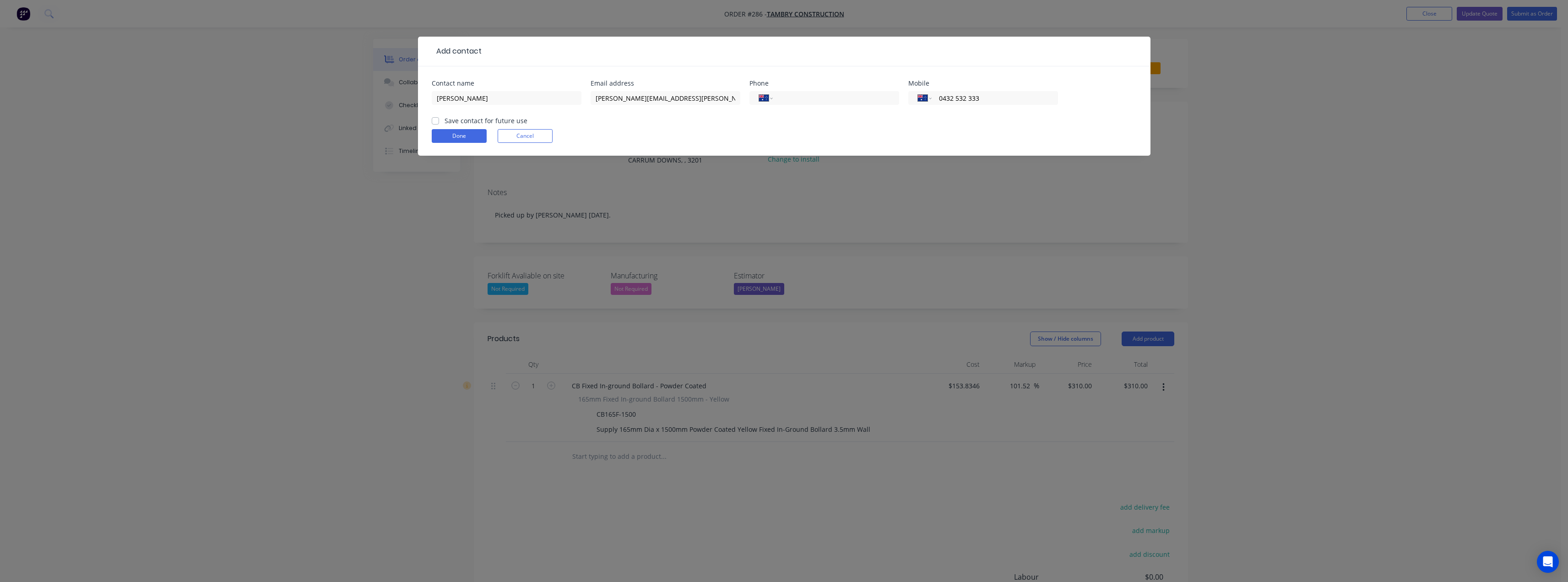
click at [434, 122] on input "Save contact for future use" at bounding box center [435, 120] width 7 height 9
checkbox input "true"
click at [454, 133] on button "Done" at bounding box center [459, 136] width 55 height 13
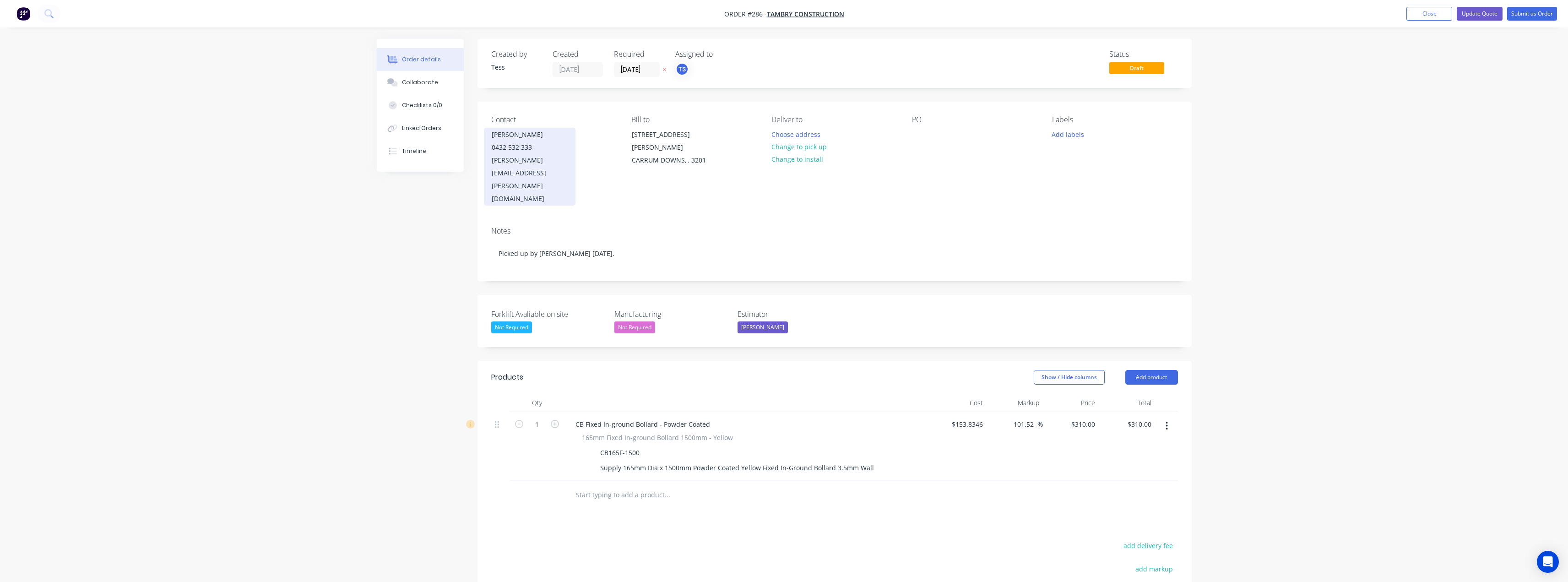
click at [499, 155] on div "carl@tambry.com.au" at bounding box center [529, 180] width 76 height 51
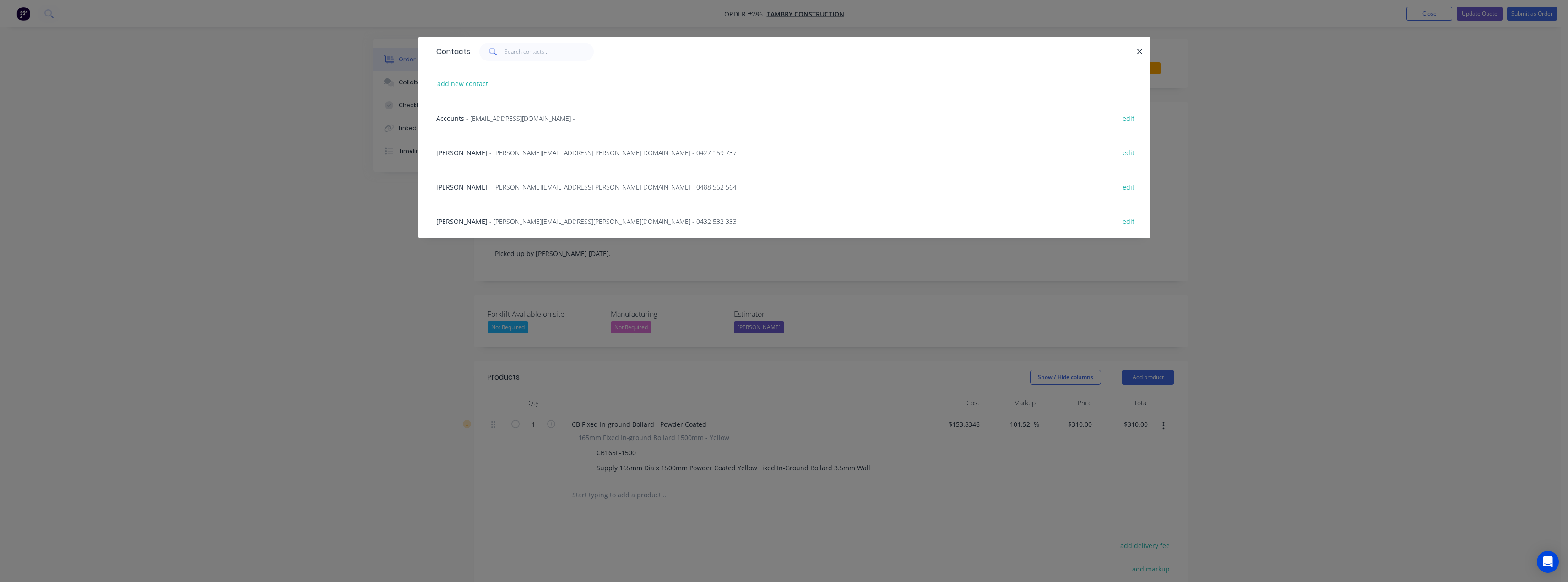
click at [1260, 137] on div "Contacts add new contact Accounts - accounts@tambry.com.au - edit Nathan - nath…" at bounding box center [784, 291] width 1568 height 582
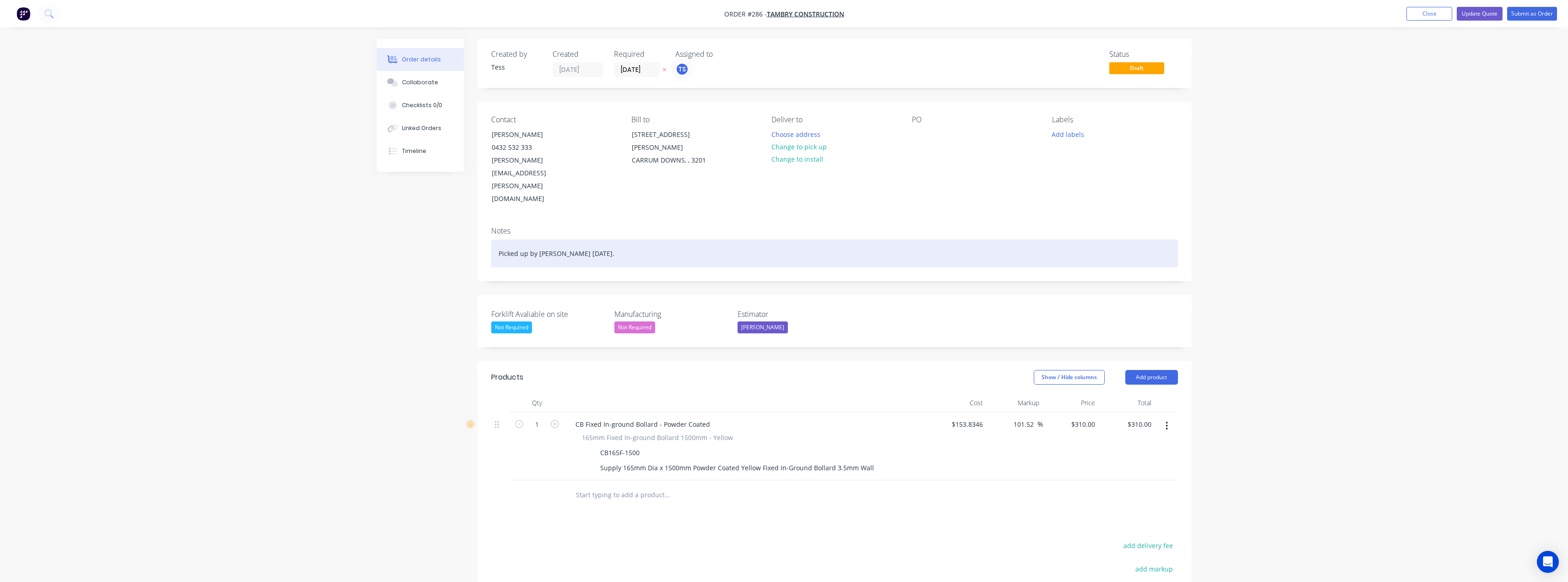
click at [538, 240] on div "Picked up by Karl 26th August." at bounding box center [834, 254] width 687 height 28
click at [541, 240] on div "Picked up by Karl 26th August." at bounding box center [834, 254] width 687 height 28
click at [600, 240] on div "Picked up by Carl 26th August." at bounding box center [834, 254] width 687 height 28
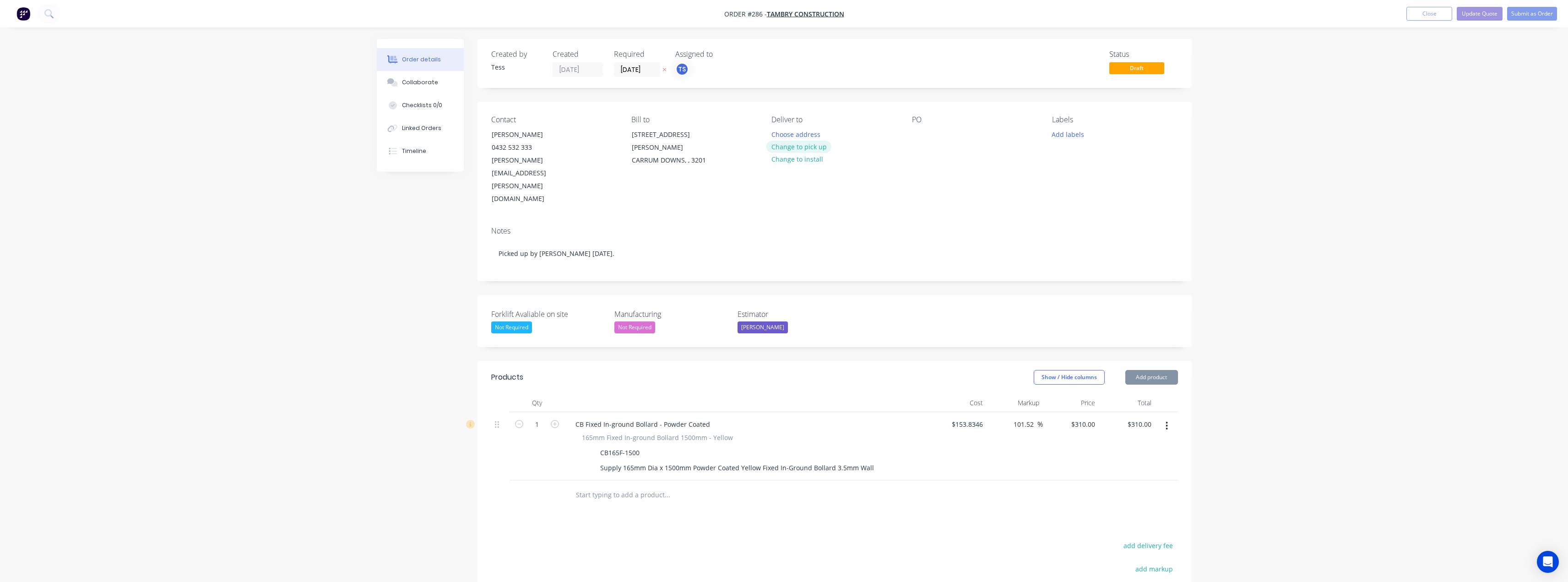
click at [807, 149] on button "Change to pick up" at bounding box center [799, 147] width 65 height 12
click at [1493, 9] on button "Update Quote" at bounding box center [1479, 13] width 46 height 13
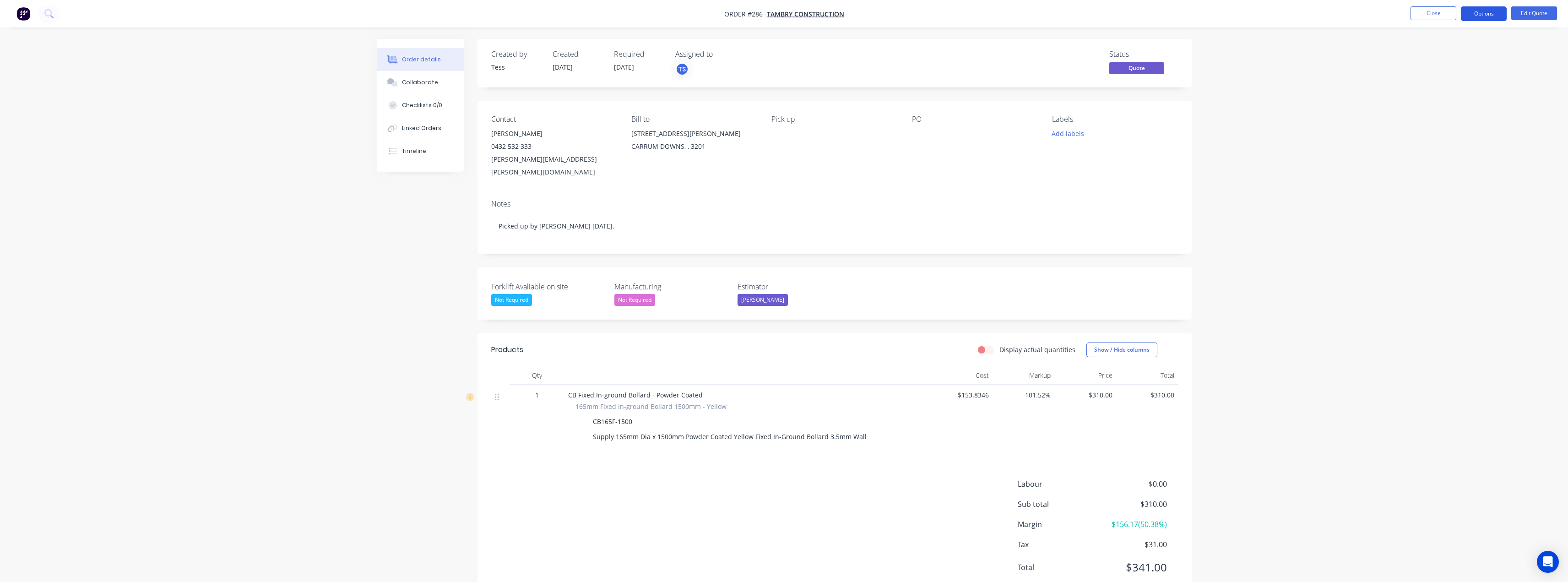
click at [1494, 16] on button "Options" at bounding box center [1484, 14] width 46 height 15
click at [1439, 110] on div "Convert to Order" at bounding box center [1456, 111] width 84 height 13
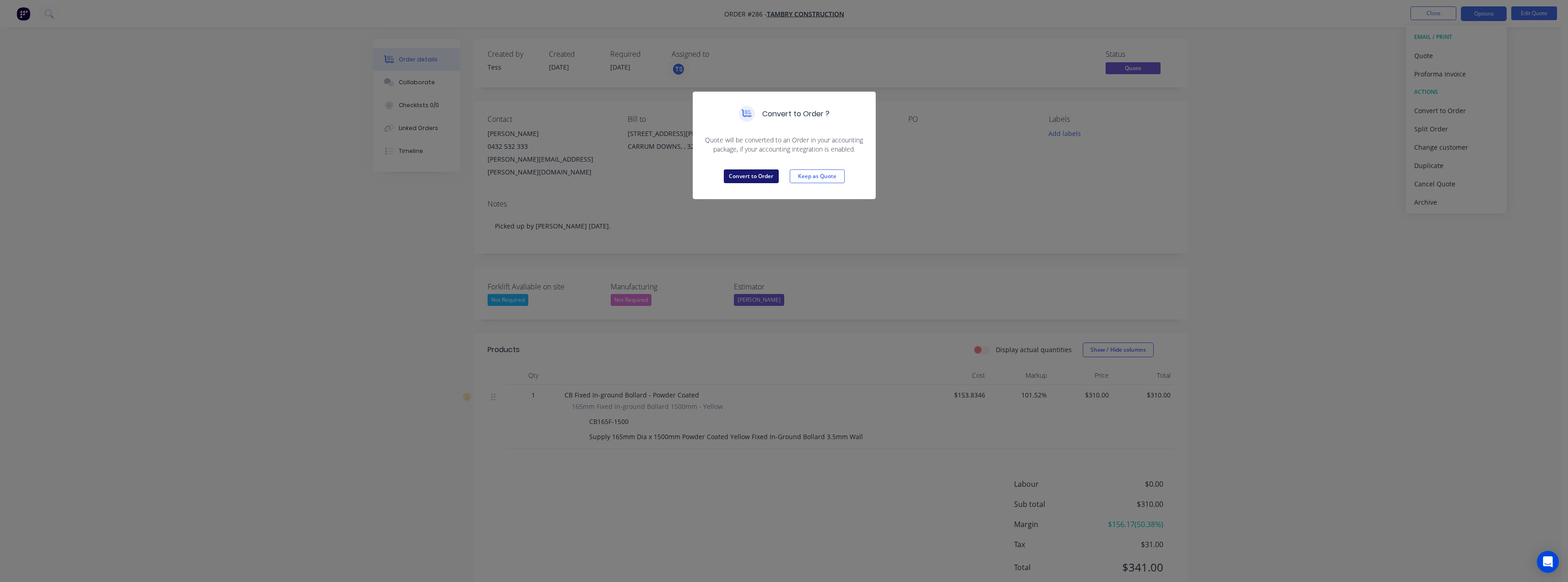
click at [754, 174] on button "Convert to Order" at bounding box center [751, 176] width 55 height 13
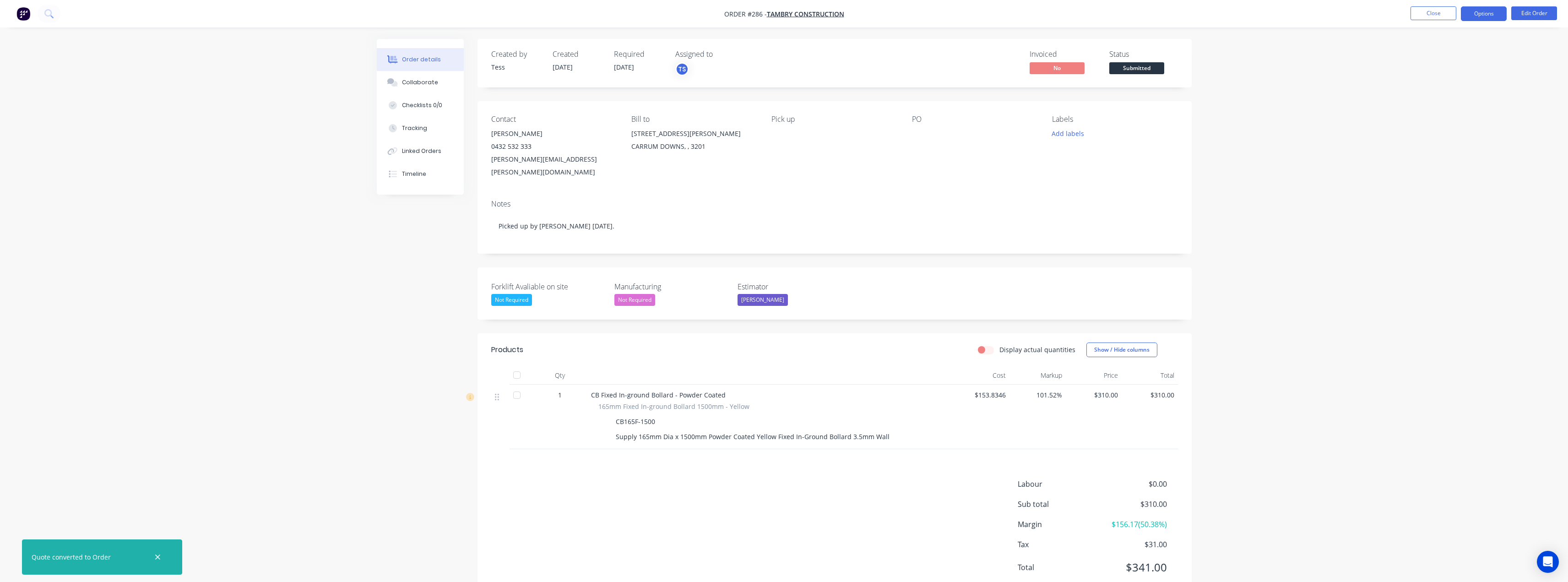
click at [1476, 12] on button "Options" at bounding box center [1484, 14] width 46 height 15
click at [1442, 50] on div "Invoice" at bounding box center [1456, 56] width 84 height 13
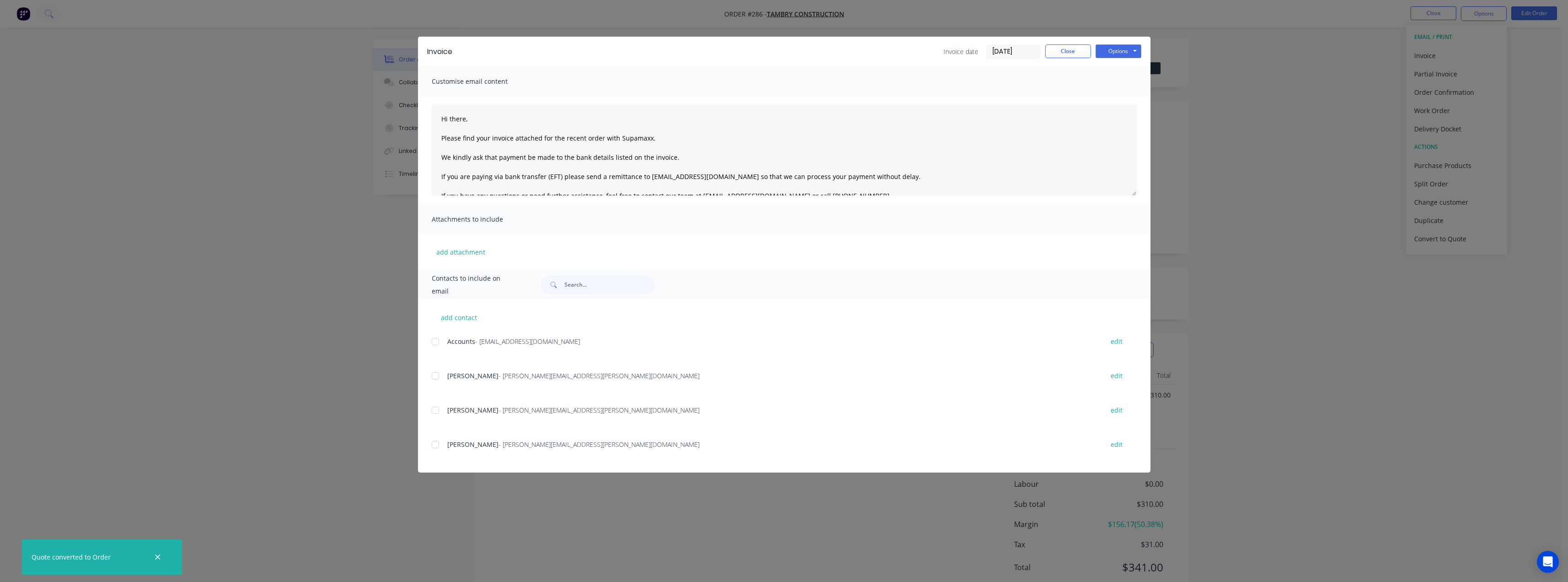
click at [436, 341] on div at bounding box center [435, 341] width 18 height 18
click at [459, 316] on button "add contact" at bounding box center [459, 318] width 55 height 13
select select "AU"
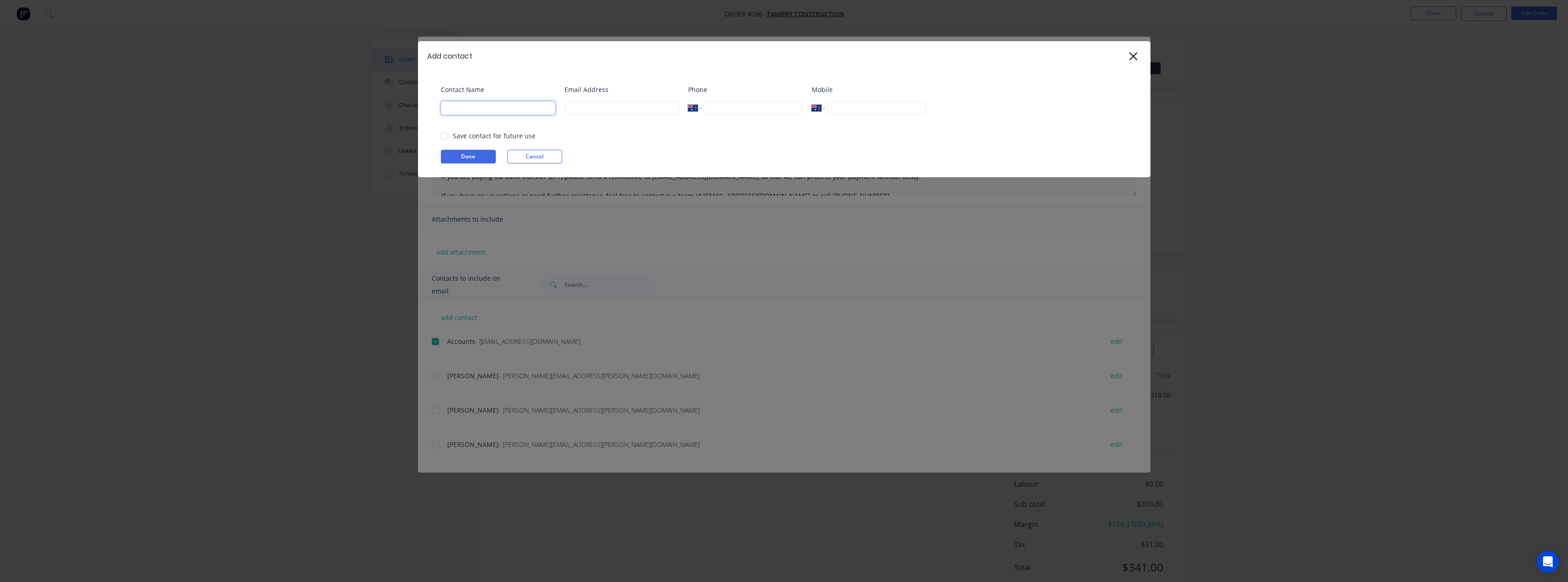
click at [481, 107] on input at bounding box center [498, 108] width 114 height 13
type input "Tess"
click at [573, 107] on input at bounding box center [621, 108] width 114 height 13
type input "tess@supamaxx.com.au"
click at [463, 154] on button "Done" at bounding box center [469, 157] width 55 height 13
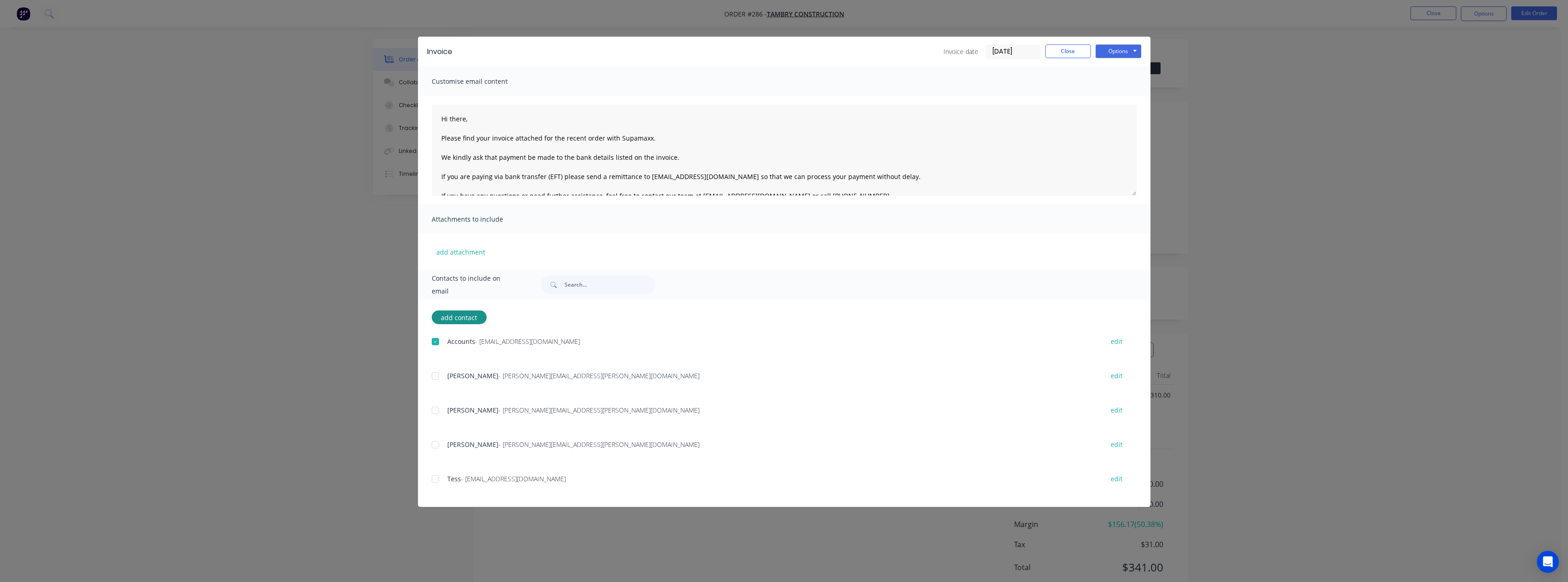
click at [436, 478] on div at bounding box center [435, 479] width 18 height 18
click at [471, 120] on textarea "Hi there, Please find your invoice attached for the recent order with Supamaxx.…" at bounding box center [784, 150] width 705 height 92
click at [468, 122] on textarea "Hi there, Please find your invoice attached for the recent order with Supamaxx.…" at bounding box center [784, 150] width 705 height 92
click at [762, 154] on textarea "Hi Carl, Please find your invoice attached for the recent order with Supamaxx. …" at bounding box center [784, 150] width 705 height 92
type textarea "Hi Carl, Please find your invoice attached for the recent order with Supamaxx. …"
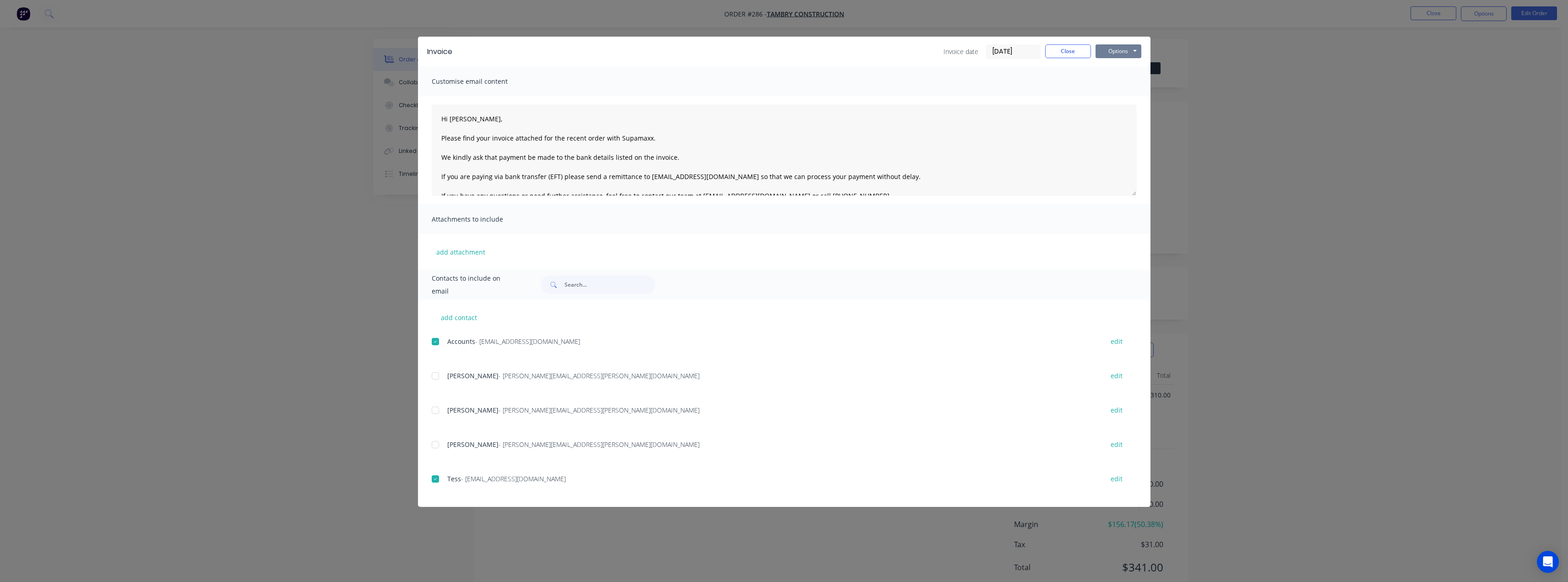
click at [1126, 56] on button "Options" at bounding box center [1118, 51] width 46 height 13
click at [1115, 96] on button "Email" at bounding box center [1124, 98] width 58 height 15
click at [1062, 51] on button "Close" at bounding box center [1068, 51] width 46 height 13
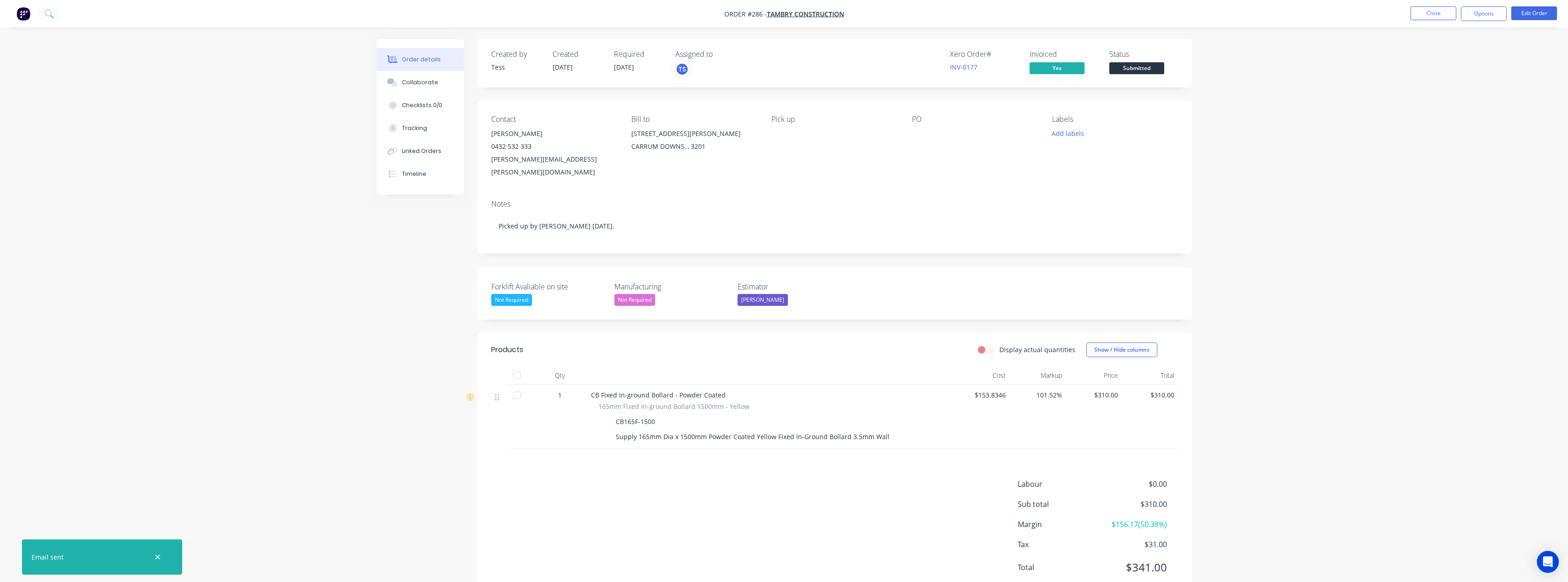
click at [1131, 68] on span "Submitted" at bounding box center [1137, 68] width 55 height 11
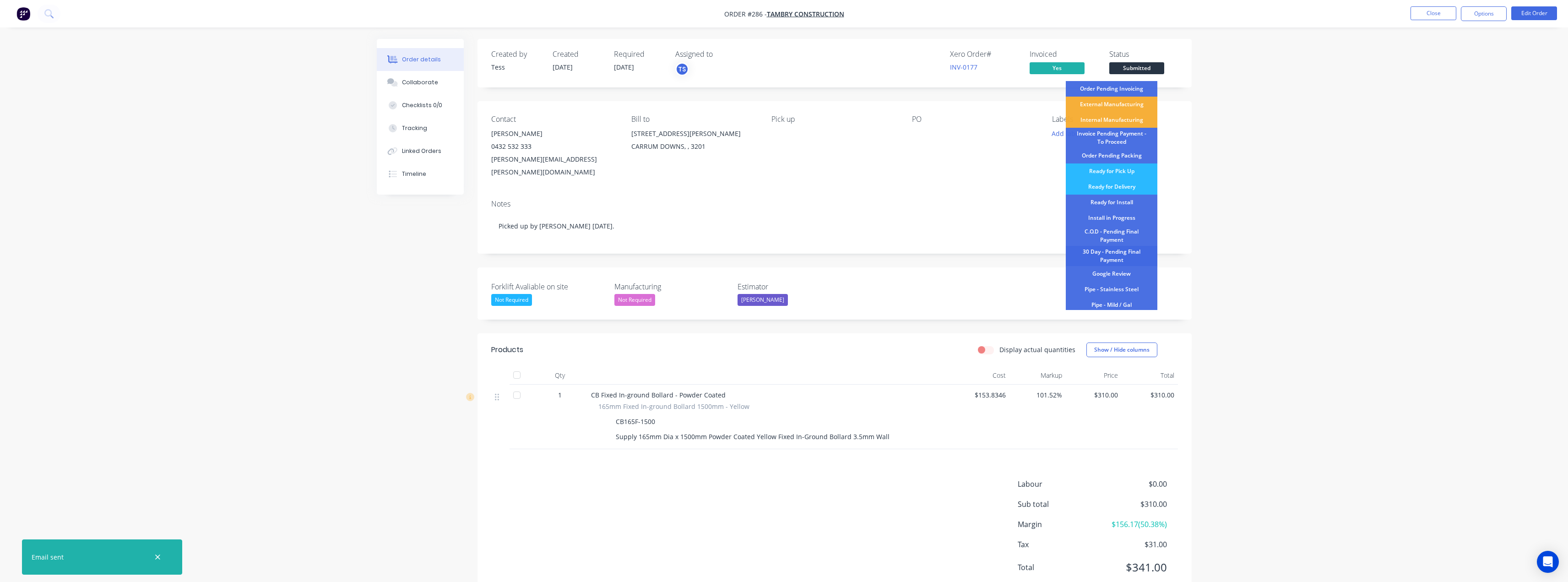
click at [1112, 258] on div "30 Day - Pending Final Payment" at bounding box center [1111, 256] width 91 height 20
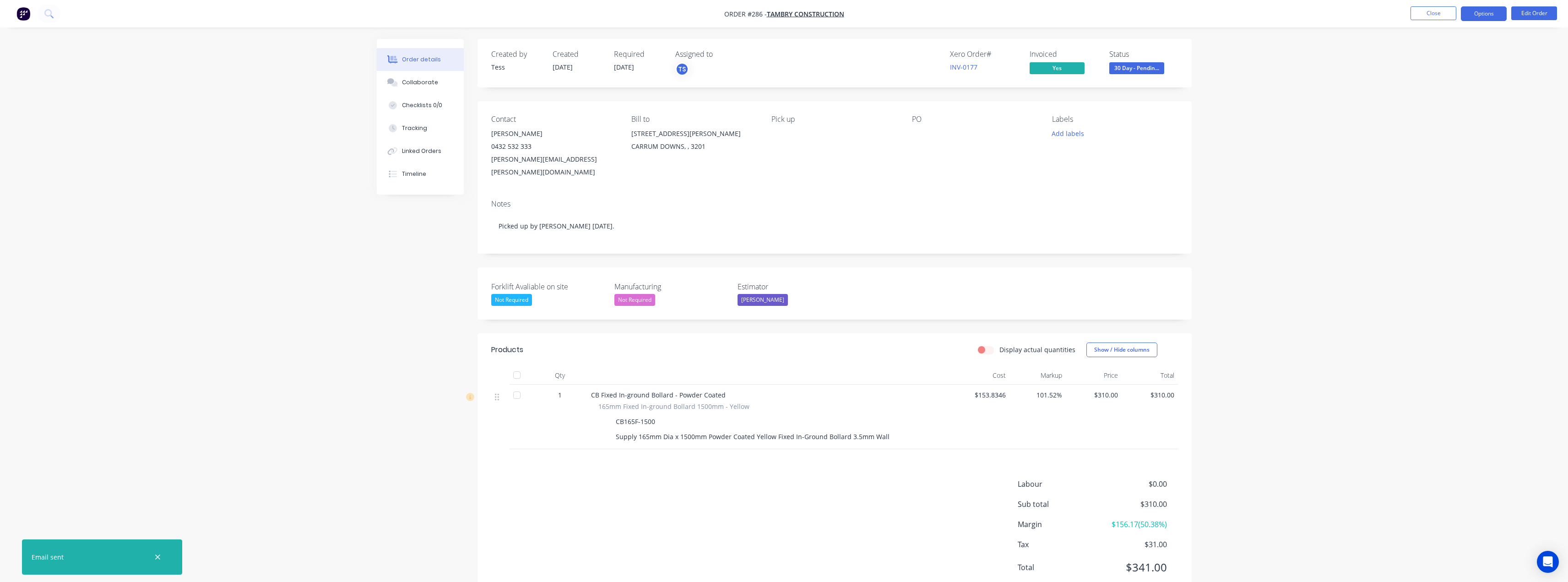
click at [1485, 12] on button "Options" at bounding box center [1484, 14] width 46 height 15
click at [1444, 129] on div "Delivery Docket" at bounding box center [1456, 129] width 84 height 13
click at [1428, 89] on div "Without pricing" at bounding box center [1456, 92] width 84 height 13
click at [1429, 9] on button "Close" at bounding box center [1434, 13] width 46 height 13
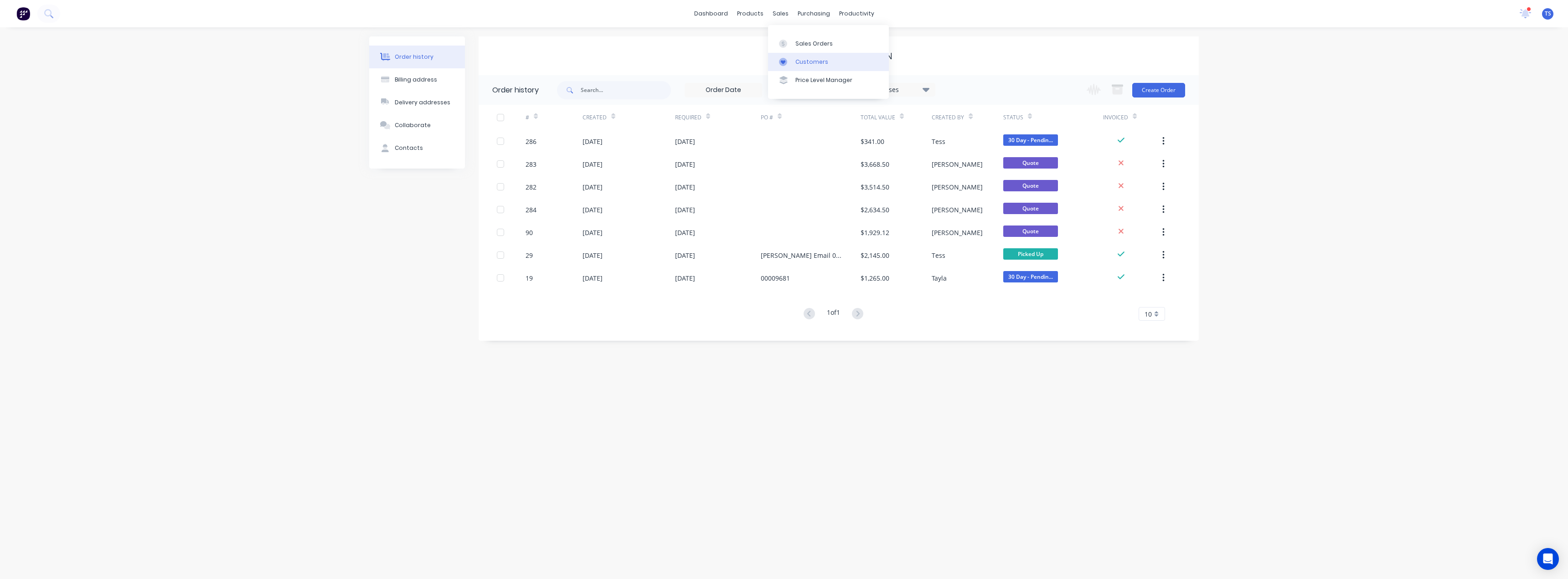
click at [807, 65] on div "Customers" at bounding box center [811, 62] width 33 height 8
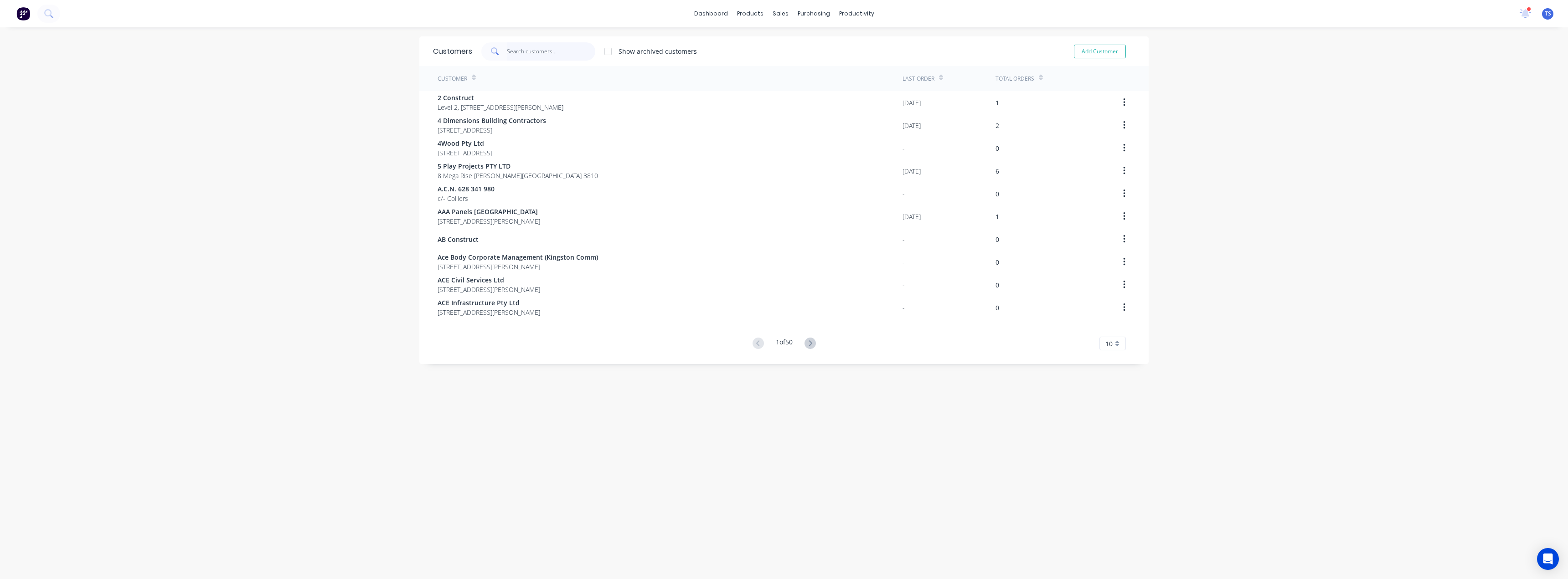
click at [518, 50] on input "text" at bounding box center [551, 51] width 89 height 18
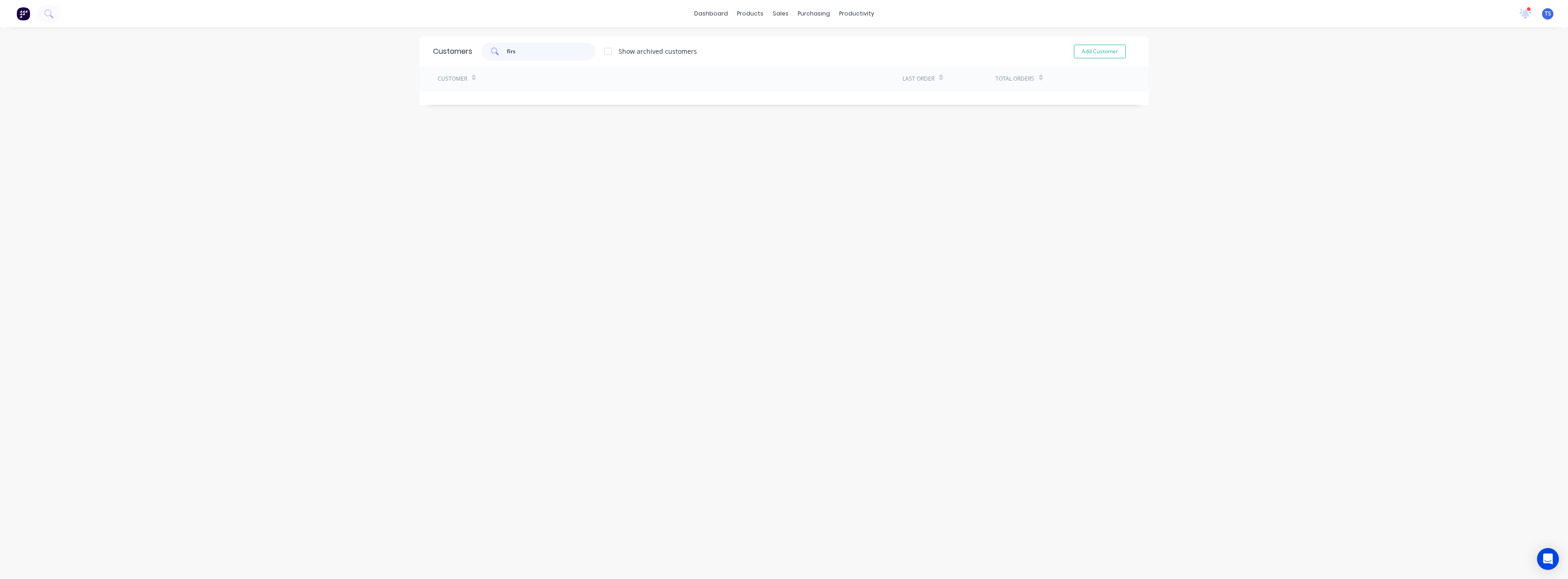
type input "firs"
